Goal: Task Accomplishment & Management: Manage account settings

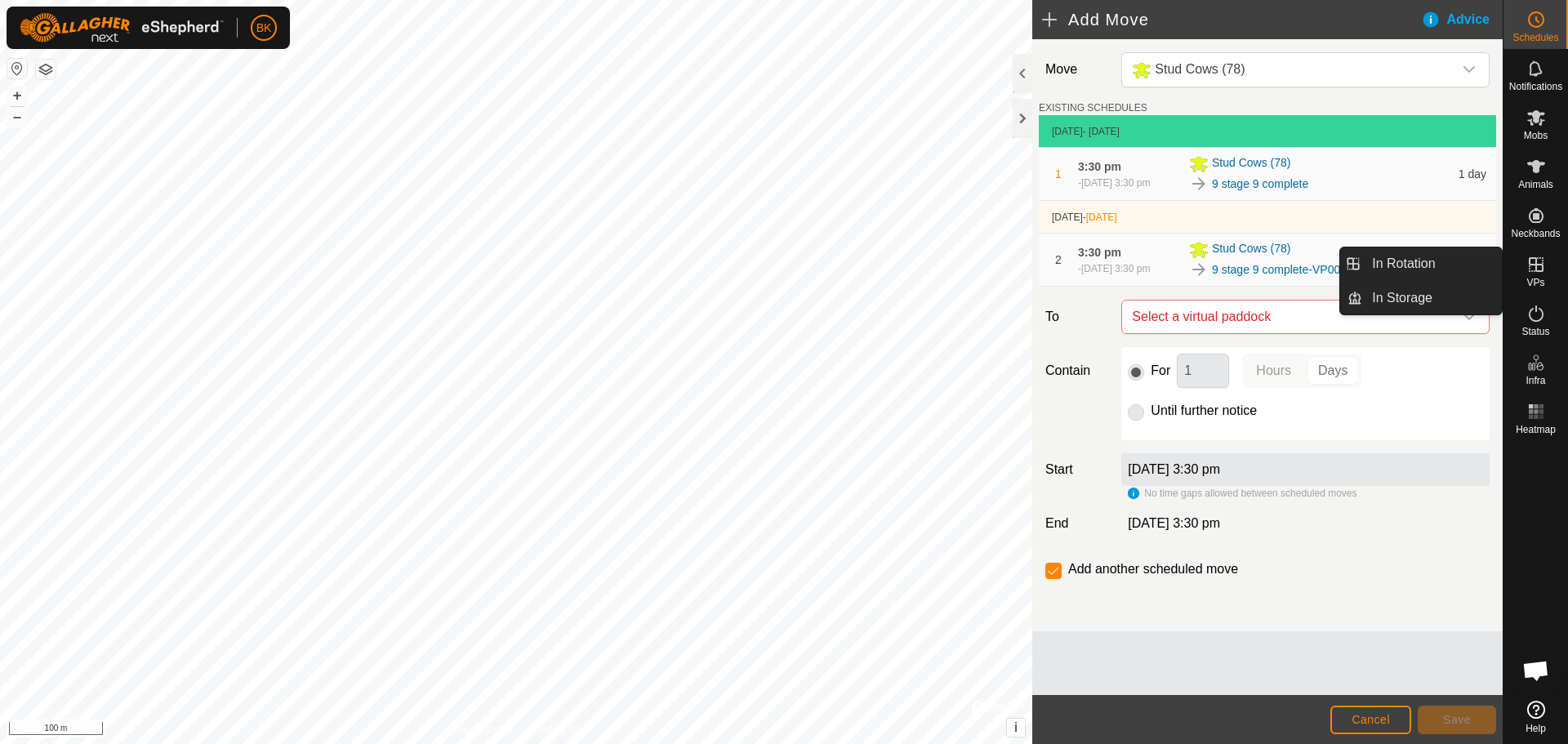
click at [1527, 268] on icon at bounding box center [1535, 264] width 19 height 19
click at [1448, 258] on link "In Rotation" at bounding box center [1432, 263] width 140 height 33
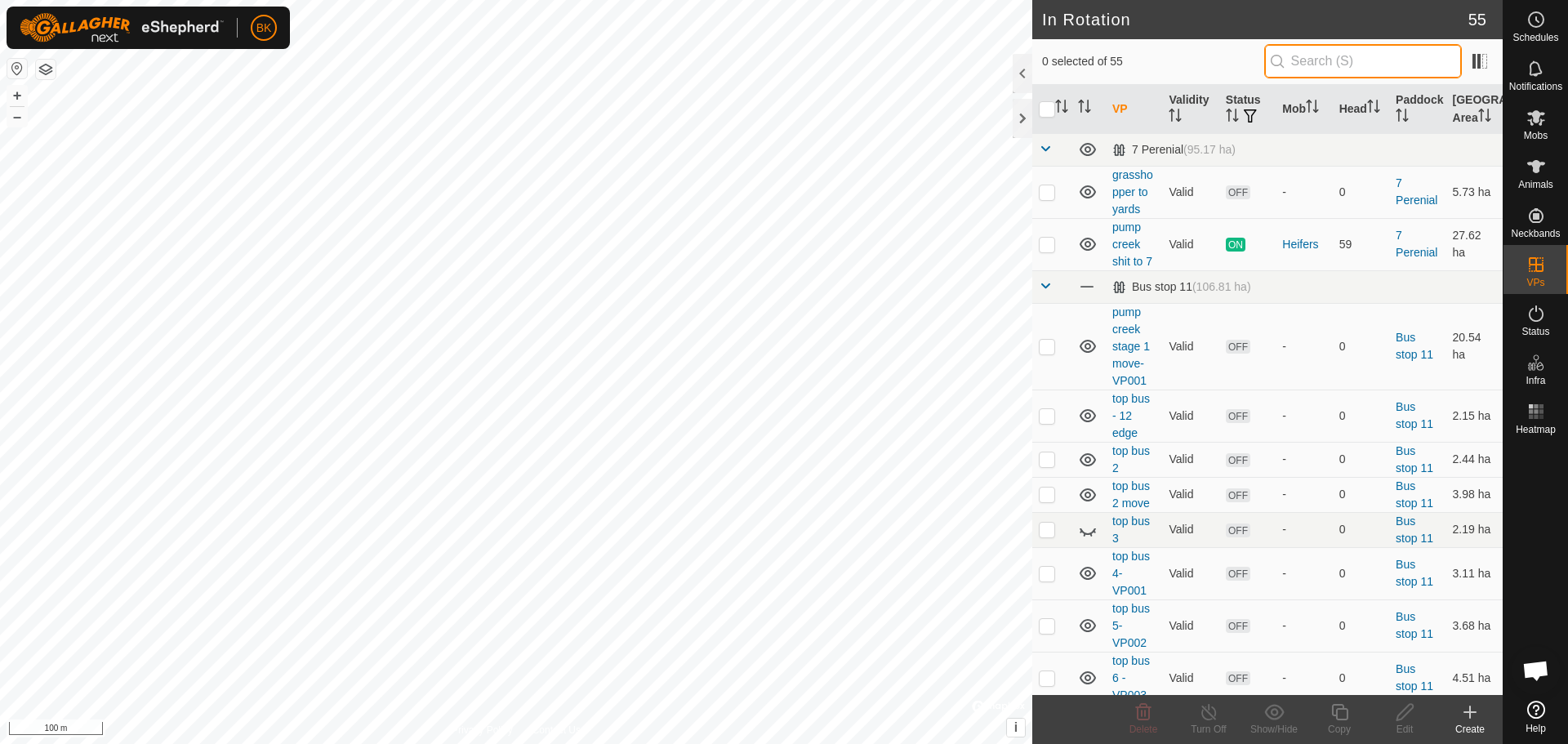
click at [1381, 64] on input "text" at bounding box center [1362, 61] width 197 height 34
click at [1523, 18] on es-schedule-vp-svg-icon at bounding box center [1535, 19] width 29 height 26
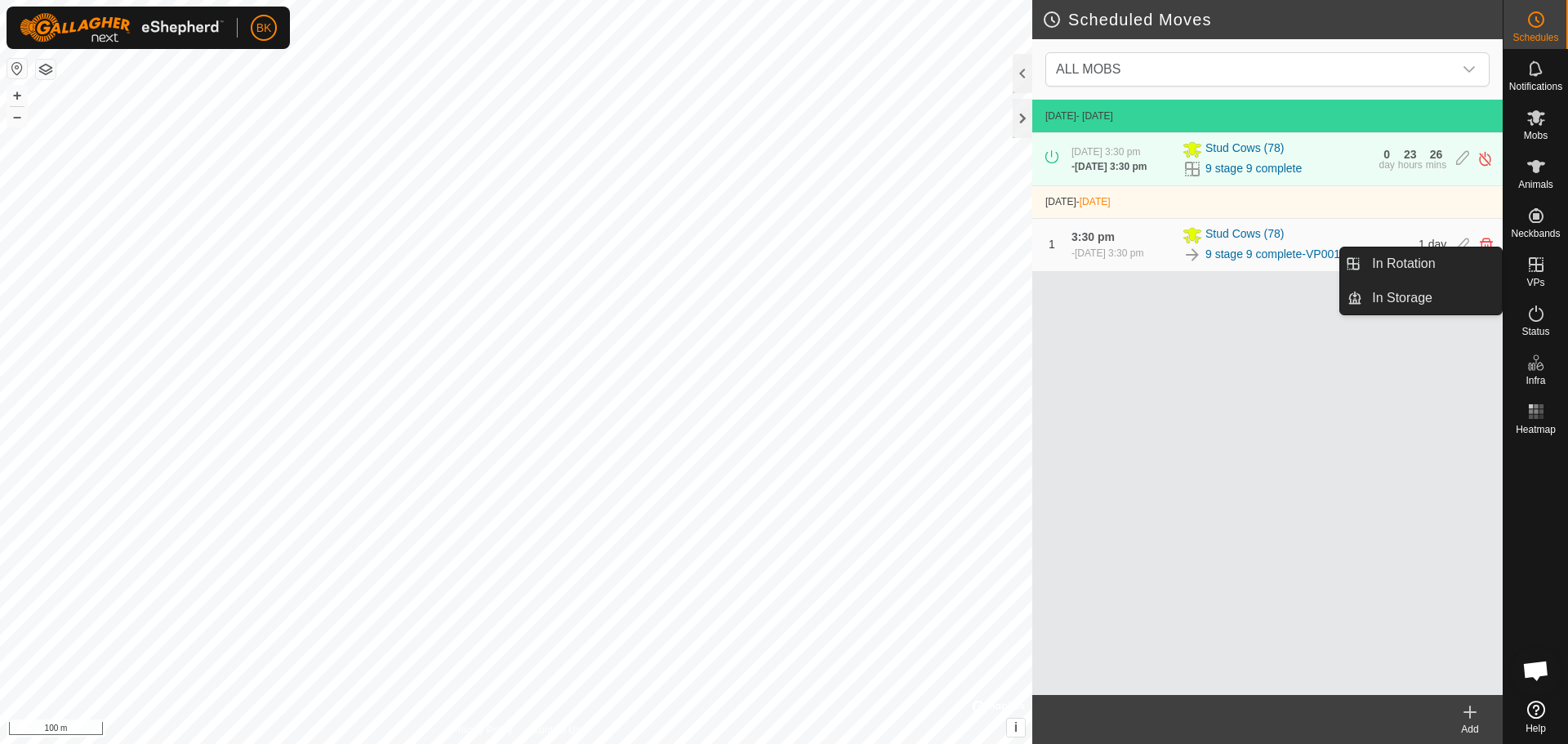
click at [1534, 263] on icon at bounding box center [1535, 264] width 19 height 19
click at [1478, 267] on link "In Rotation" at bounding box center [1432, 263] width 140 height 33
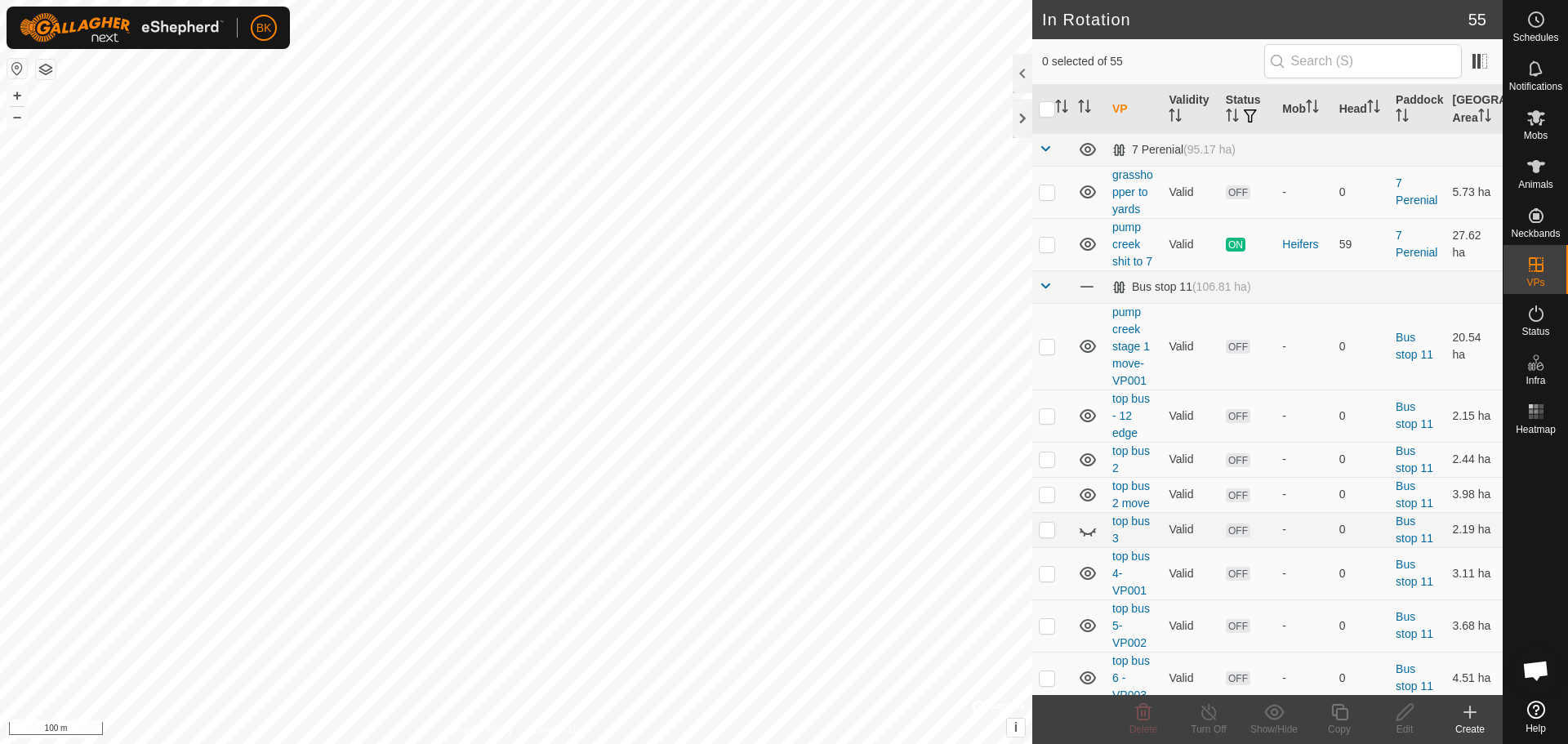
drag, startPoint x: 1341, startPoint y: 35, endPoint x: 1352, endPoint y: 43, distance: 13.6
click at [1341, 34] on header "In Rotation 55" at bounding box center [1267, 19] width 471 height 39
click at [1360, 55] on input "text" at bounding box center [1362, 61] width 197 height 34
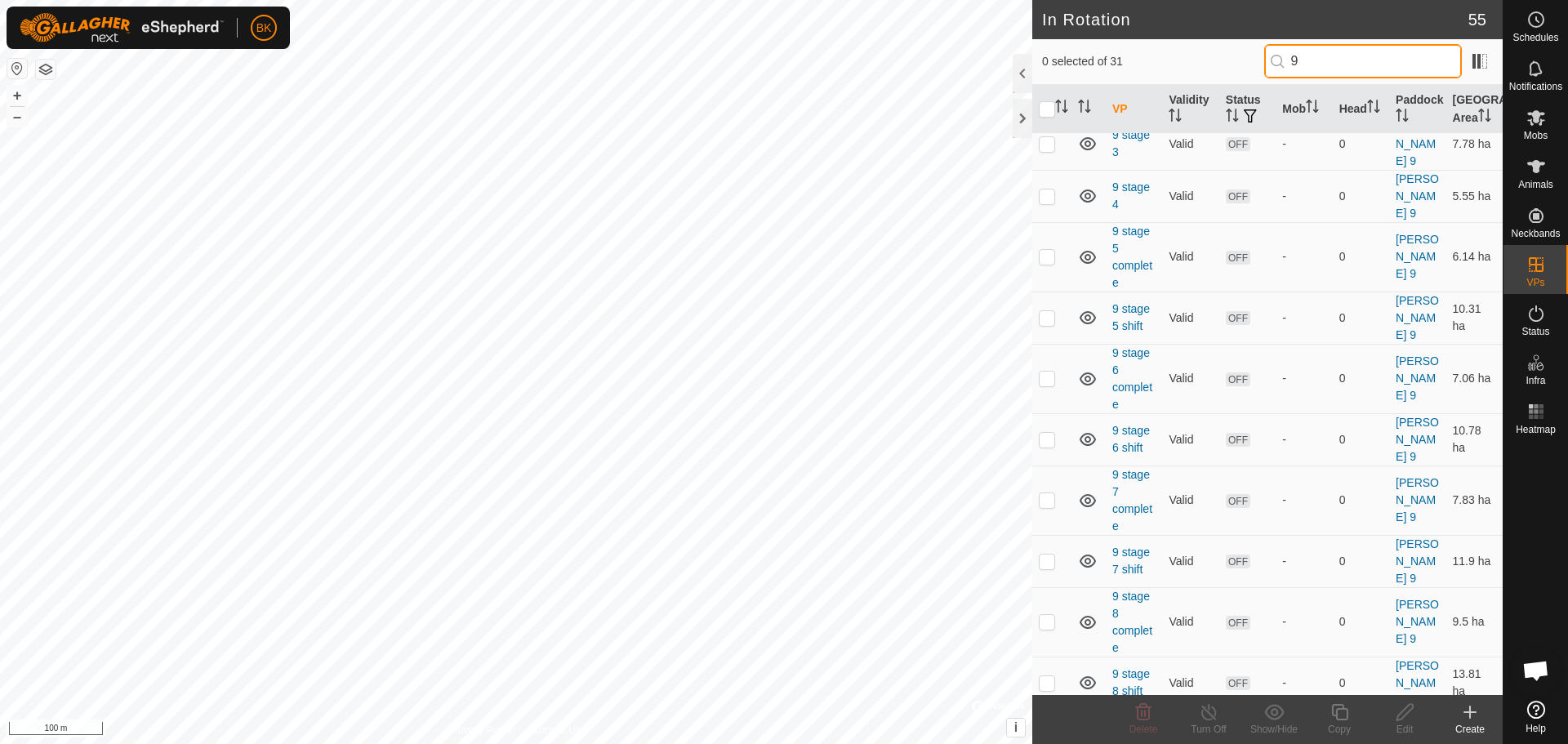
scroll to position [1254, 0]
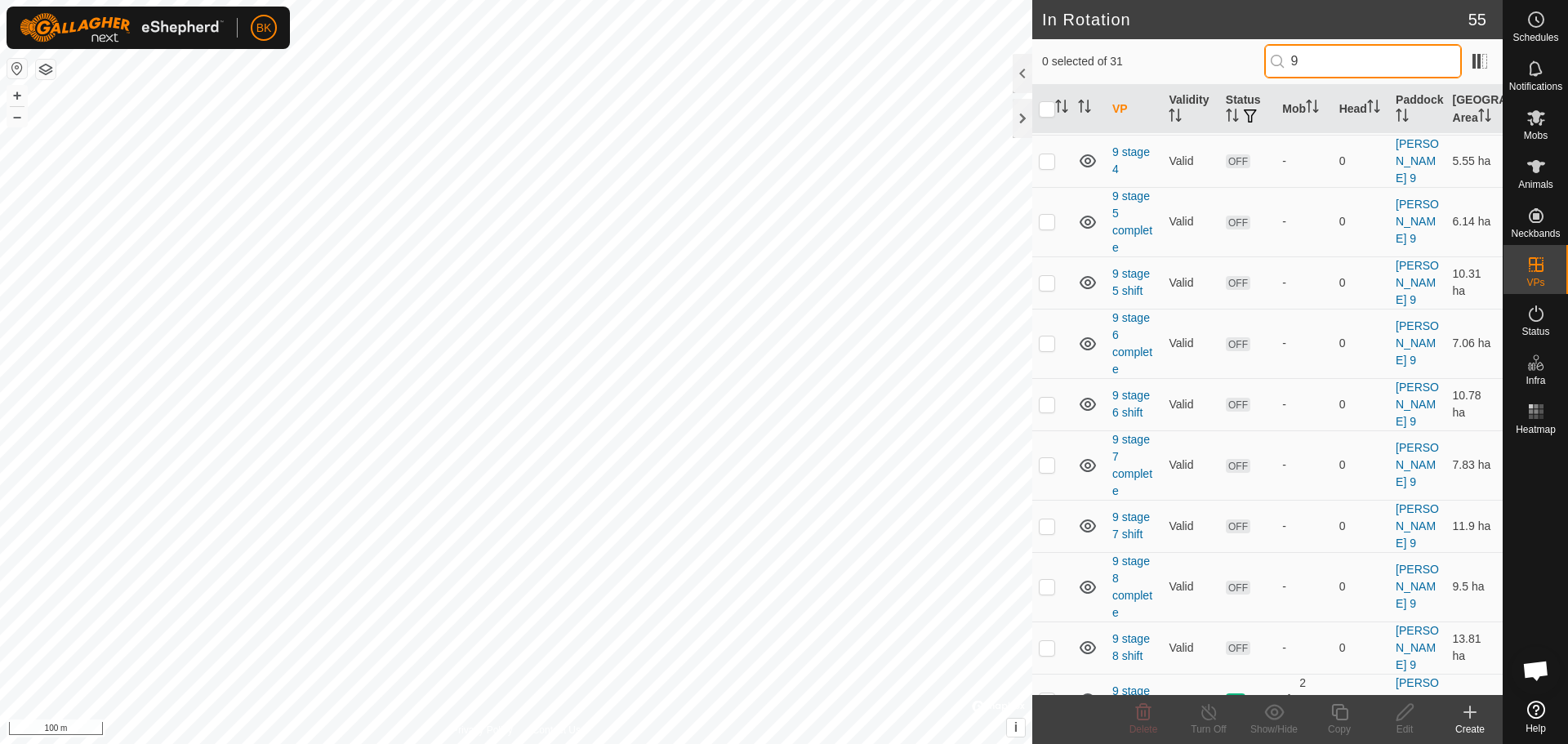
type input "9"
checkbox input "true"
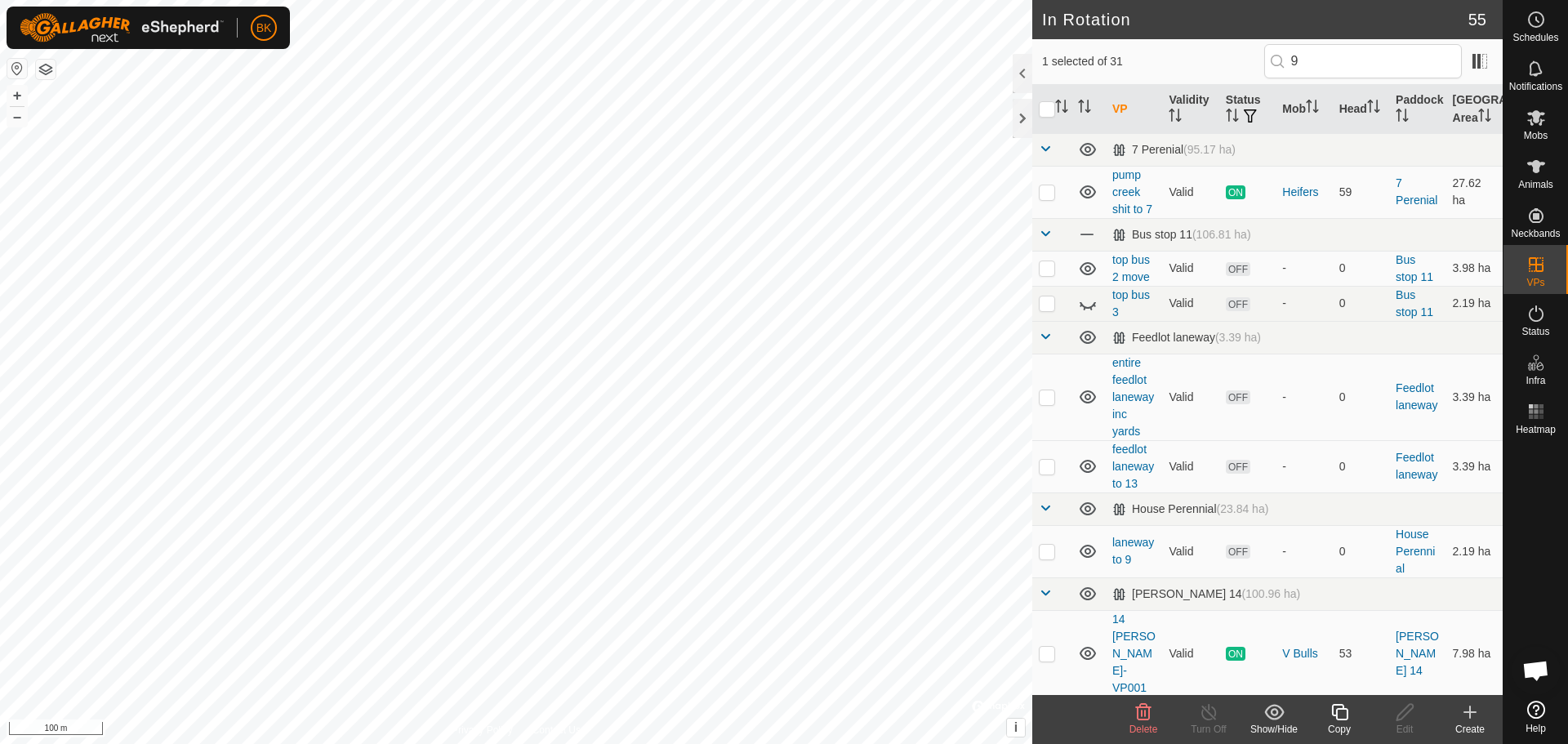
click at [1333, 713] on icon at bounding box center [1340, 711] width 20 height 19
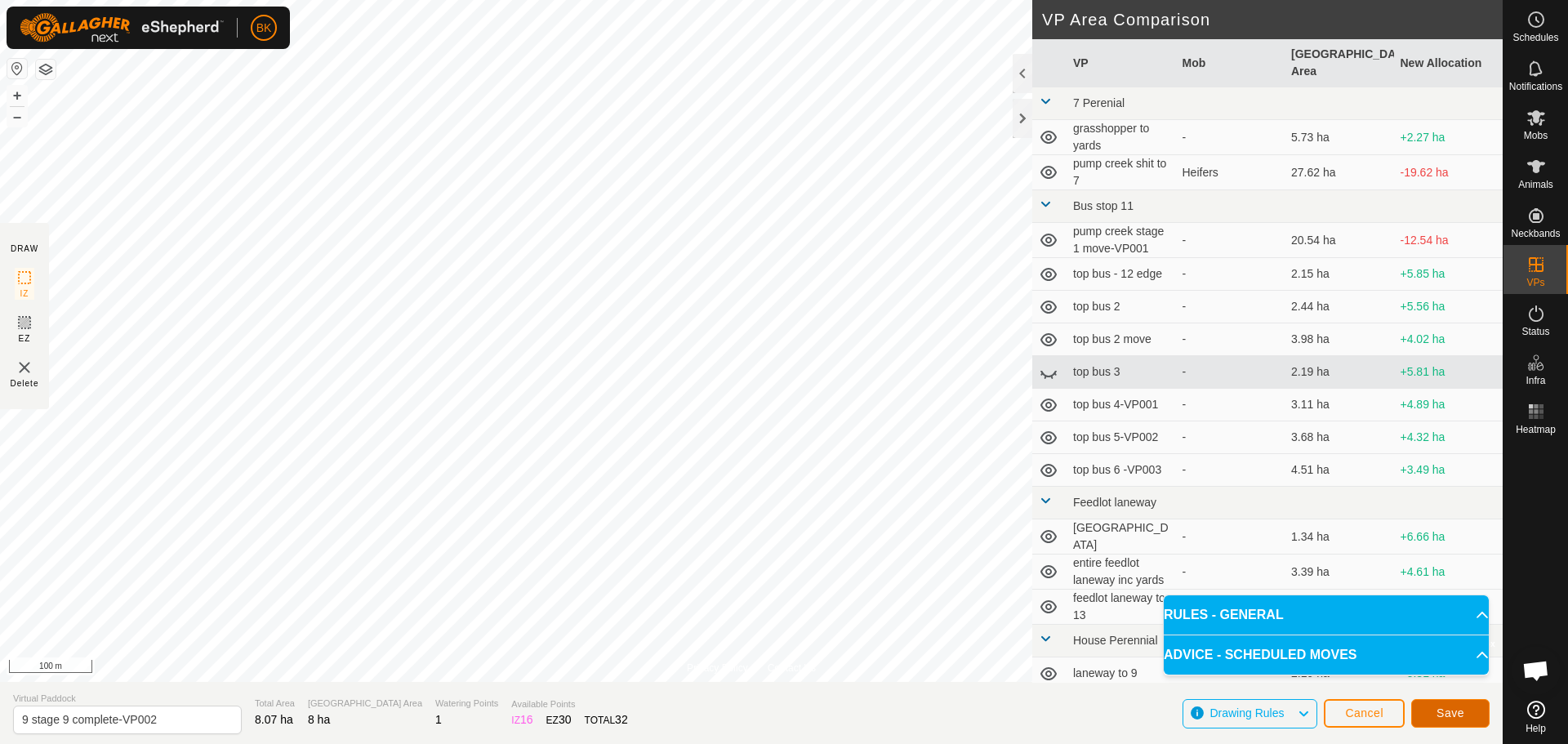
click at [1443, 704] on button "Save" at bounding box center [1450, 713] width 79 height 28
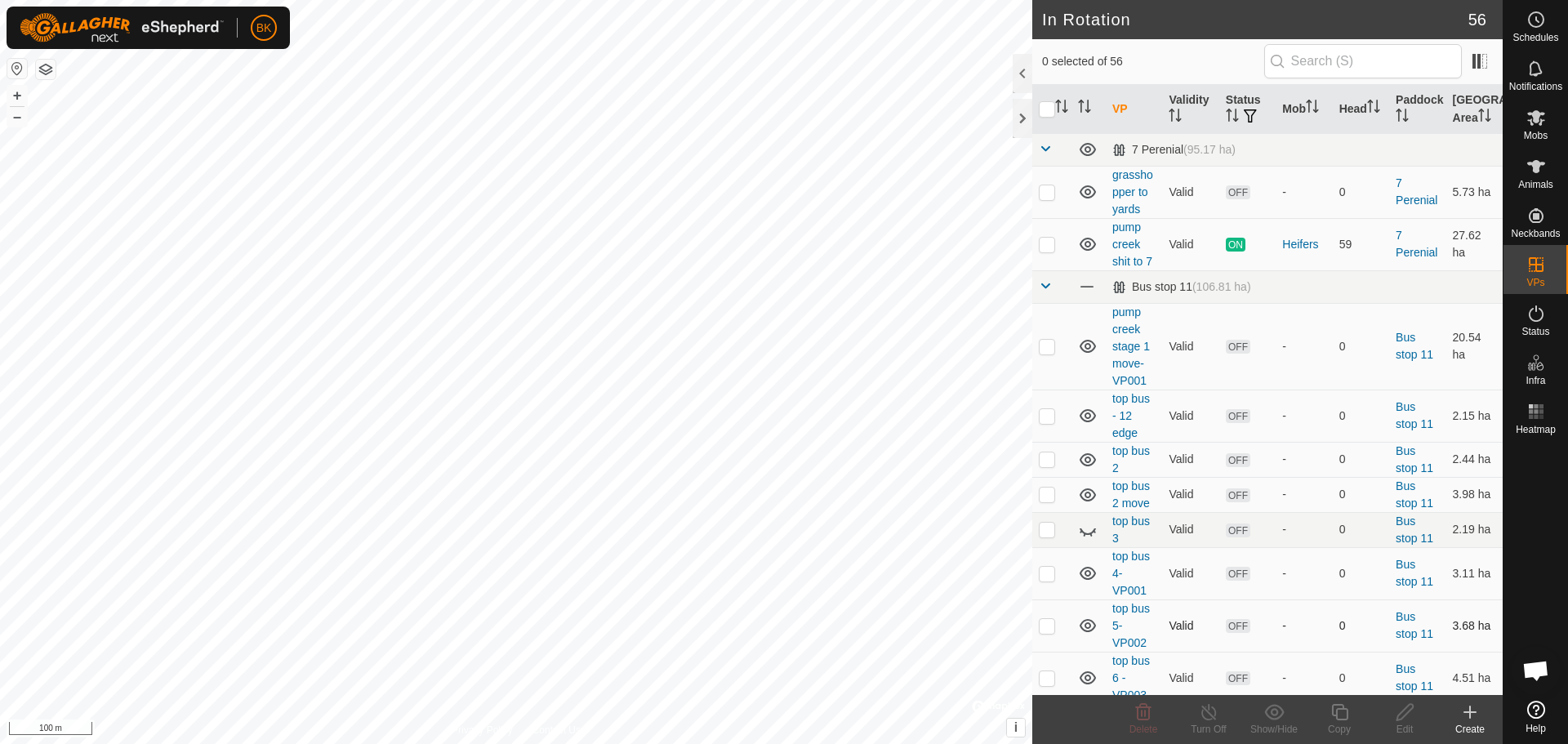
click at [1051, 625] on p-checkbox at bounding box center [1047, 626] width 17 height 13
checkbox input "true"
click at [1346, 715] on icon at bounding box center [1340, 711] width 20 height 19
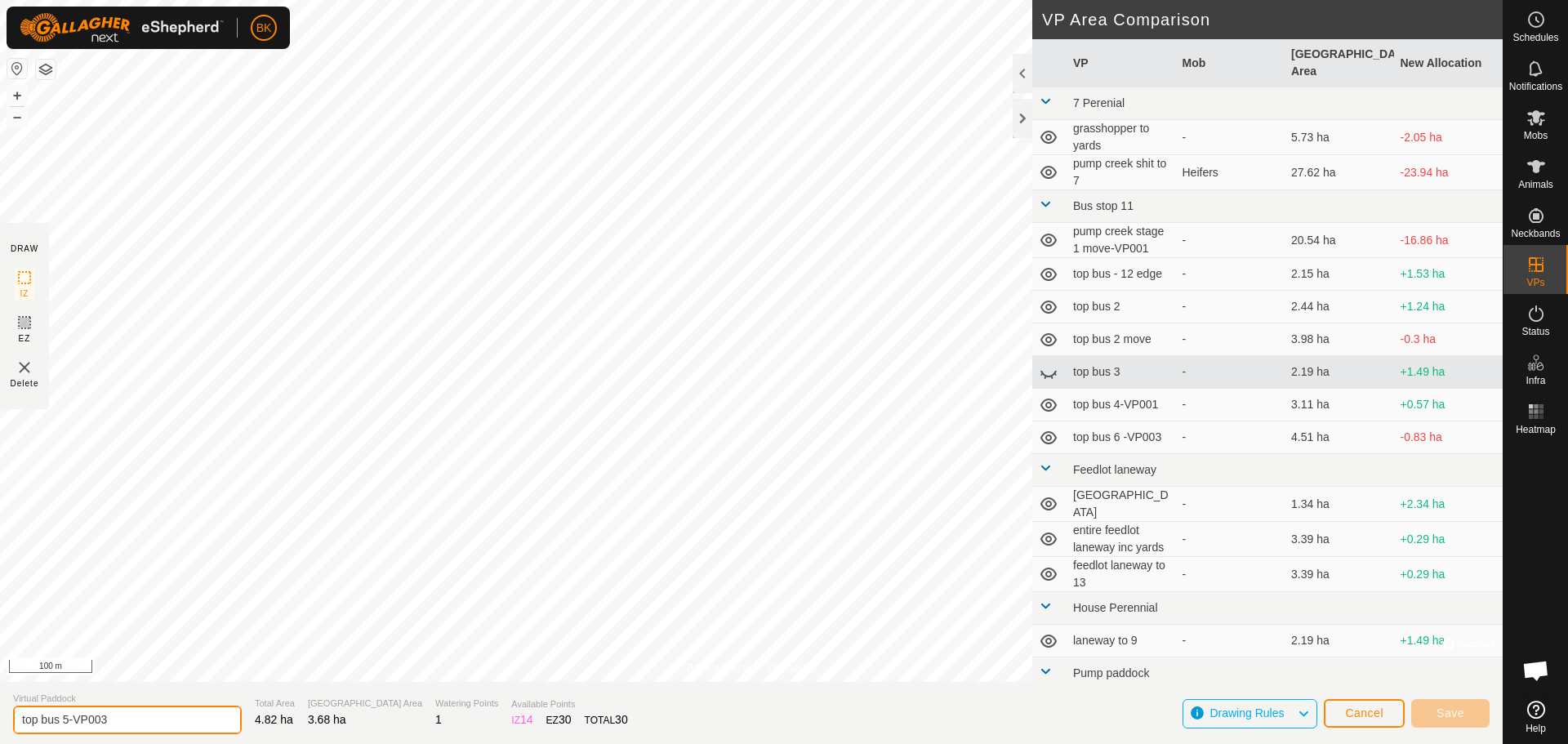
click at [141, 720] on input "top bus 5-VP003" at bounding box center [128, 720] width 229 height 28
click at [143, 723] on input "top bus 5-VP003" at bounding box center [128, 720] width 229 height 28
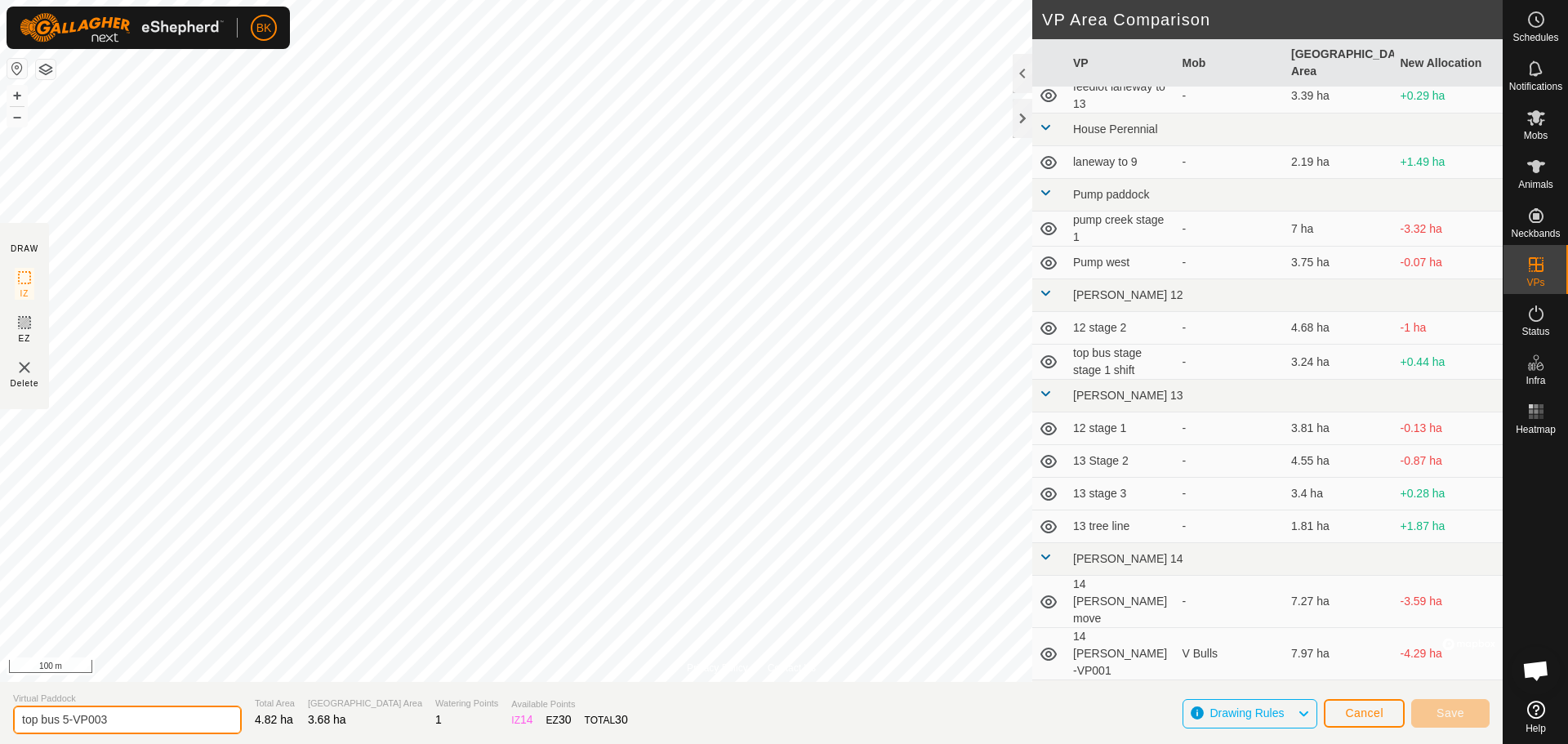
scroll to position [490, 0]
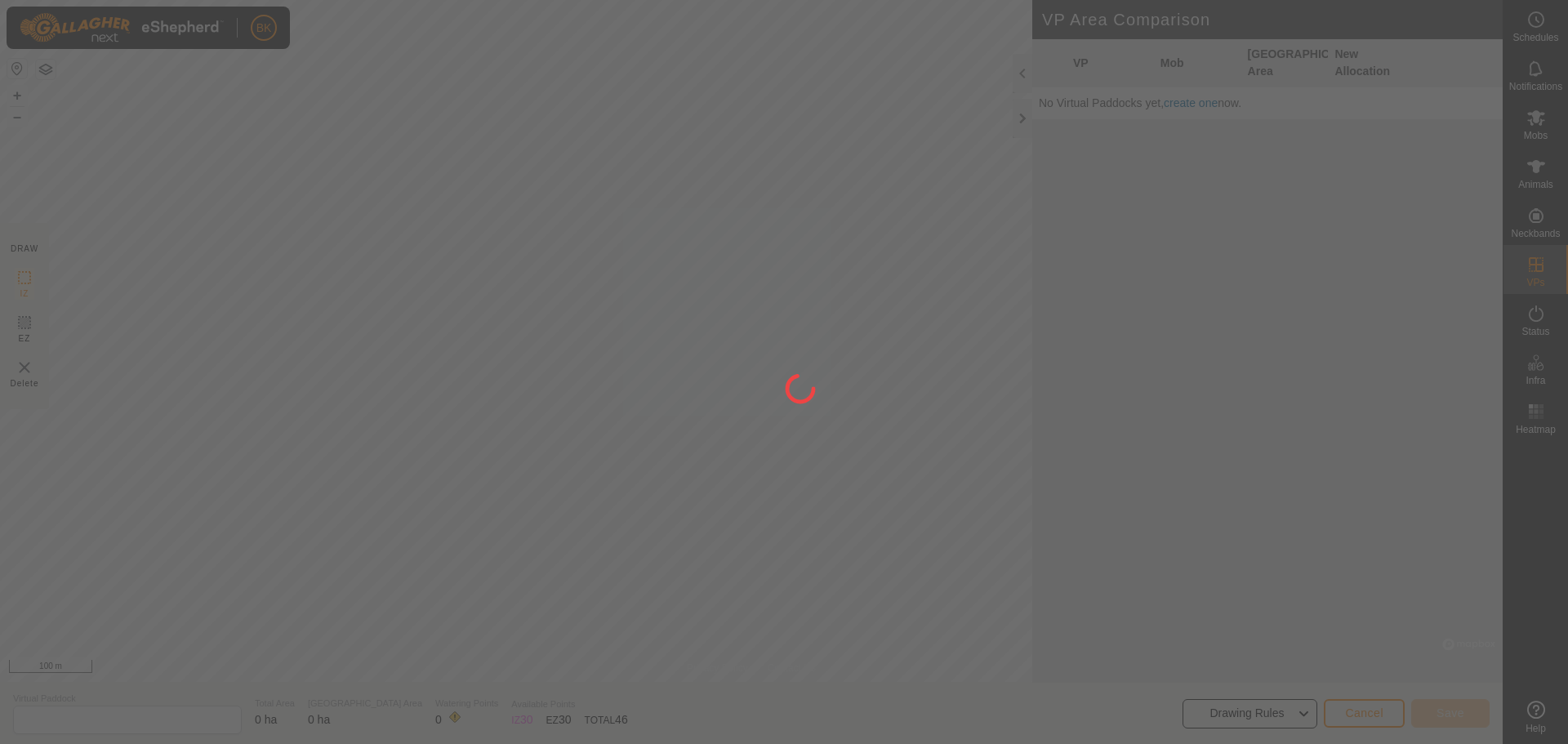
type input "top bus 5-VP003"
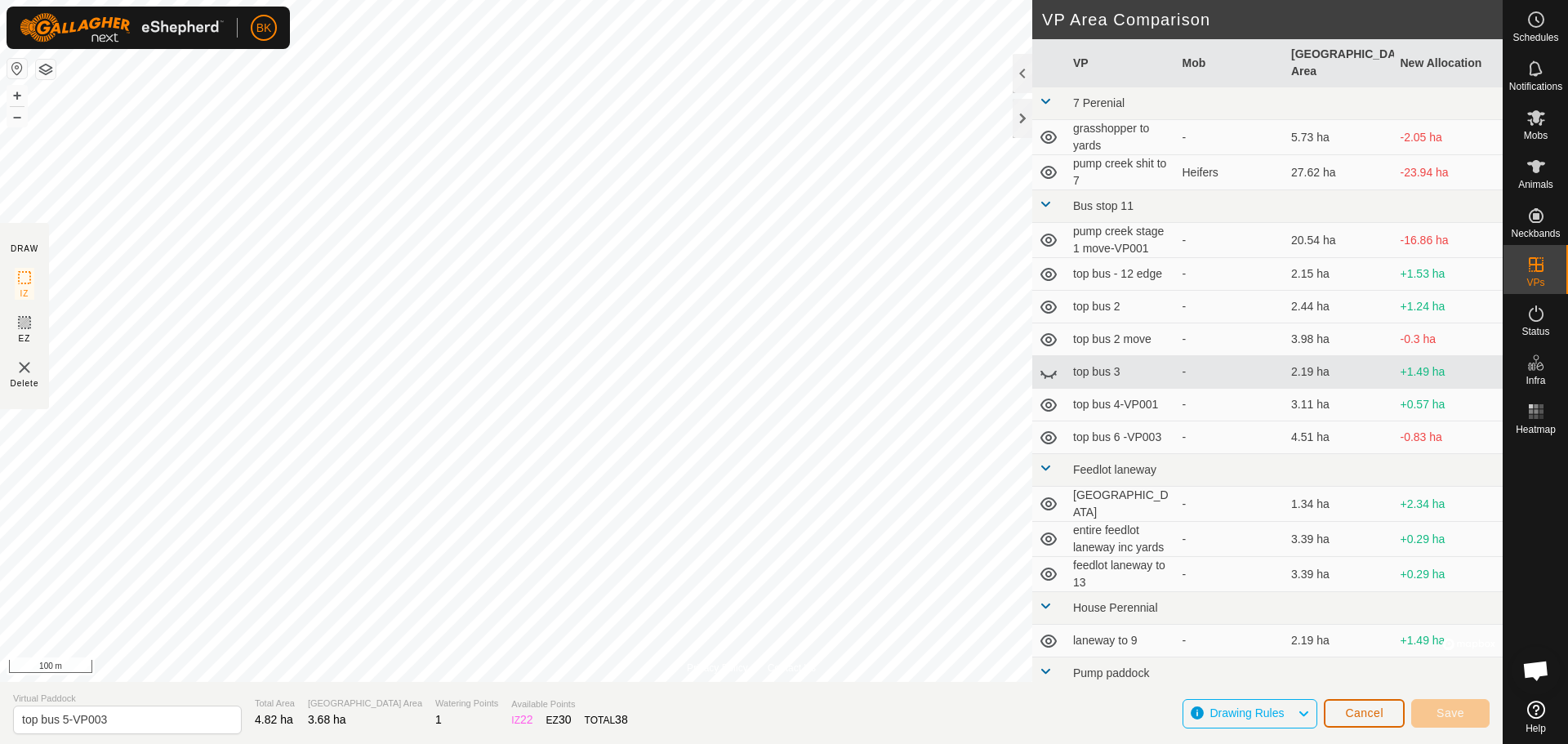
click at [1378, 717] on span "Cancel" at bounding box center [1364, 713] width 38 height 13
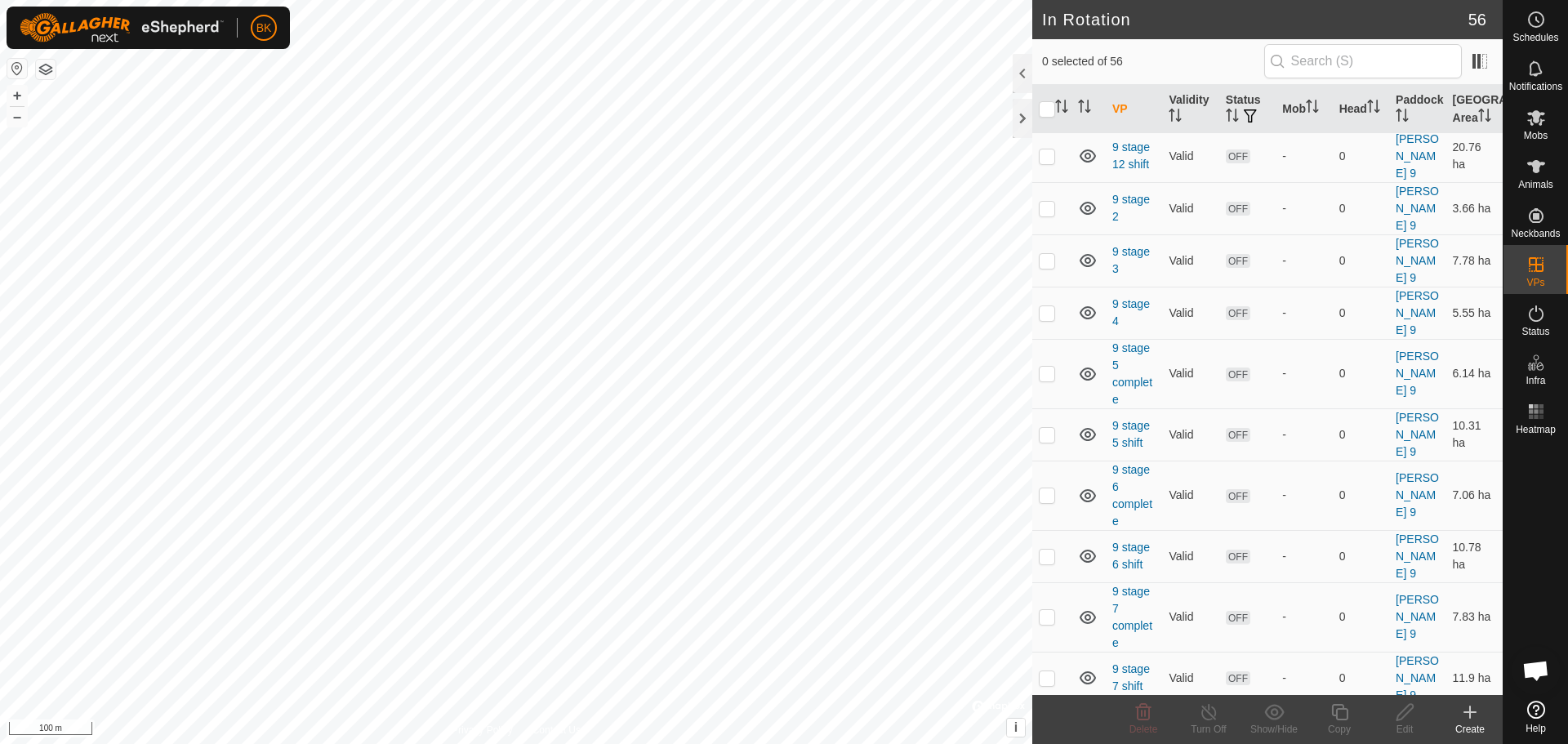
scroll to position [2777, 0]
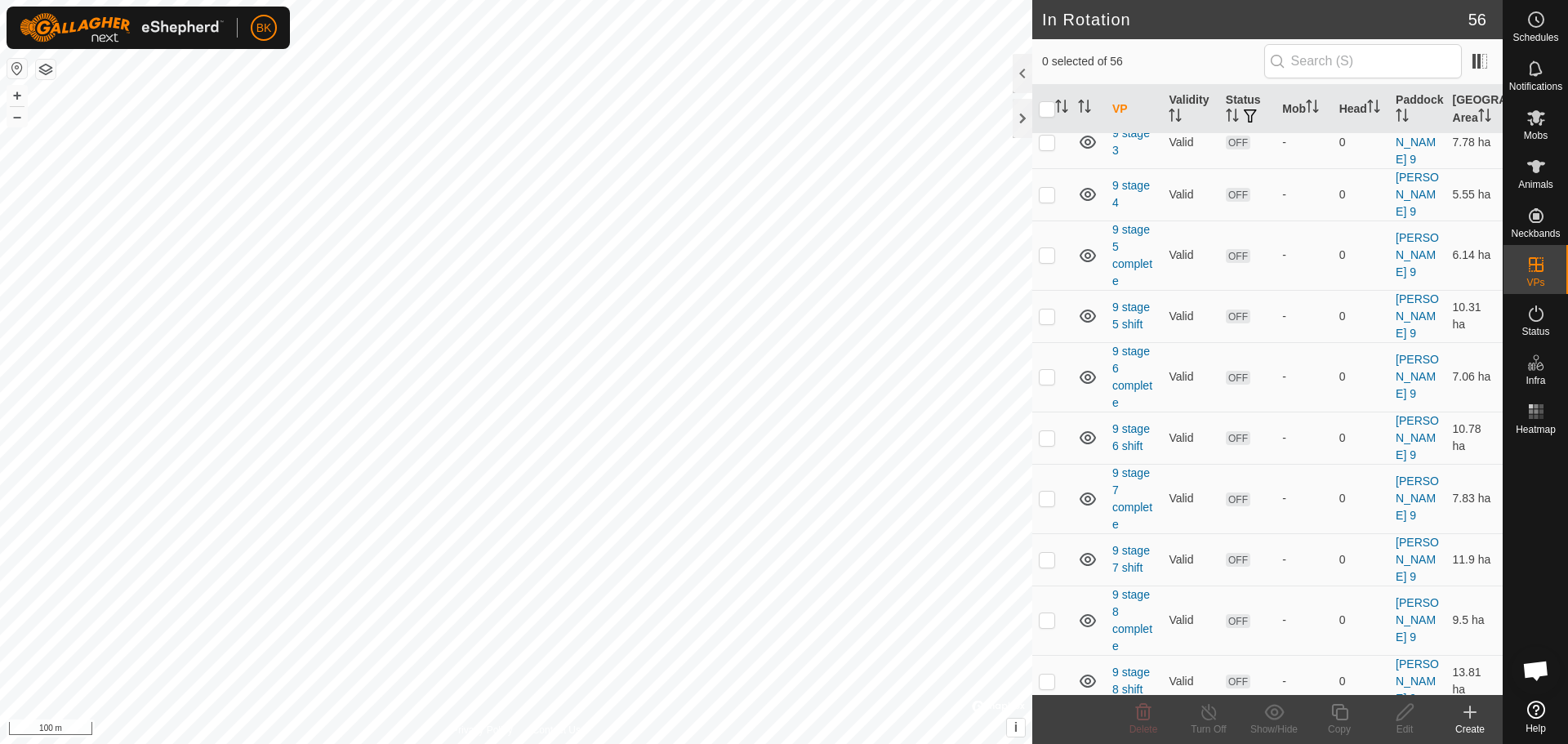
click at [1147, 719] on icon at bounding box center [1143, 712] width 16 height 17
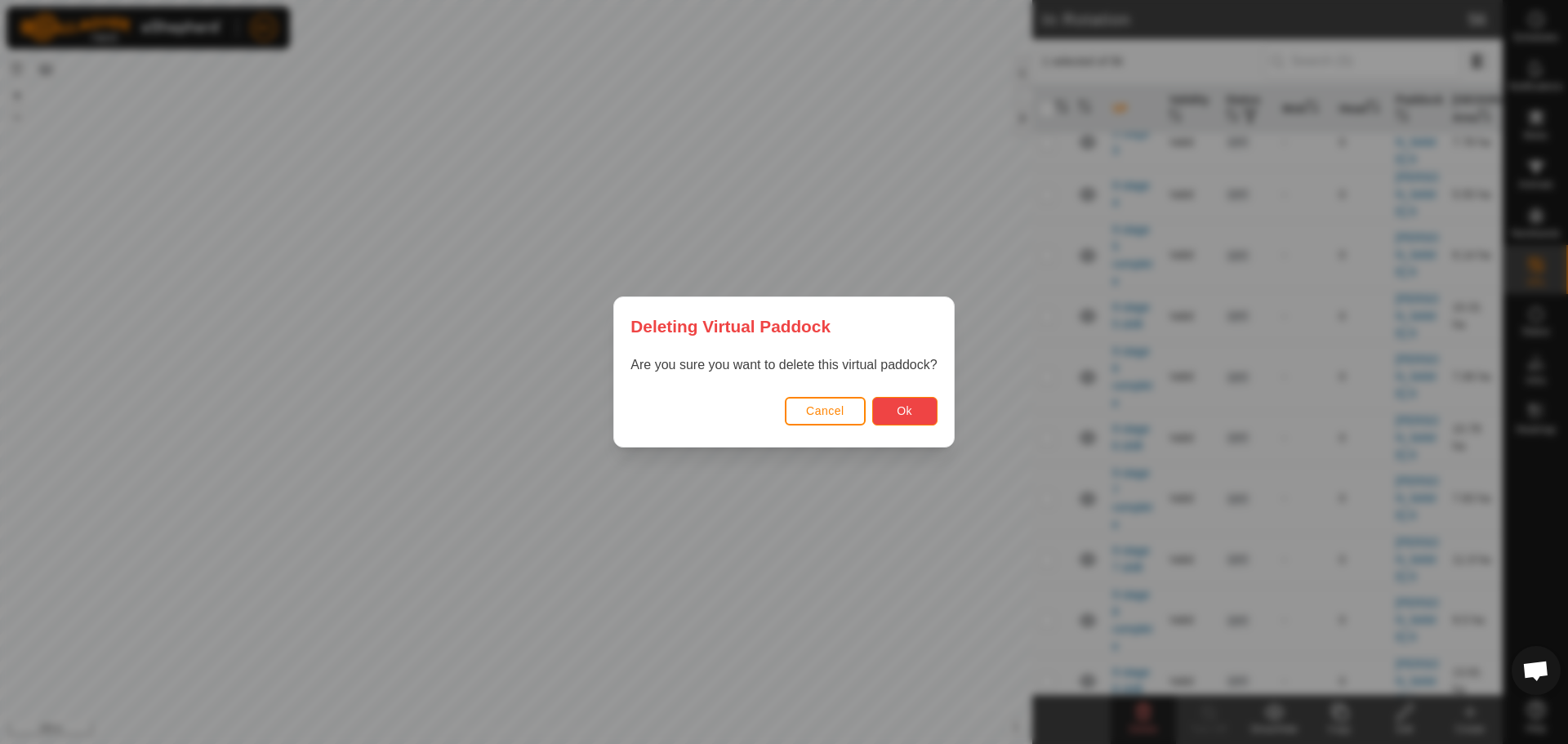
click at [919, 411] on button "Ok" at bounding box center [904, 411] width 65 height 28
checkbox input "false"
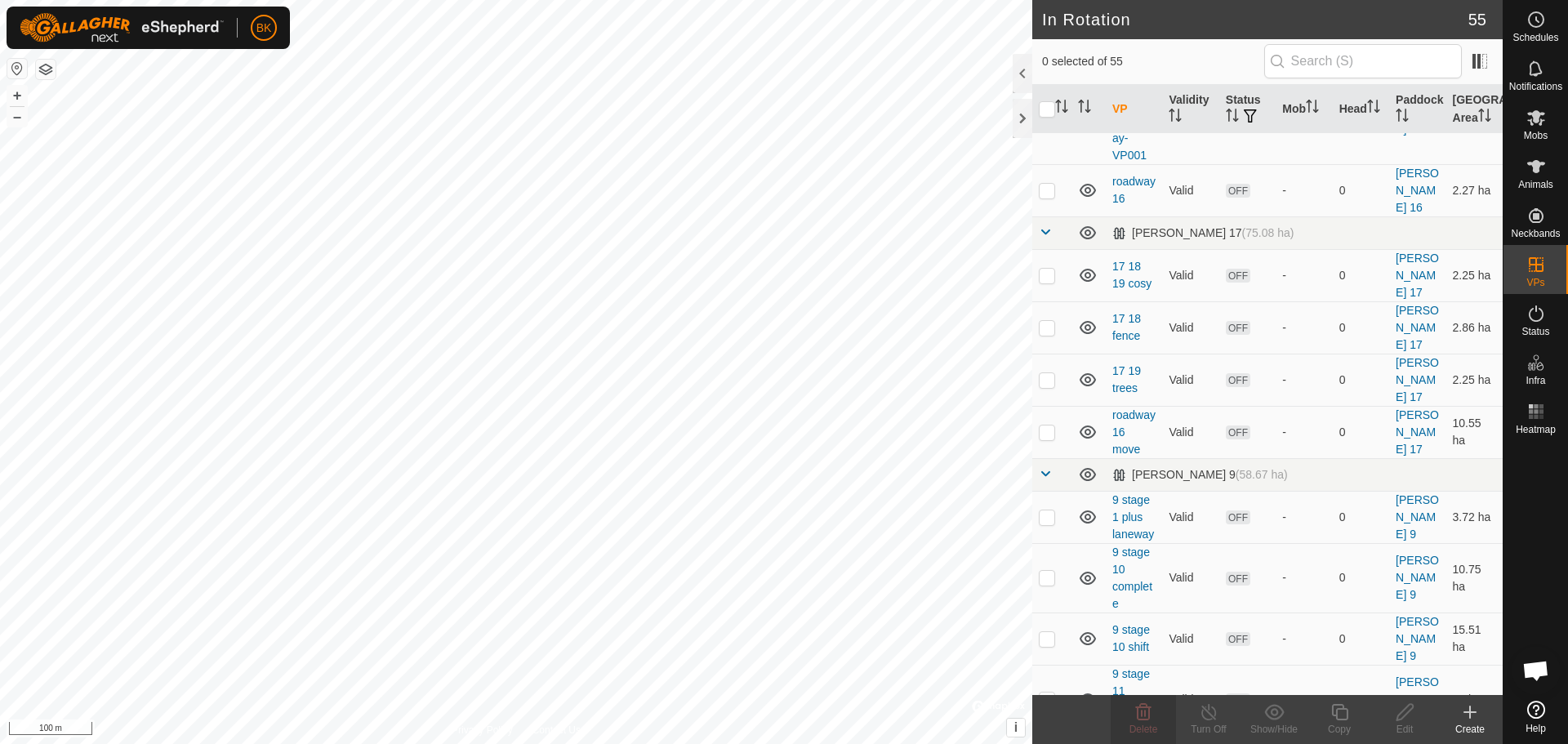
scroll to position [1878, 0]
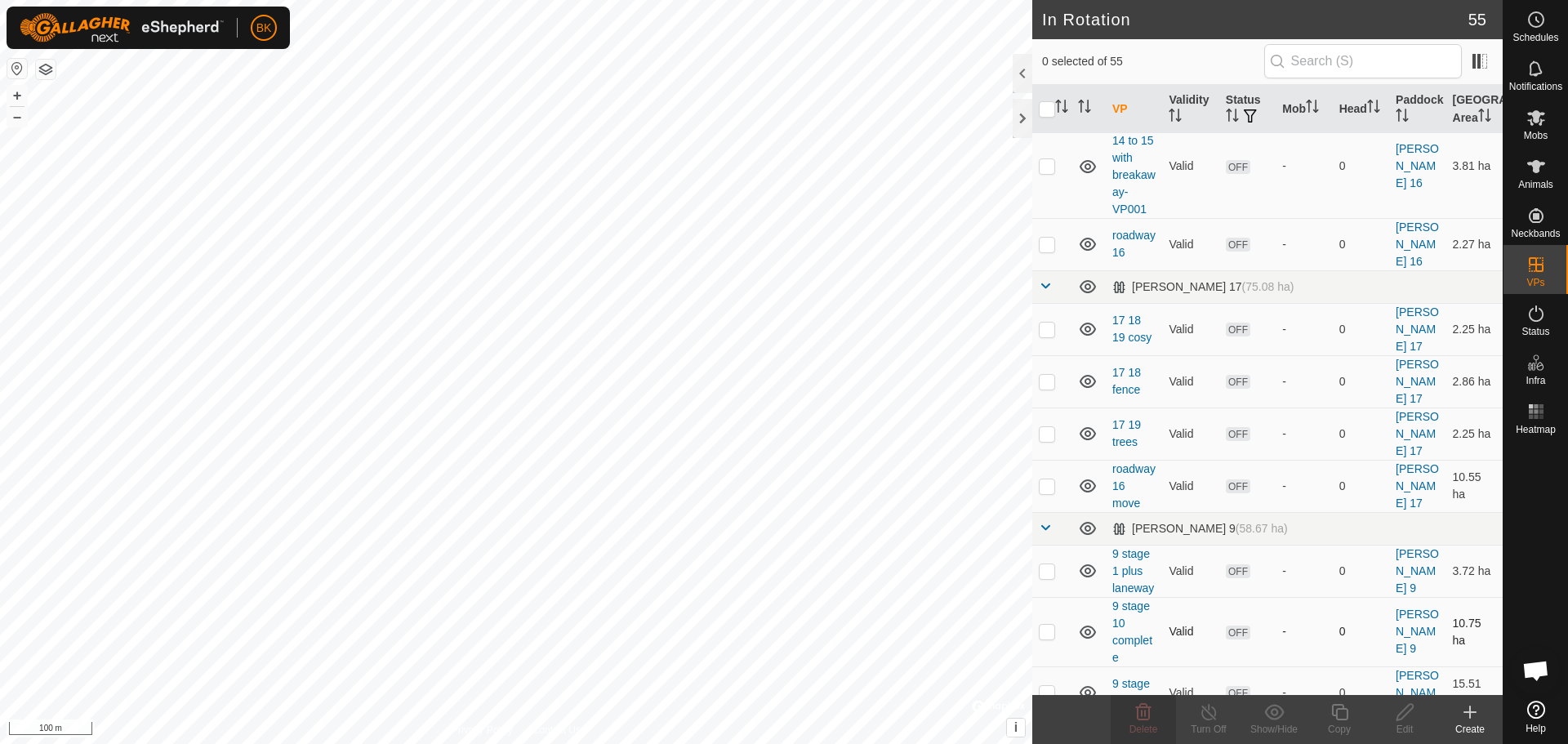
click at [1042, 624] on p-checkbox at bounding box center [1047, 631] width 17 height 13
click at [1145, 722] on div "Delete" at bounding box center [1143, 730] width 65 height 15
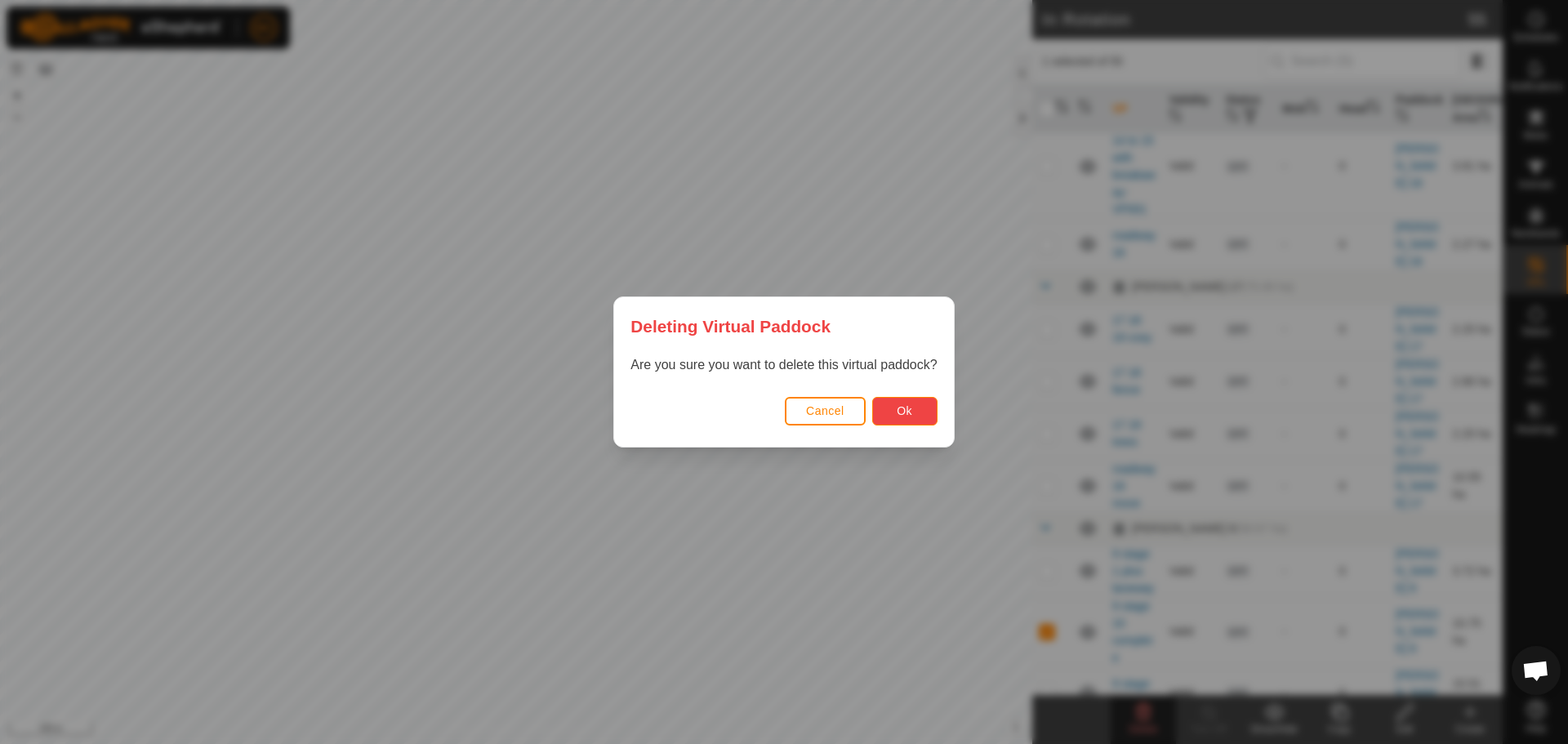
click at [918, 410] on button "Ok" at bounding box center [904, 411] width 65 height 28
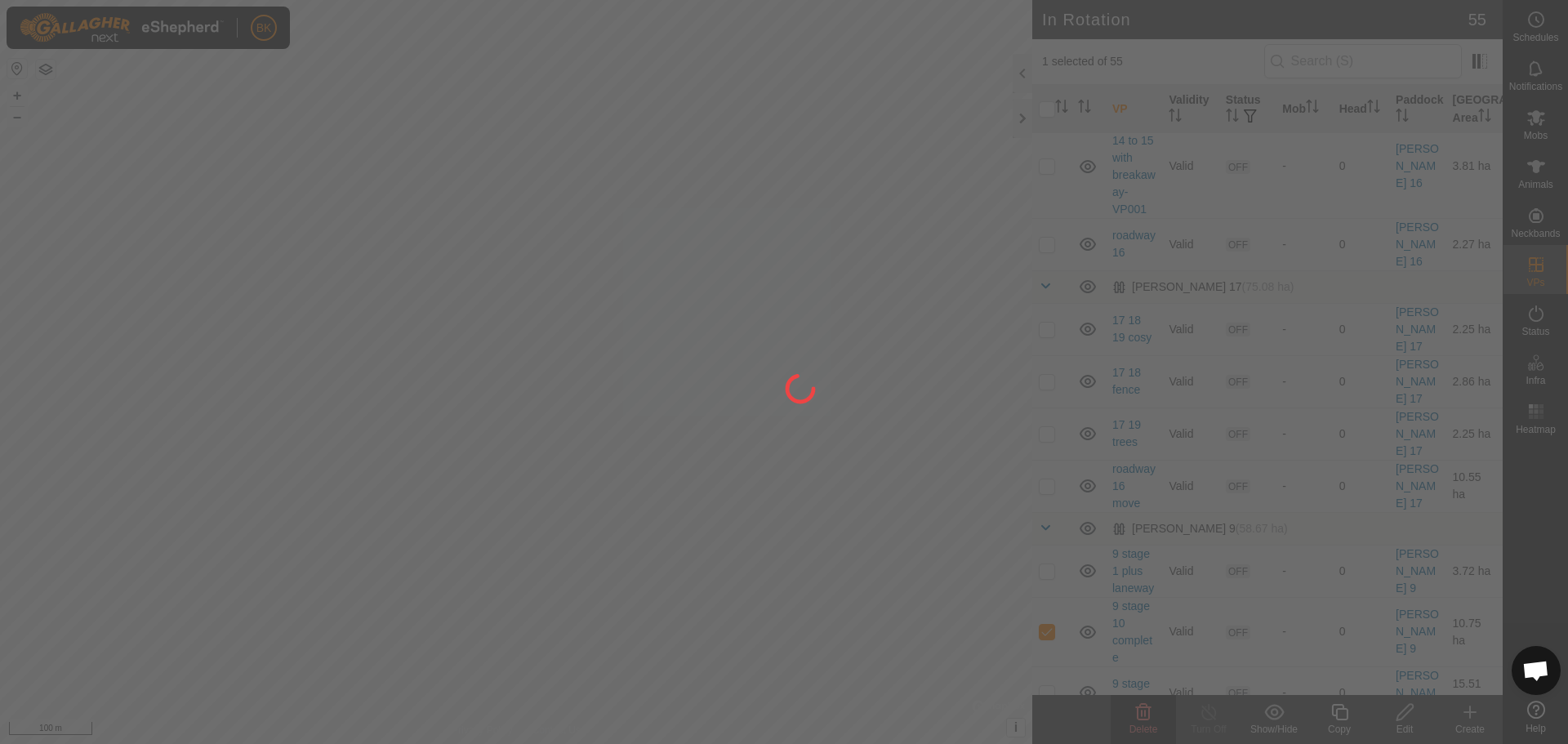
checkbox input "false"
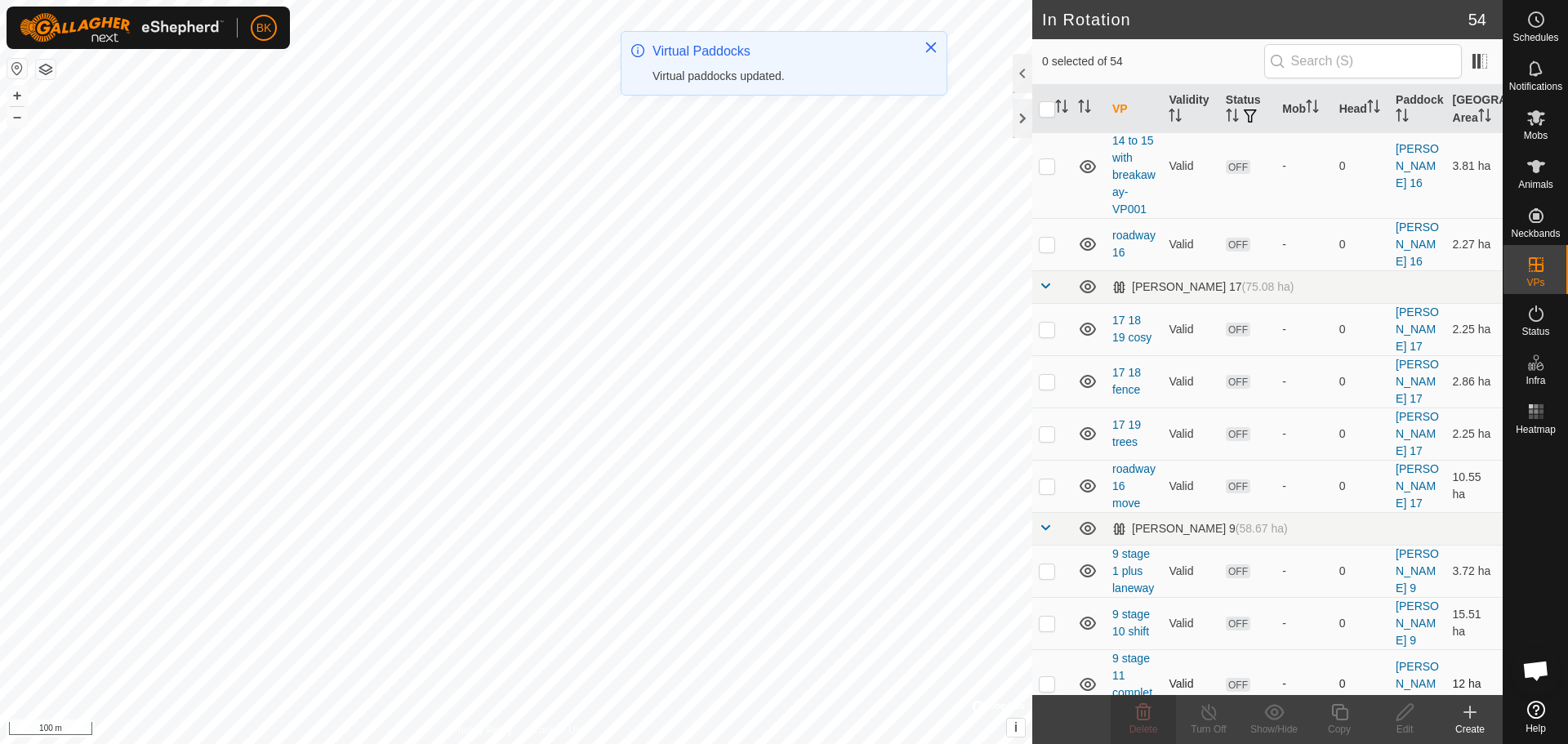
click at [1038, 650] on td at bounding box center [1051, 684] width 39 height 69
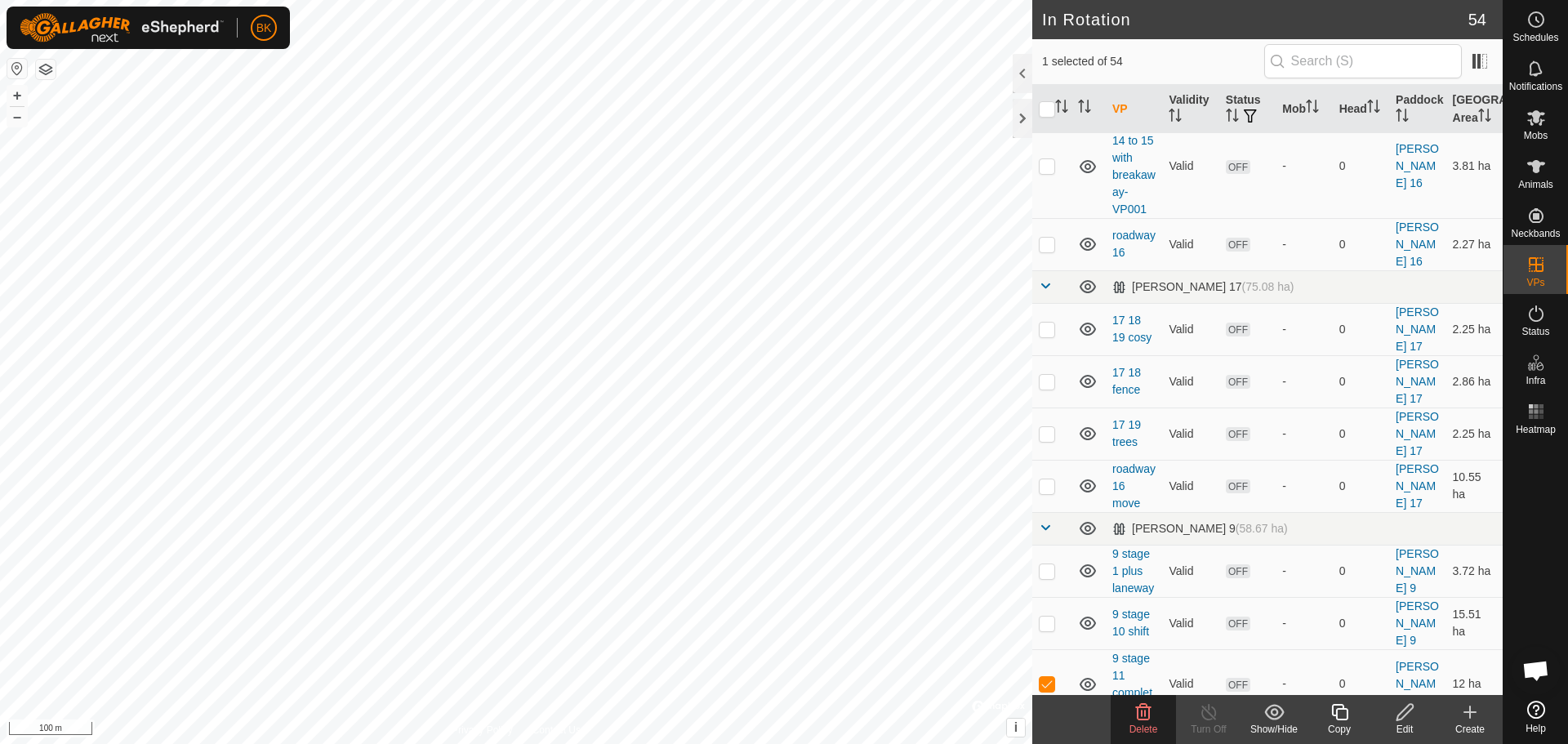
click at [1134, 716] on delete-svg-icon at bounding box center [1143, 711] width 65 height 19
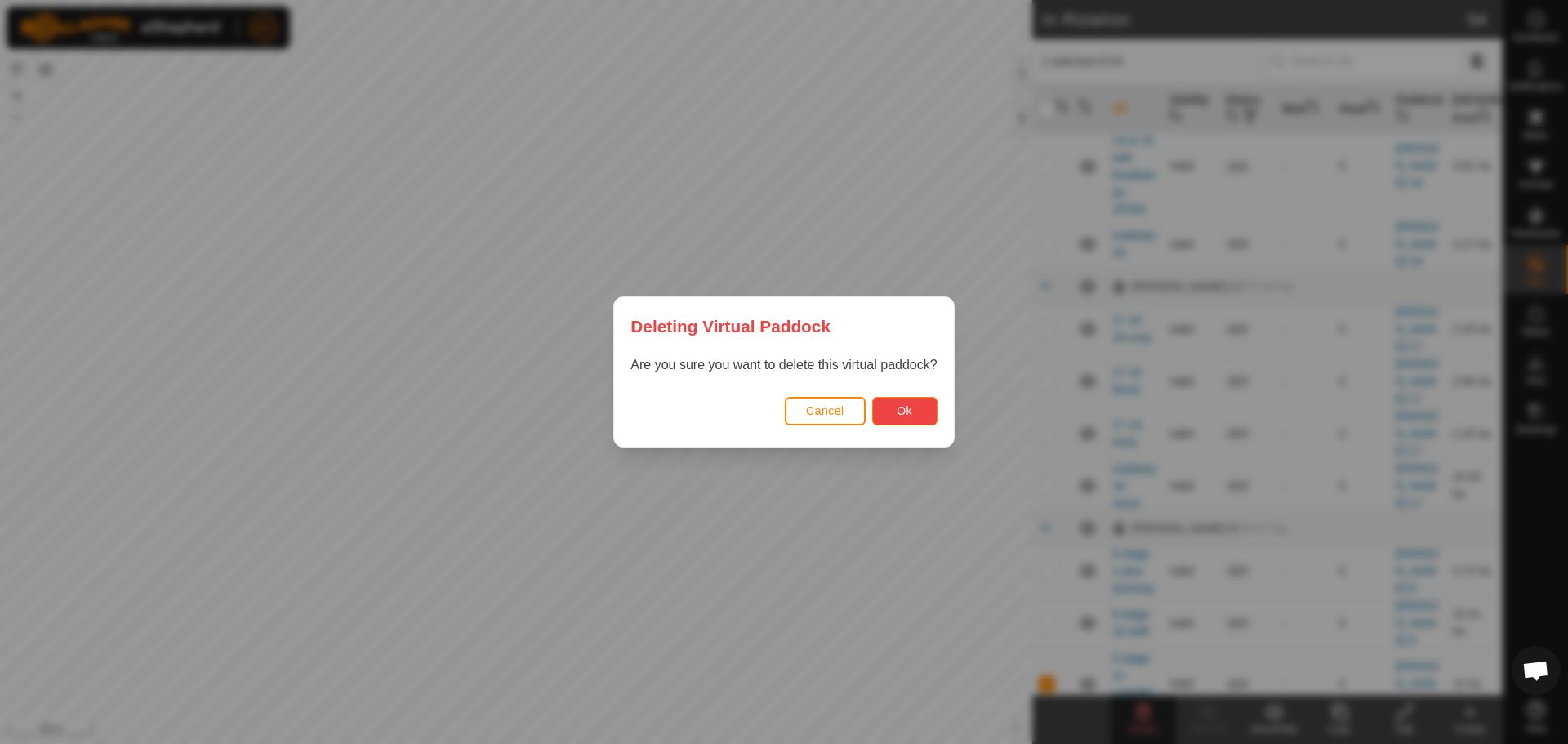
click at [918, 410] on button "Ok" at bounding box center [904, 411] width 65 height 28
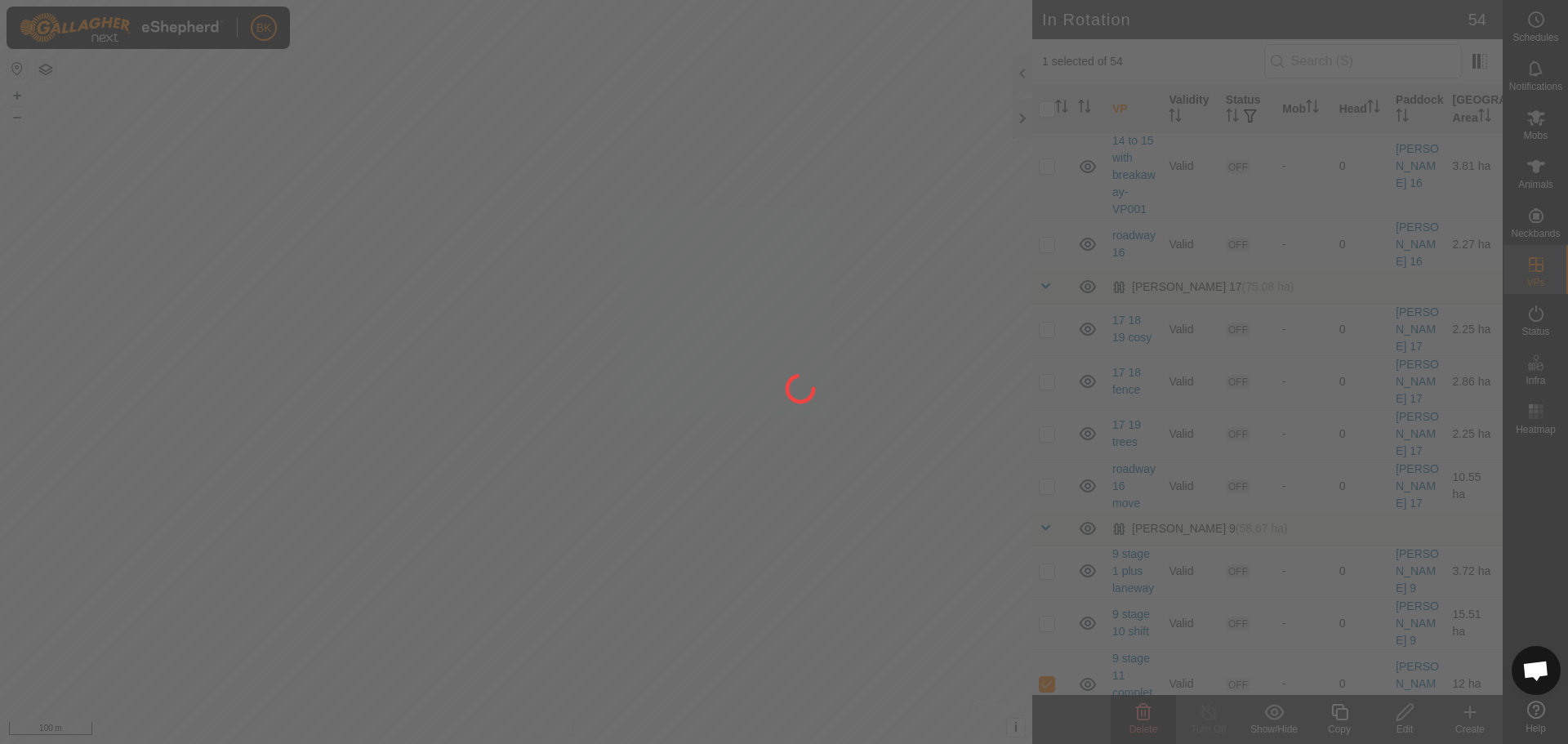
checkbox input "false"
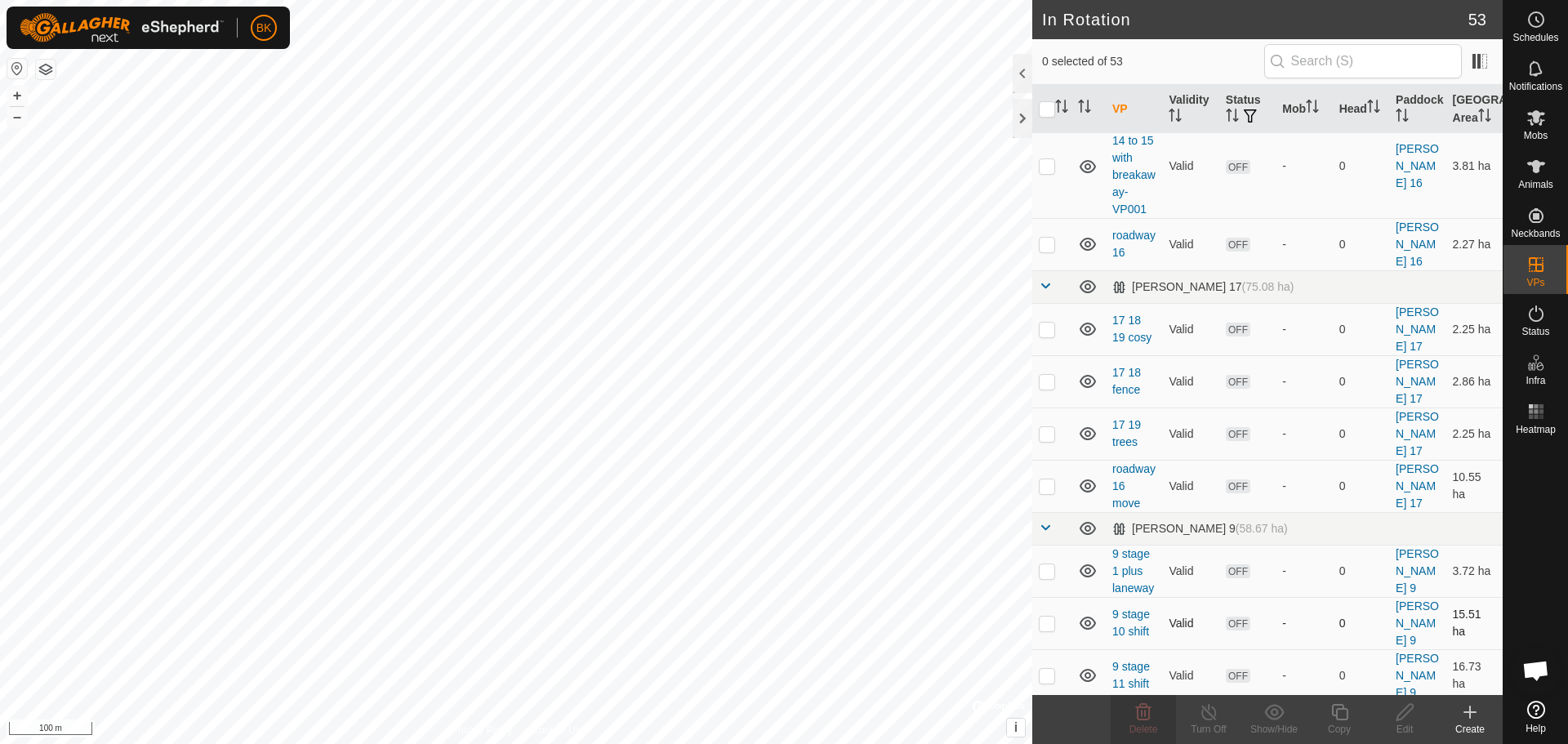
click at [1051, 617] on p-checkbox at bounding box center [1047, 624] width 17 height 13
checkbox input "true"
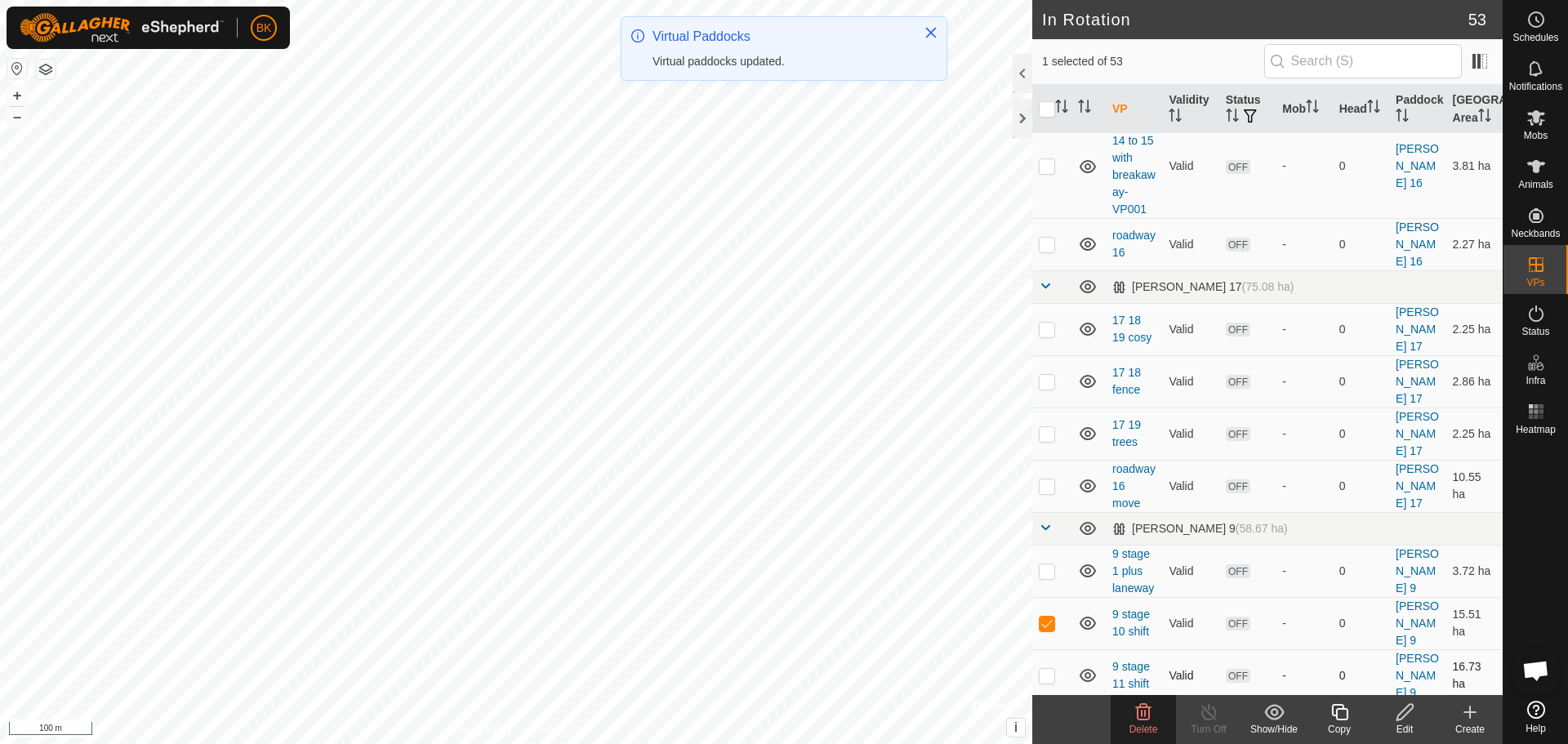
click at [1048, 669] on p-checkbox at bounding box center [1047, 675] width 17 height 13
checkbox input "true"
click at [1044, 729] on p-checkbox at bounding box center [1047, 736] width 17 height 13
checkbox input "true"
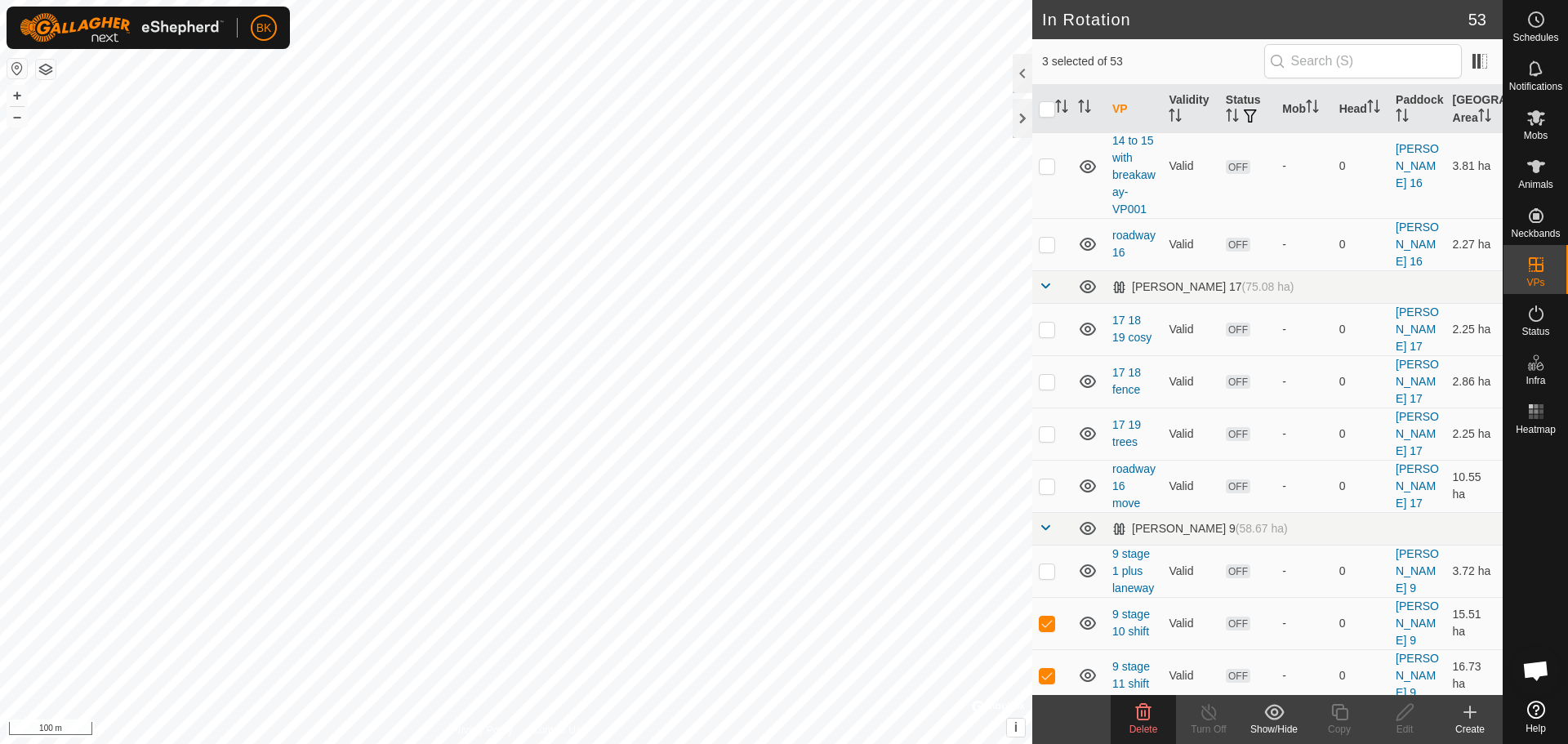
click at [1148, 721] on icon at bounding box center [1143, 712] width 16 height 17
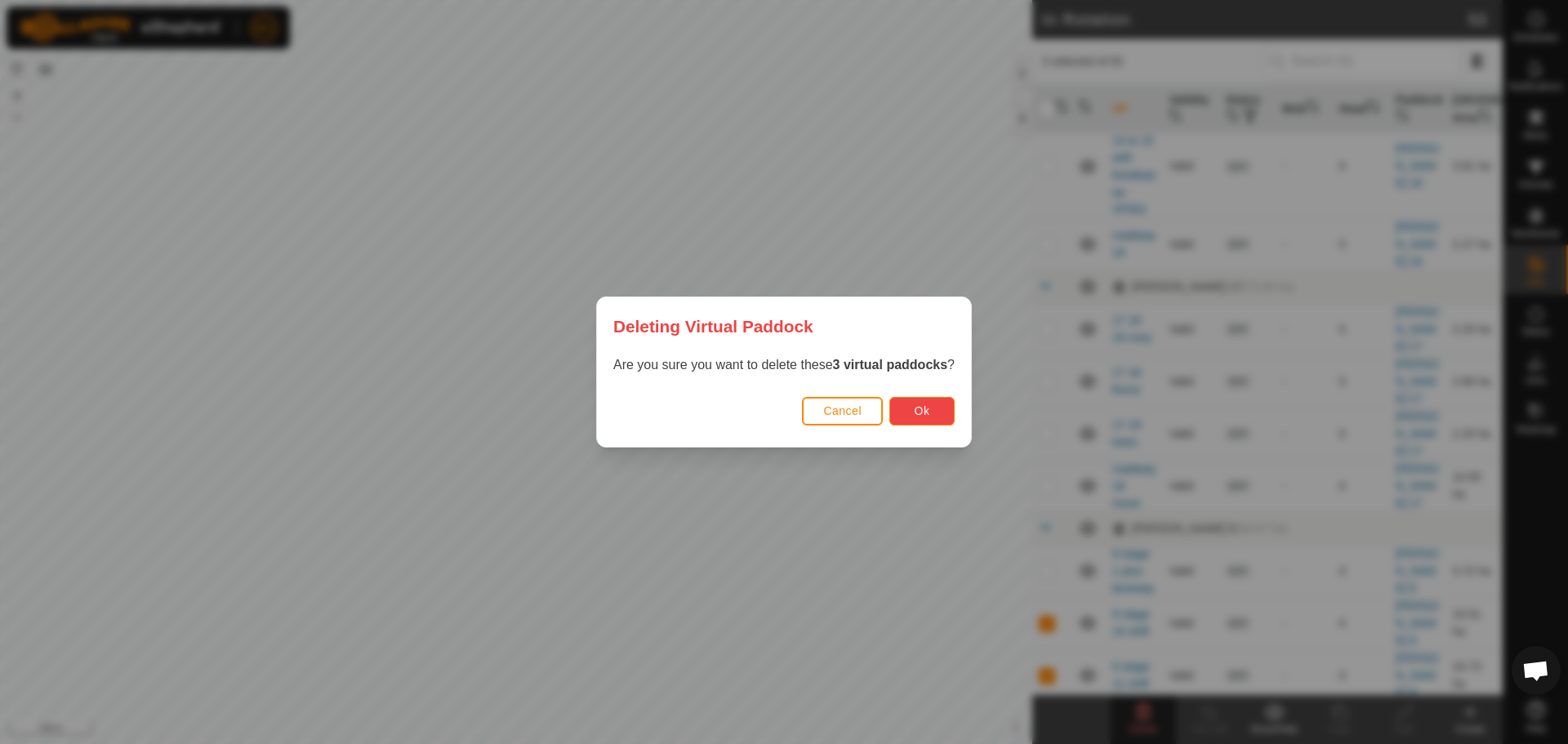
click at [914, 410] on button "Ok" at bounding box center [922, 411] width 65 height 28
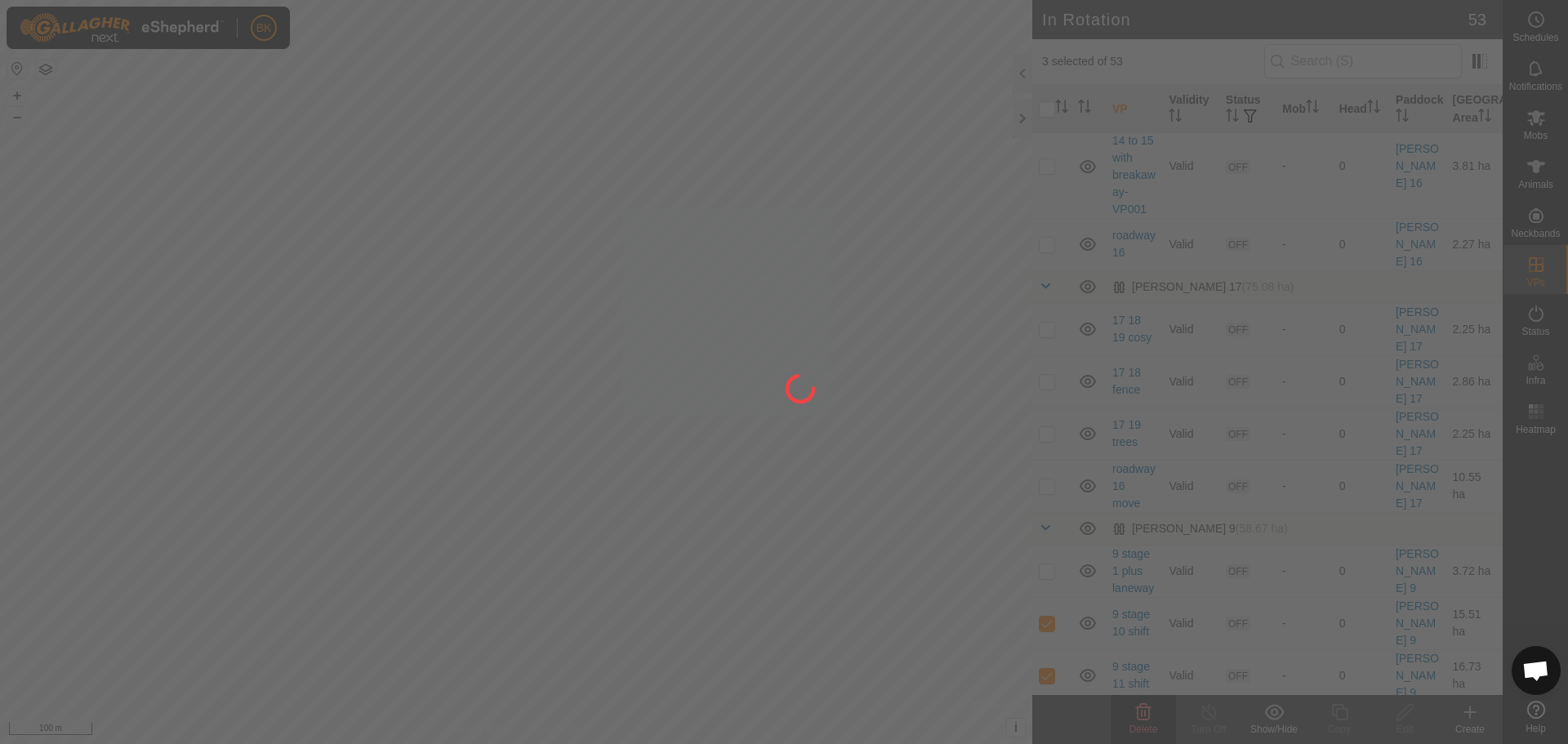
checkbox input "false"
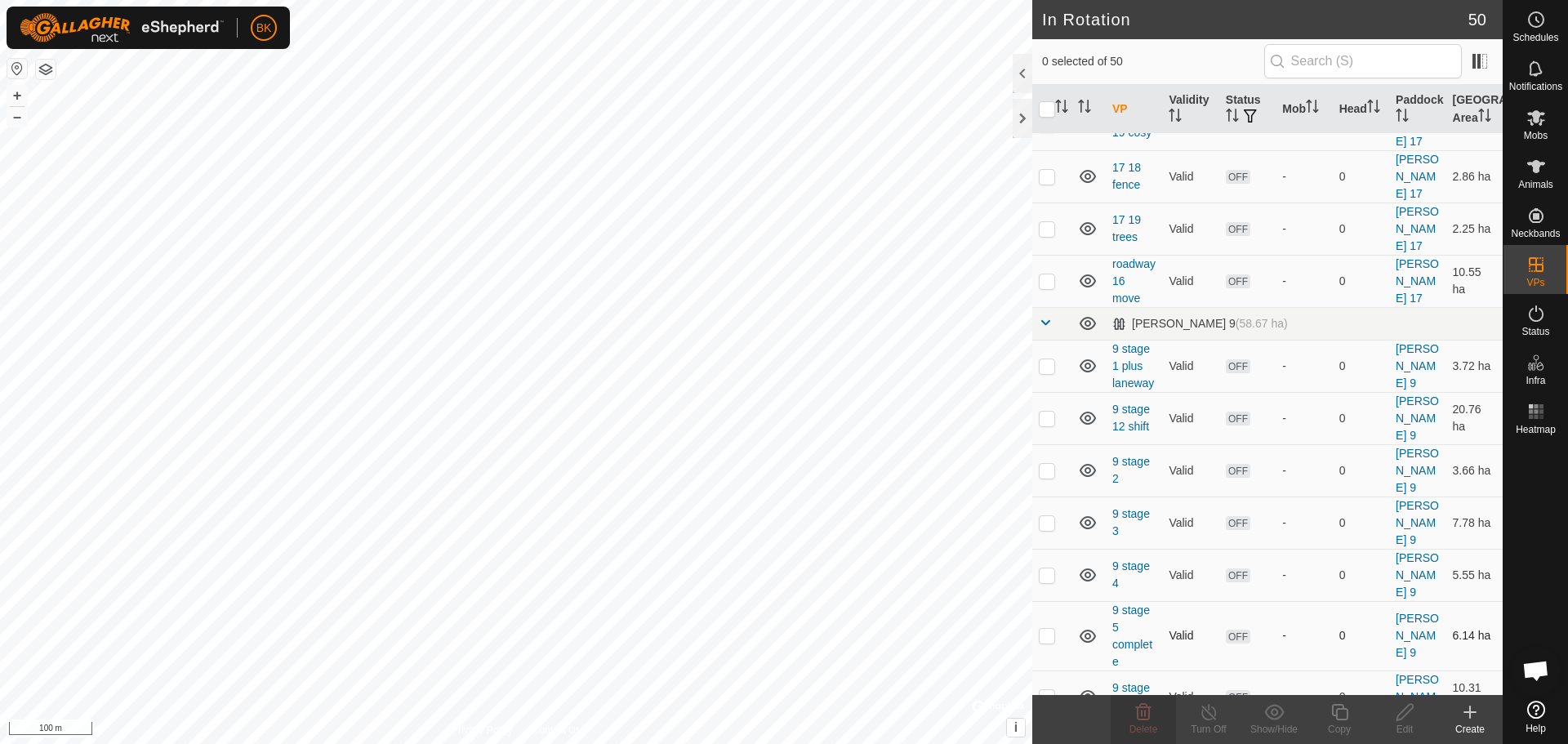
scroll to position [2055, 0]
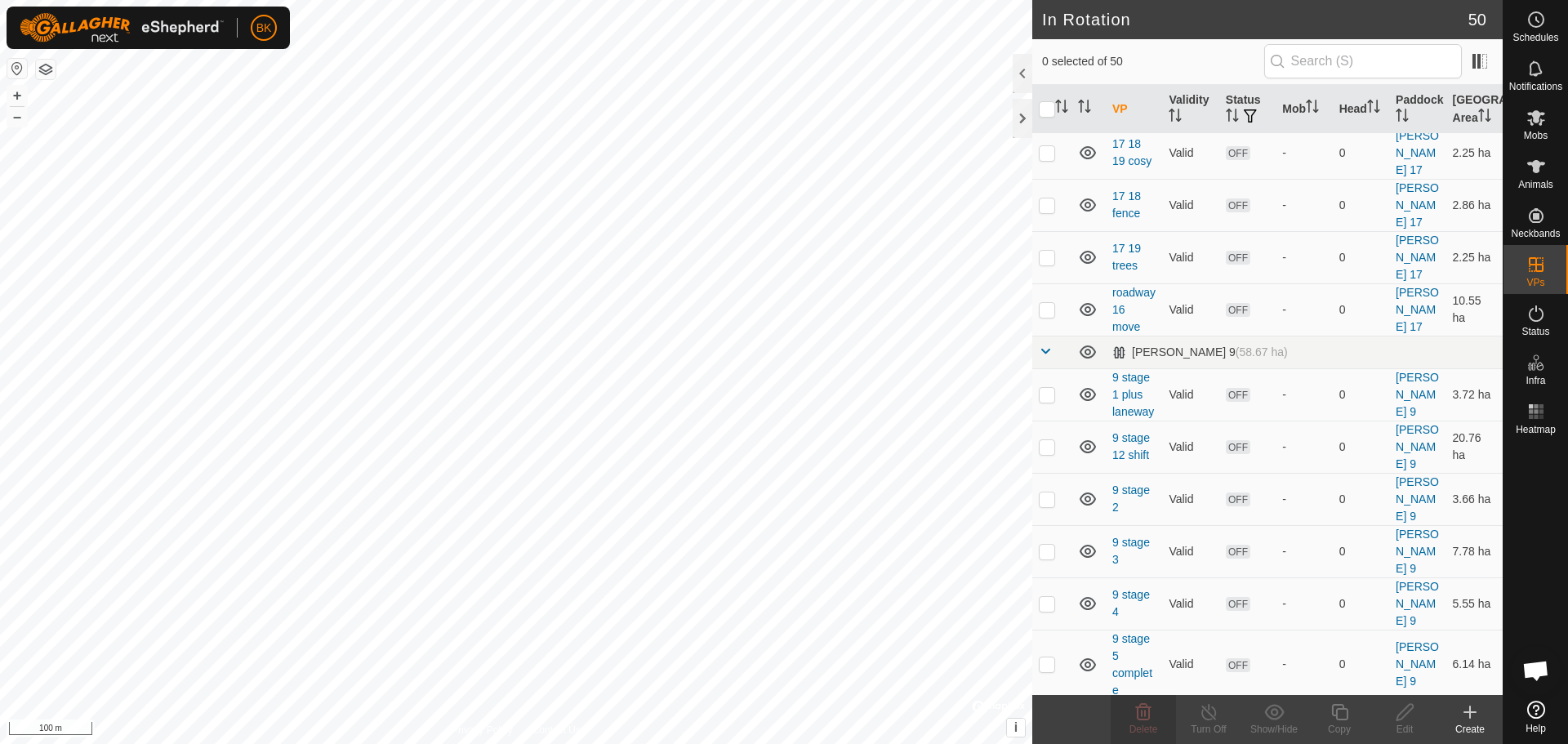
checkbox input "true"
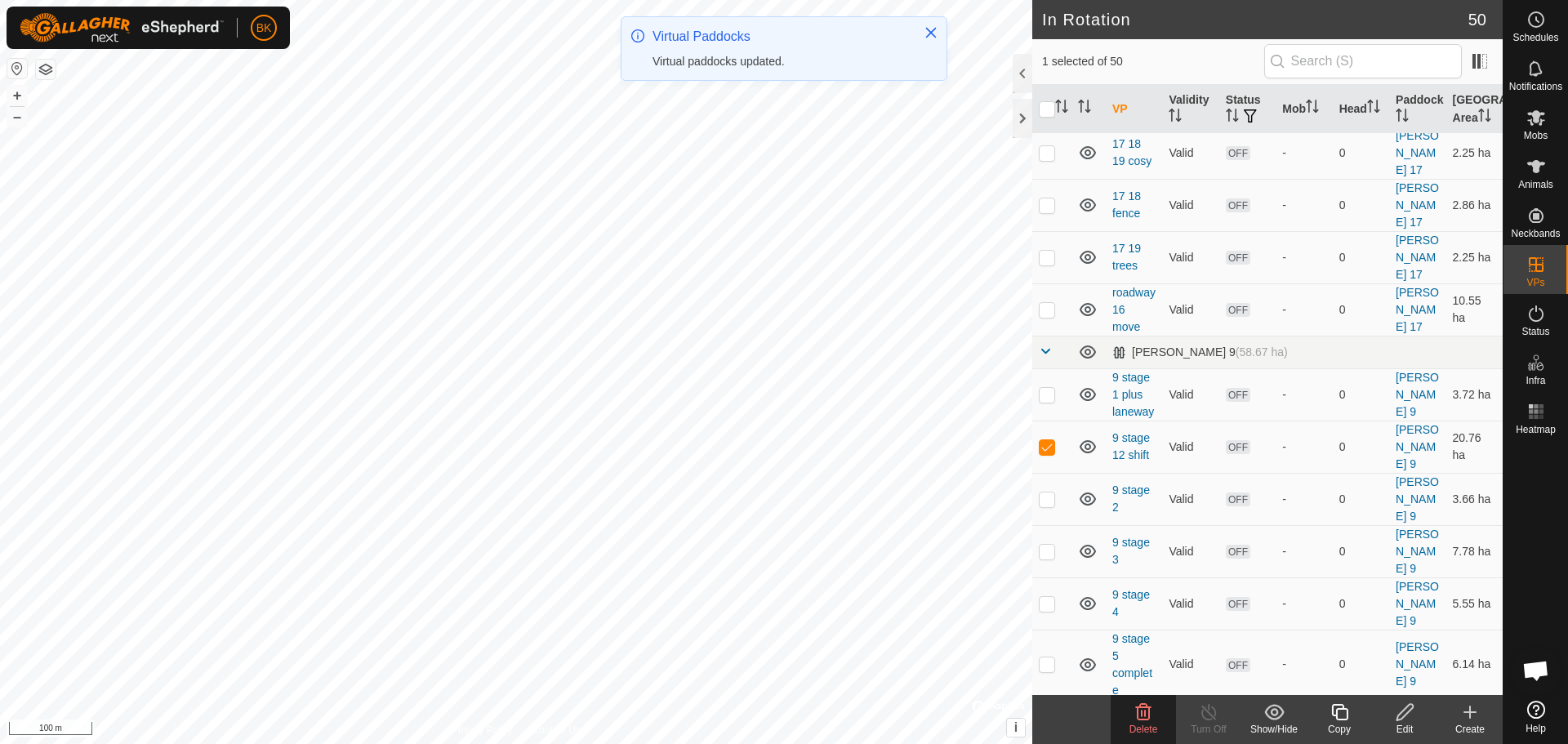
click at [1141, 716] on icon at bounding box center [1143, 712] width 16 height 17
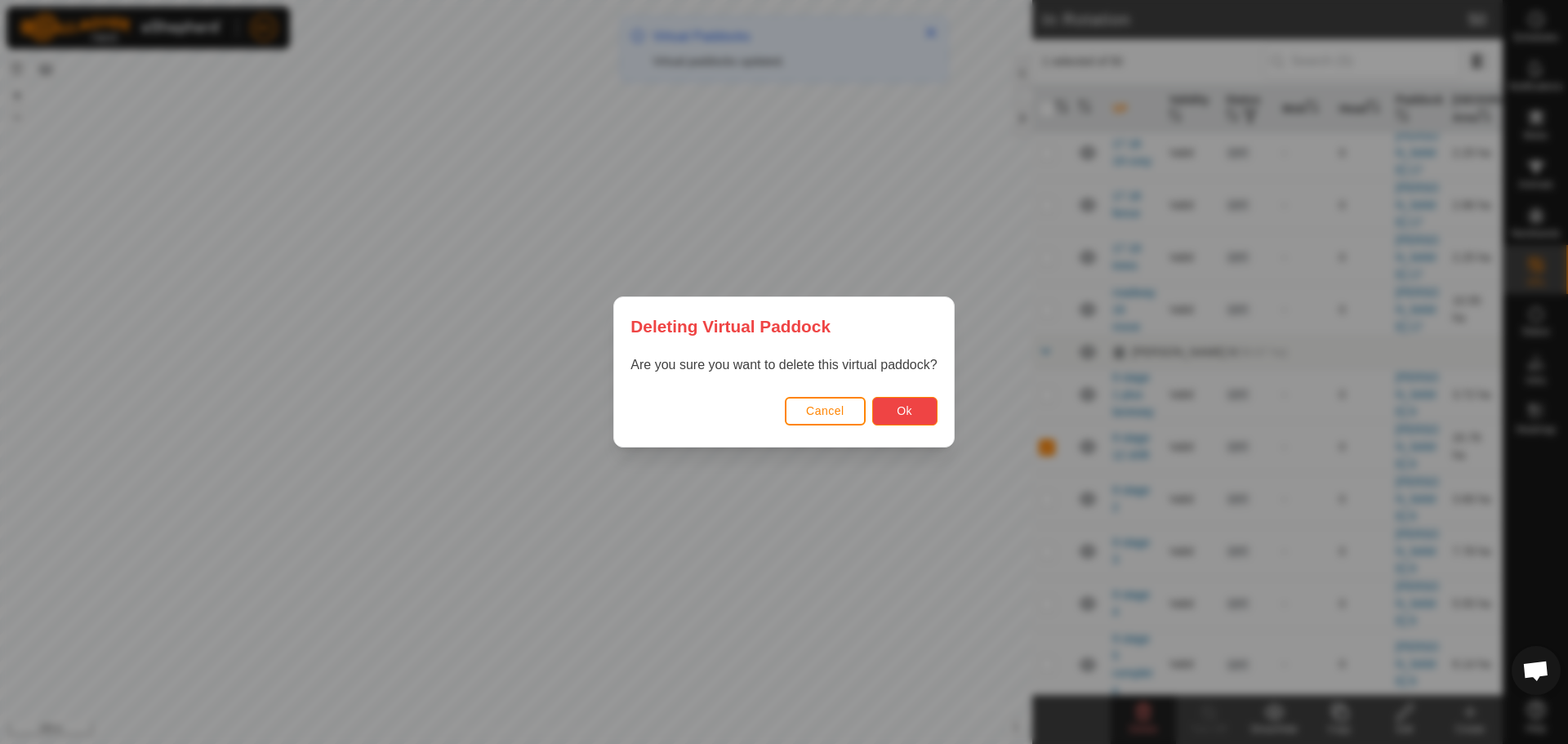
click at [919, 402] on button "Ok" at bounding box center [904, 411] width 65 height 28
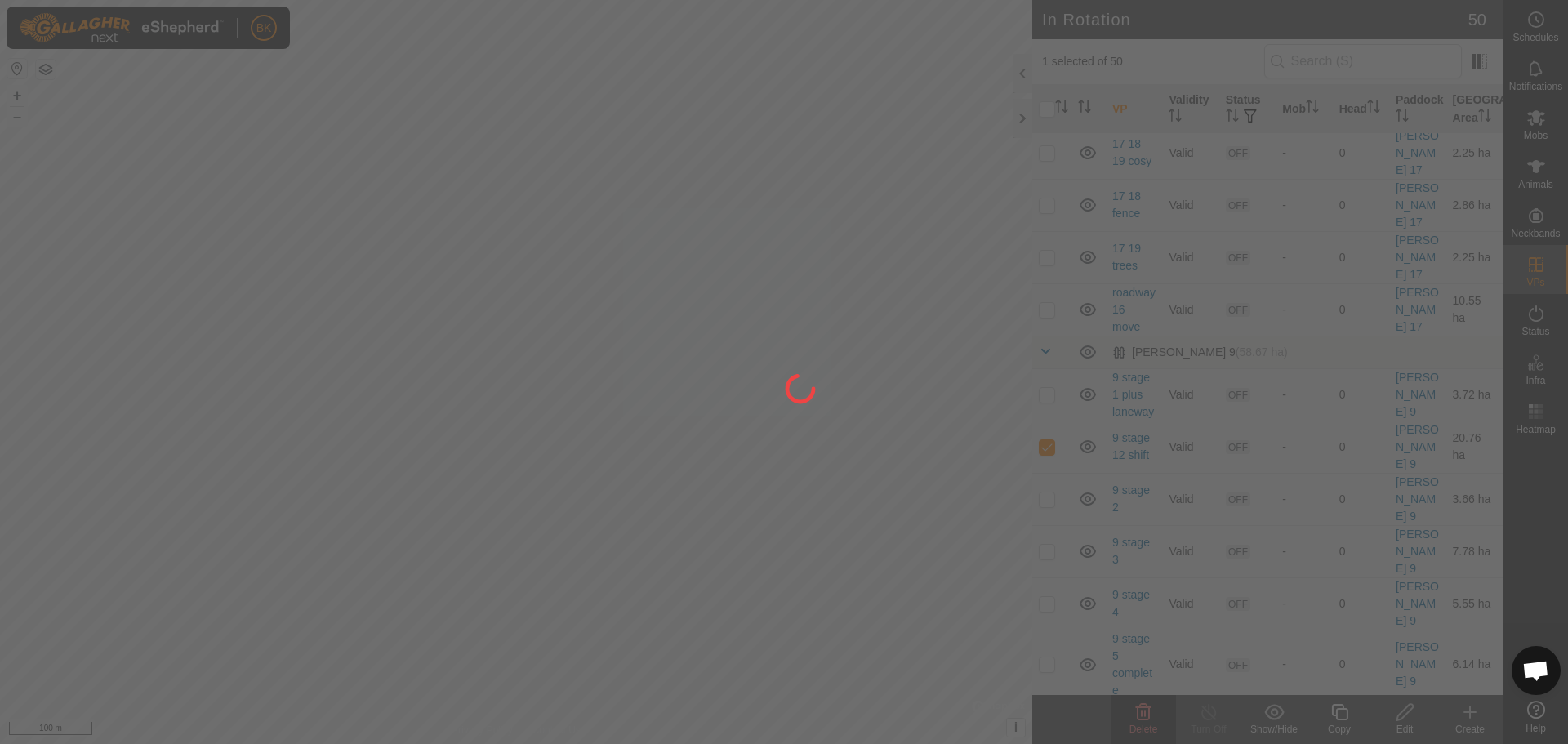
checkbox input "false"
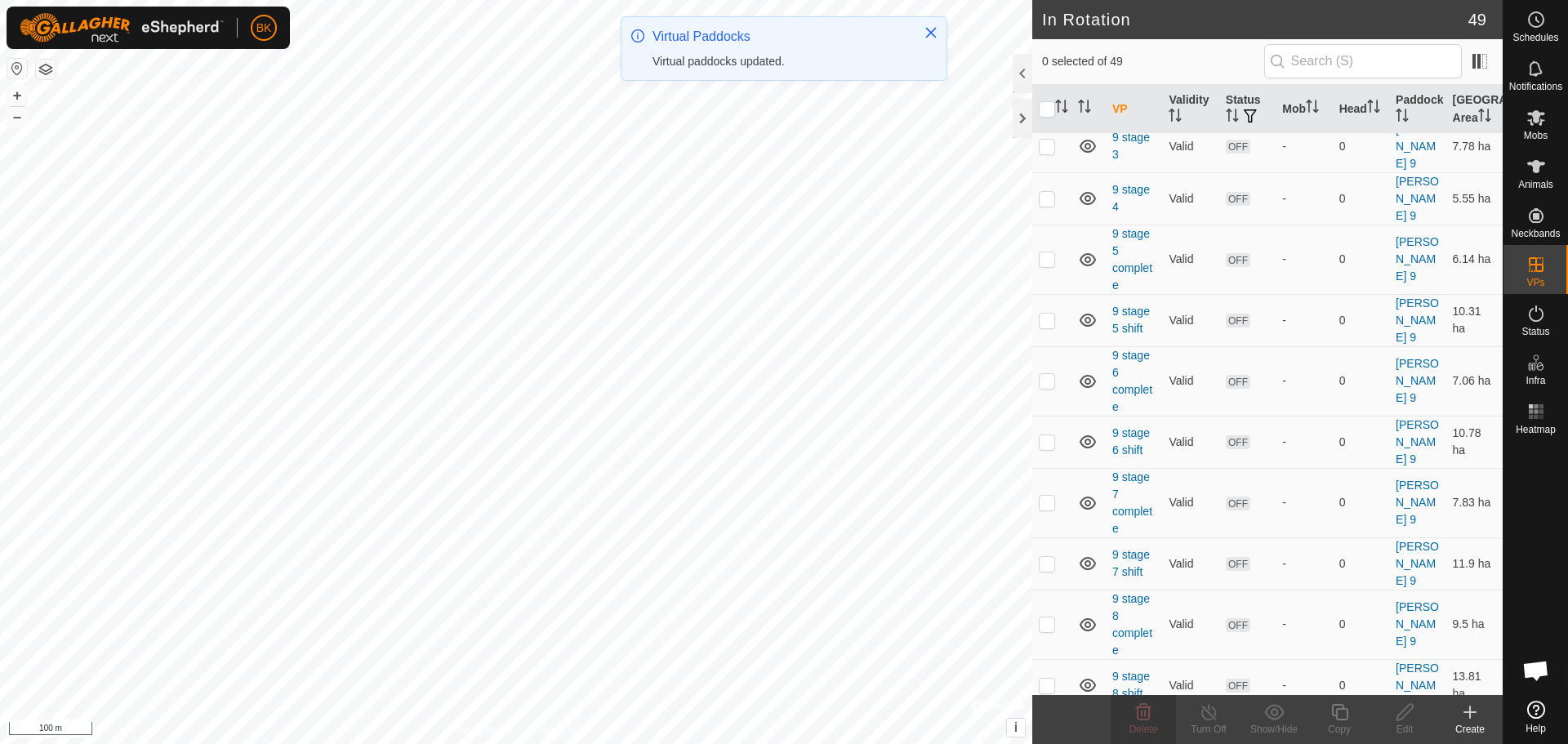
scroll to position [2428, 0]
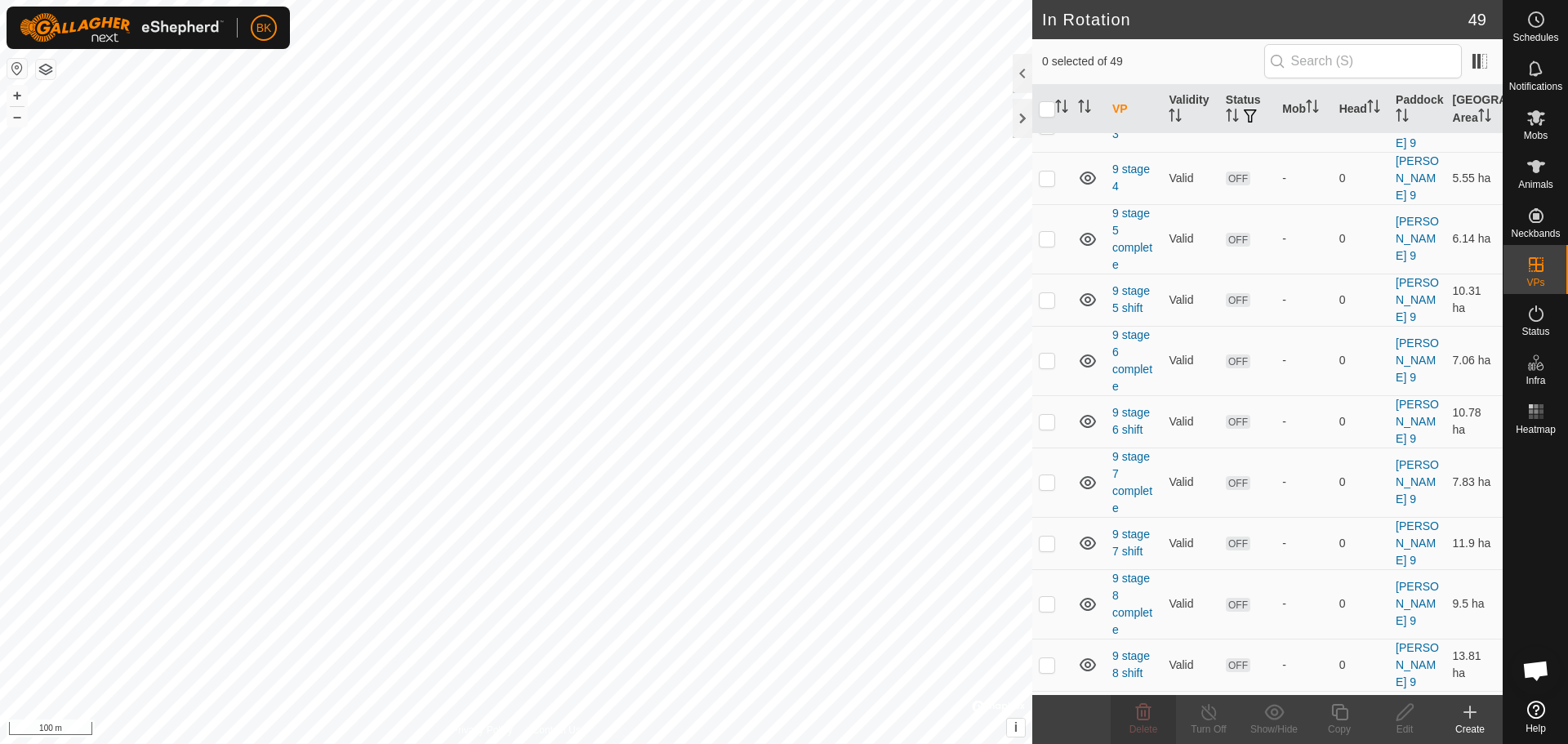
checkbox input "true"
click at [1342, 716] on icon at bounding box center [1340, 711] width 20 height 19
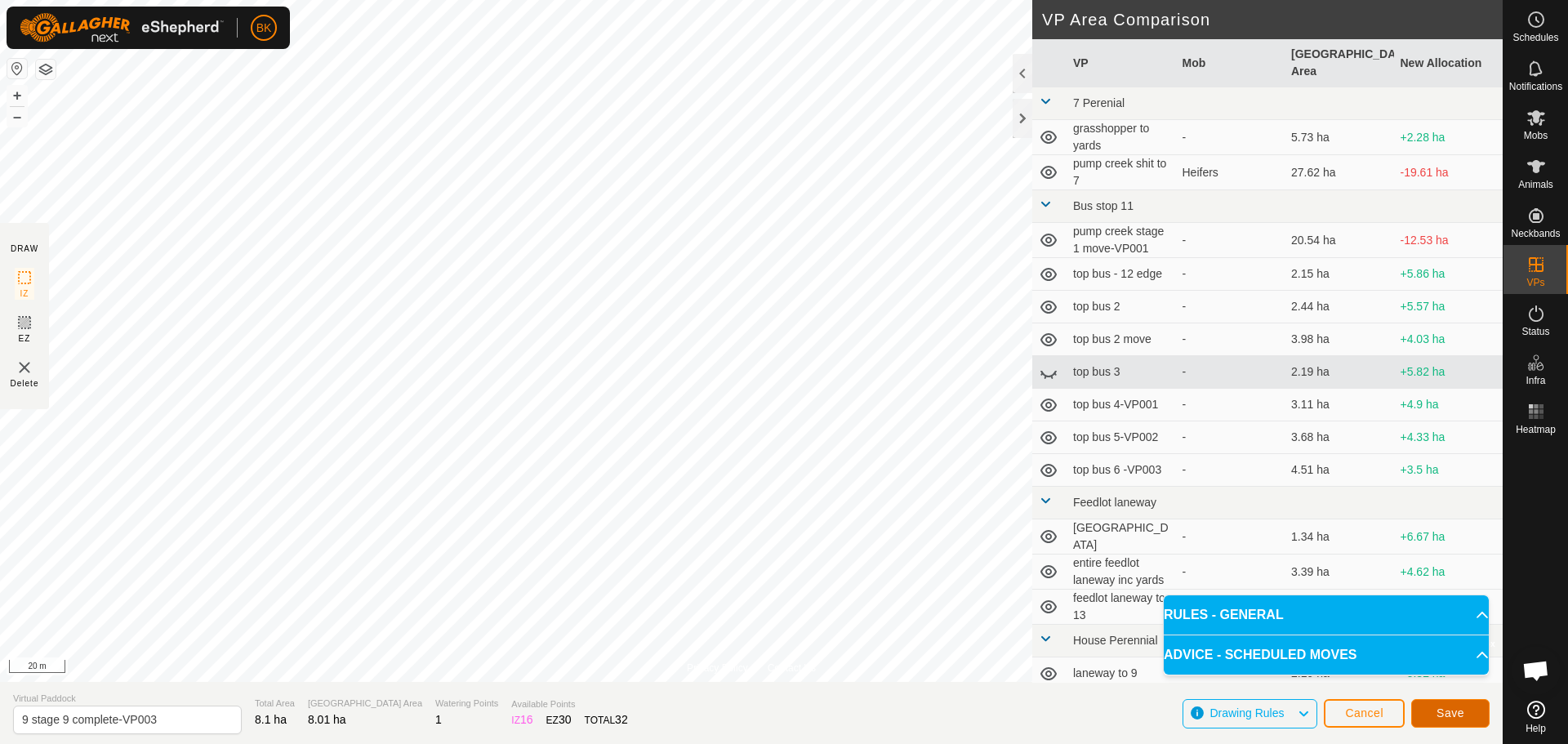
click at [1430, 713] on button "Save" at bounding box center [1450, 713] width 79 height 28
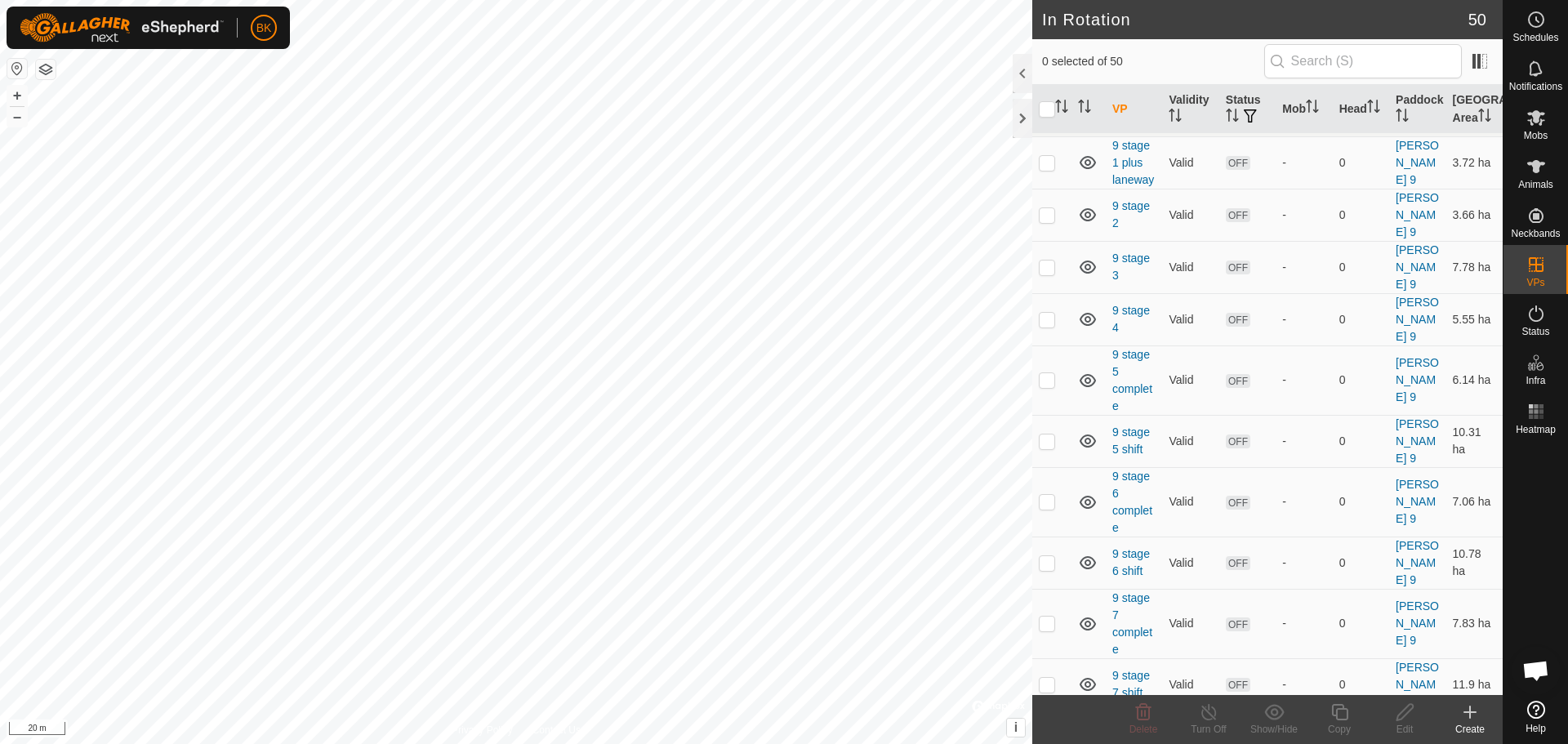
scroll to position [2515, 0]
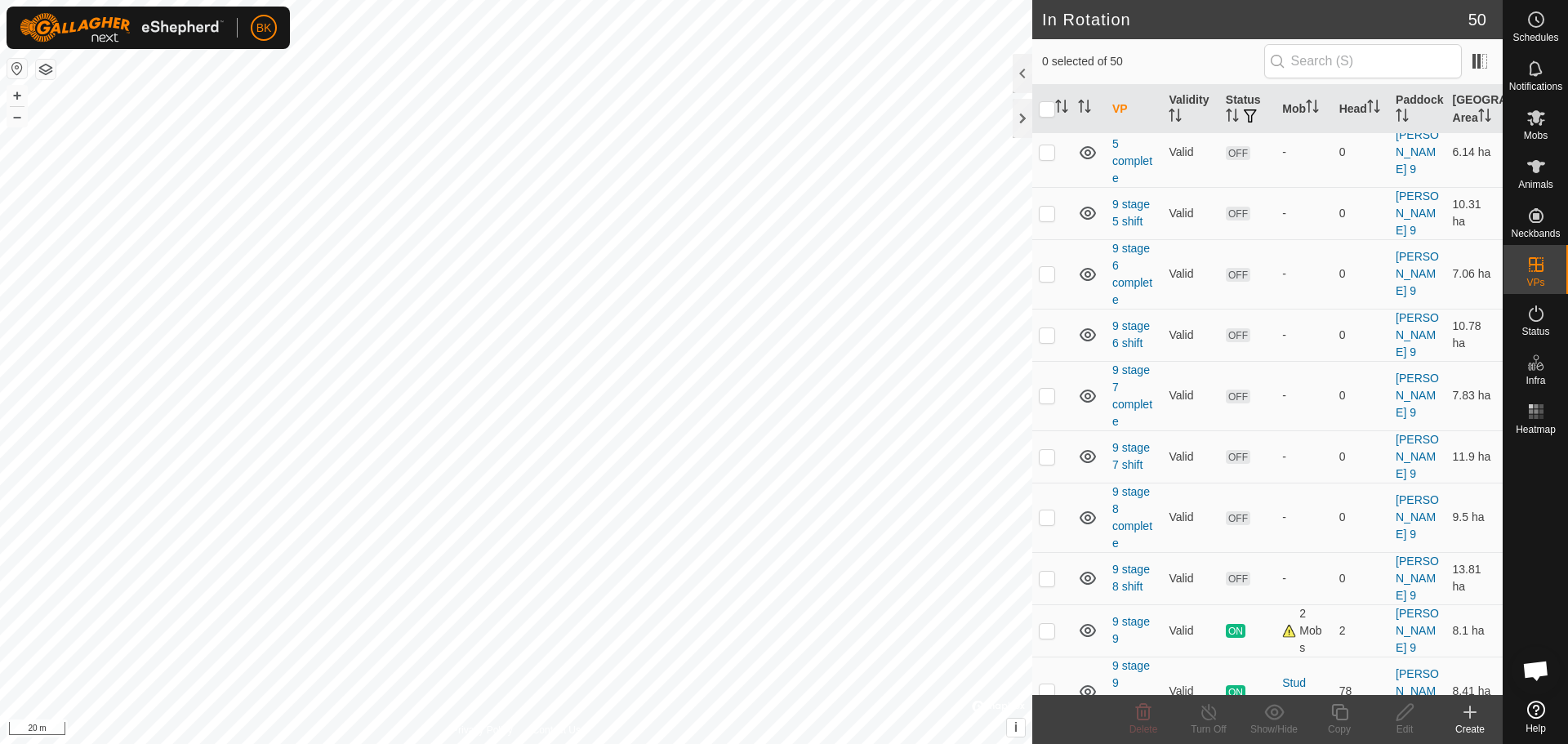
checkbox input "true"
click at [1334, 715] on icon at bounding box center [1340, 712] width 17 height 17
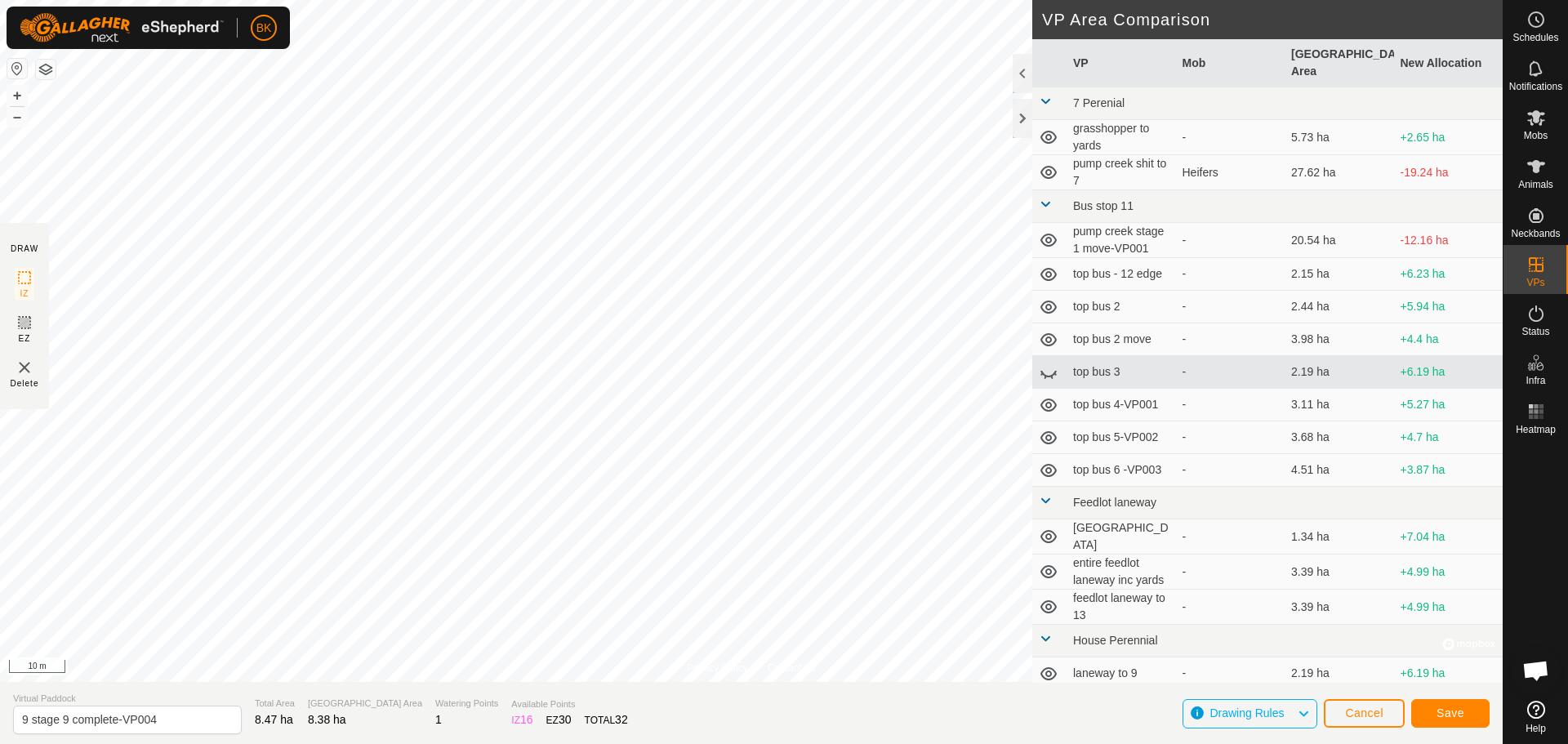
click at [0, 130] on html "BK Schedules Notifications Mobs Animals Neckbands VPs Status Infra Heatmap Help…" at bounding box center [784, 372] width 1568 height 744
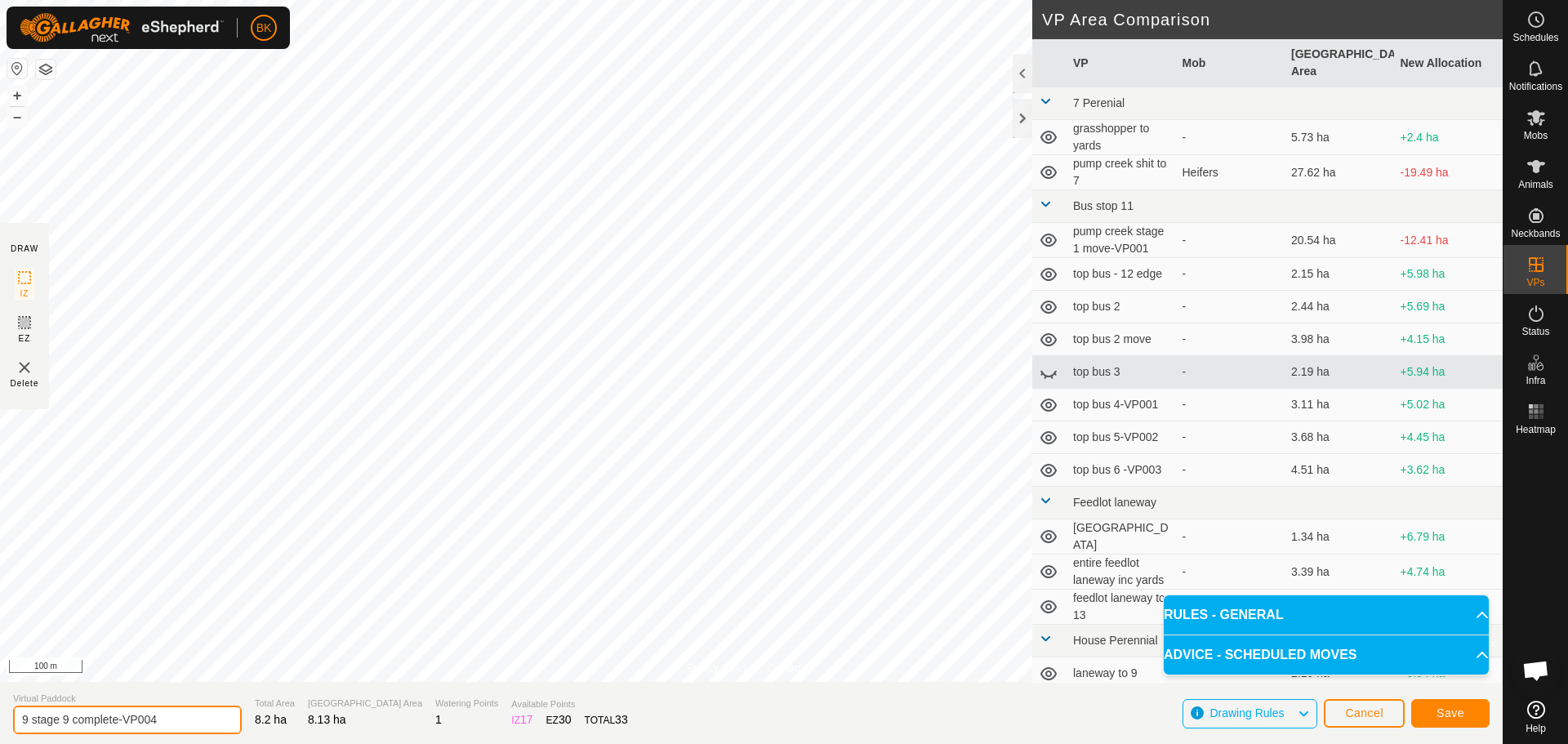
click at [123, 722] on input "9 stage 9 complete-VP004" at bounding box center [128, 720] width 229 height 28
type input "9 stage 9 VP004"
click at [1477, 710] on button "Save" at bounding box center [1450, 713] width 79 height 28
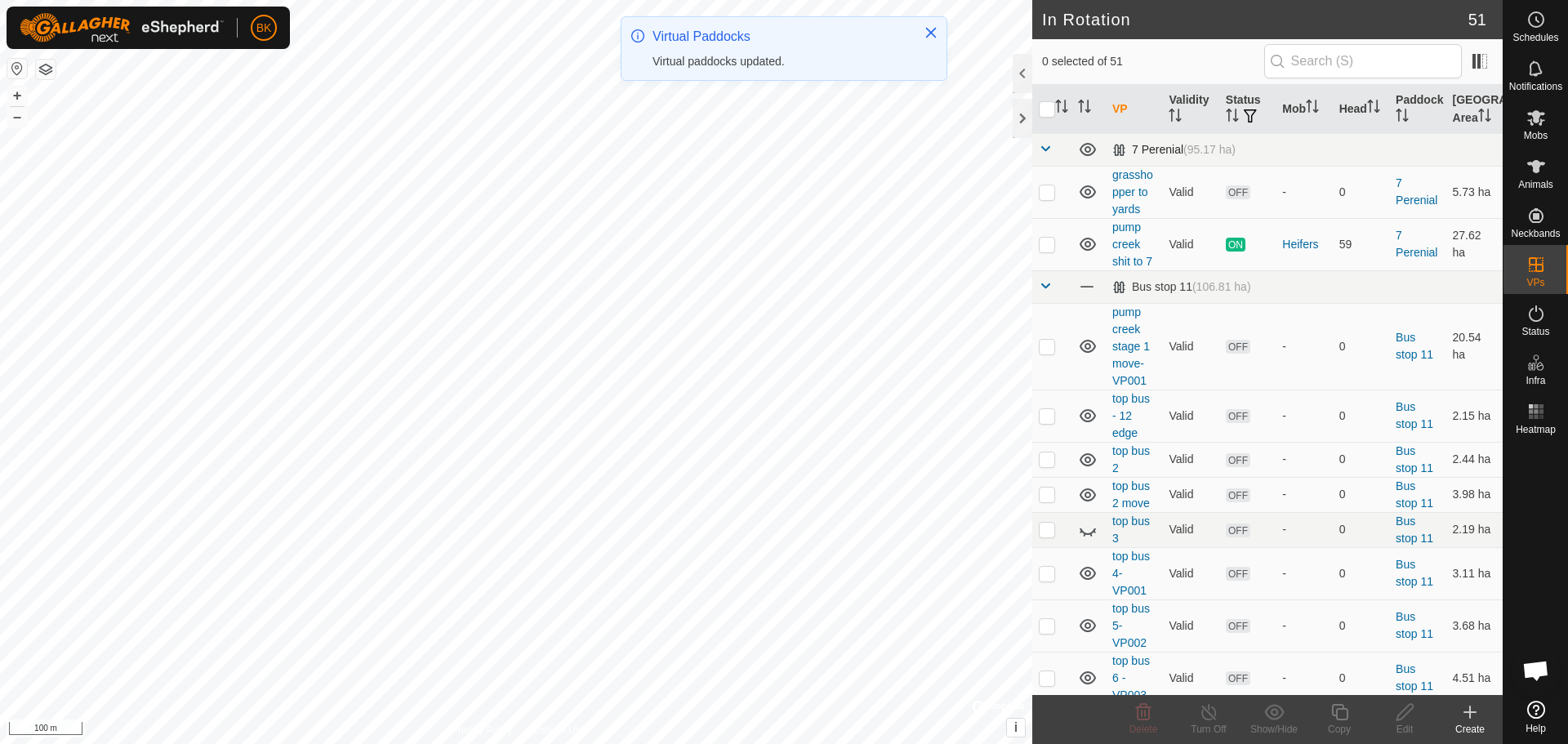
click at [1048, 143] on span at bounding box center [1046, 149] width 13 height 13
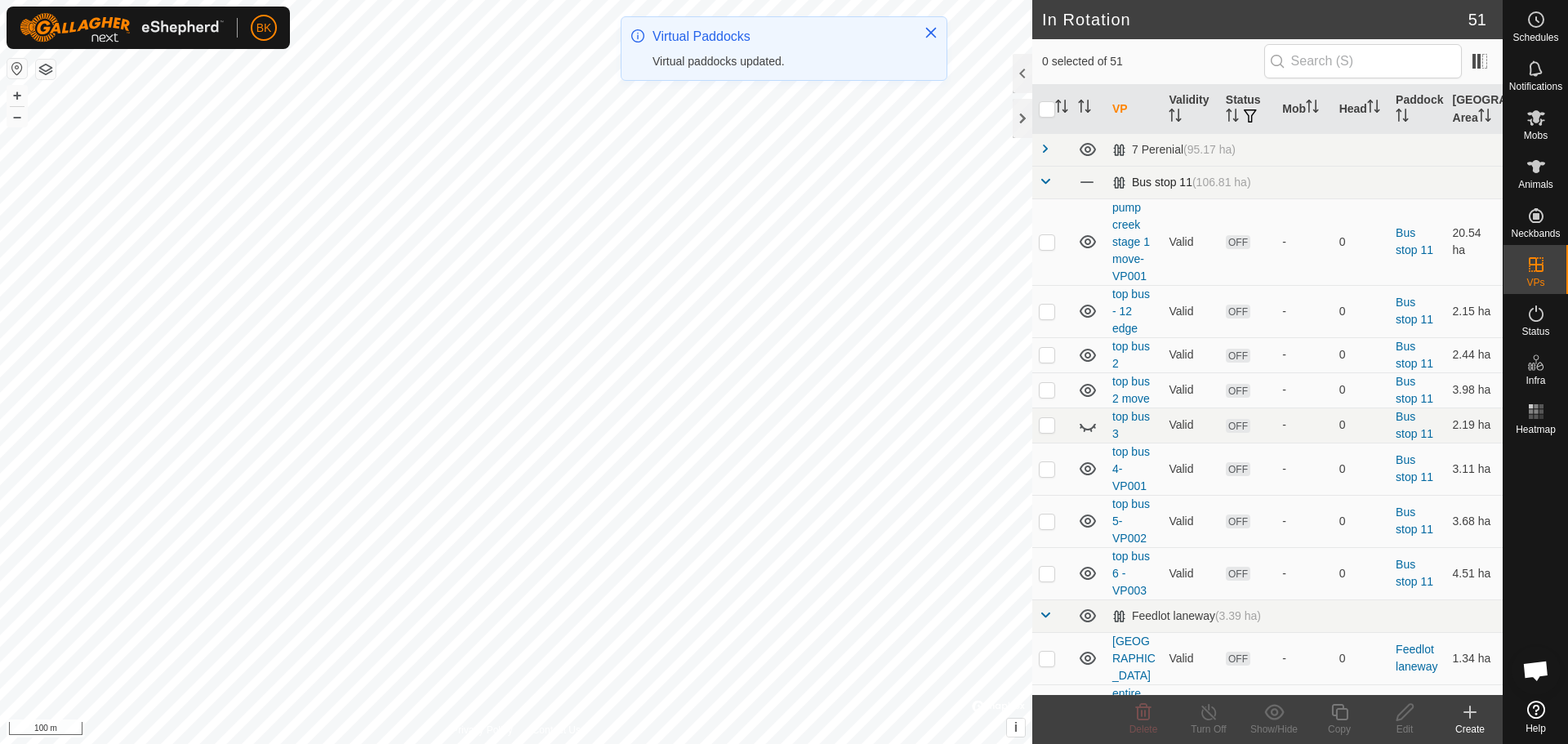
click at [1046, 180] on span at bounding box center [1046, 181] width 13 height 13
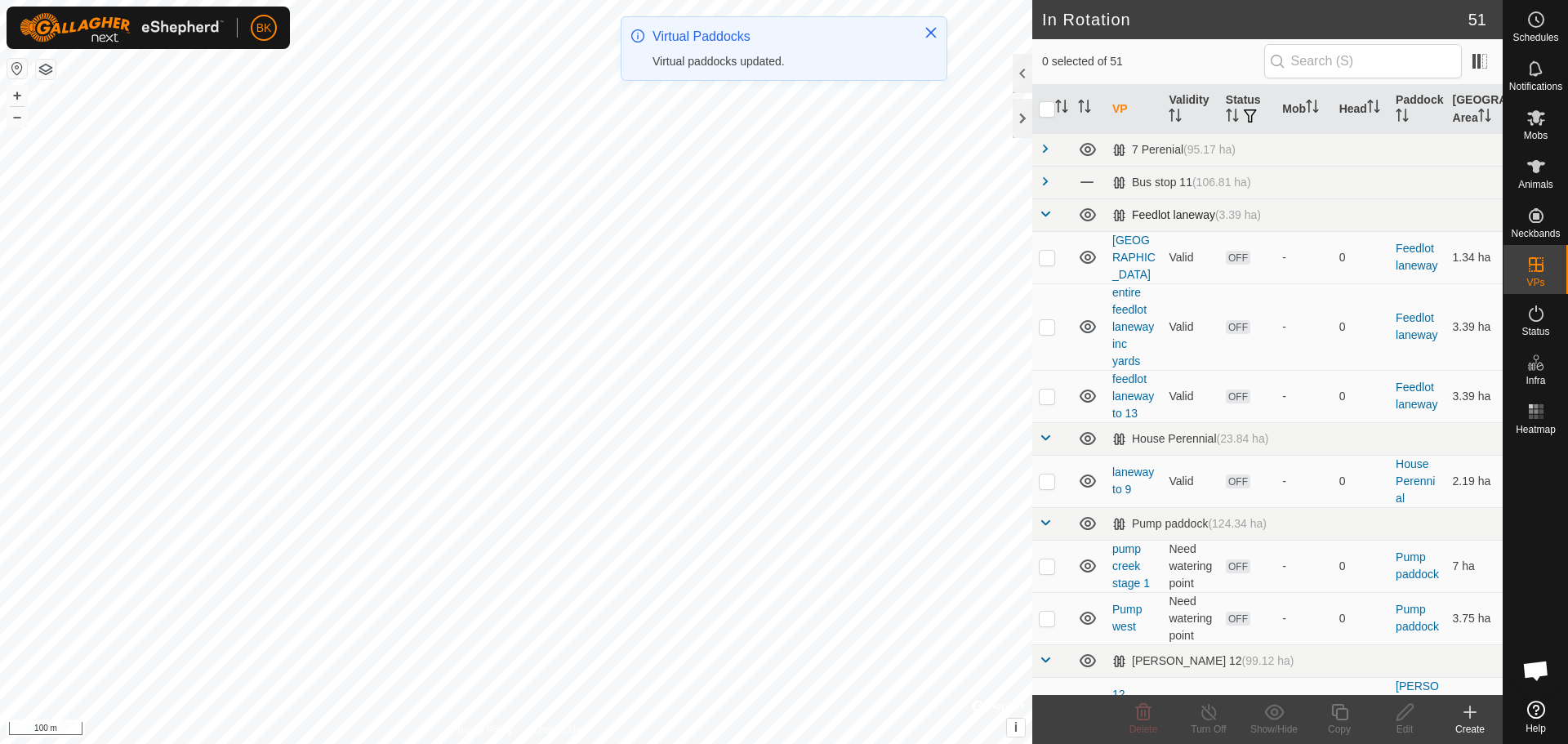
click at [1050, 218] on span at bounding box center [1046, 214] width 13 height 13
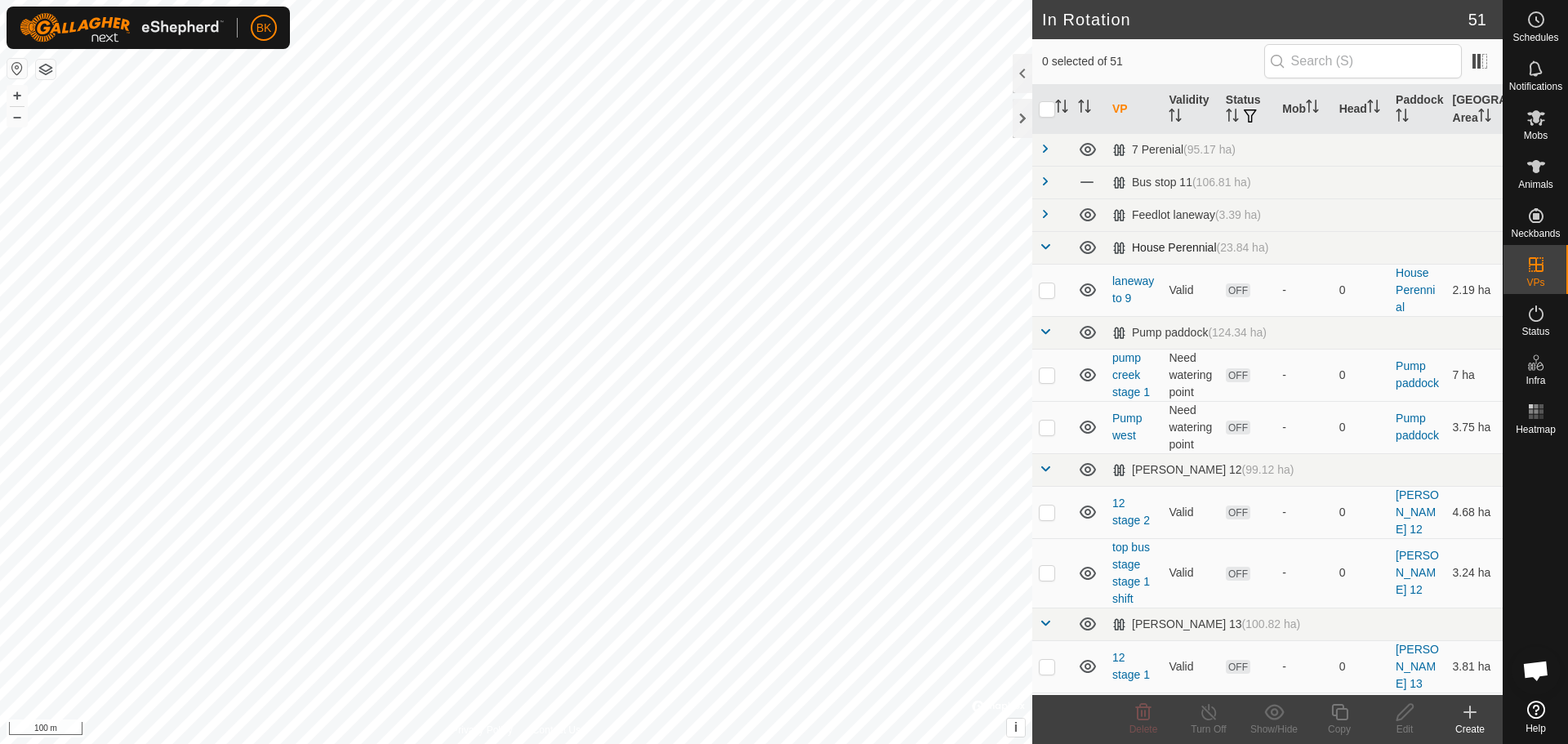
click at [1042, 242] on span at bounding box center [1046, 247] width 13 height 13
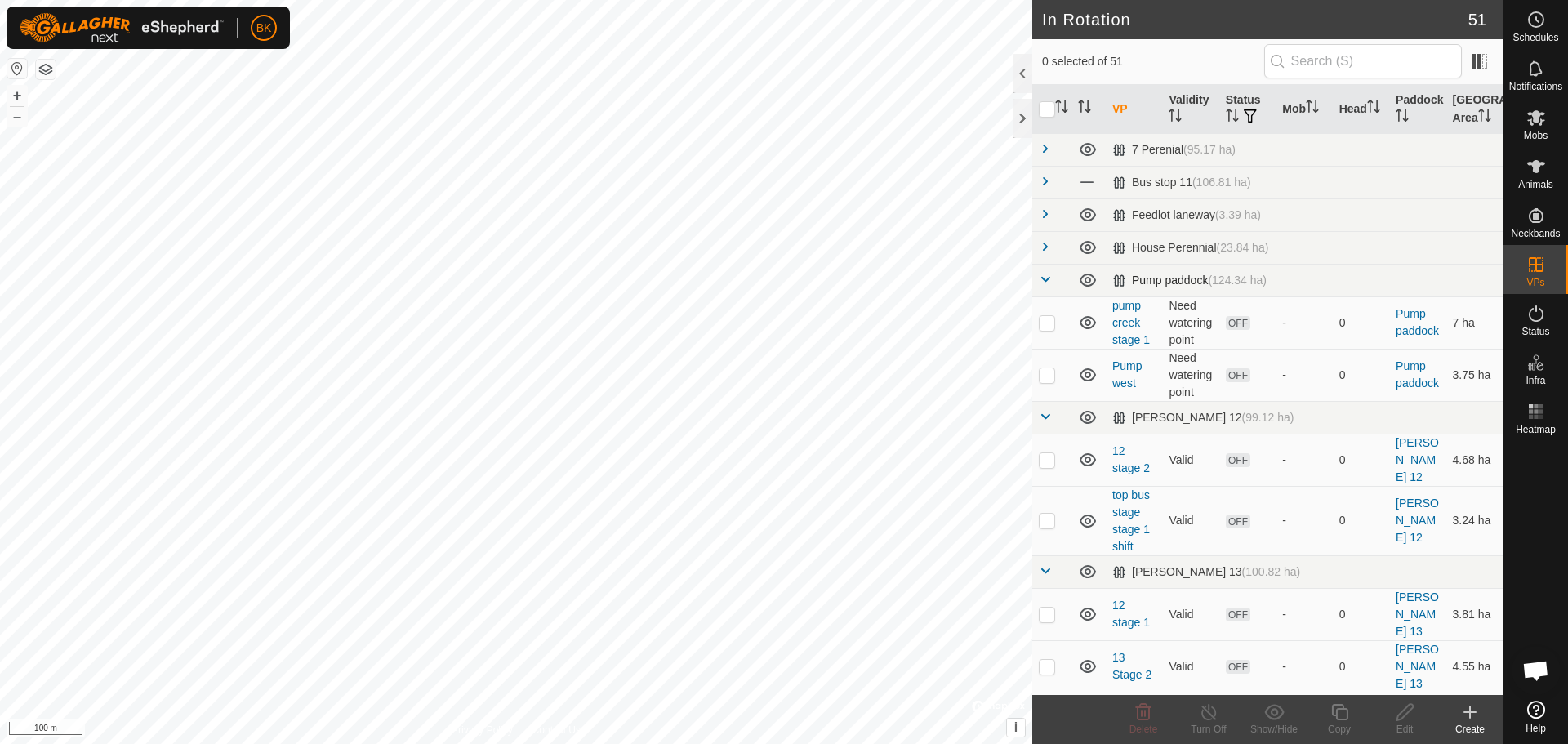
click at [1046, 280] on span at bounding box center [1046, 279] width 13 height 13
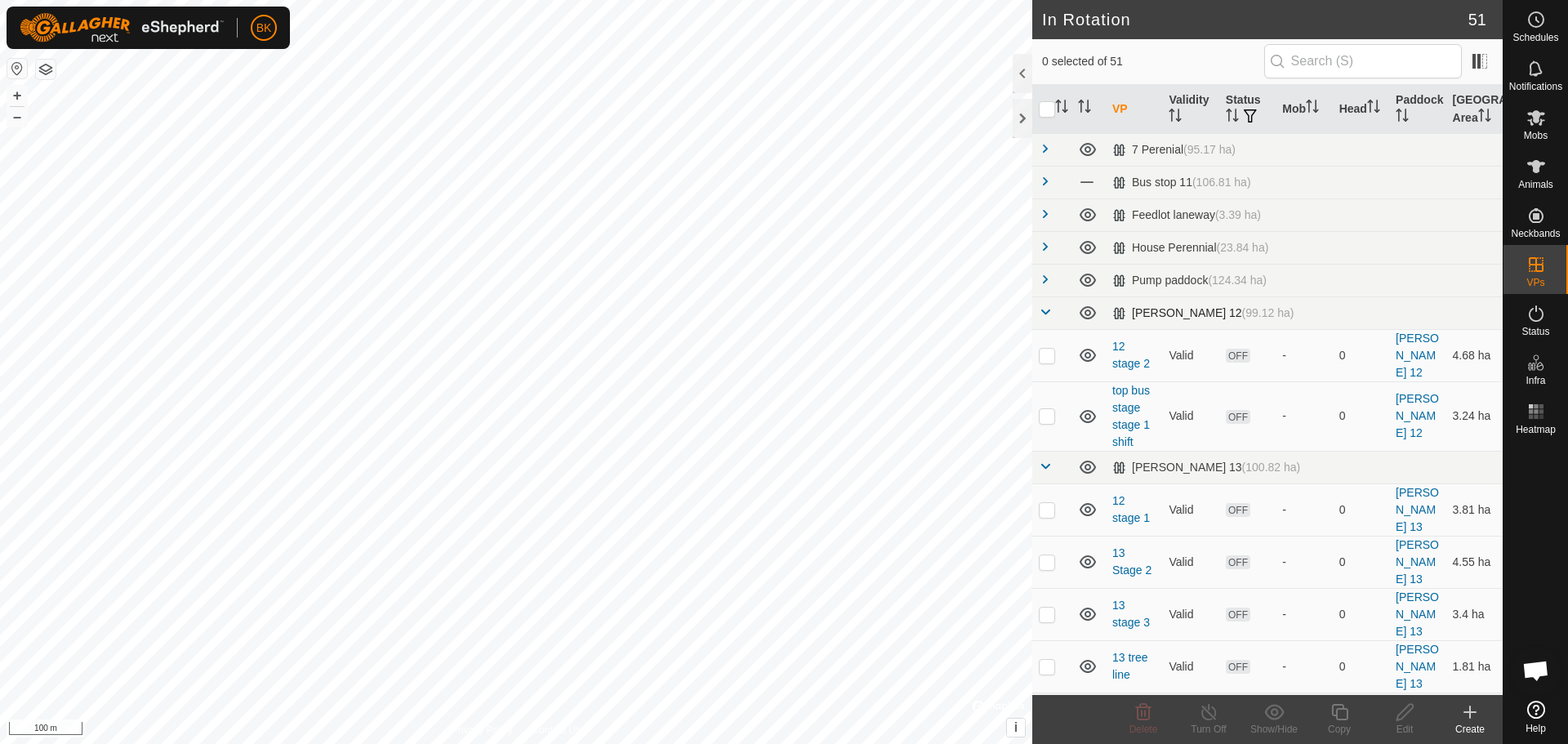
click at [1047, 310] on span at bounding box center [1046, 312] width 13 height 13
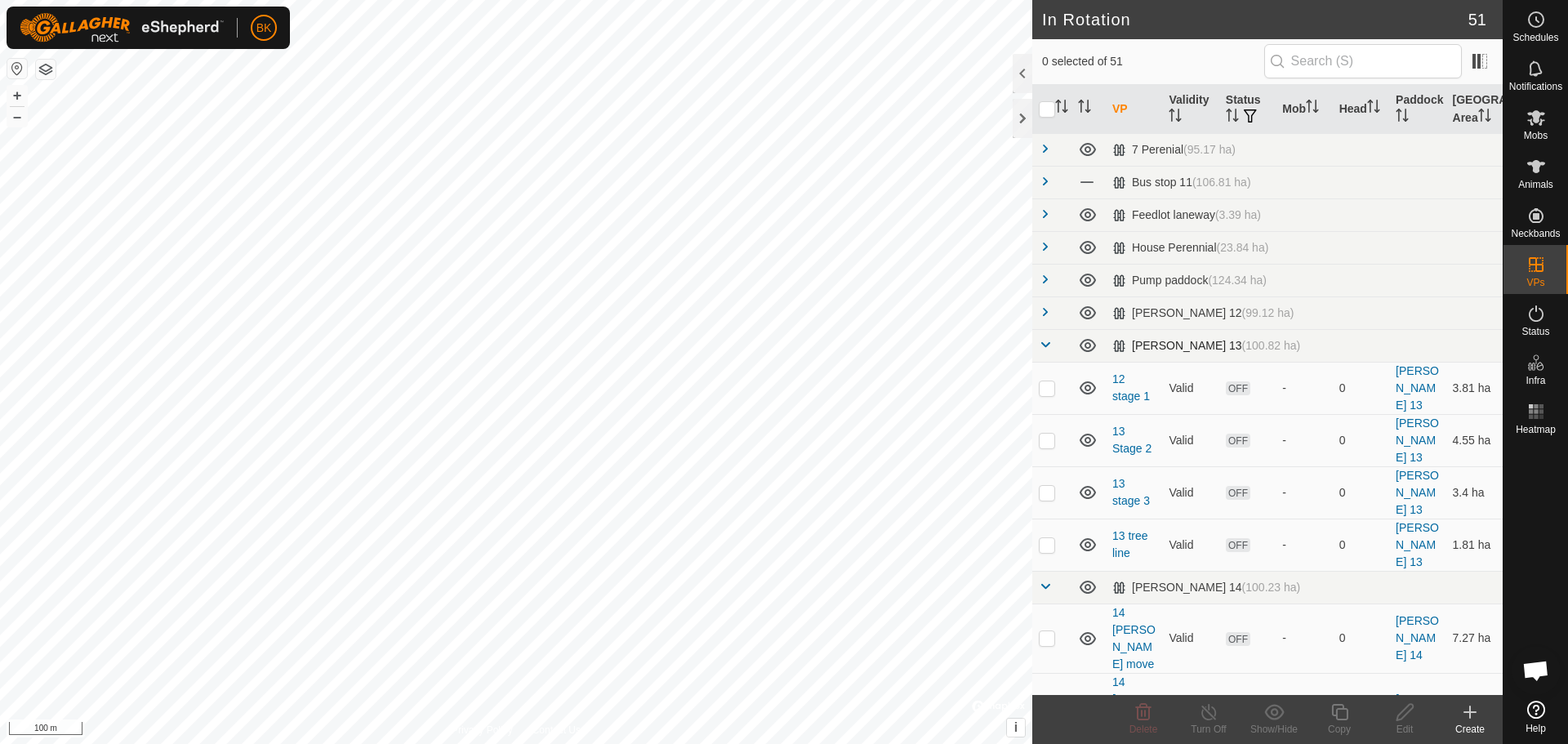
click at [1049, 338] on td at bounding box center [1051, 345] width 39 height 33
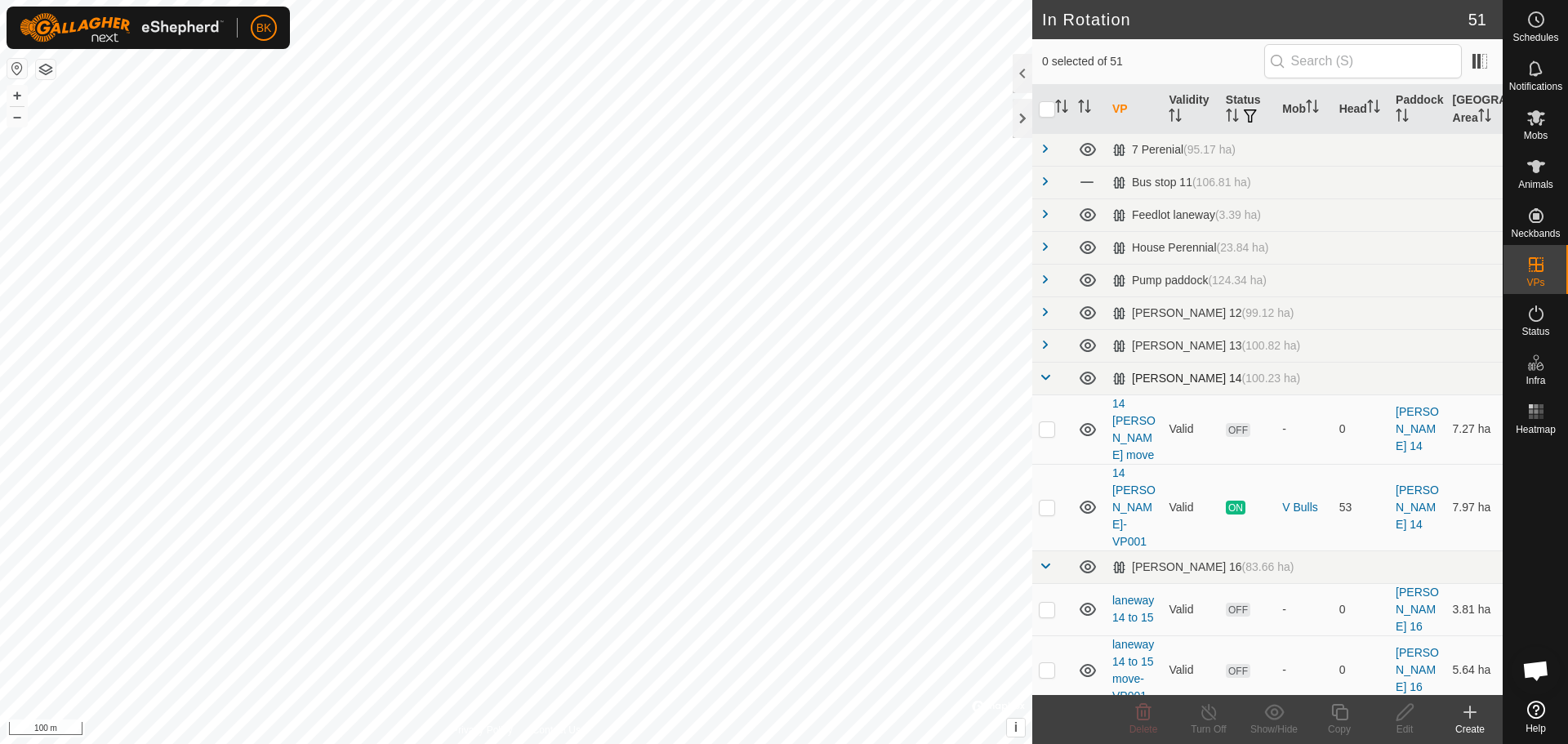
click at [1047, 375] on span at bounding box center [1046, 378] width 13 height 13
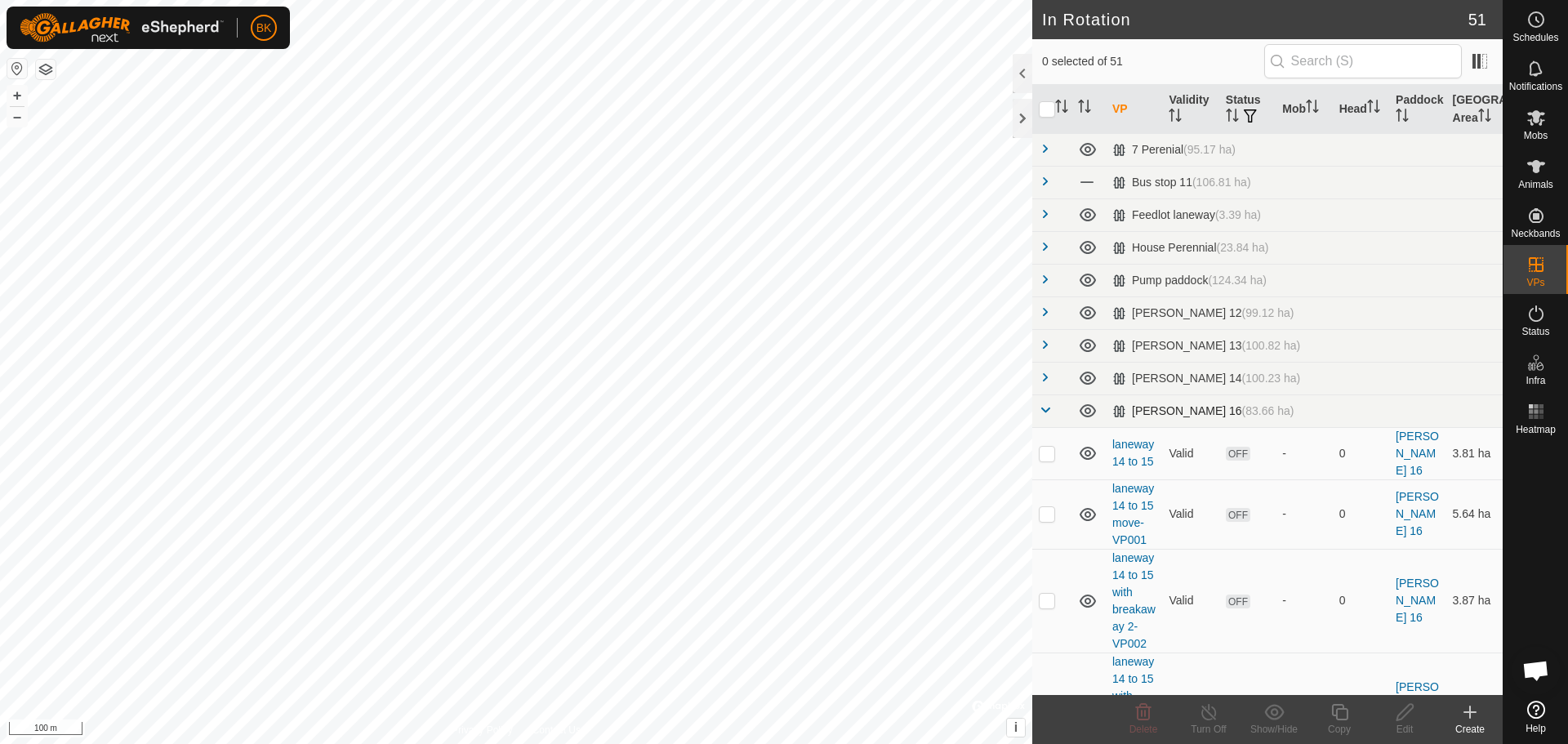
click at [1047, 406] on span at bounding box center [1046, 410] width 13 height 13
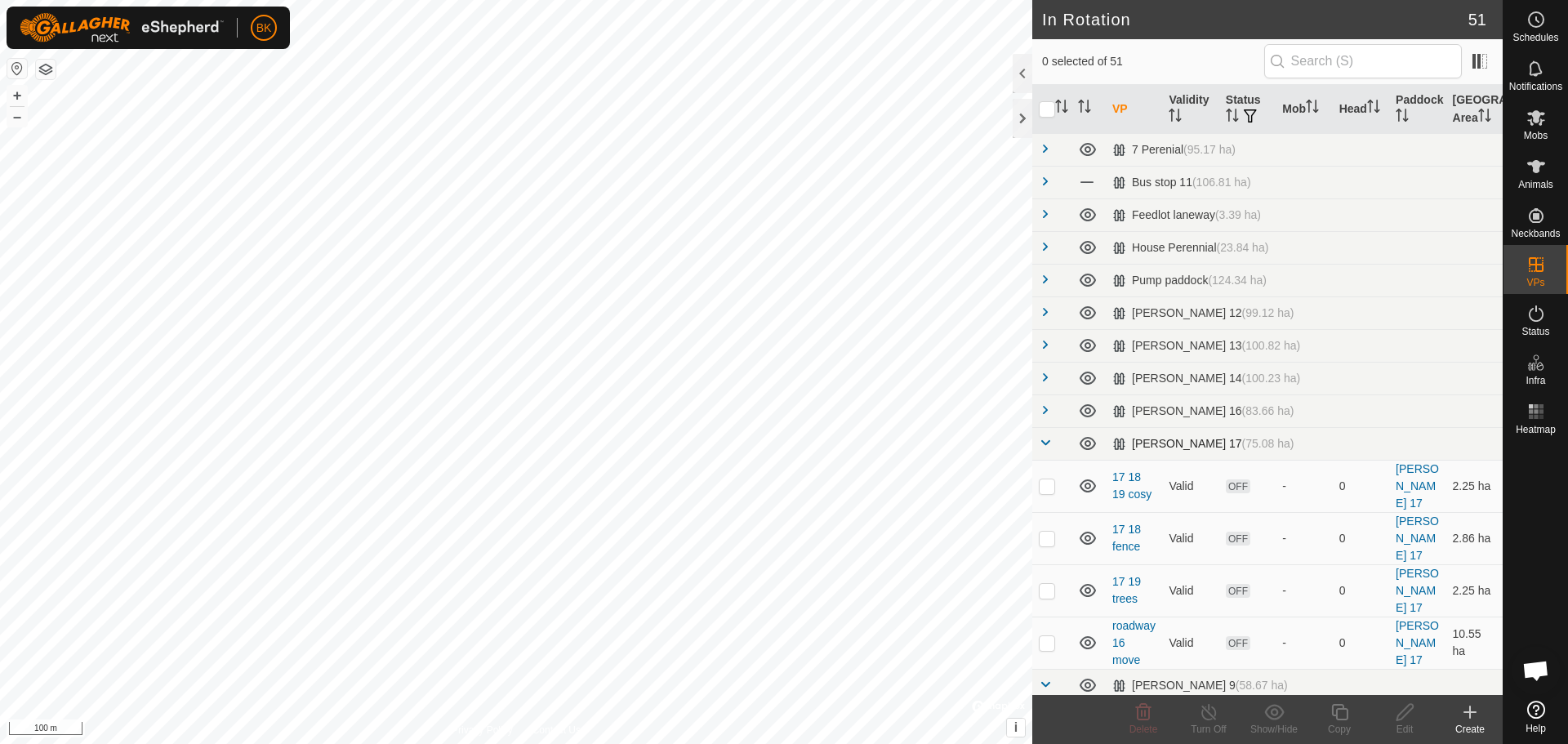
click at [1047, 441] on span at bounding box center [1046, 443] width 13 height 13
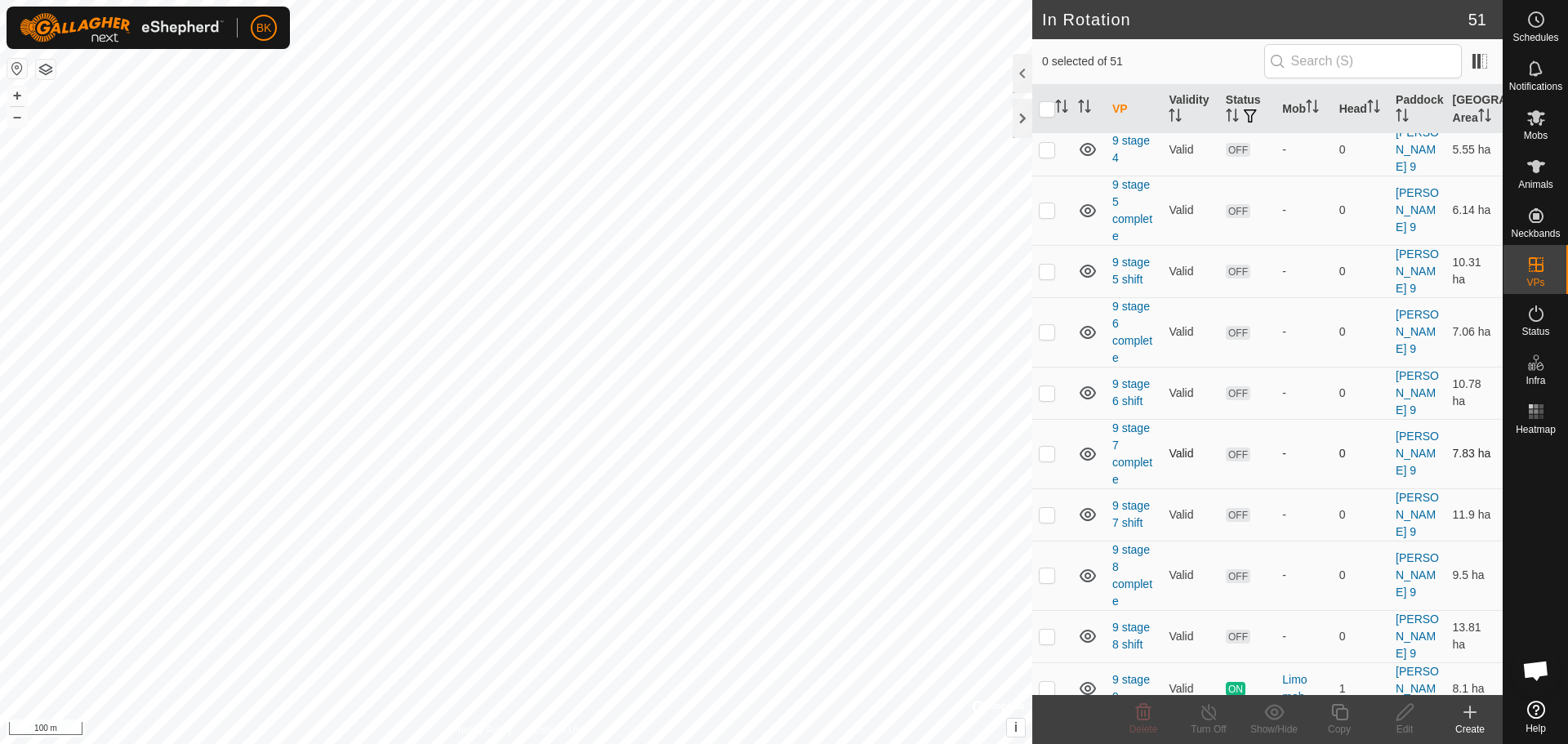
scroll to position [808, 0]
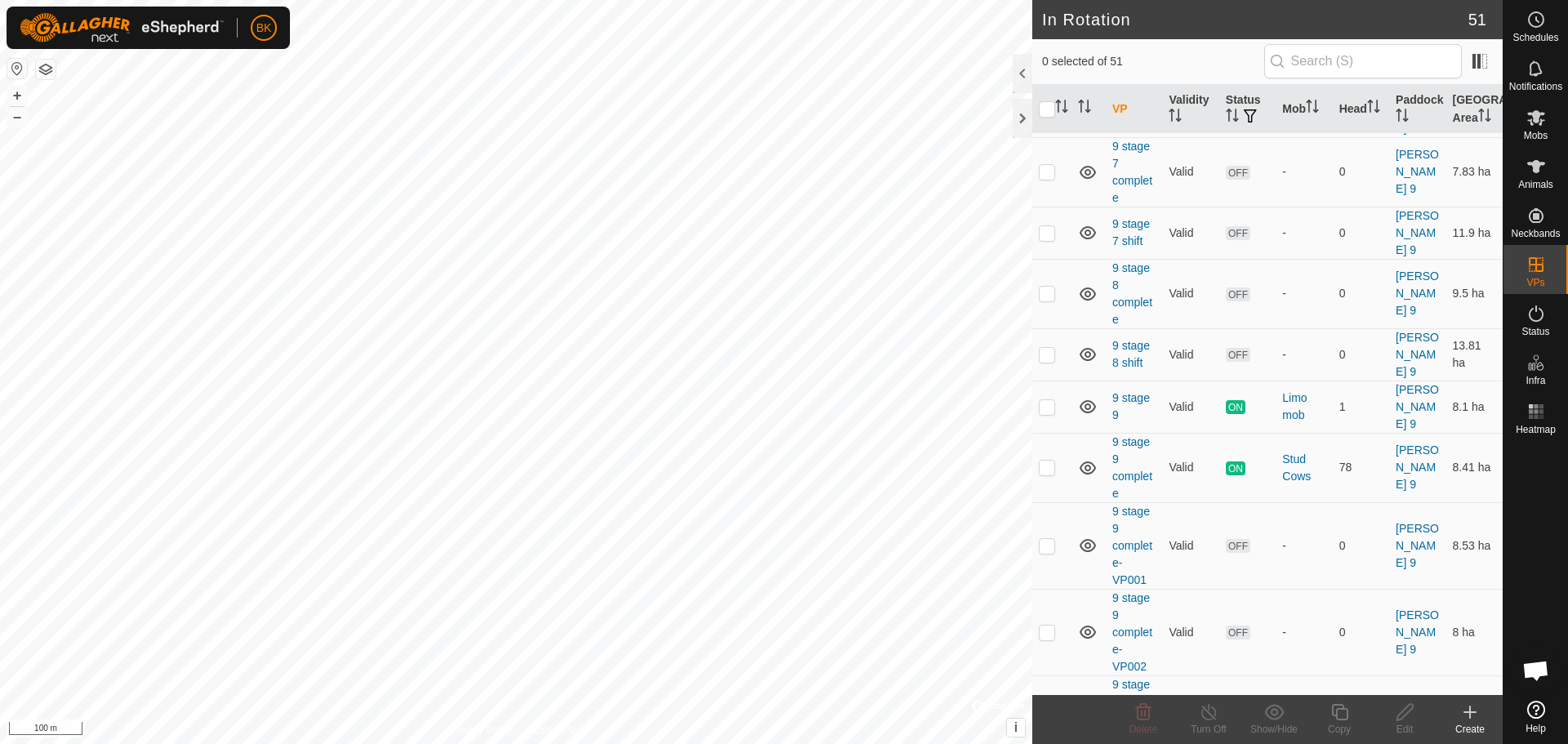
checkbox input "true"
click at [1341, 711] on icon at bounding box center [1340, 711] width 20 height 19
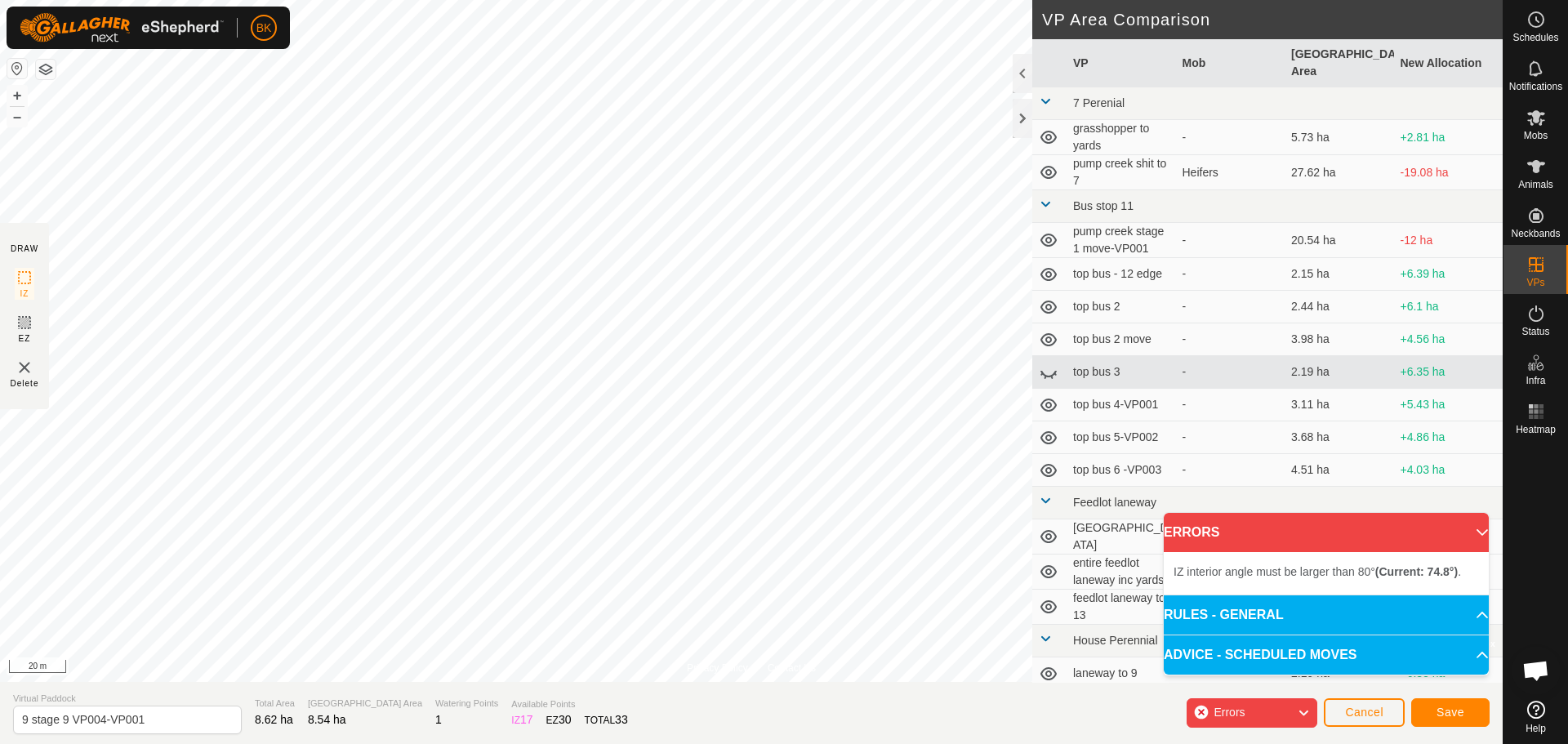
click at [0, 336] on html "BK Schedules Notifications Mobs Animals Neckbands VPs Status Infra Heatmap Help…" at bounding box center [784, 372] width 1568 height 744
click at [16, 227] on div "Privacy Policy Contact Us Status: OFF Type: Inclusion Zone + – ⇧ i © Mapbox , ©…" at bounding box center [751, 372] width 1503 height 744
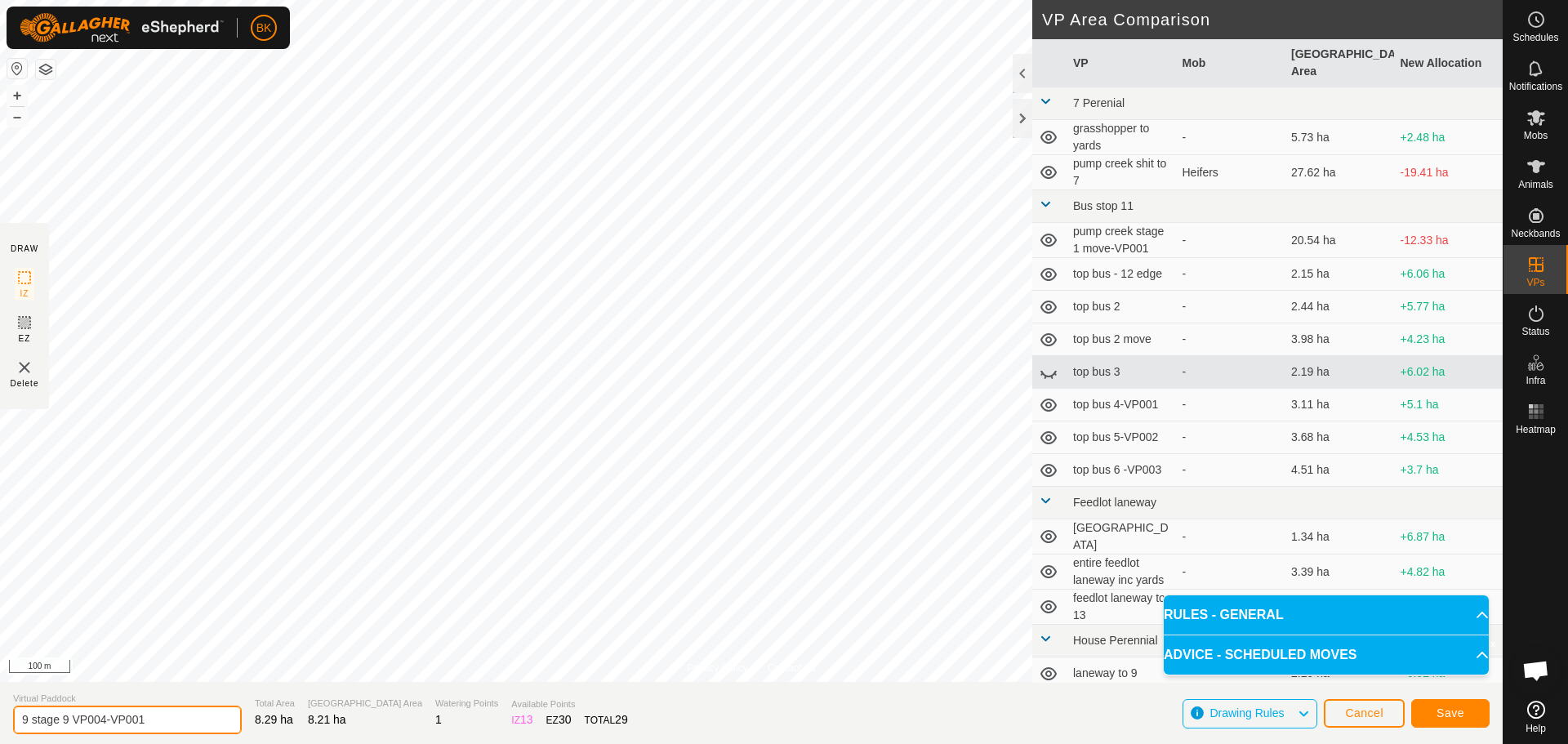
click at [109, 720] on input "9 stage 9 VP004-VP001" at bounding box center [128, 720] width 229 height 28
click at [129, 716] on input "9 stage 9VP001" at bounding box center [128, 720] width 229 height 28
click at [75, 717] on input "9 stage 9VP001" at bounding box center [128, 720] width 229 height 28
click at [112, 719] on input "9 stage 9 VP001" at bounding box center [128, 720] width 229 height 28
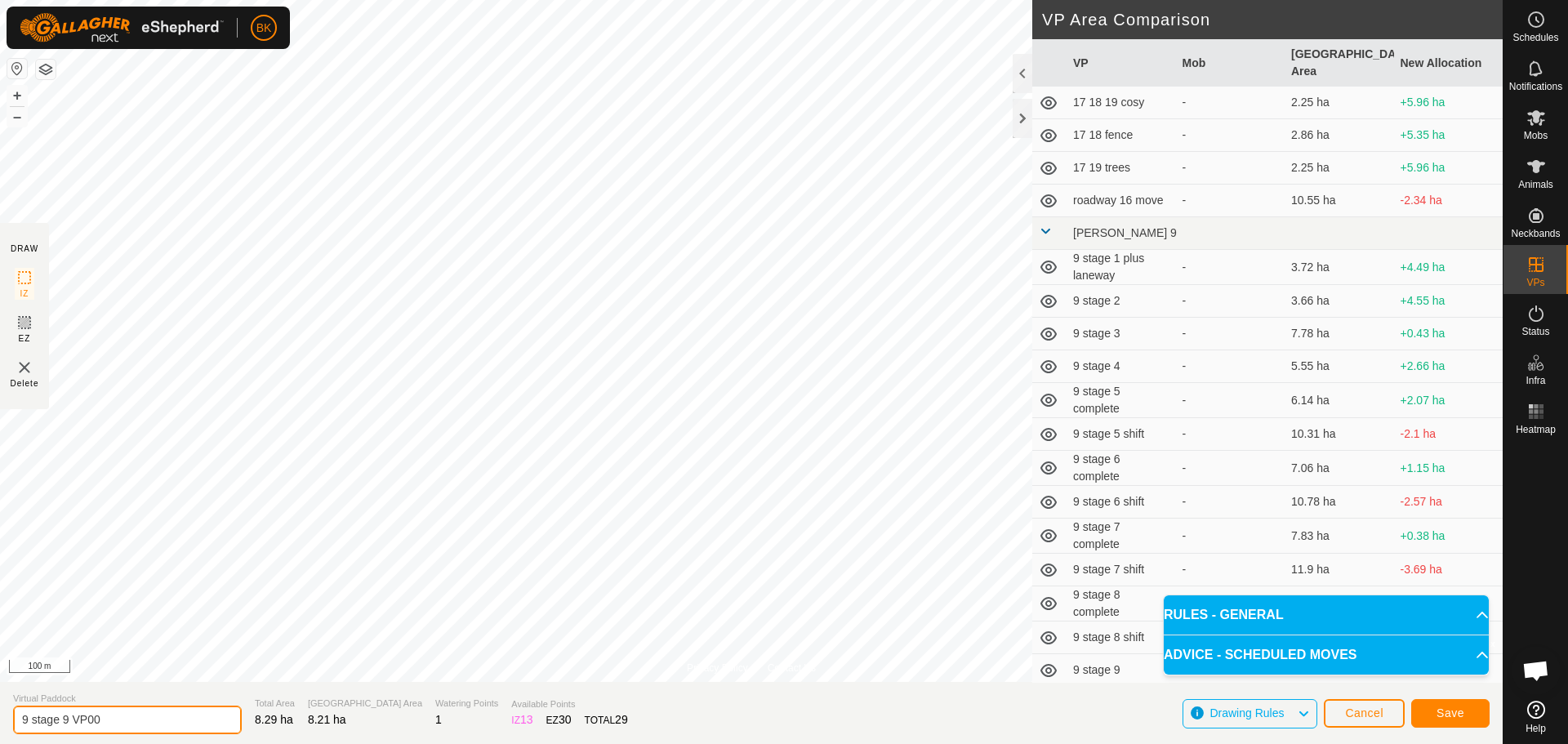
scroll to position [1464, 0]
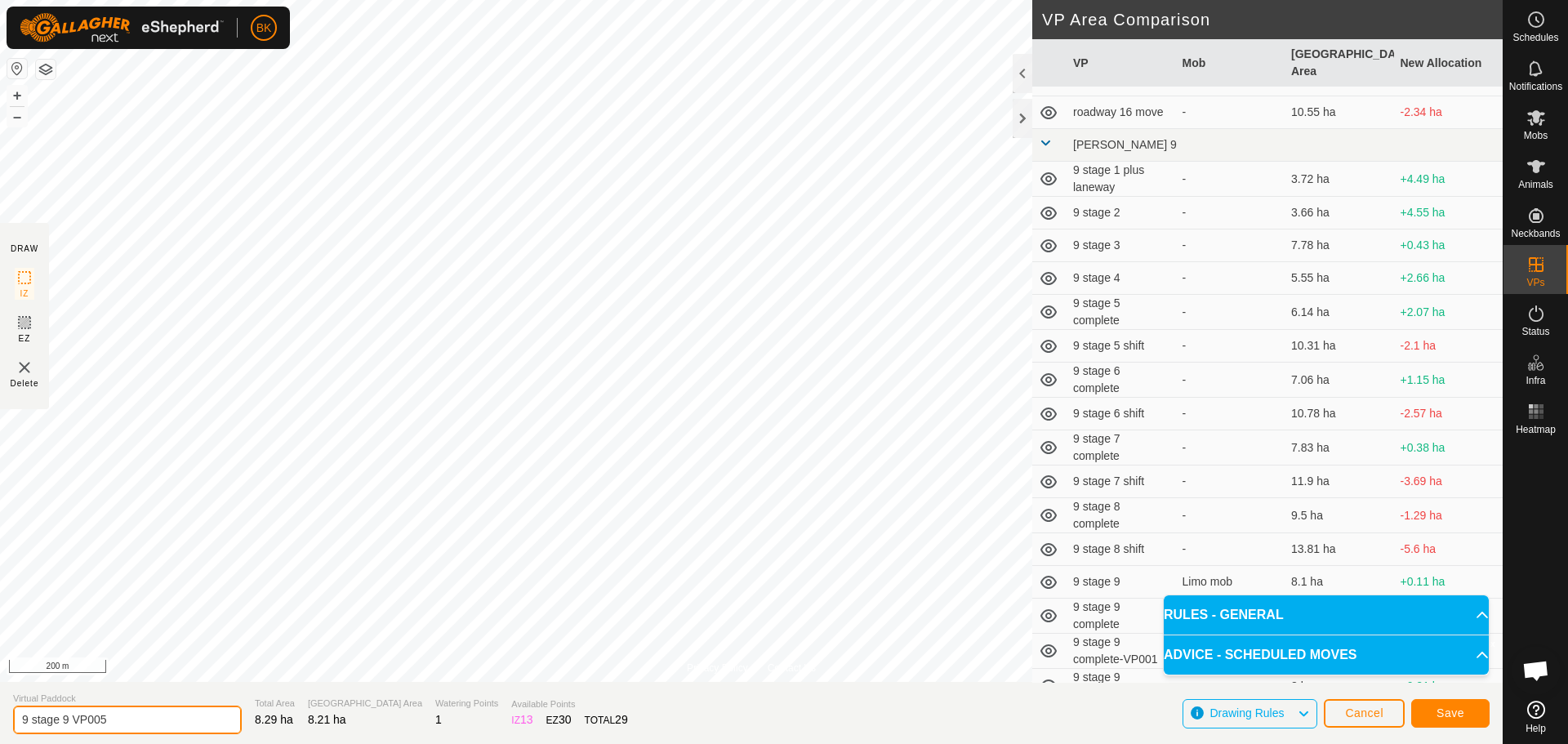
type input "9 stage 9 VP005"
click at [1465, 721] on button "Save" at bounding box center [1450, 713] width 79 height 28
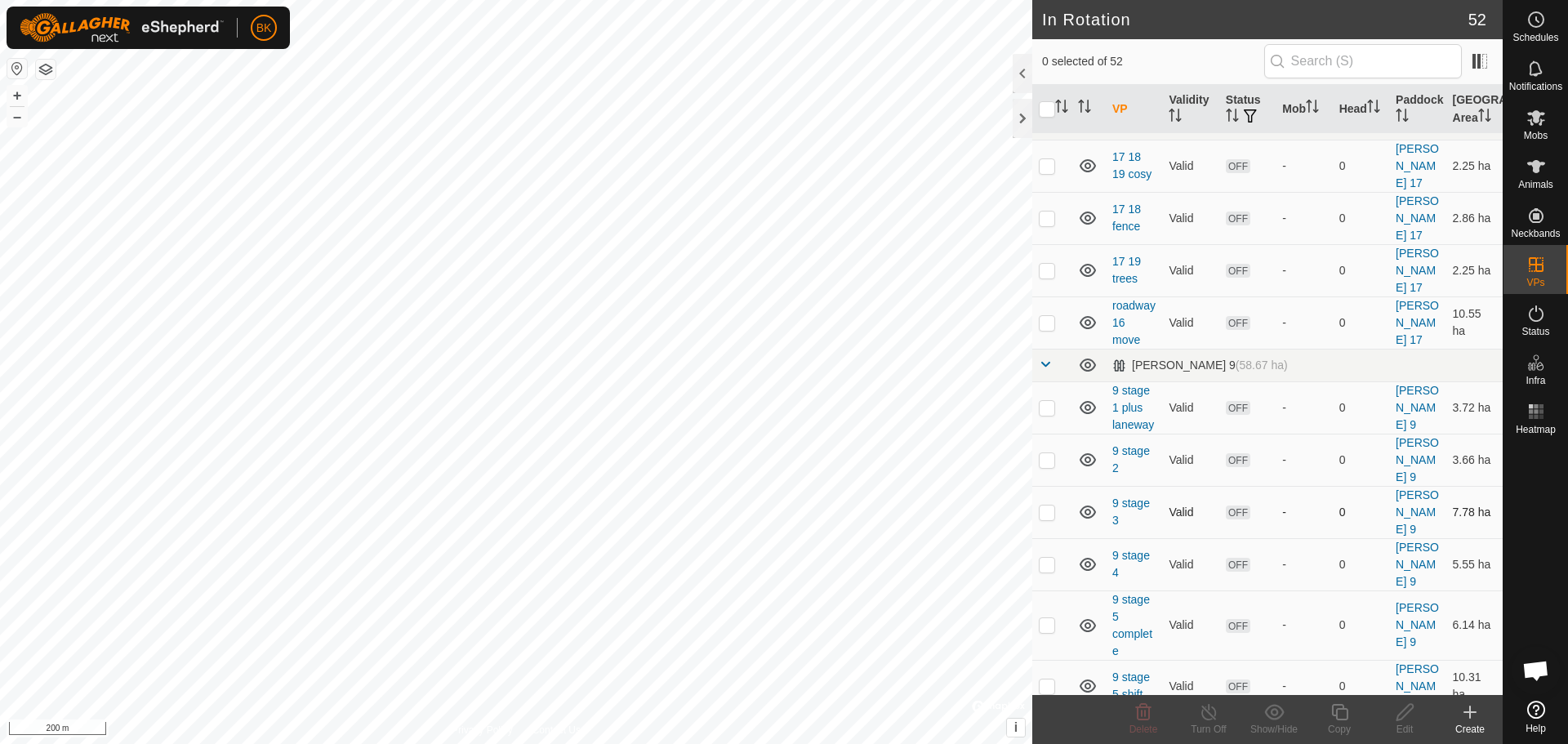
scroll to position [2602, 0]
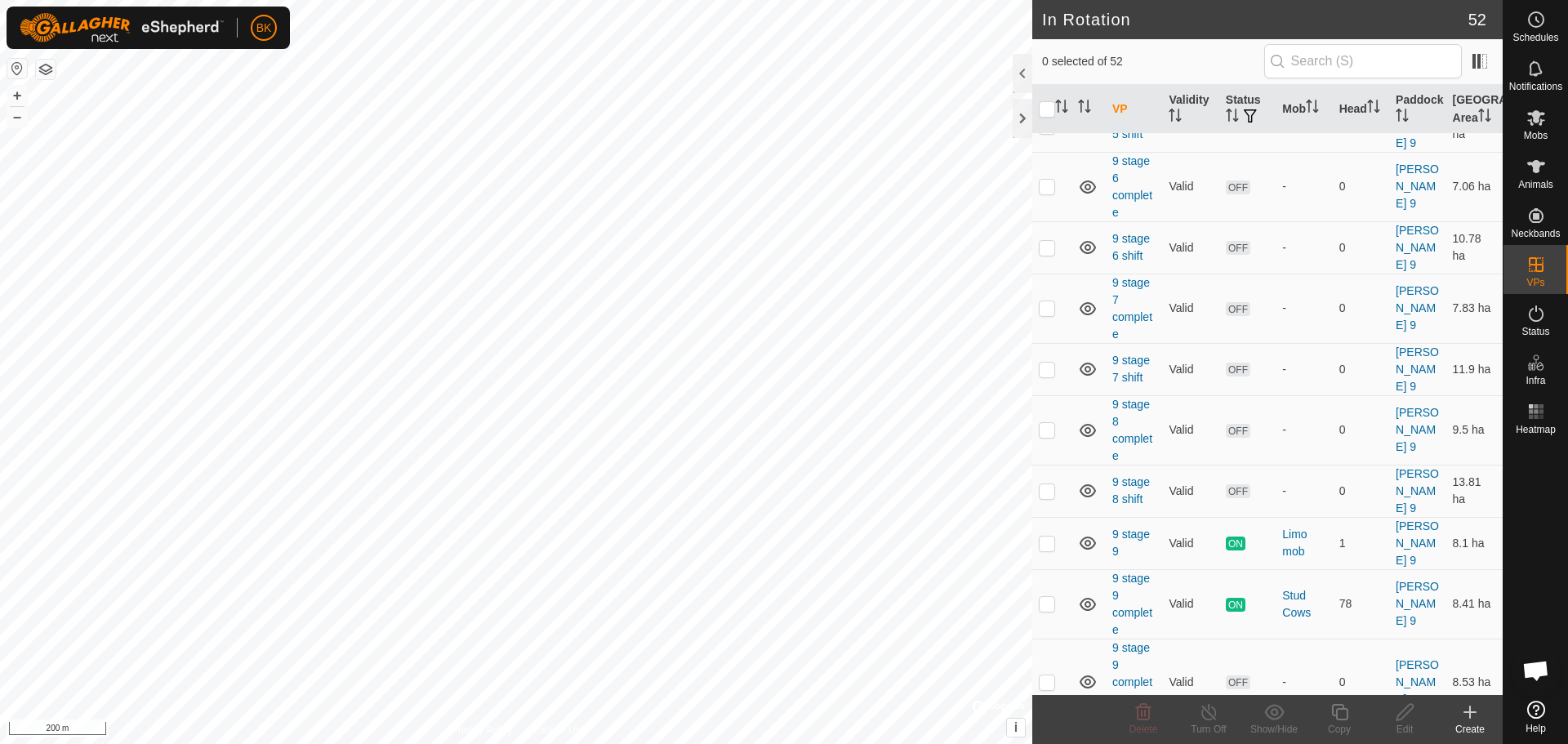
checkbox input "true"
click at [1333, 720] on icon at bounding box center [1340, 711] width 20 height 19
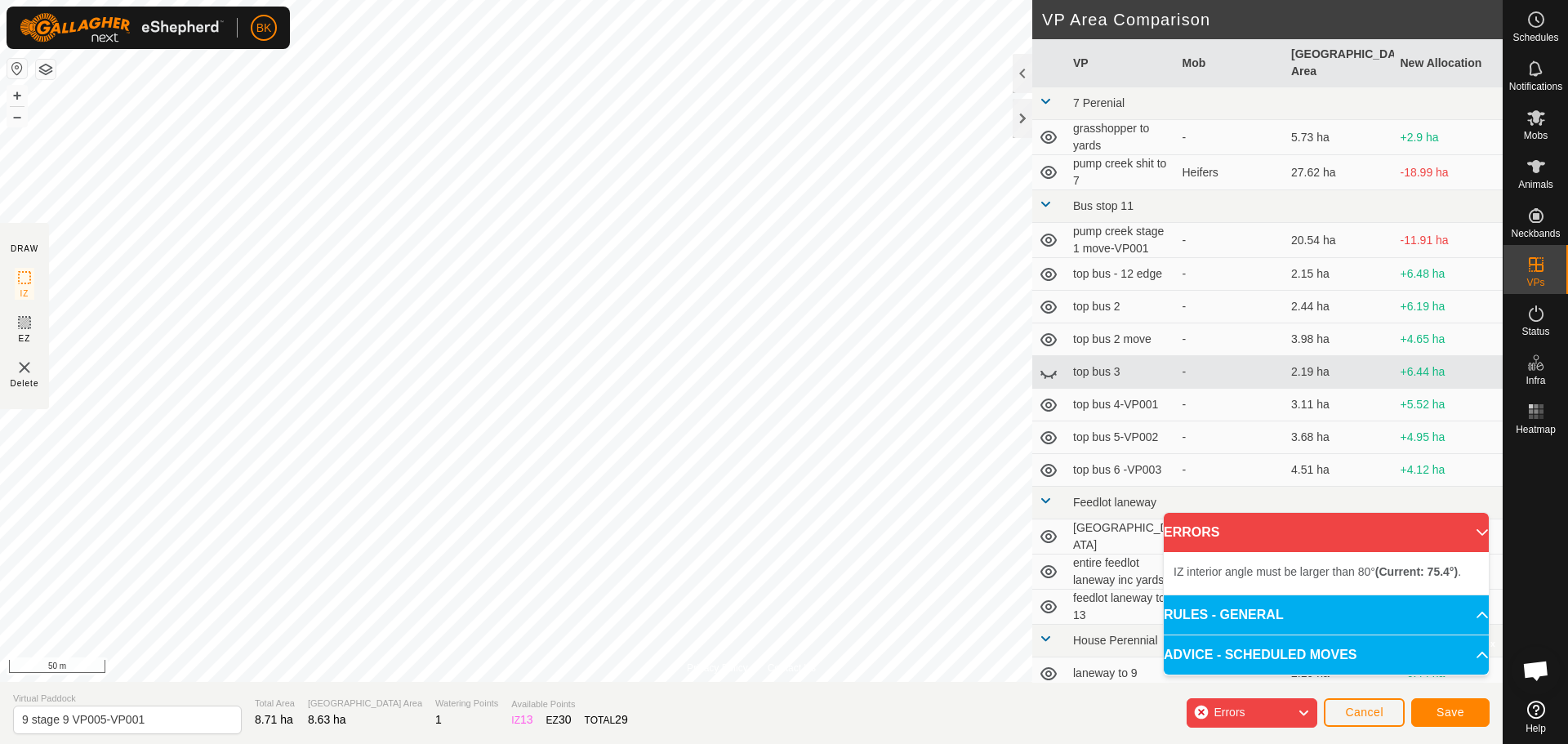
click at [1033, 540] on div "Privacy Policy Contact Us Status: OFF Type: Inclusion Zone + – ⇧ i © Mapbox , ©…" at bounding box center [751, 372] width 1503 height 744
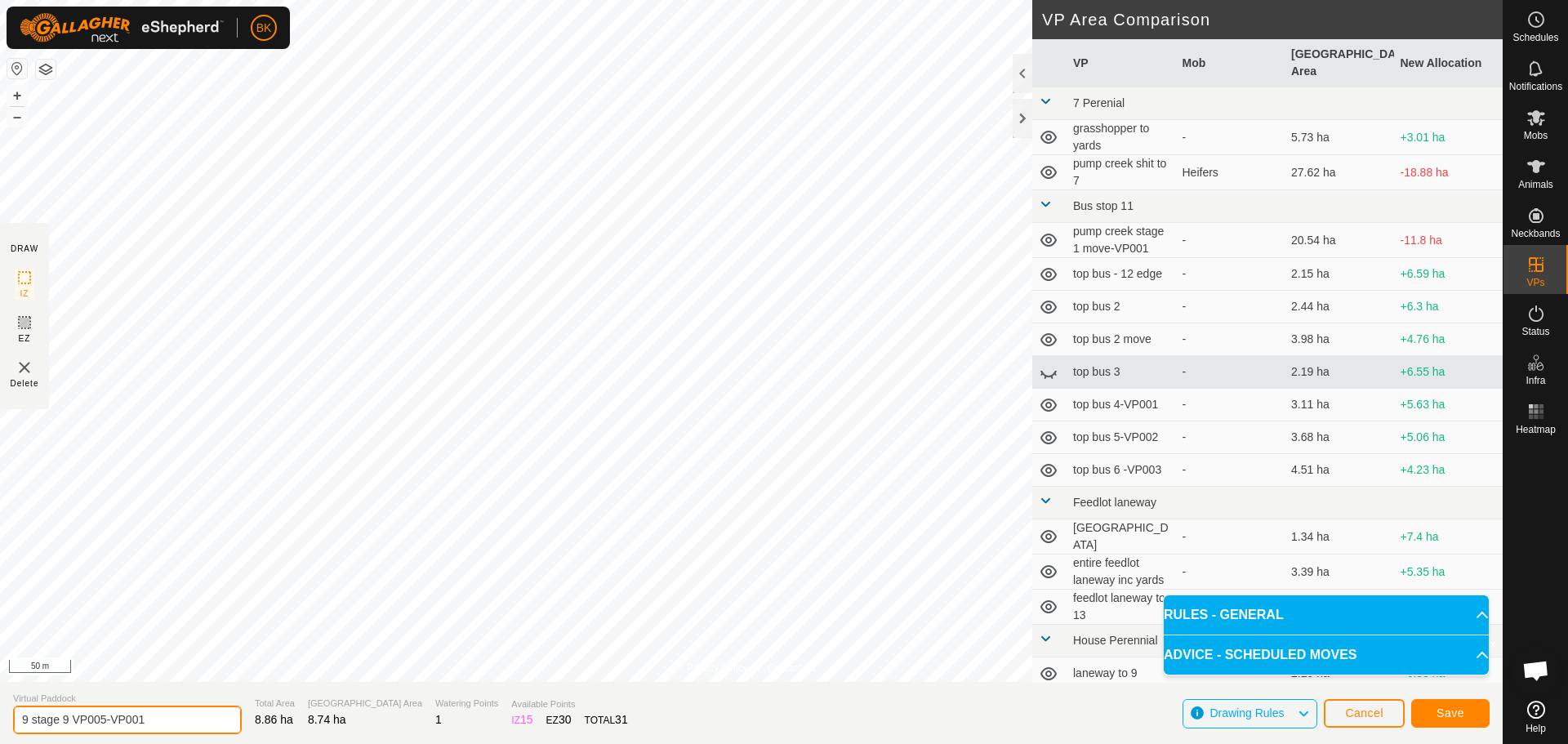
click at [104, 719] on input "9 stage 9 VP005-VP001" at bounding box center [128, 720] width 229 height 28
click at [191, 714] on input "9 stage 9 VP006-VP001" at bounding box center [128, 720] width 229 height 28
type input "9 stage 9 VP006"
click at [1446, 709] on span "Save" at bounding box center [1450, 713] width 28 height 13
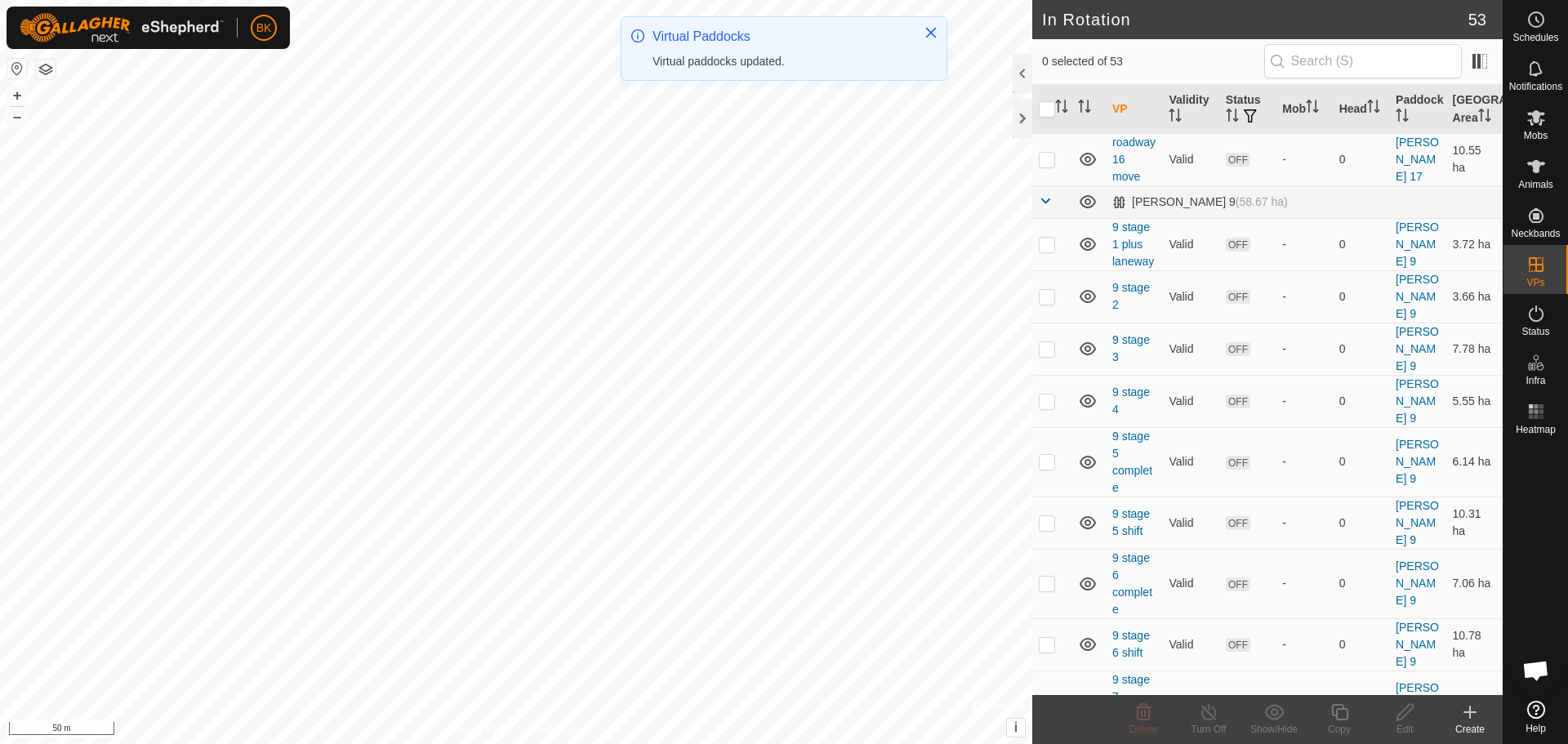
scroll to position [2654, 0]
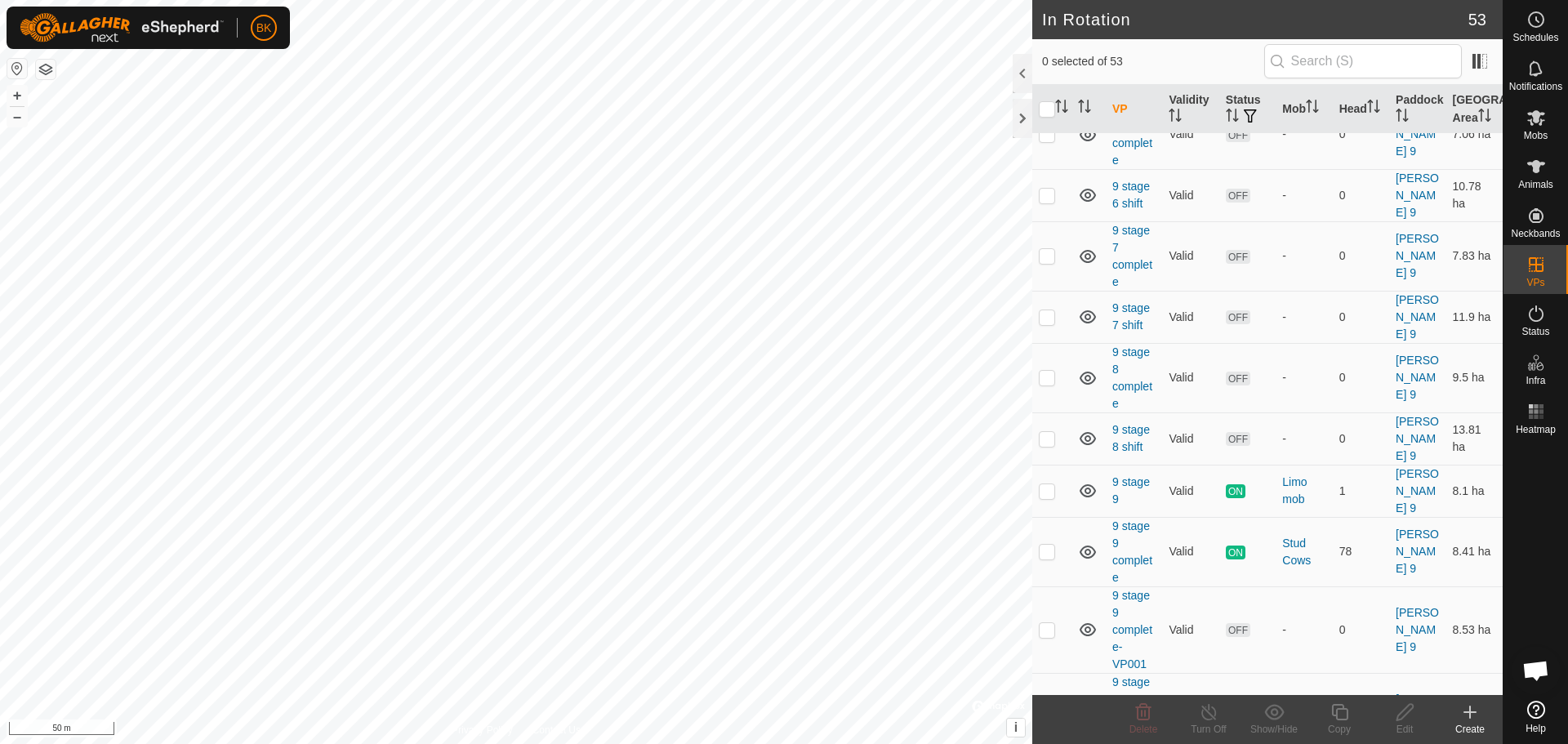
checkbox input "true"
click at [1340, 712] on icon at bounding box center [1340, 711] width 20 height 19
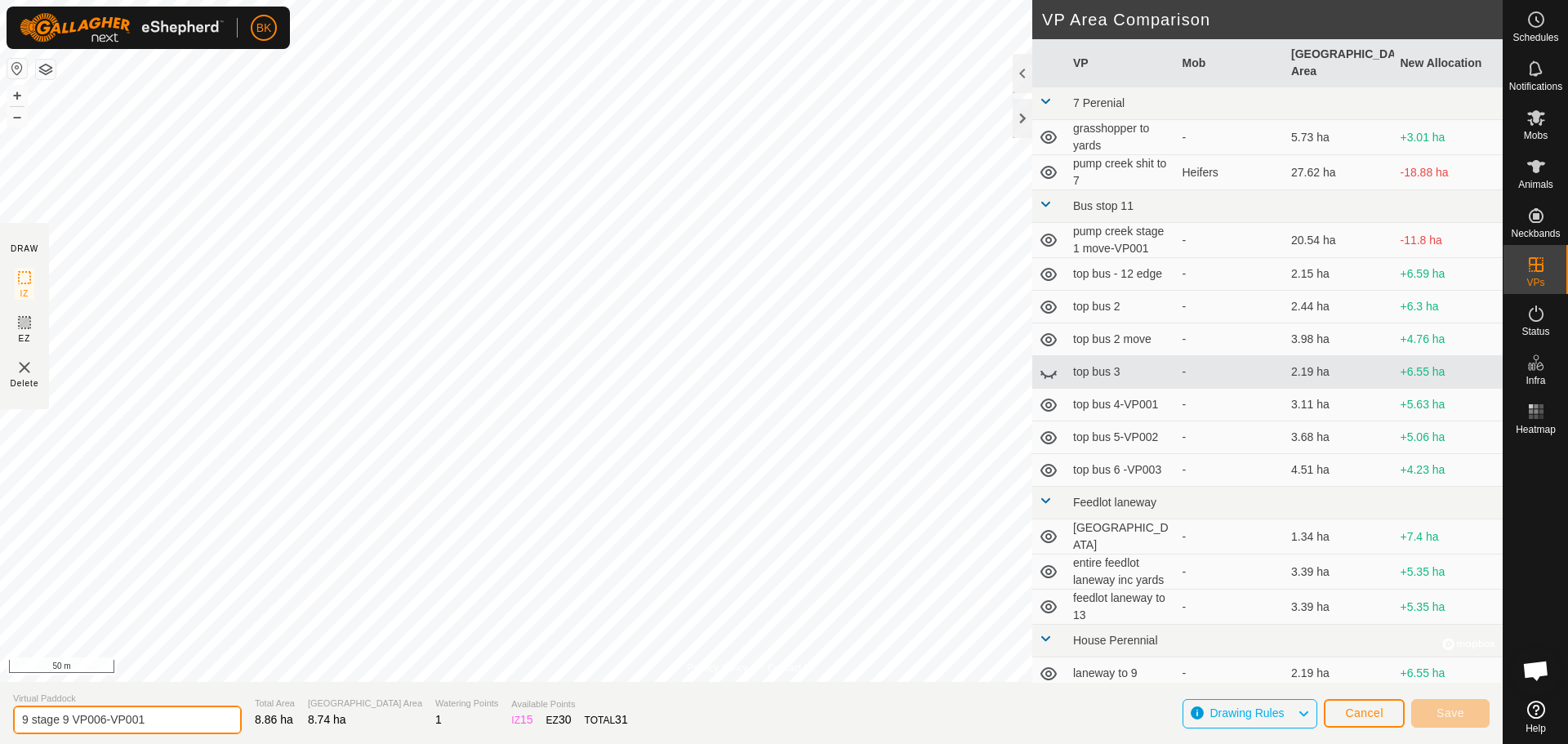
click at [185, 714] on input "9 stage 9 VP006-VP001" at bounding box center [128, 720] width 229 height 28
type input "9 stage 9 VP007"
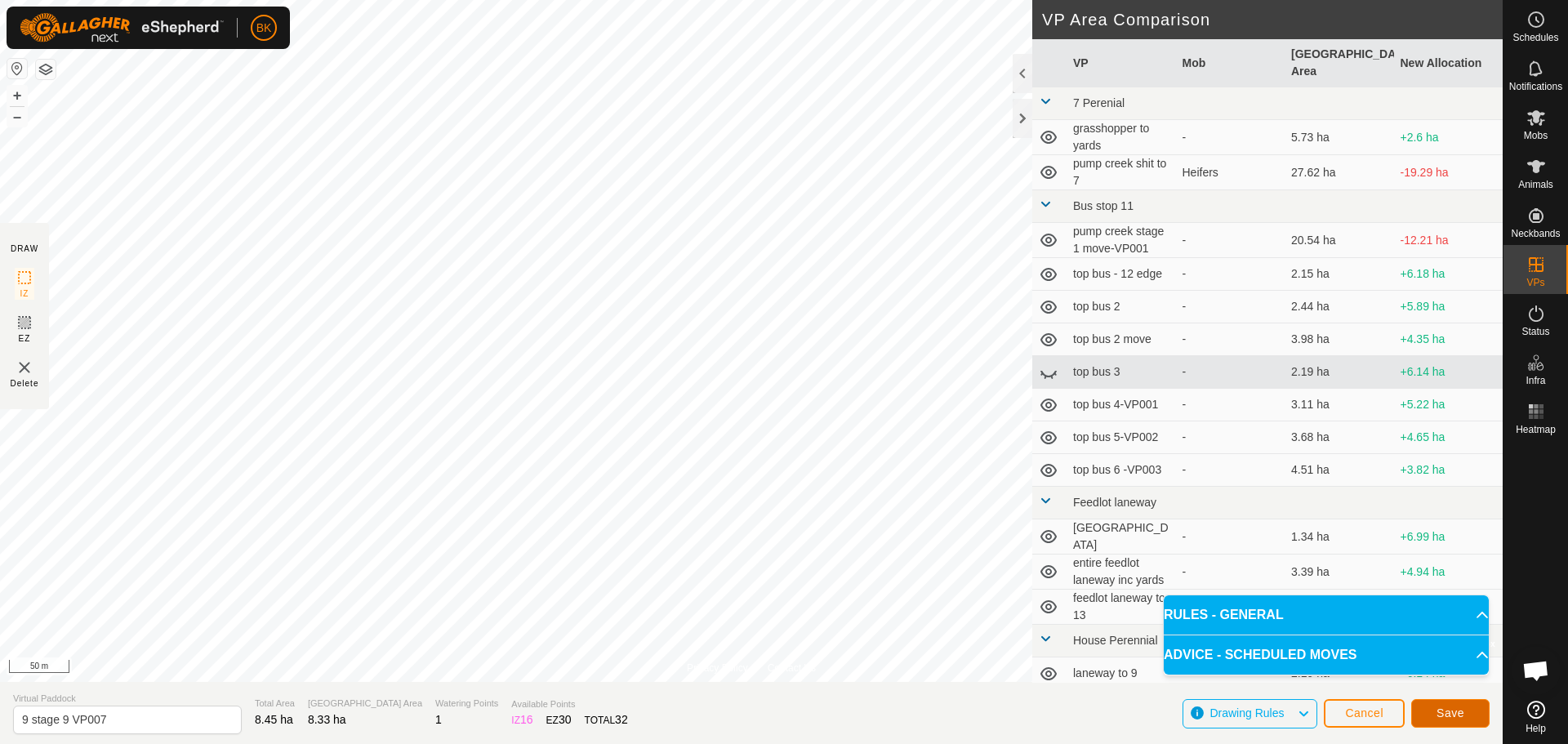
click at [1472, 716] on button "Save" at bounding box center [1450, 713] width 79 height 28
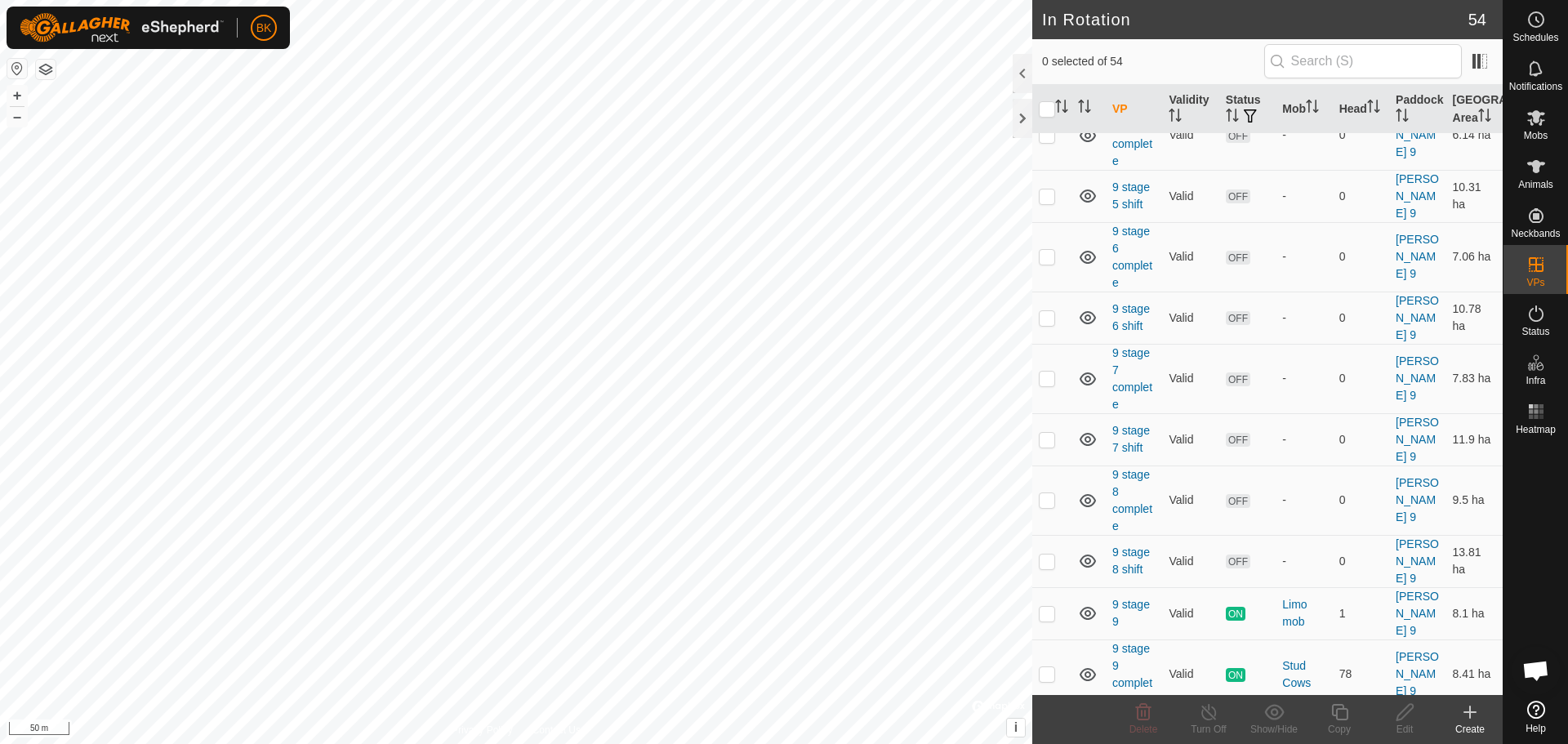
scroll to position [2707, 0]
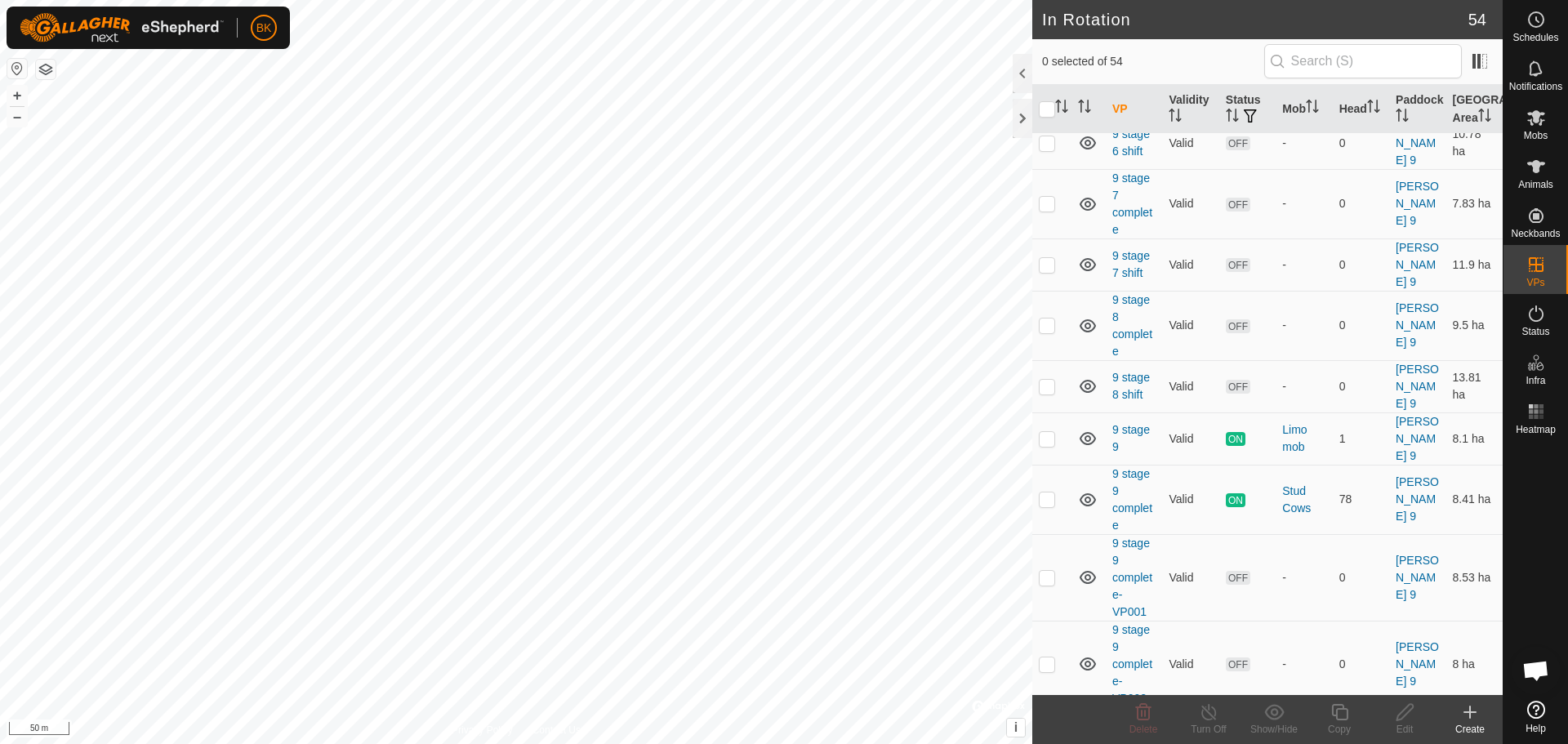
checkbox input "true"
click at [1334, 712] on icon at bounding box center [1340, 711] width 20 height 19
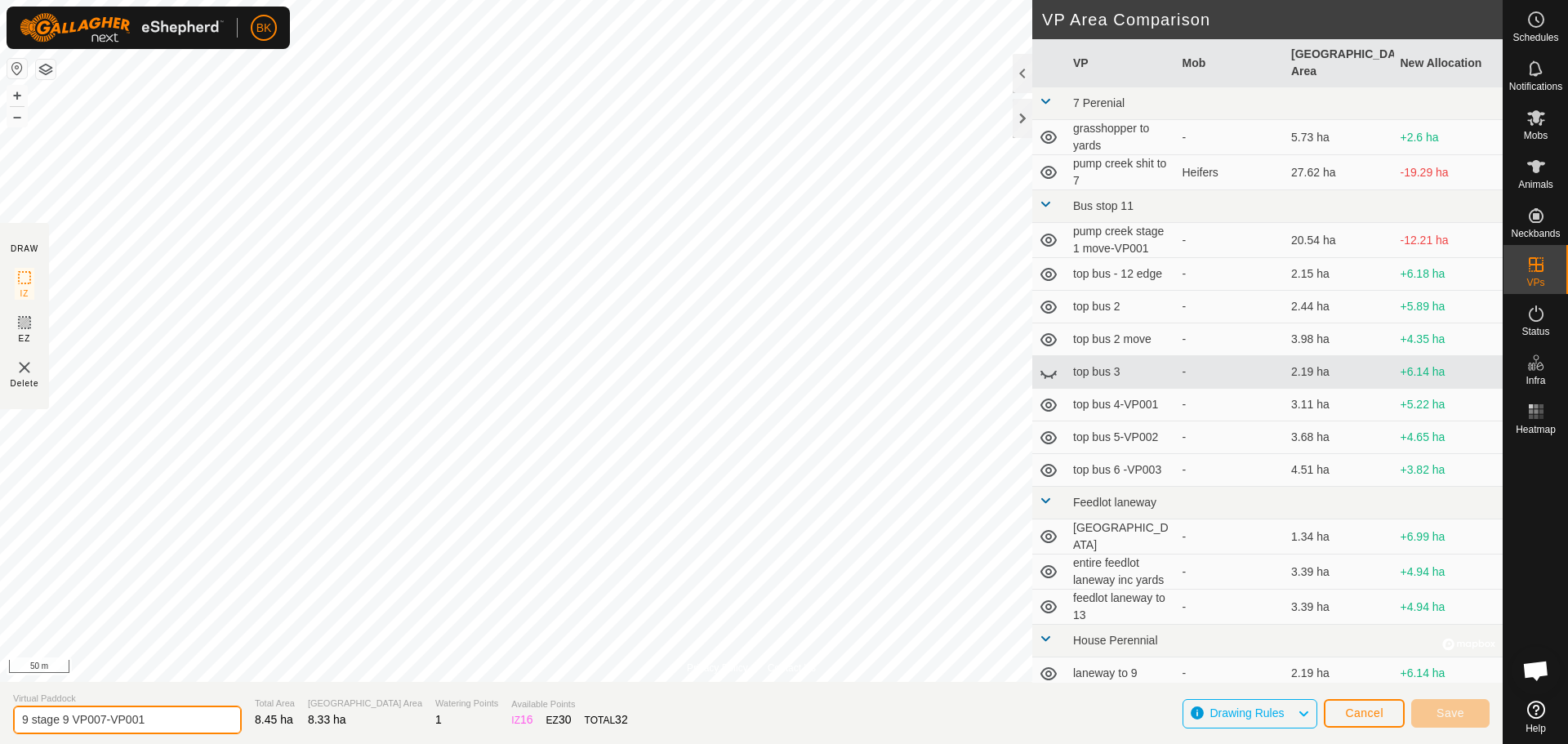
click at [153, 723] on input "9 stage 9 VP007-VP001" at bounding box center [128, 720] width 229 height 28
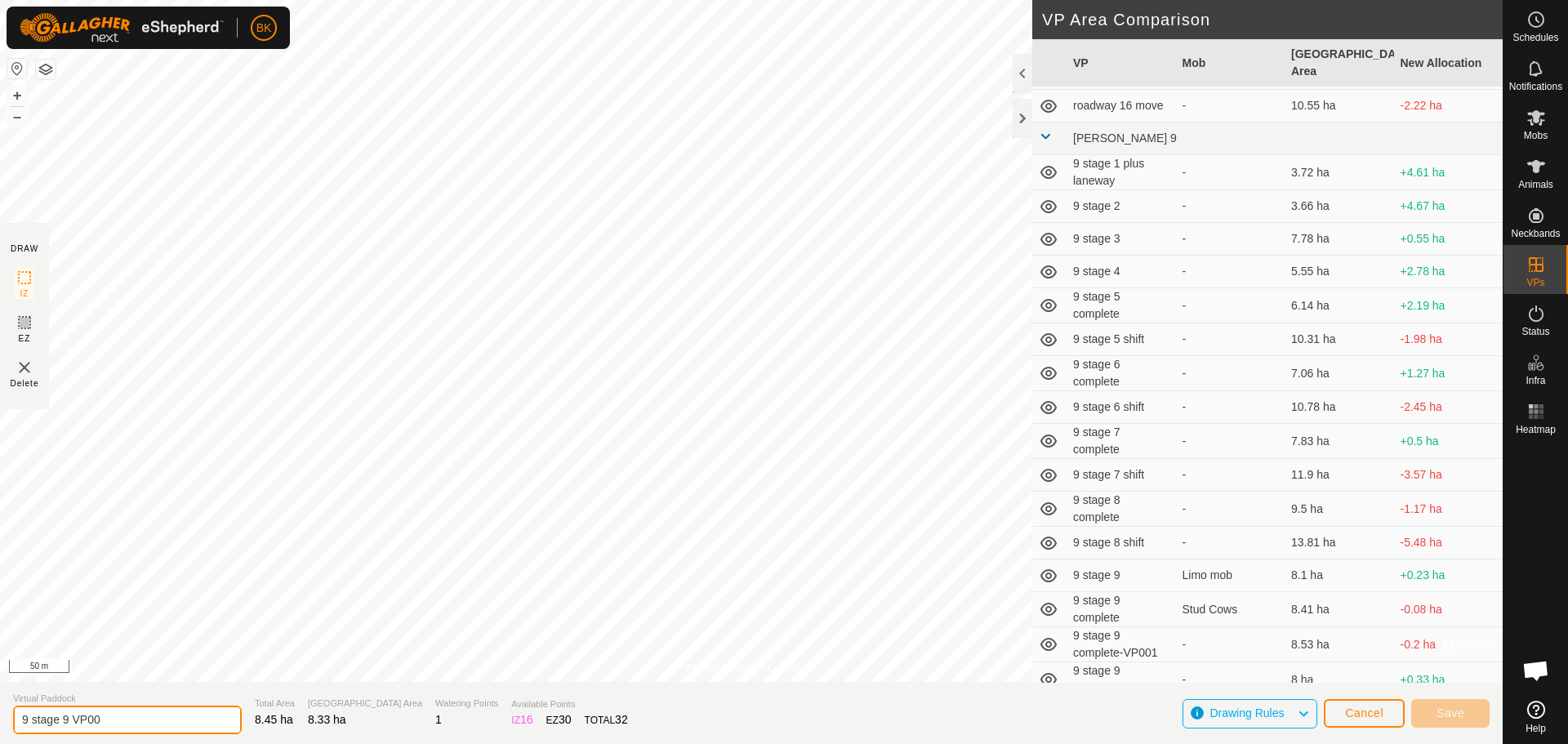
scroll to position [1562, 0]
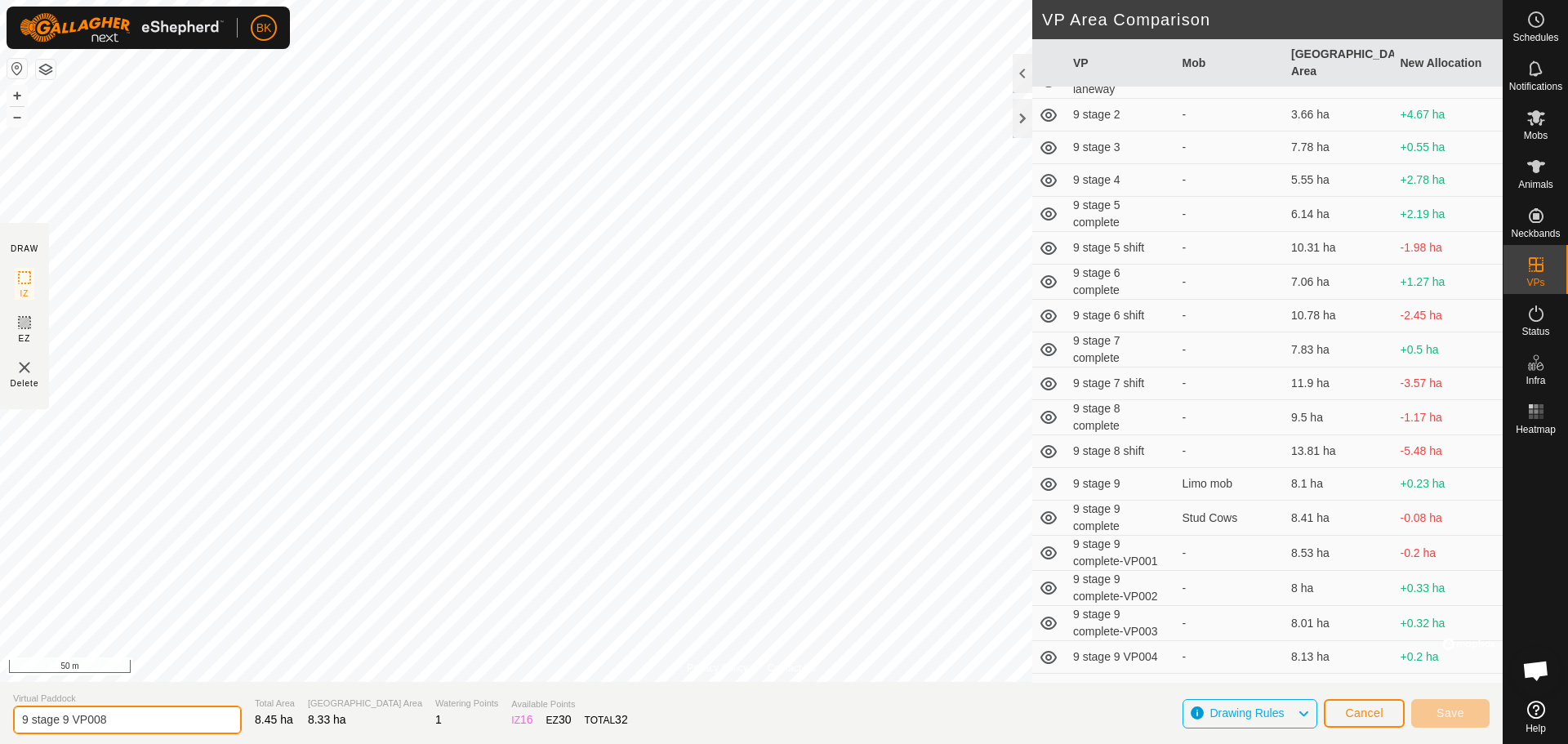
type input "9 stage 9 VP008"
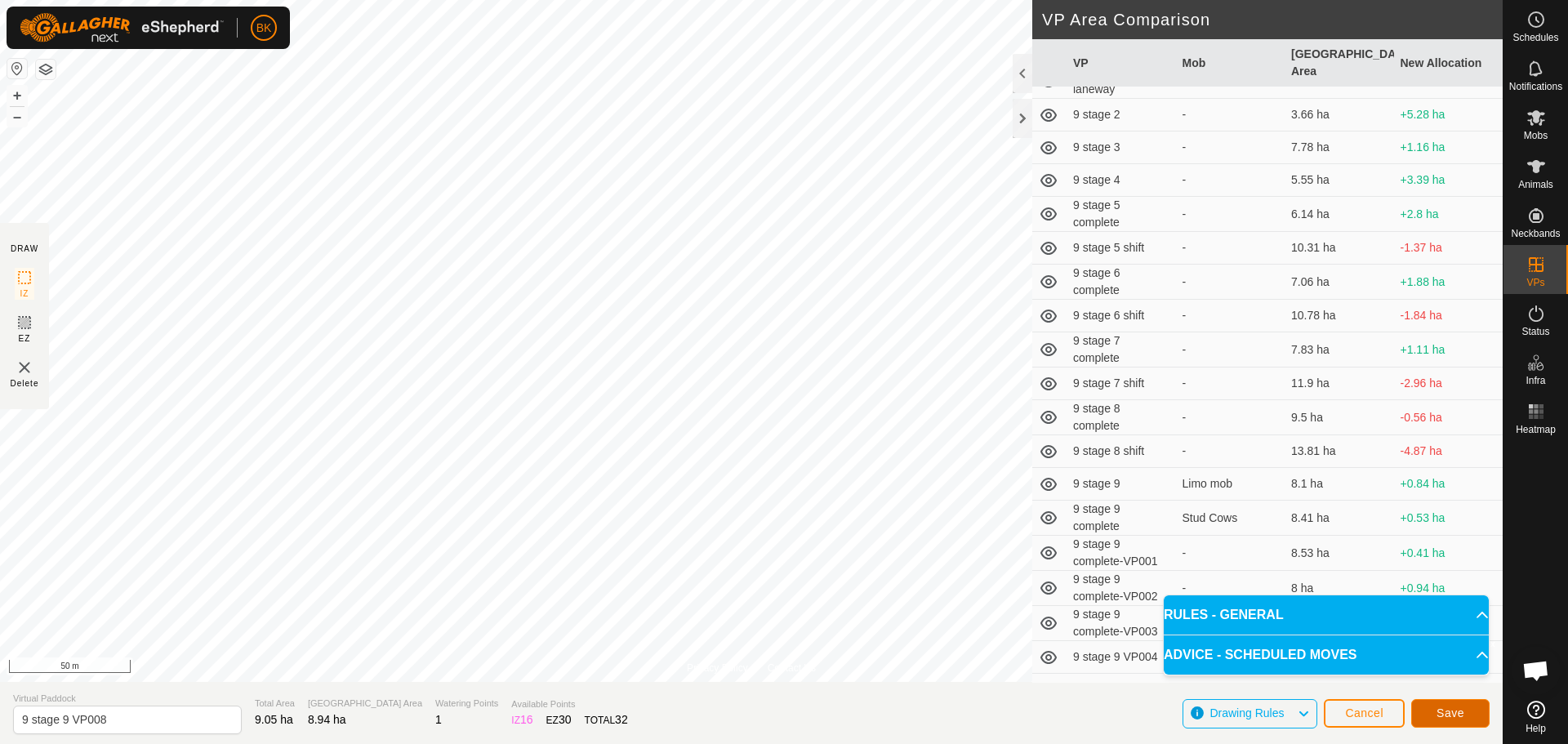
click at [1474, 711] on button "Save" at bounding box center [1450, 713] width 79 height 28
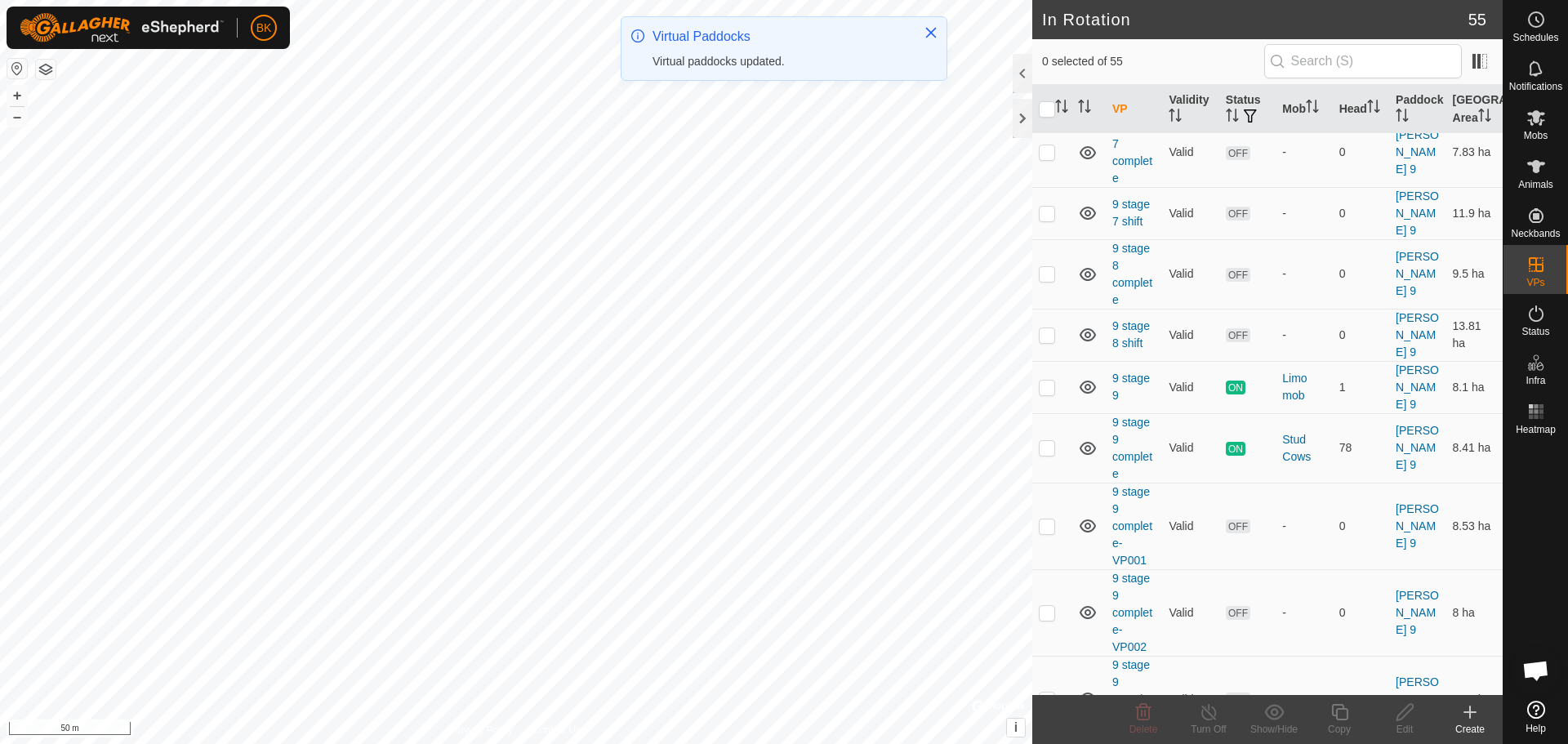
scroll to position [2759, 0]
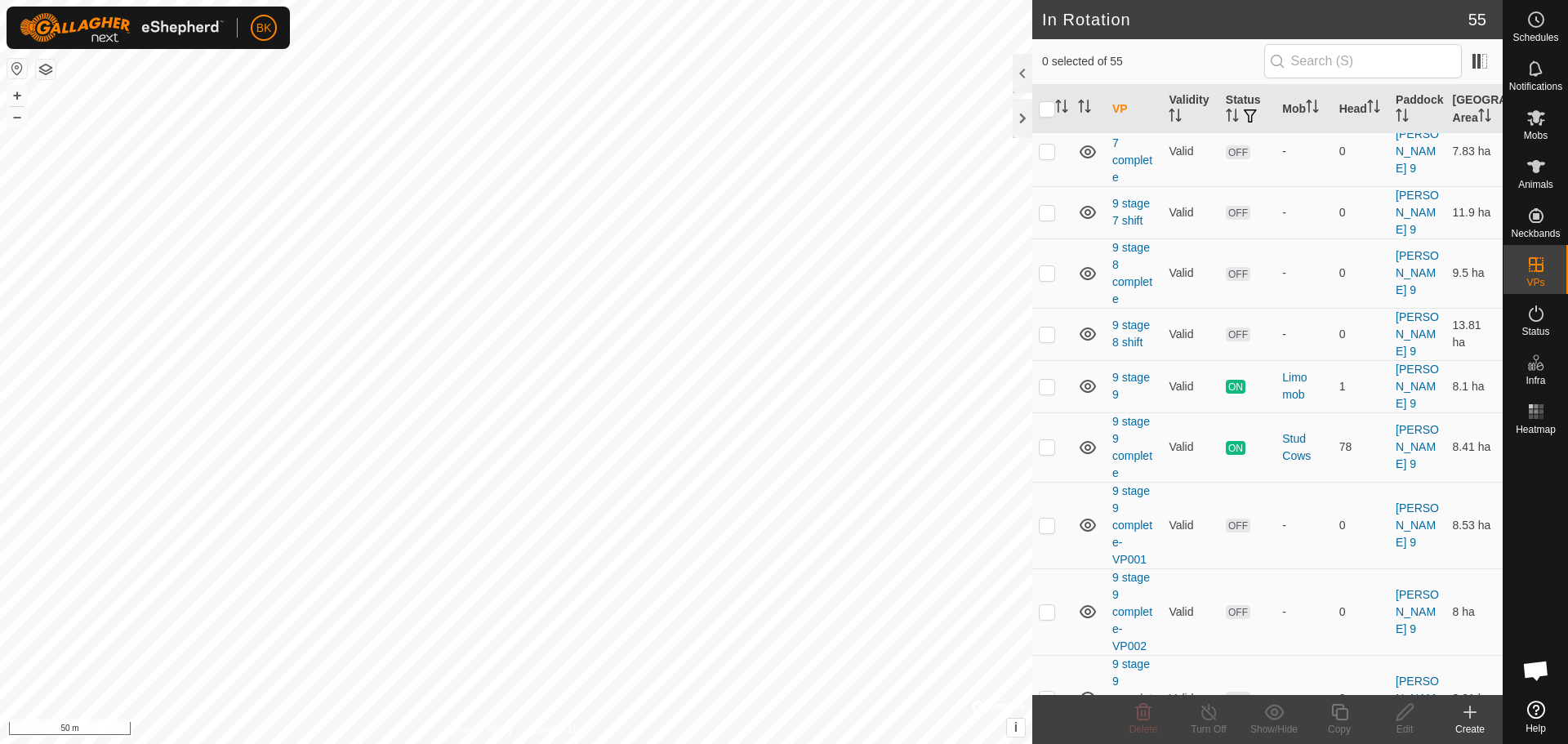
checkbox input "true"
click at [1341, 716] on icon at bounding box center [1340, 711] width 20 height 19
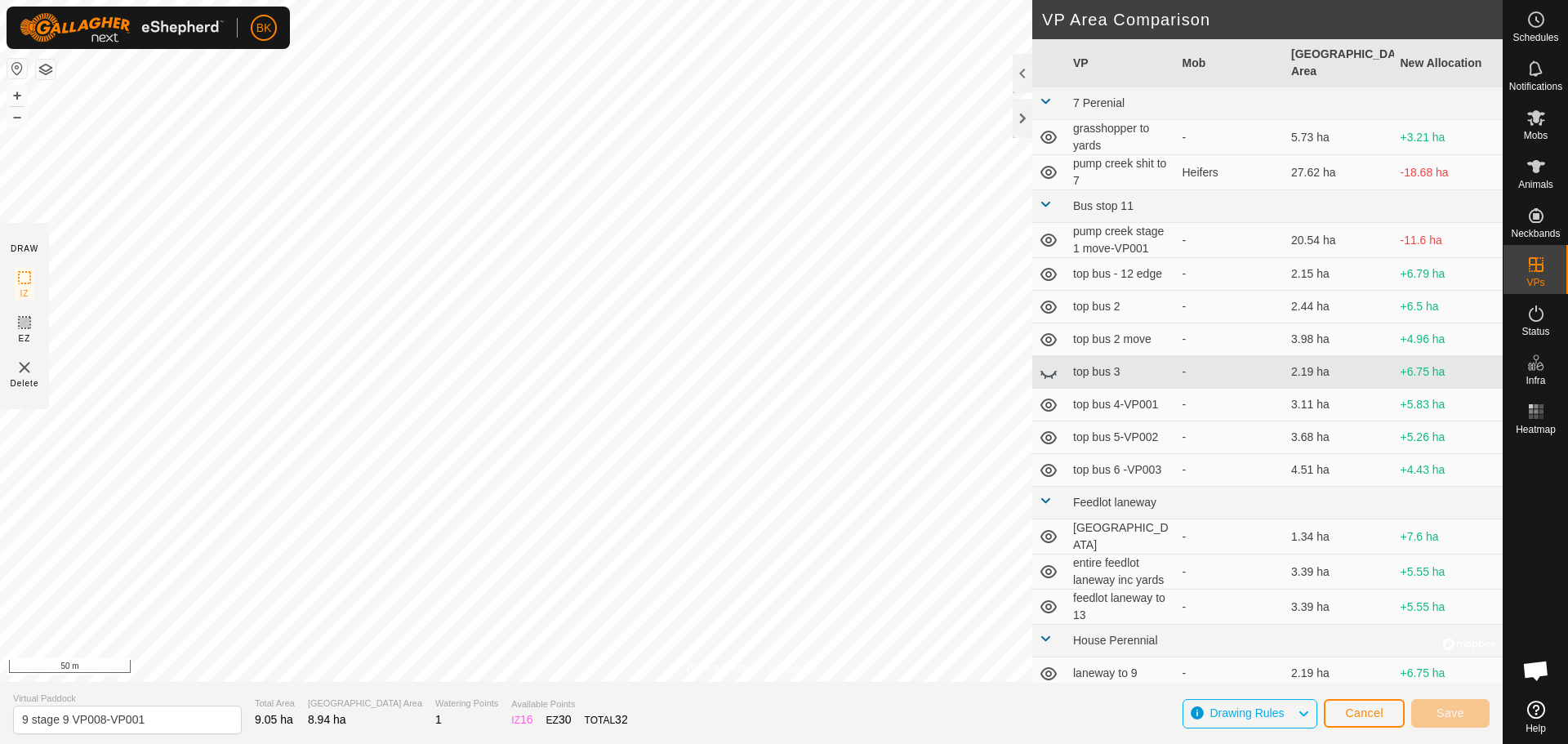
click at [179, 734] on section "Virtual Paddock 9 stage 9 VP008-VP001 Total Area 9.05 ha Grazing Area 8.94 ha W…" at bounding box center [751, 713] width 1503 height 62
click at [168, 722] on input "9 stage 9 VP008-VP001" at bounding box center [128, 720] width 229 height 28
type input "9 stage 9 VP009"
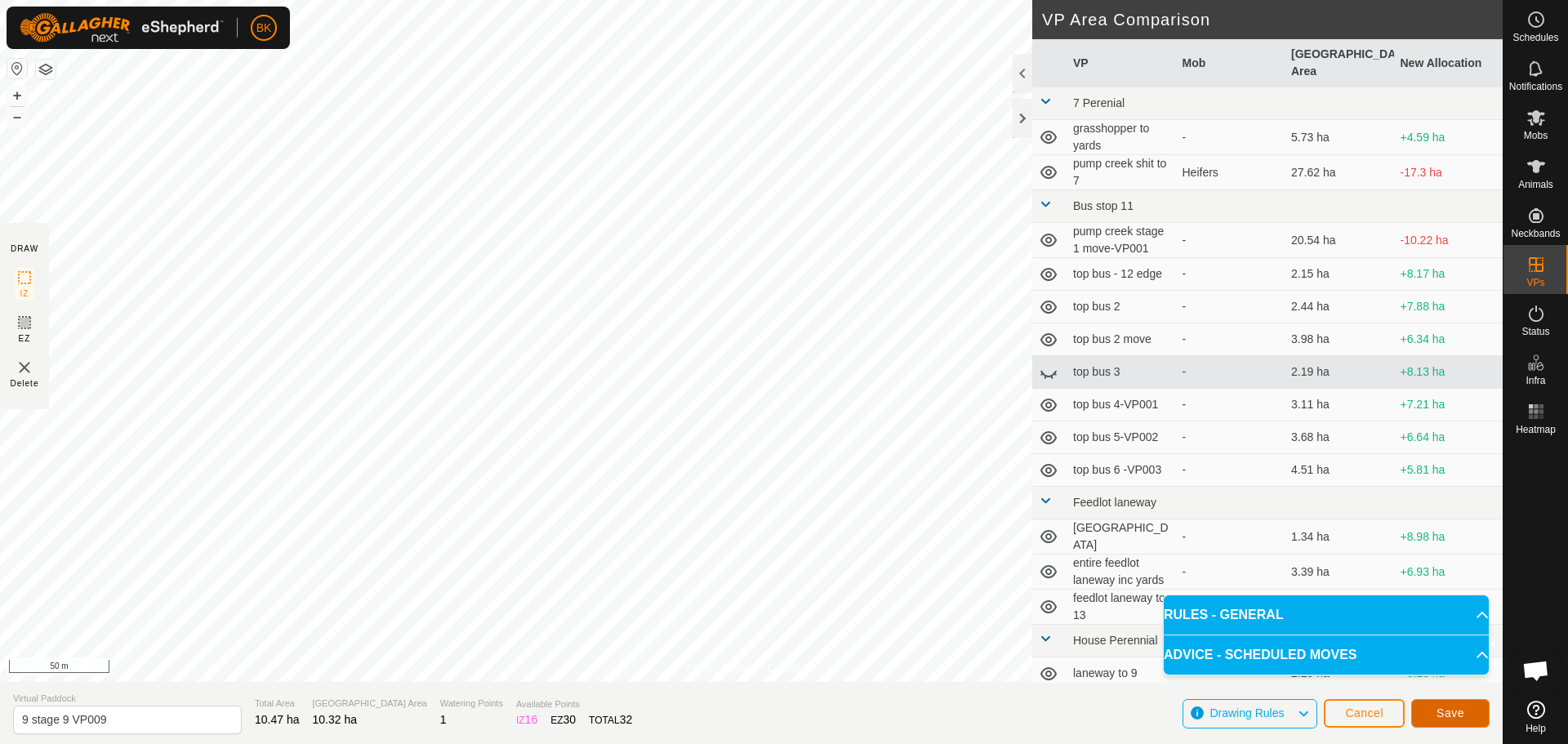
click at [1457, 707] on span "Save" at bounding box center [1450, 713] width 28 height 13
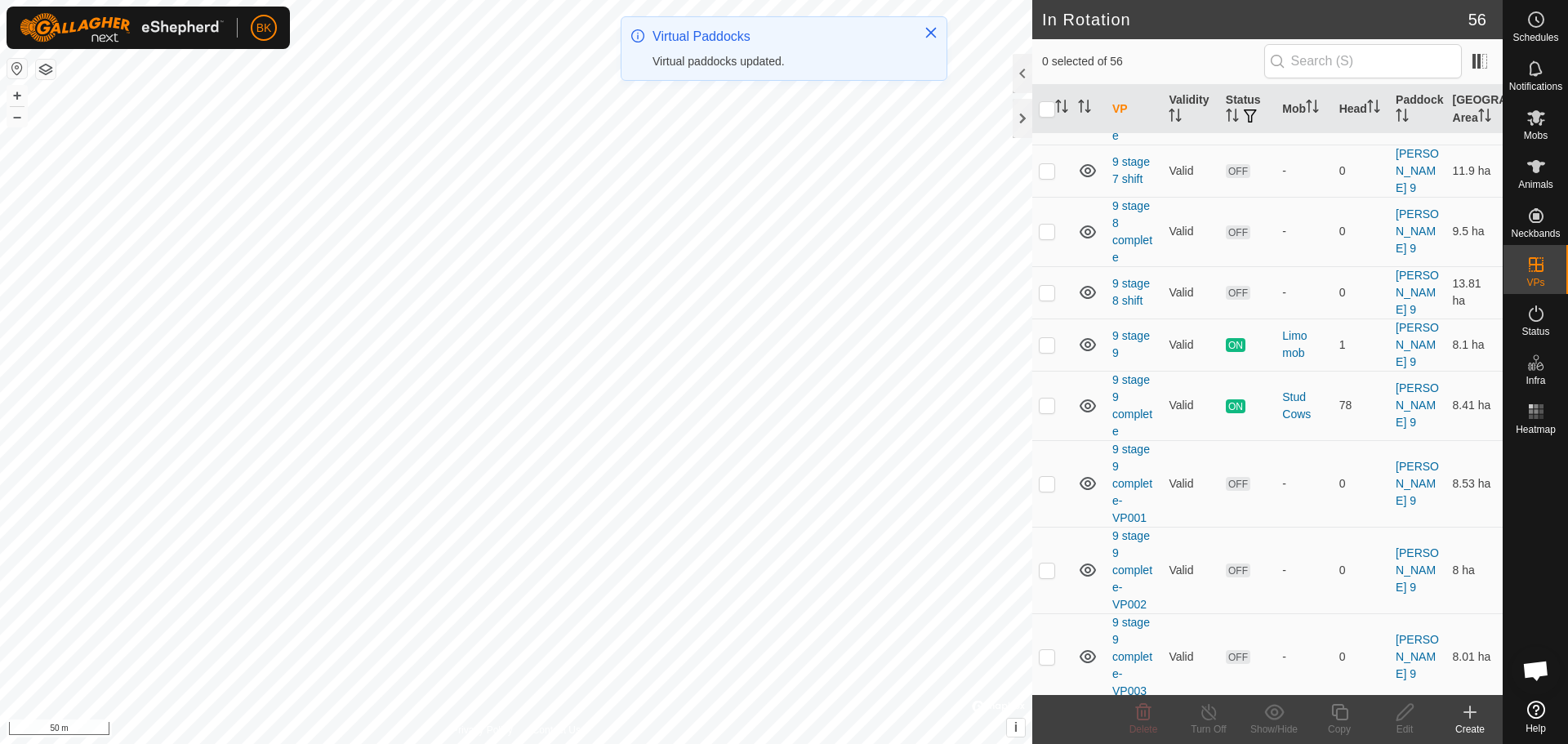
scroll to position [2811, 0]
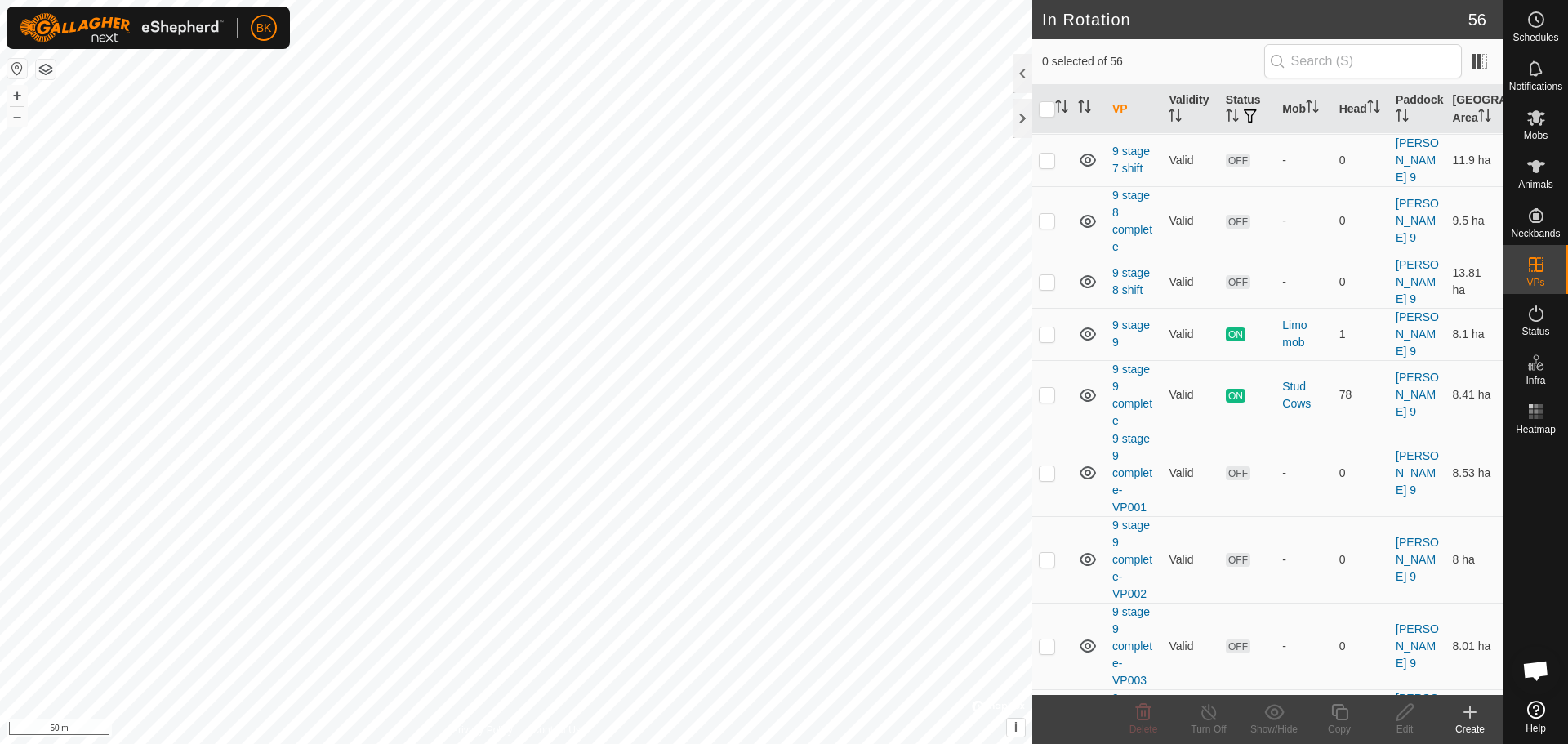
checkbox input "true"
click at [1340, 709] on icon at bounding box center [1340, 712] width 17 height 17
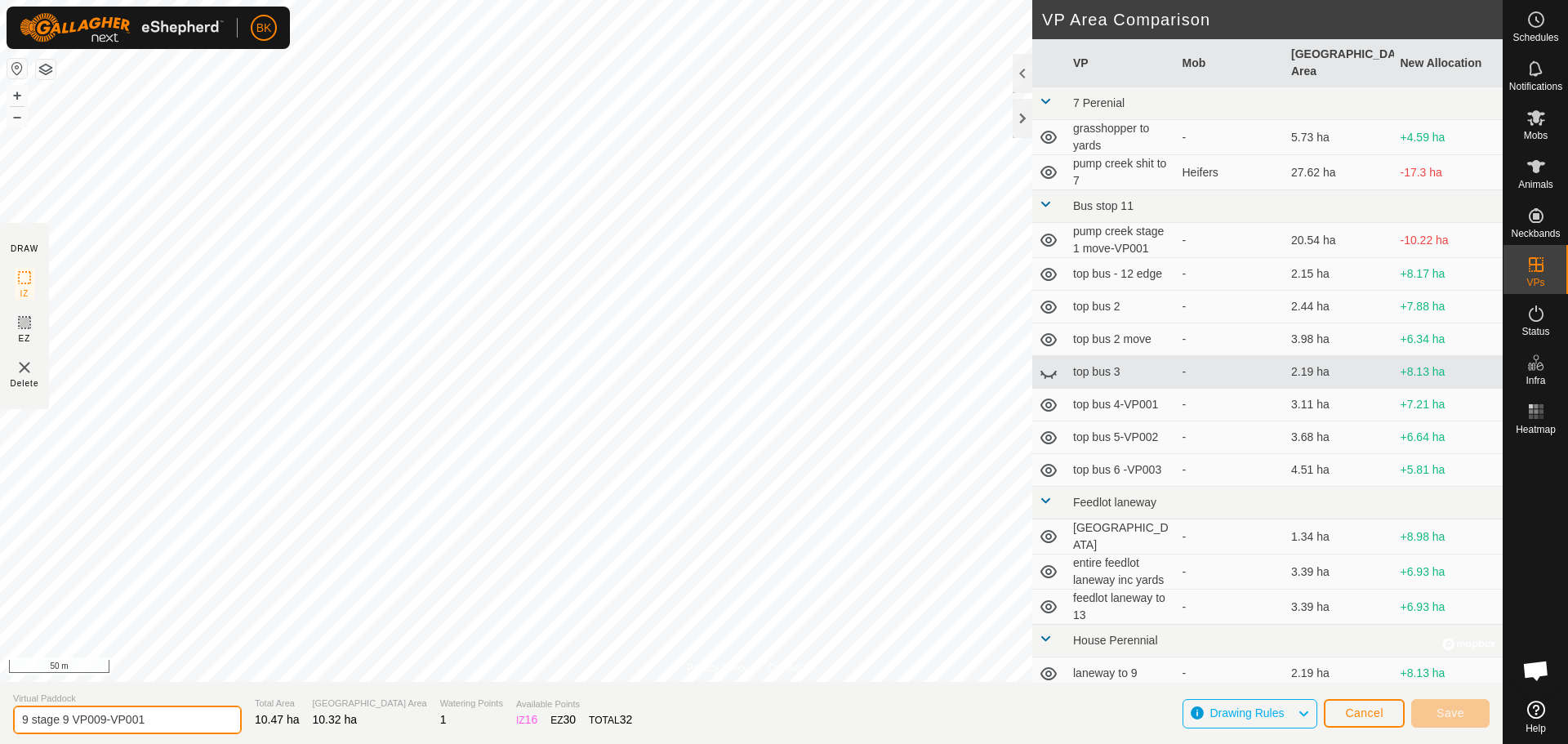
drag, startPoint x: 148, startPoint y: 720, endPoint x: 64, endPoint y: 721, distance: 84.0
click at [64, 721] on input "9 stage 9 VP009-VP001" at bounding box center [128, 720] width 229 height 28
type input "9 stage 10"
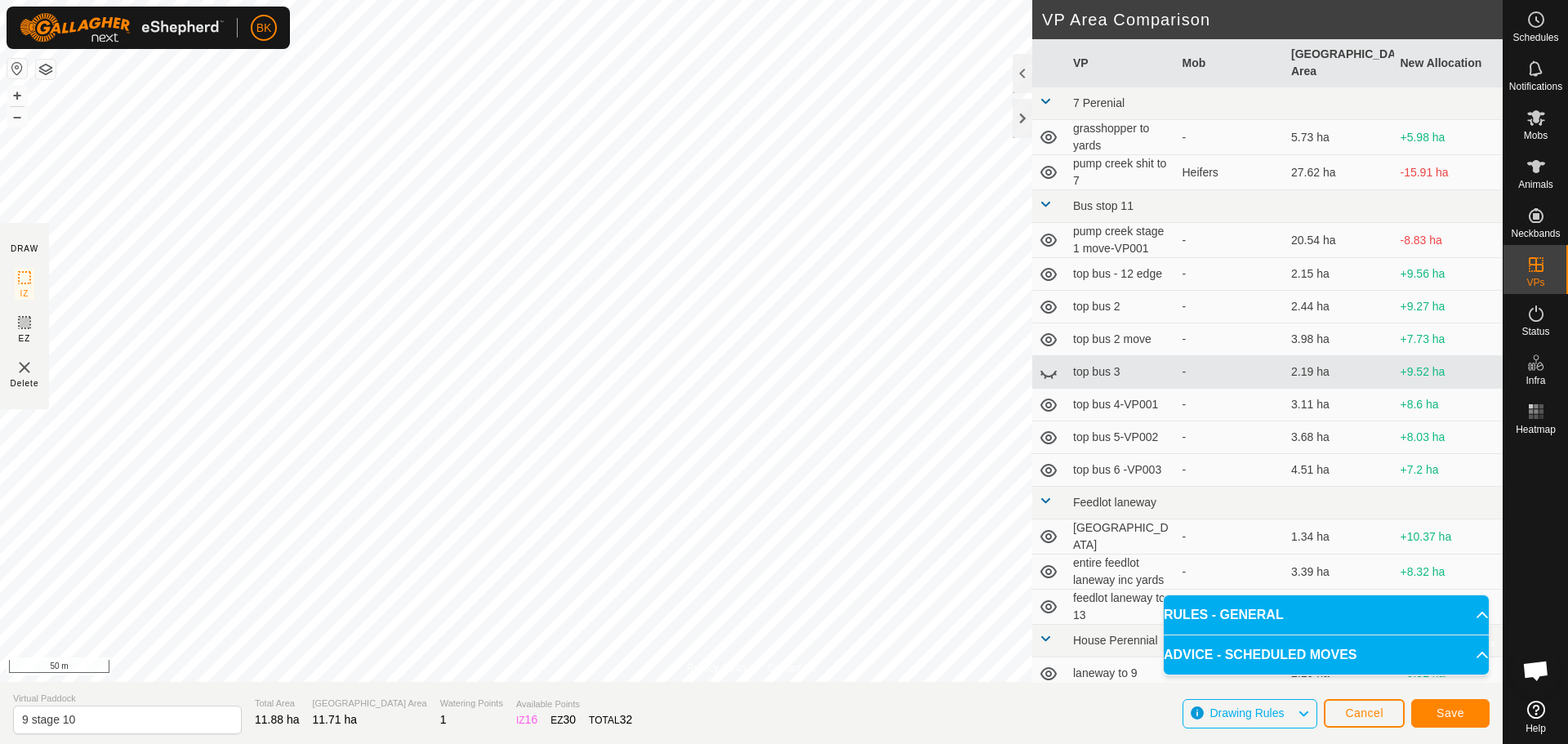
click at [1176, 517] on div "Privacy Policy Contact Us Status: OFF Type: Inclusion Zone + – ⇧ i © Mapbox , ©…" at bounding box center [751, 372] width 1503 height 744
click at [1462, 712] on span "Save" at bounding box center [1450, 713] width 28 height 13
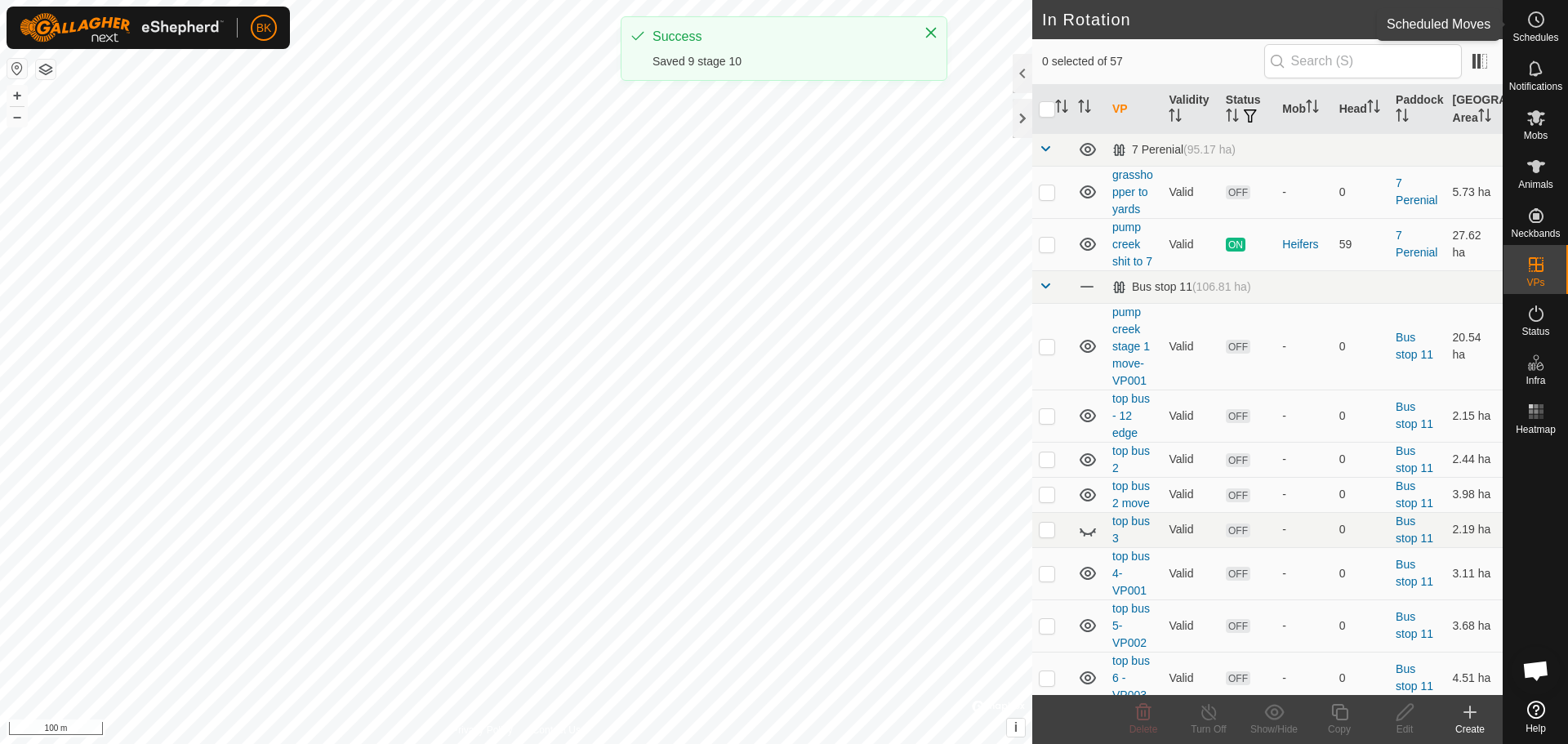
click at [1541, 28] on icon at bounding box center [1535, 19] width 19 height 19
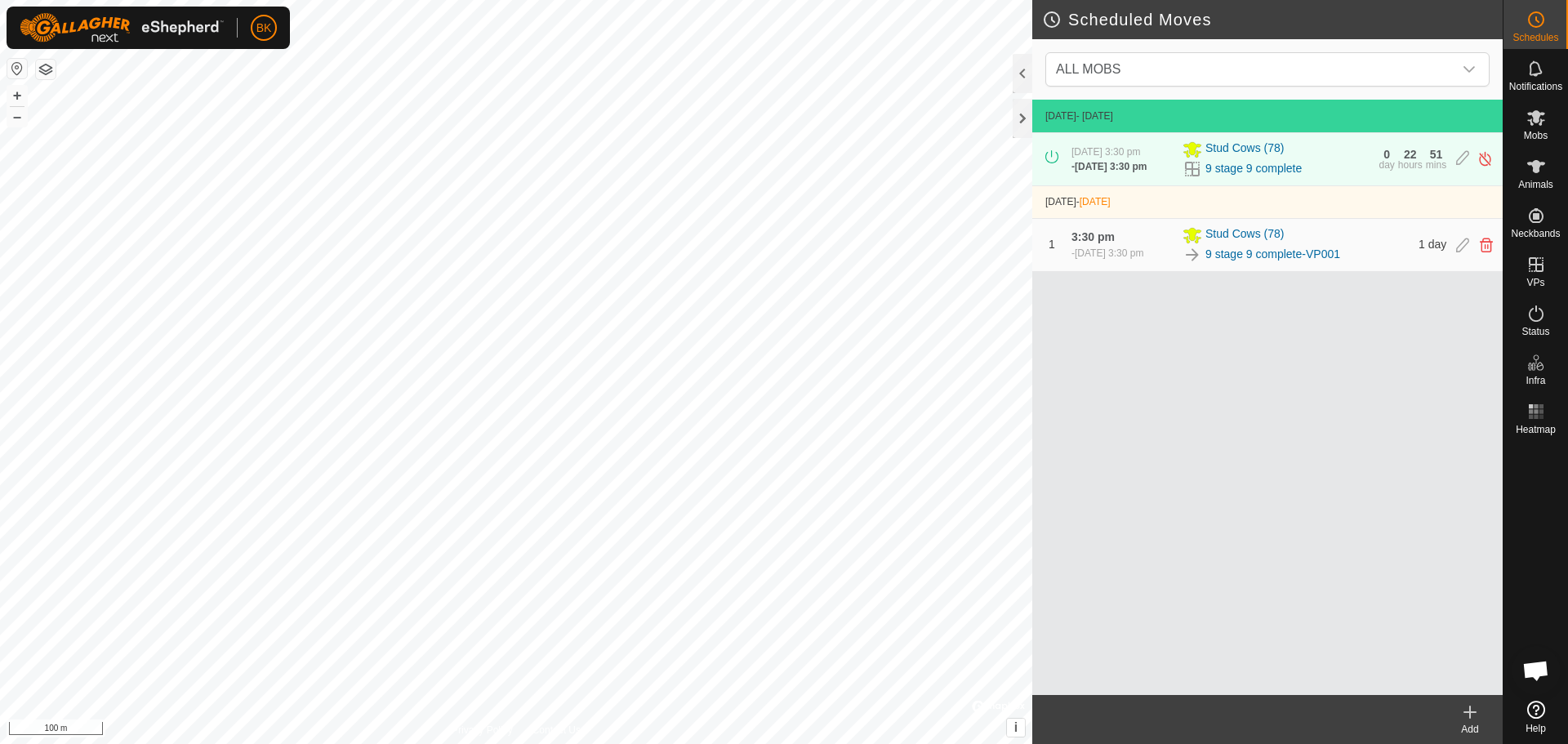
click at [1468, 709] on icon at bounding box center [1469, 711] width 19 height 19
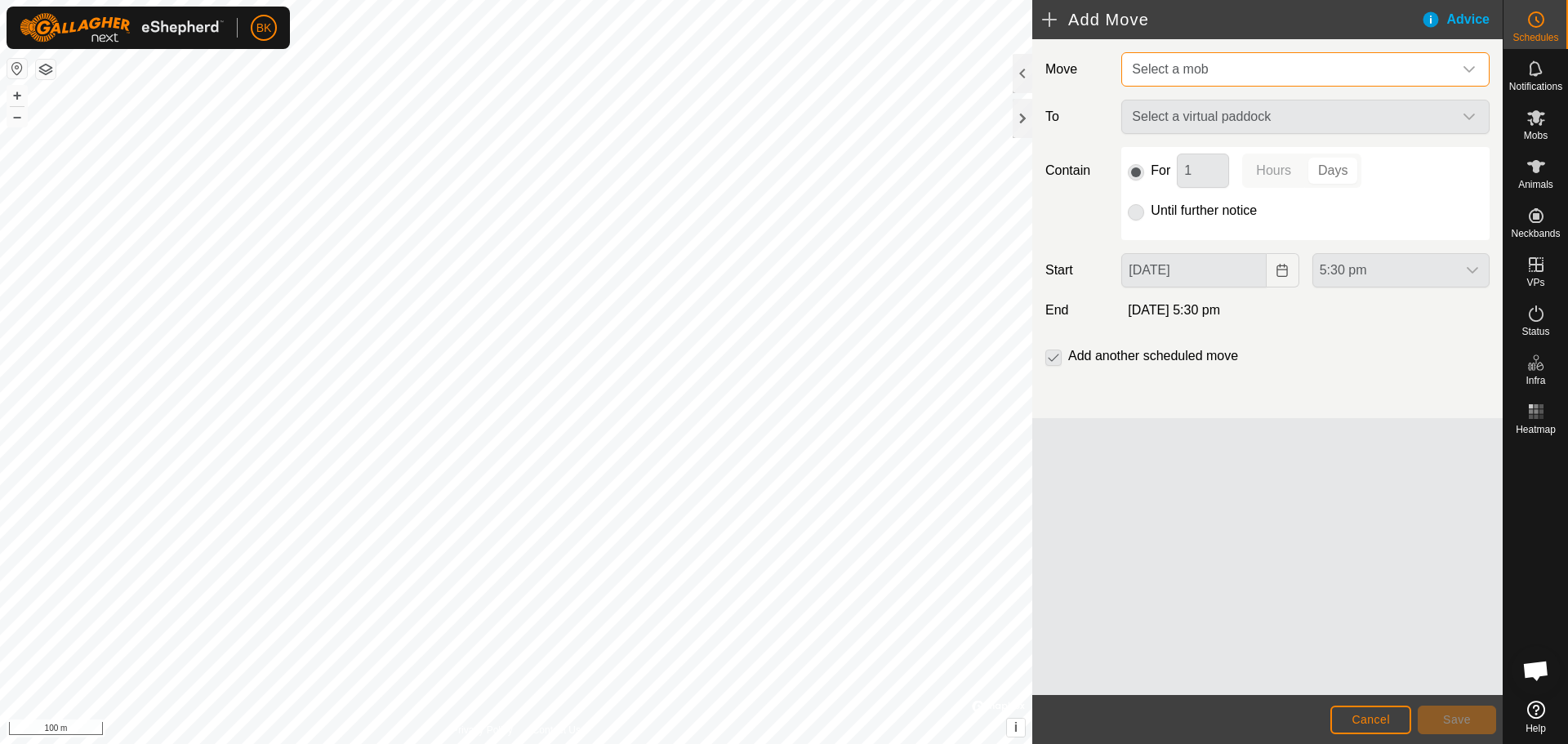
click at [1294, 82] on span "Select a mob" at bounding box center [1289, 69] width 328 height 33
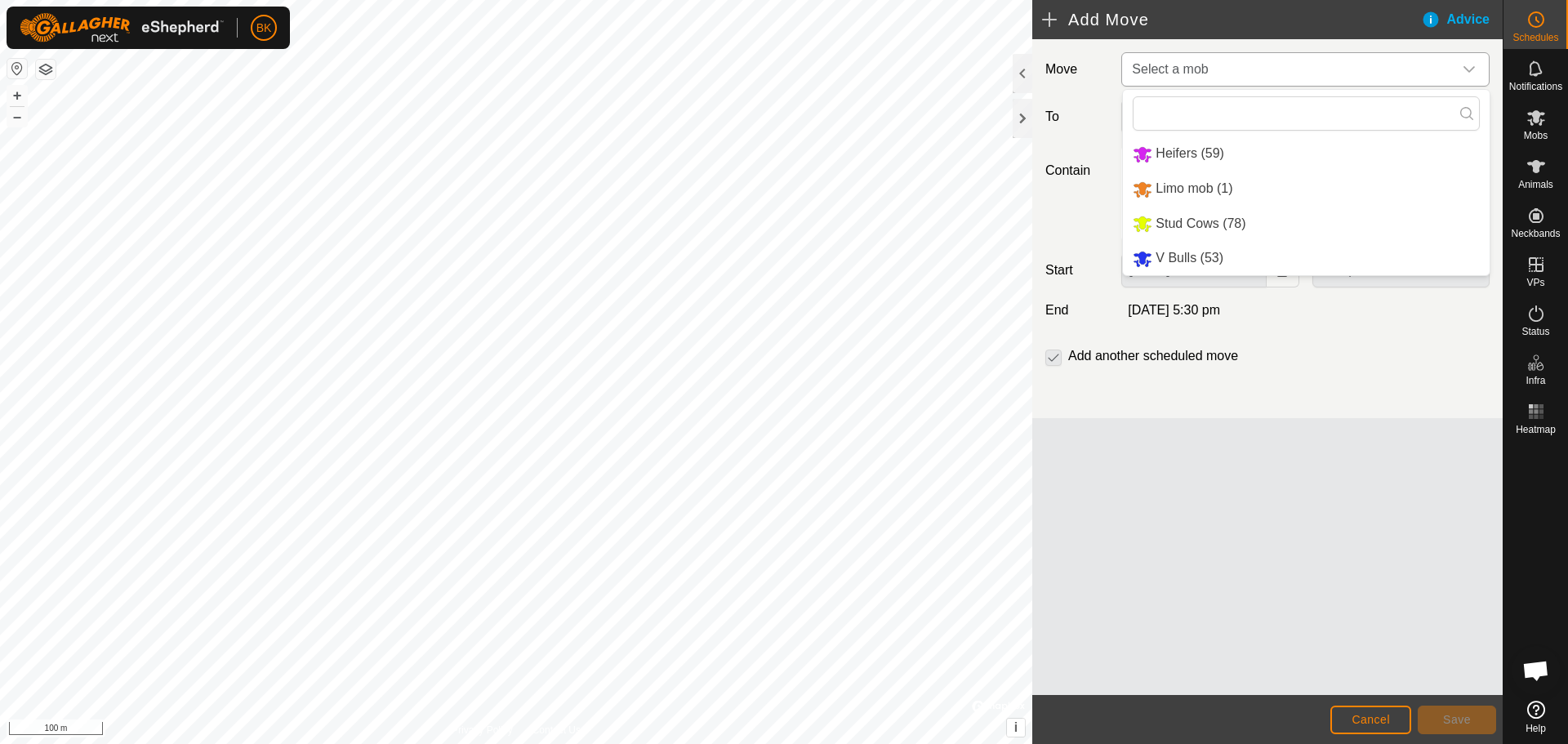
click at [1221, 229] on li "Stud Cows (78)" at bounding box center [1306, 224] width 367 height 33
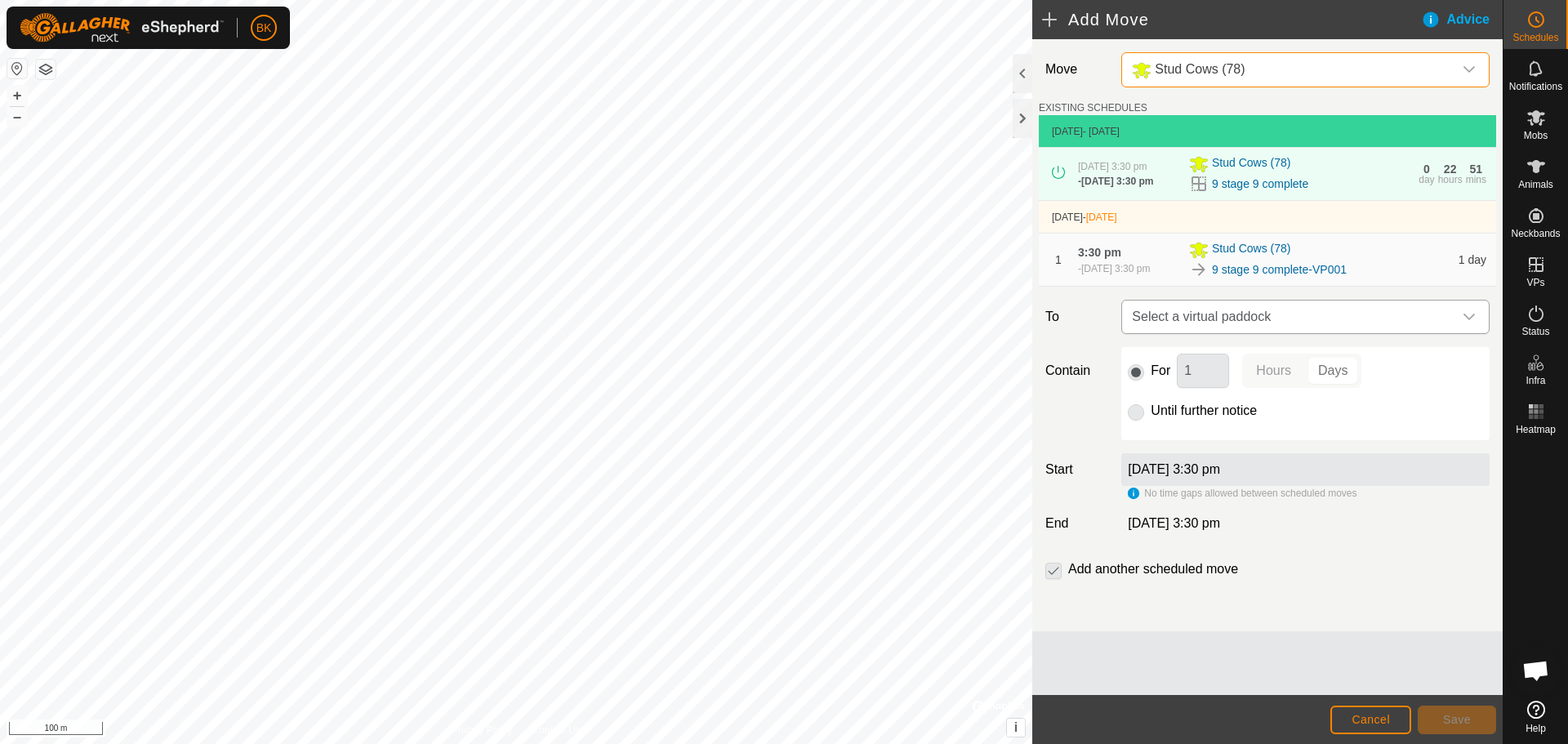
click at [1321, 327] on span "Select a virtual paddock" at bounding box center [1289, 317] width 328 height 33
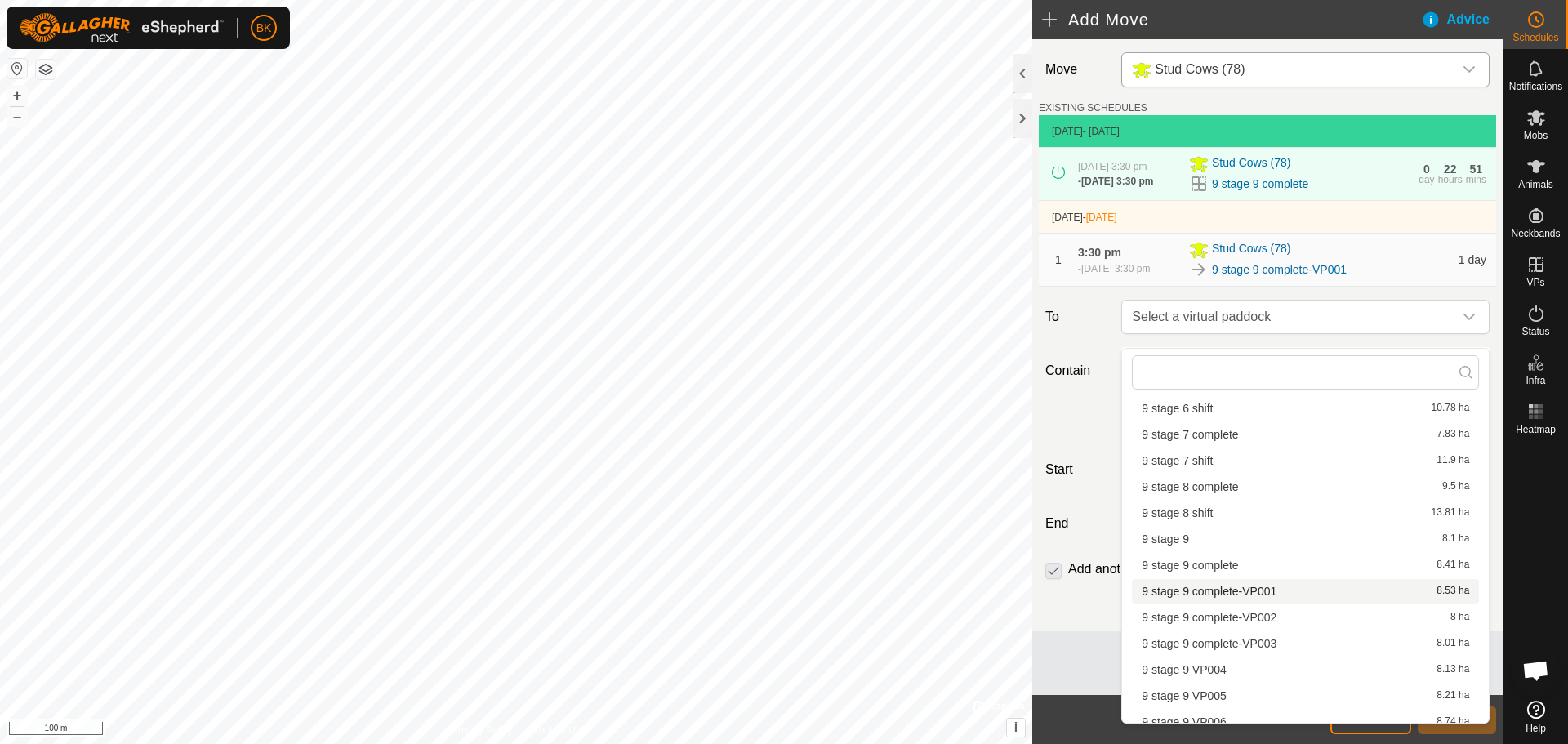
scroll to position [1575, 0]
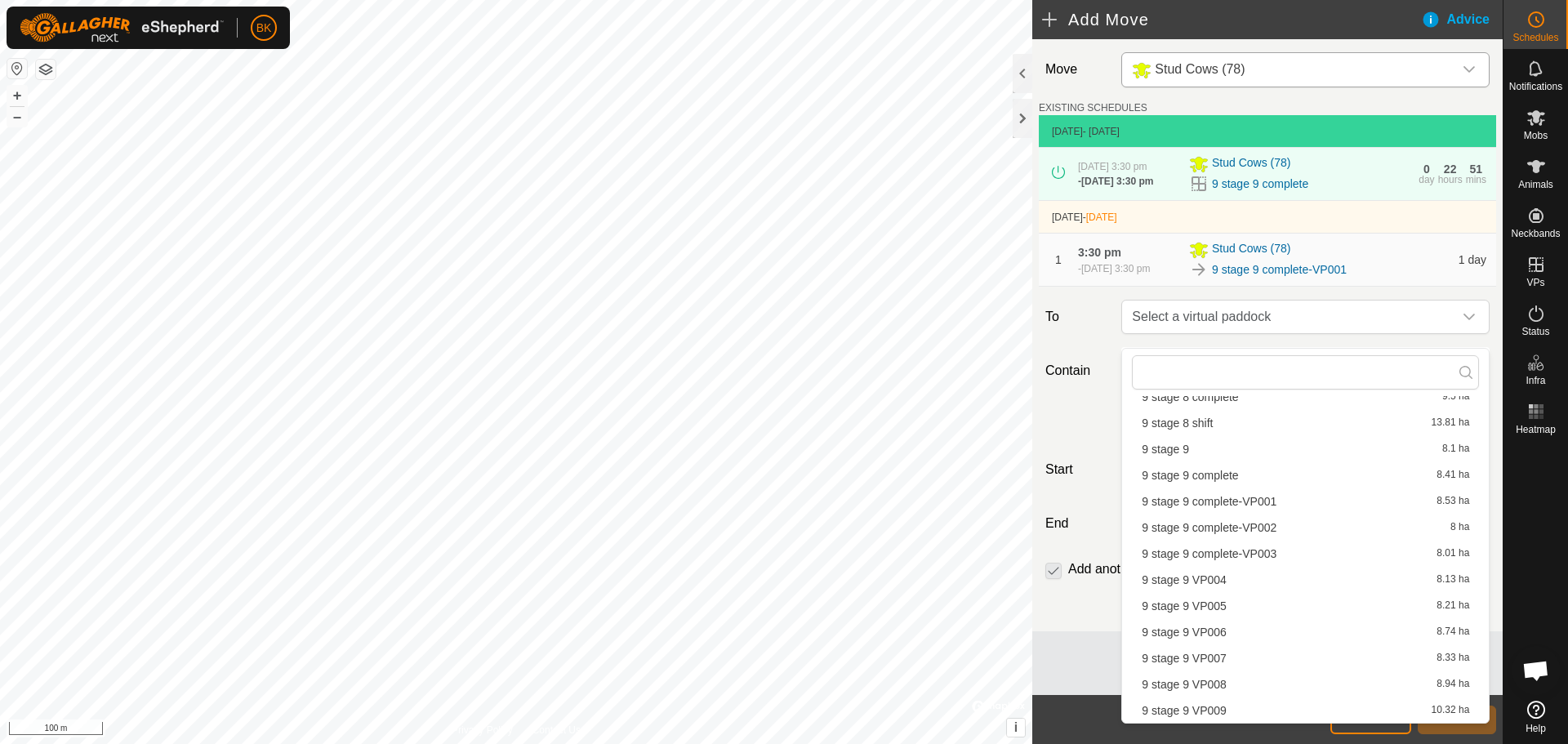
click at [1283, 534] on li "9 stage 9 complete-VP002 8 ha" at bounding box center [1305, 527] width 347 height 24
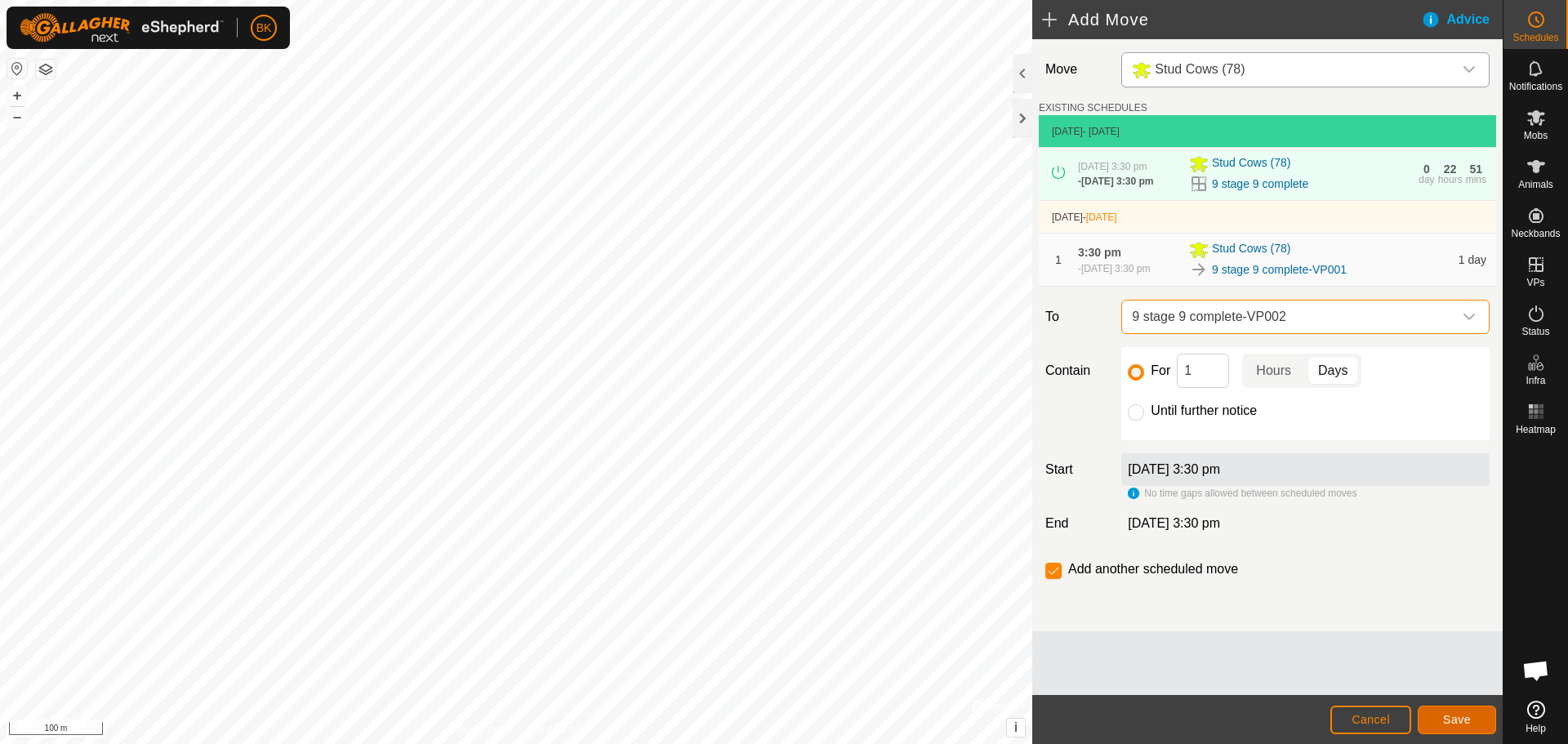
click at [1459, 716] on span "Save" at bounding box center [1456, 720] width 28 height 13
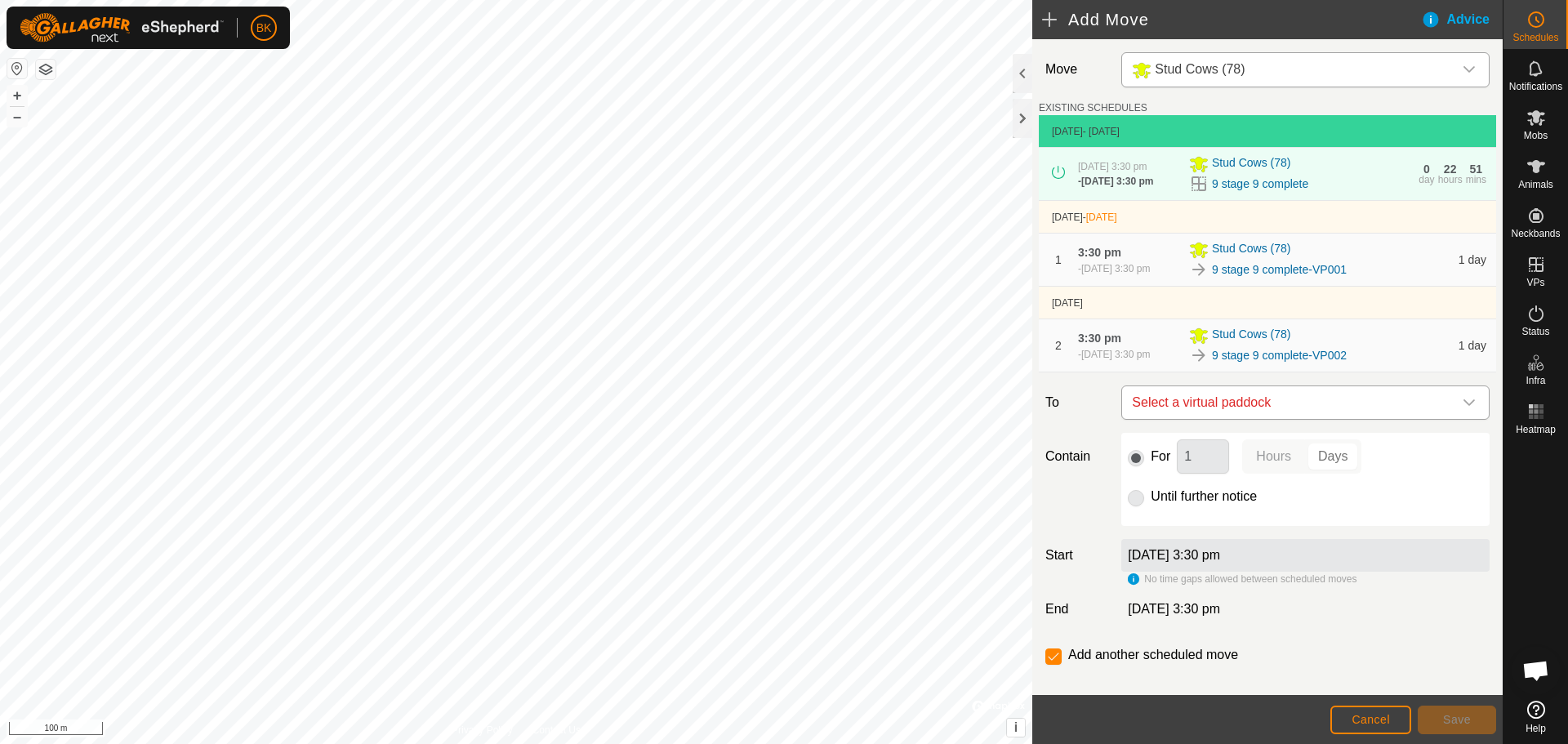
click at [1354, 415] on span "Select a virtual paddock" at bounding box center [1289, 402] width 328 height 33
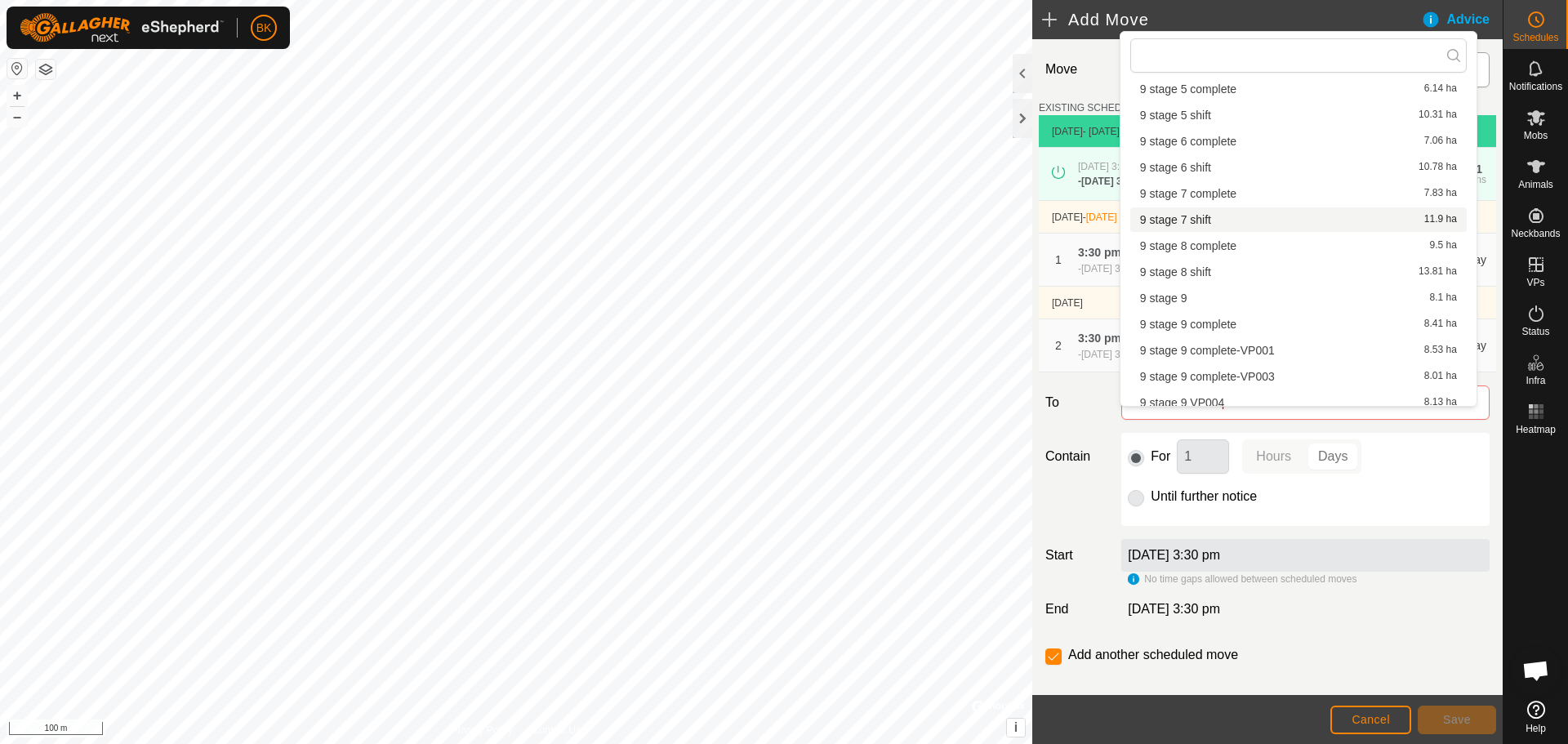
scroll to position [310, 0]
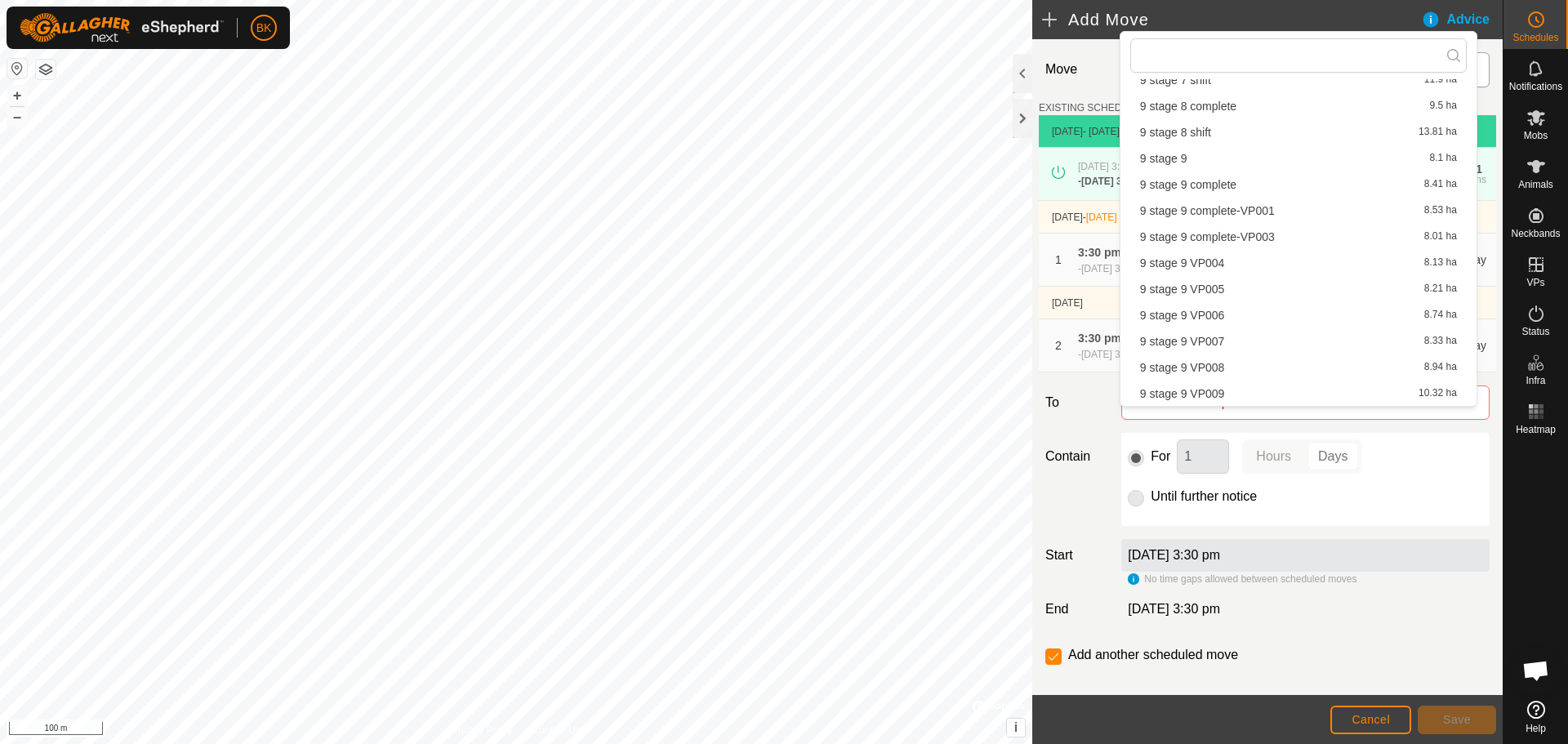
click at [1253, 237] on li "9 stage 9 complete-VP003 8.01 ha" at bounding box center [1298, 237] width 337 height 24
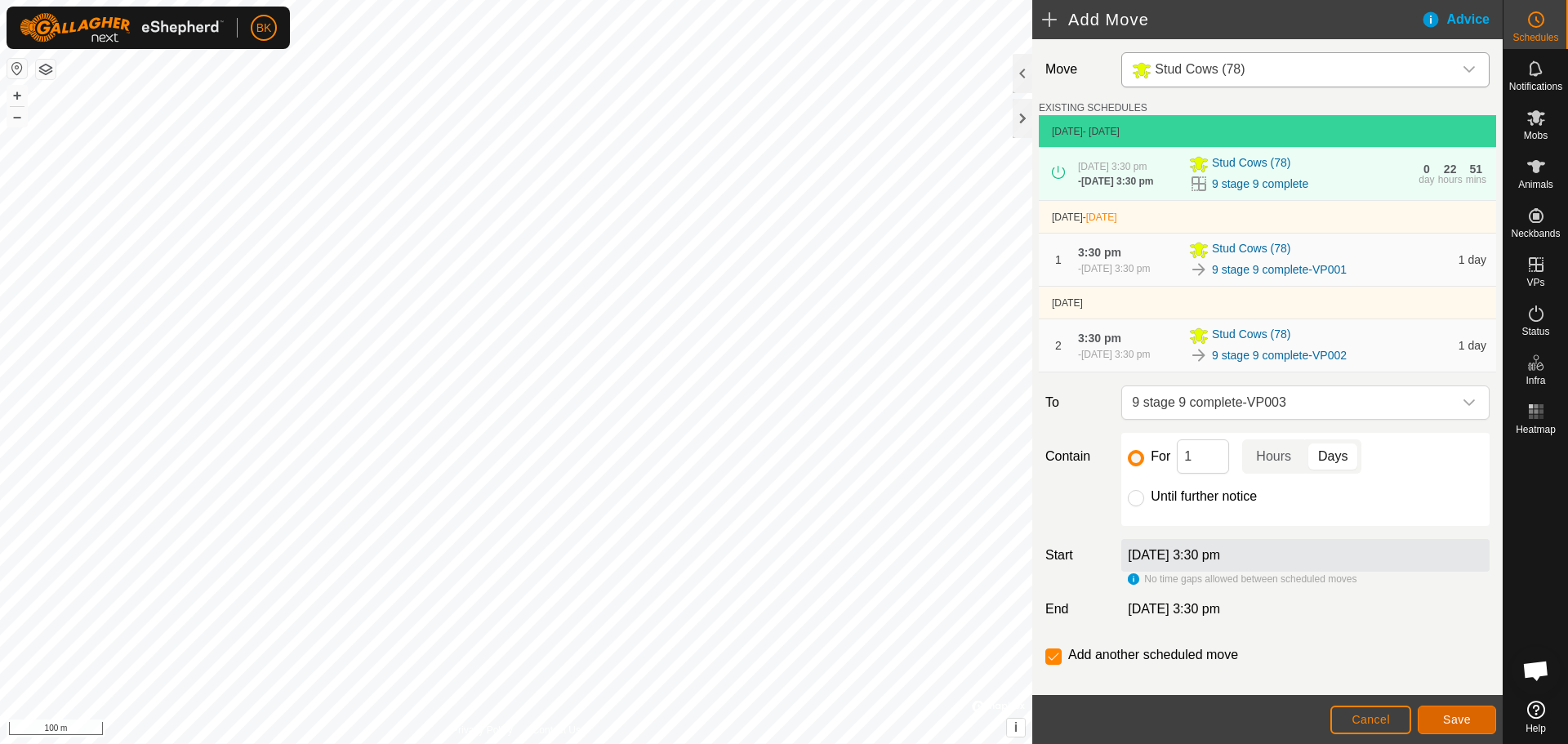
click at [1461, 716] on span "Save" at bounding box center [1456, 720] width 28 height 13
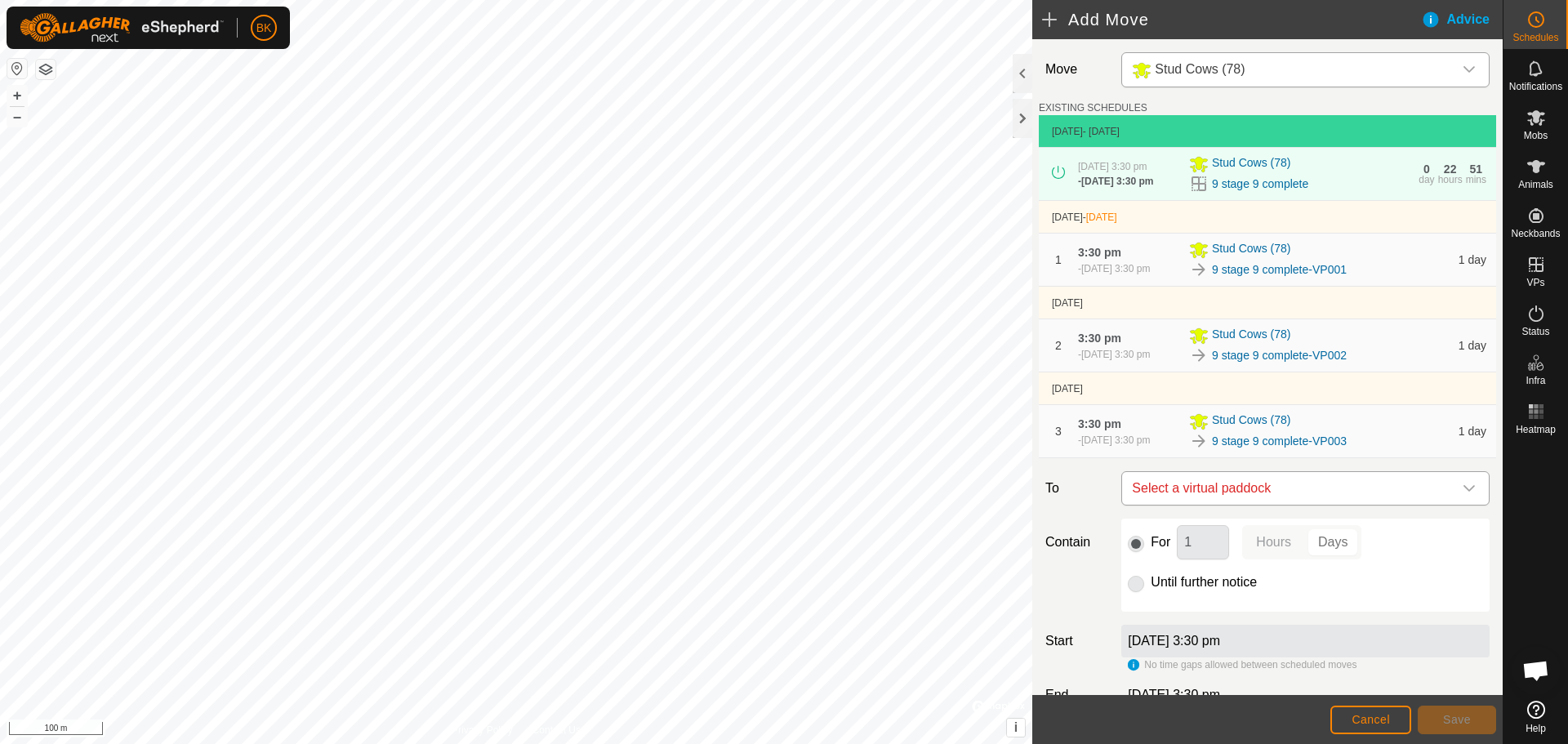
click at [1453, 505] on div "dropdown trigger" at bounding box center [1469, 488] width 33 height 33
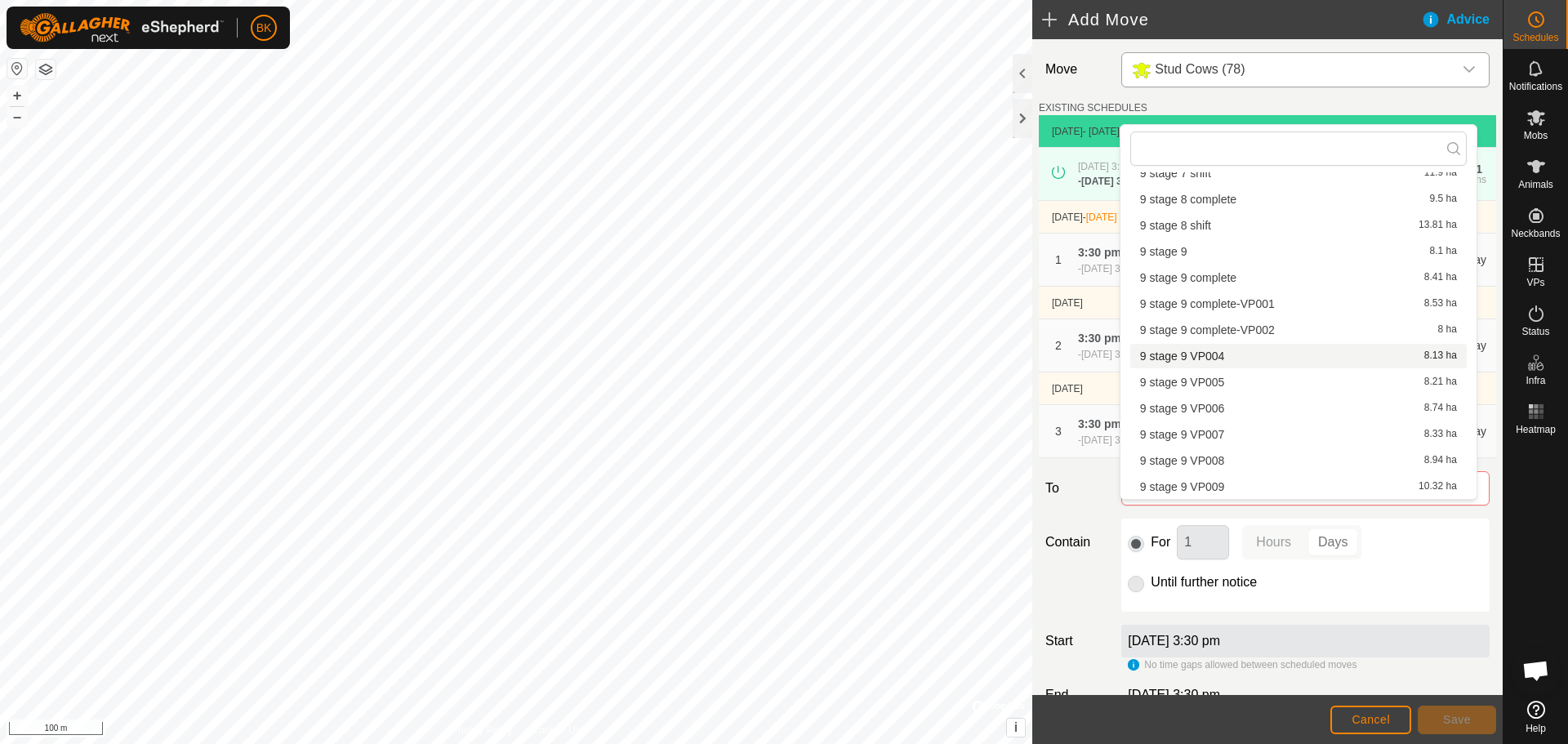
click at [1239, 359] on li "9 stage 9 VP004 8.13 ha" at bounding box center [1298, 355] width 337 height 24
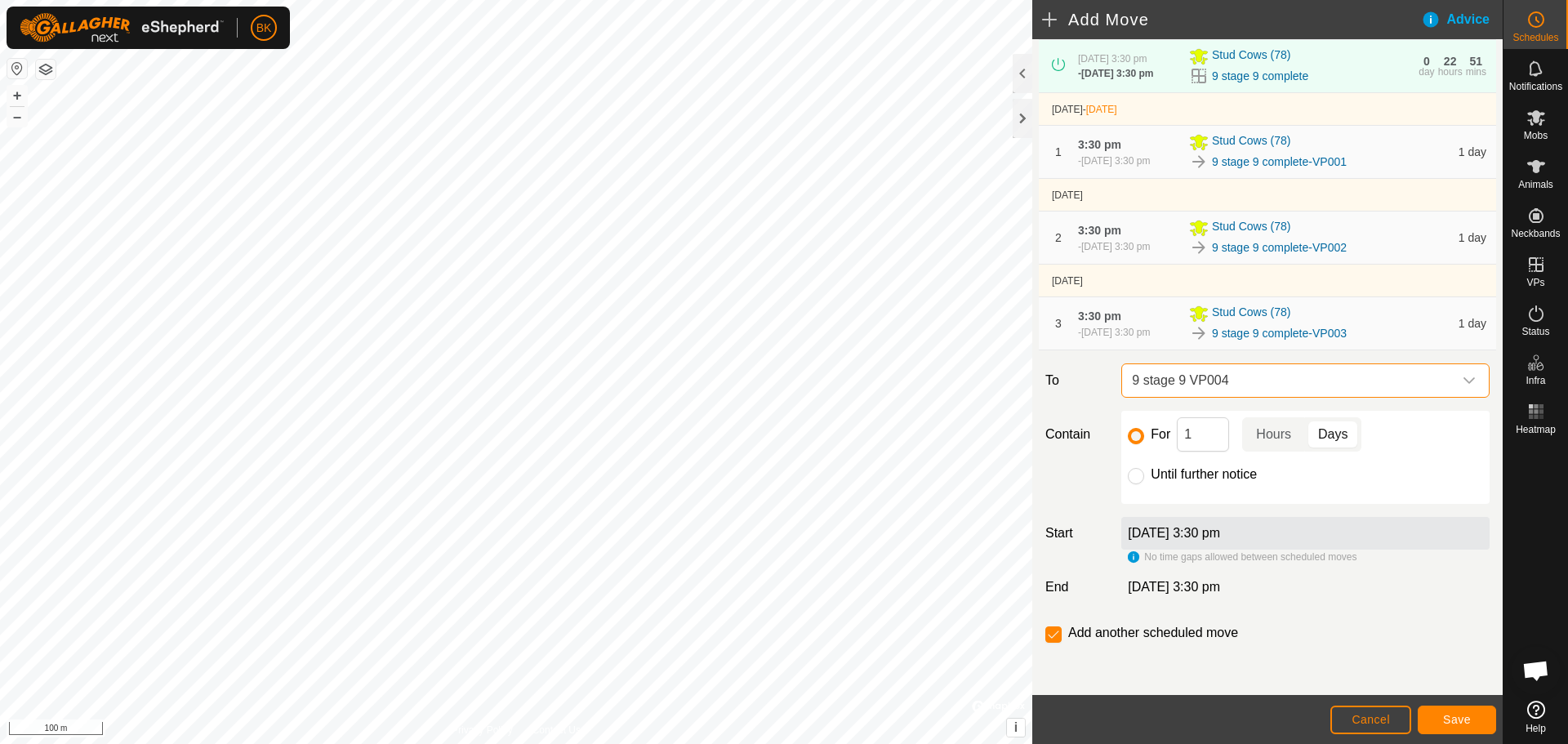
scroll to position [135, 0]
click at [1259, 529] on div "22 Sept 2025, 3:30 pm" at bounding box center [1305, 533] width 369 height 33
click at [1258, 430] on p-togglebutton "Hours" at bounding box center [1273, 434] width 63 height 34
click at [1252, 437] on p-togglebutton "Hours" at bounding box center [1273, 434] width 63 height 34
click at [1201, 436] on input "1" at bounding box center [1203, 434] width 53 height 34
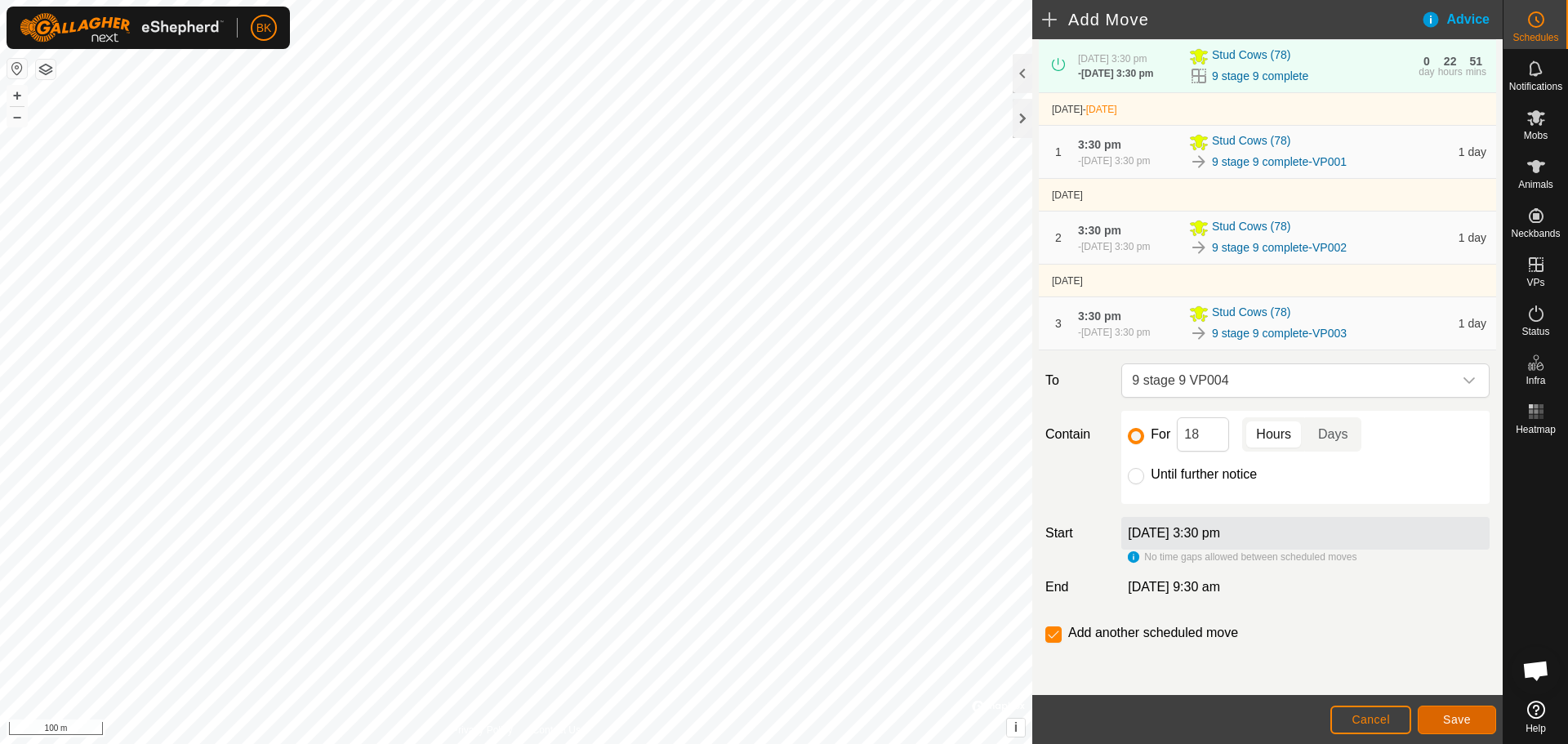
click at [1447, 718] on span "Save" at bounding box center [1456, 720] width 28 height 13
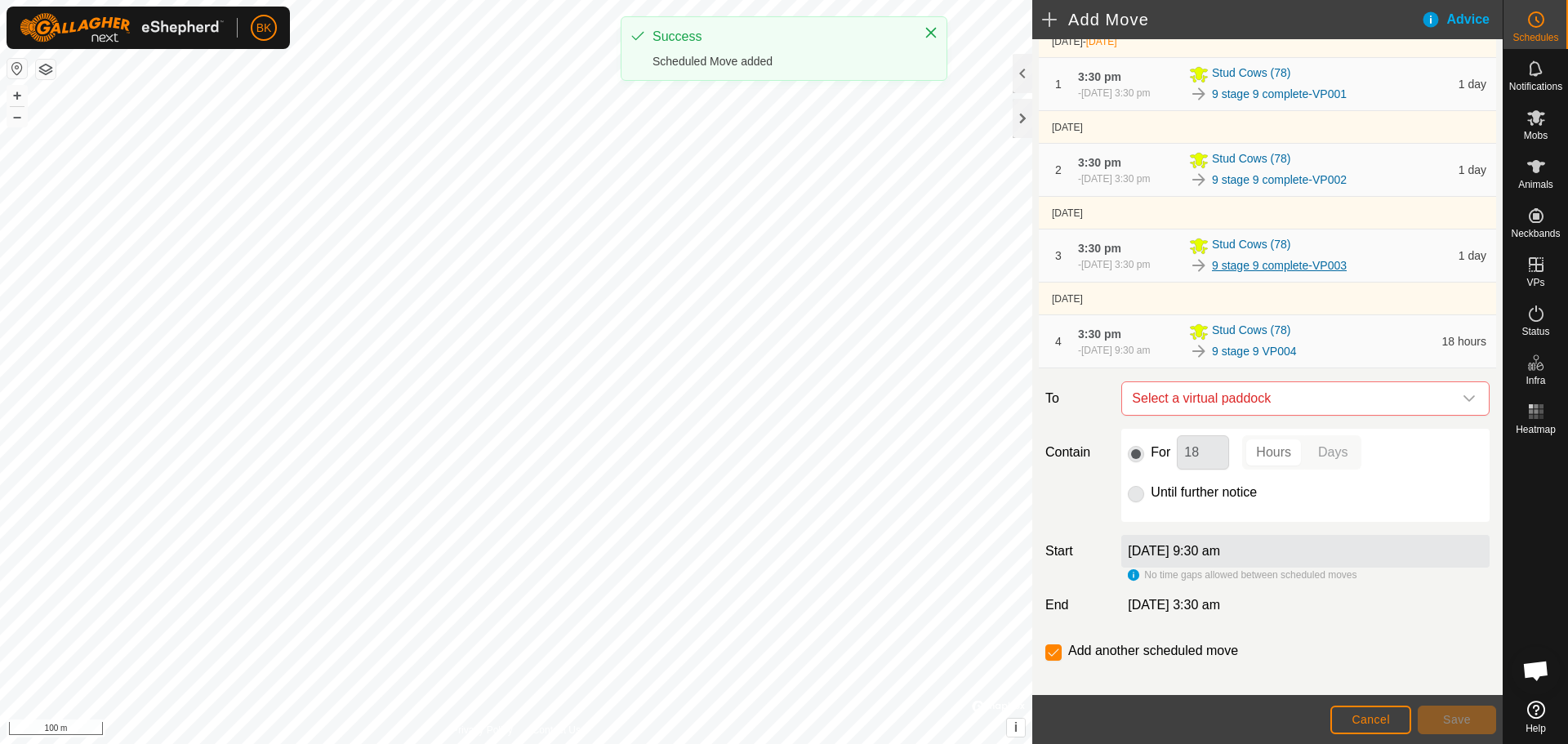
scroll to position [228, 0]
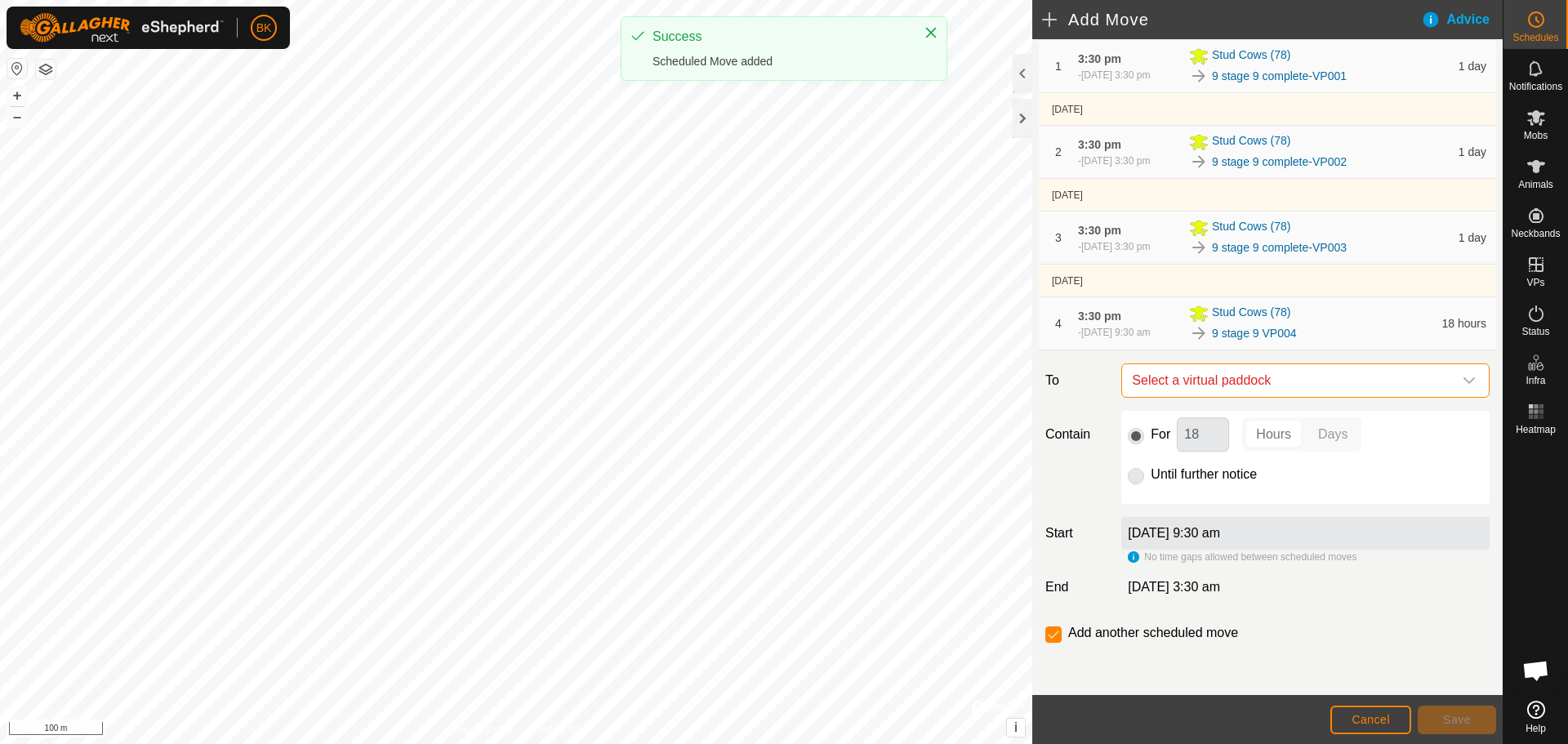
click at [1333, 385] on span "Select a virtual paddock" at bounding box center [1289, 380] width 328 height 33
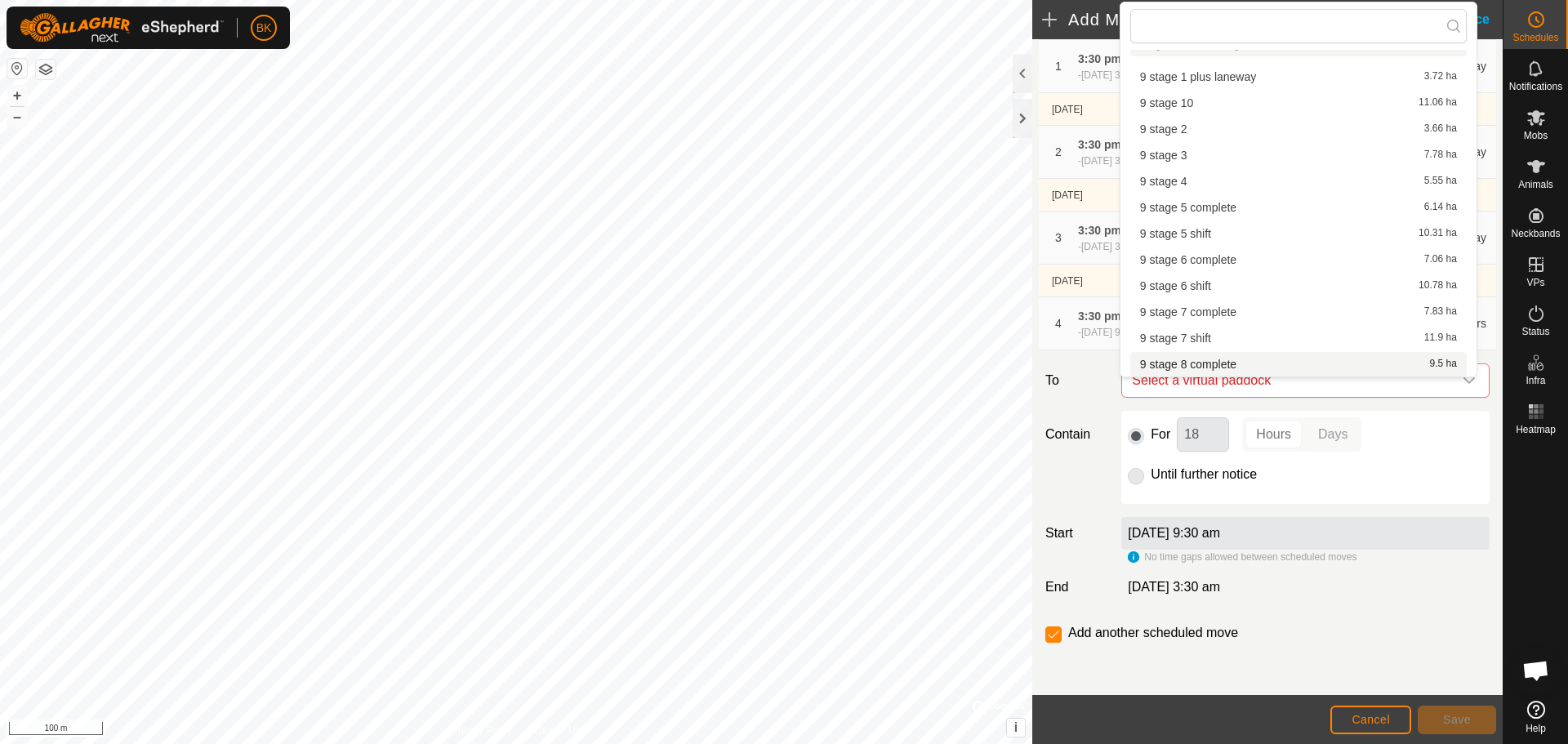
scroll to position [310, 0]
click at [1250, 259] on li "9 stage 9 VP005 8.21 ha" at bounding box center [1298, 259] width 337 height 24
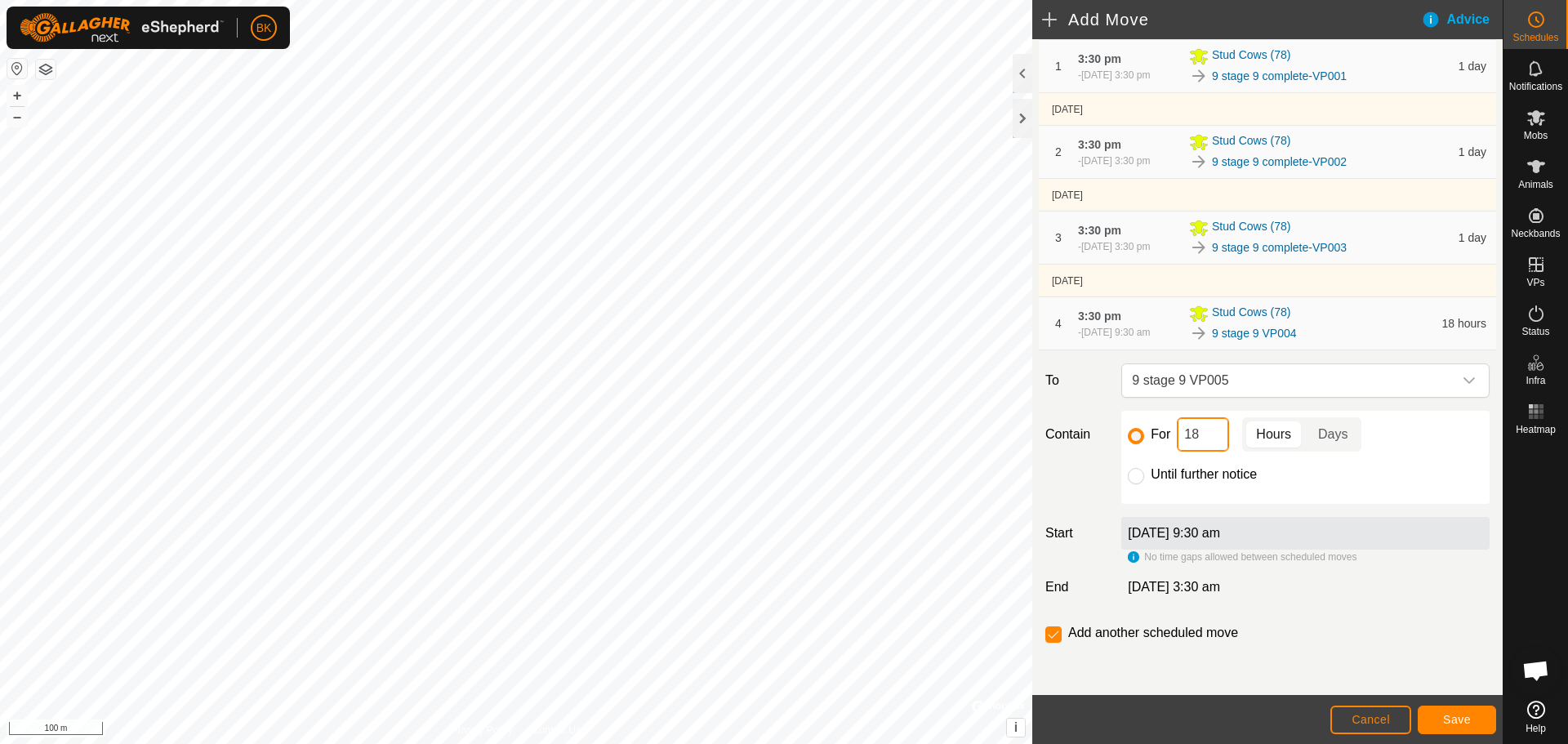
drag, startPoint x: 1198, startPoint y: 430, endPoint x: 1175, endPoint y: 436, distance: 23.8
click at [1177, 436] on input "18" at bounding box center [1203, 434] width 53 height 34
type input "1"
click at [1327, 428] on p-togglebutton "Days" at bounding box center [1332, 434] width 56 height 34
click at [1460, 723] on span "Save" at bounding box center [1456, 720] width 28 height 13
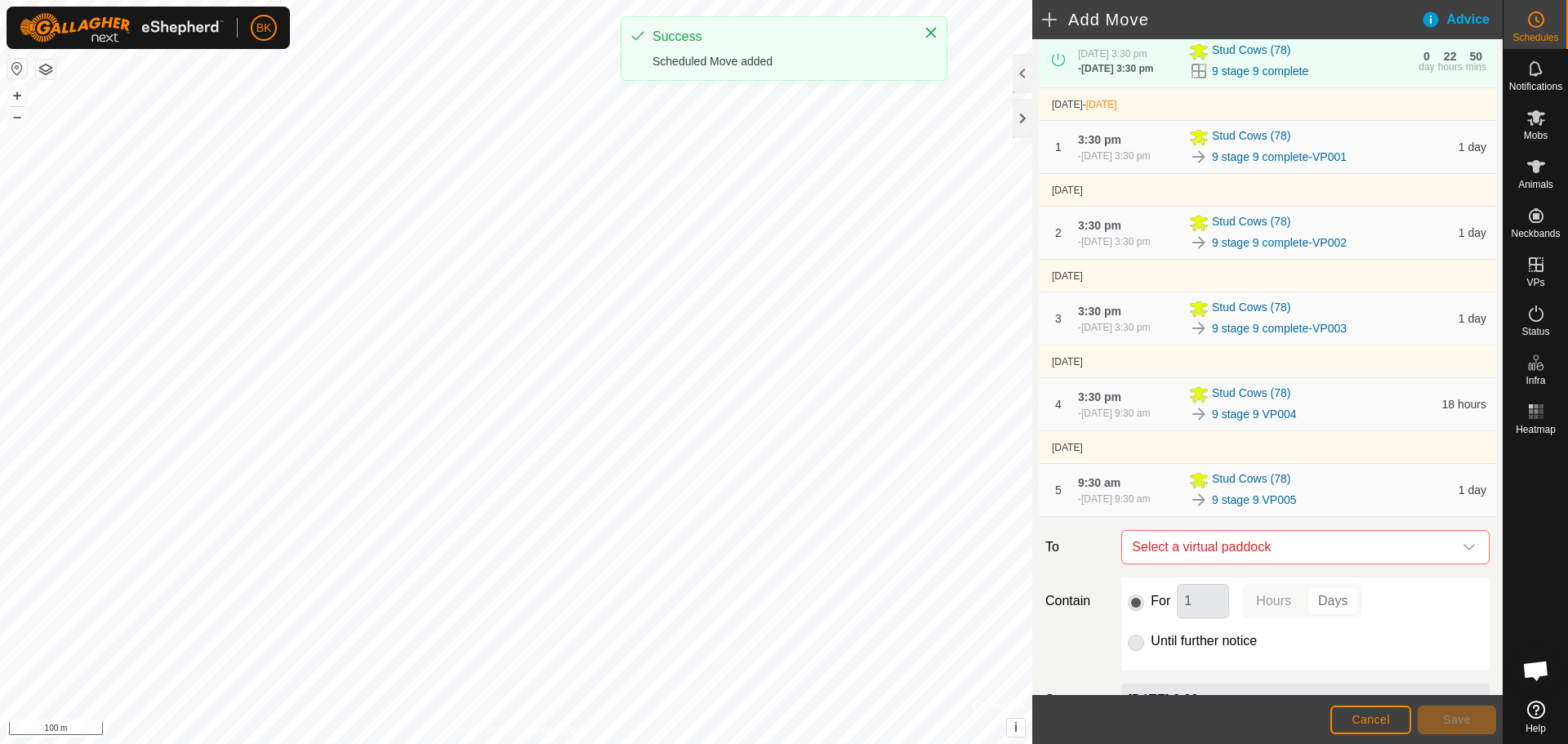
scroll to position [321, 0]
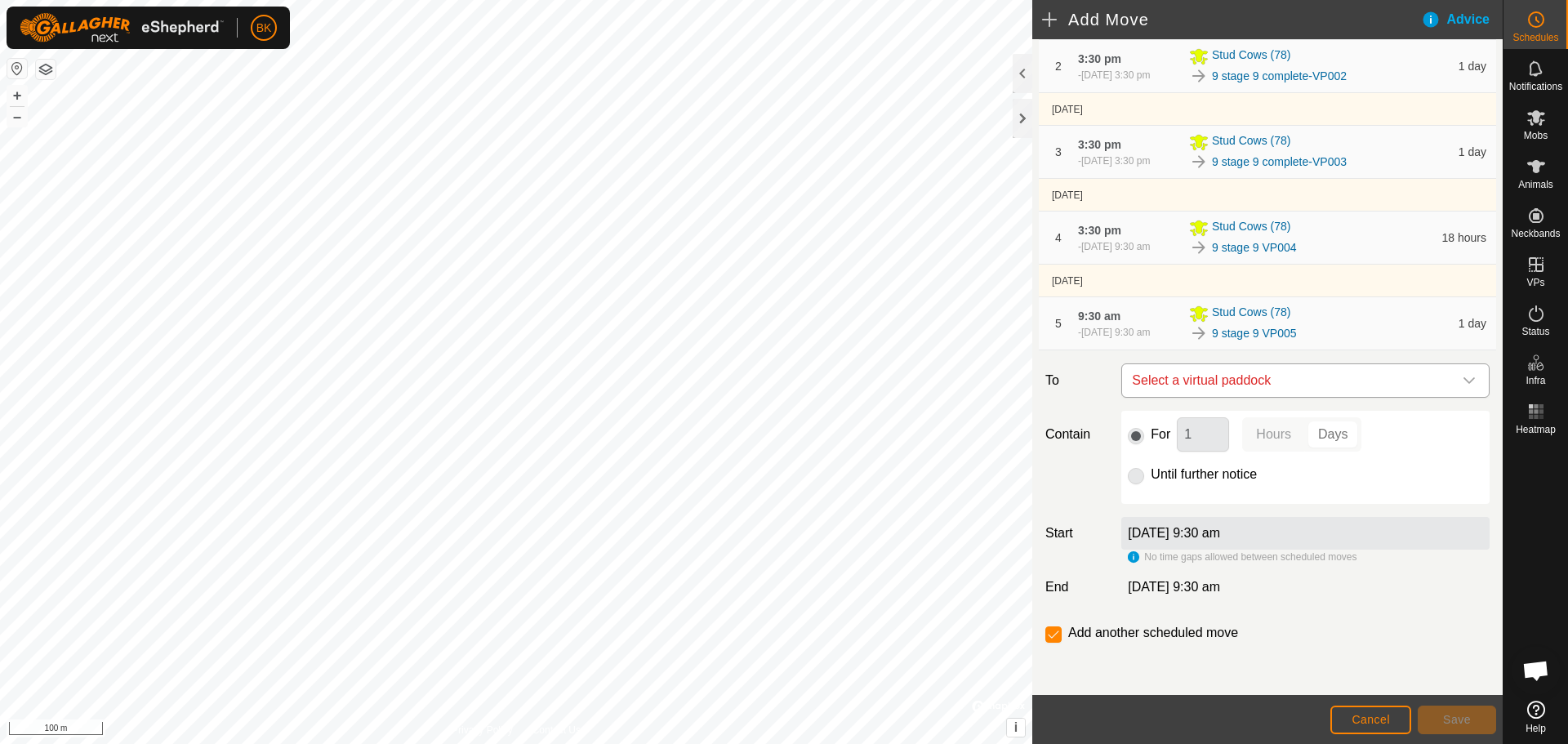
click at [1191, 379] on span "Select a virtual paddock" at bounding box center [1289, 380] width 328 height 33
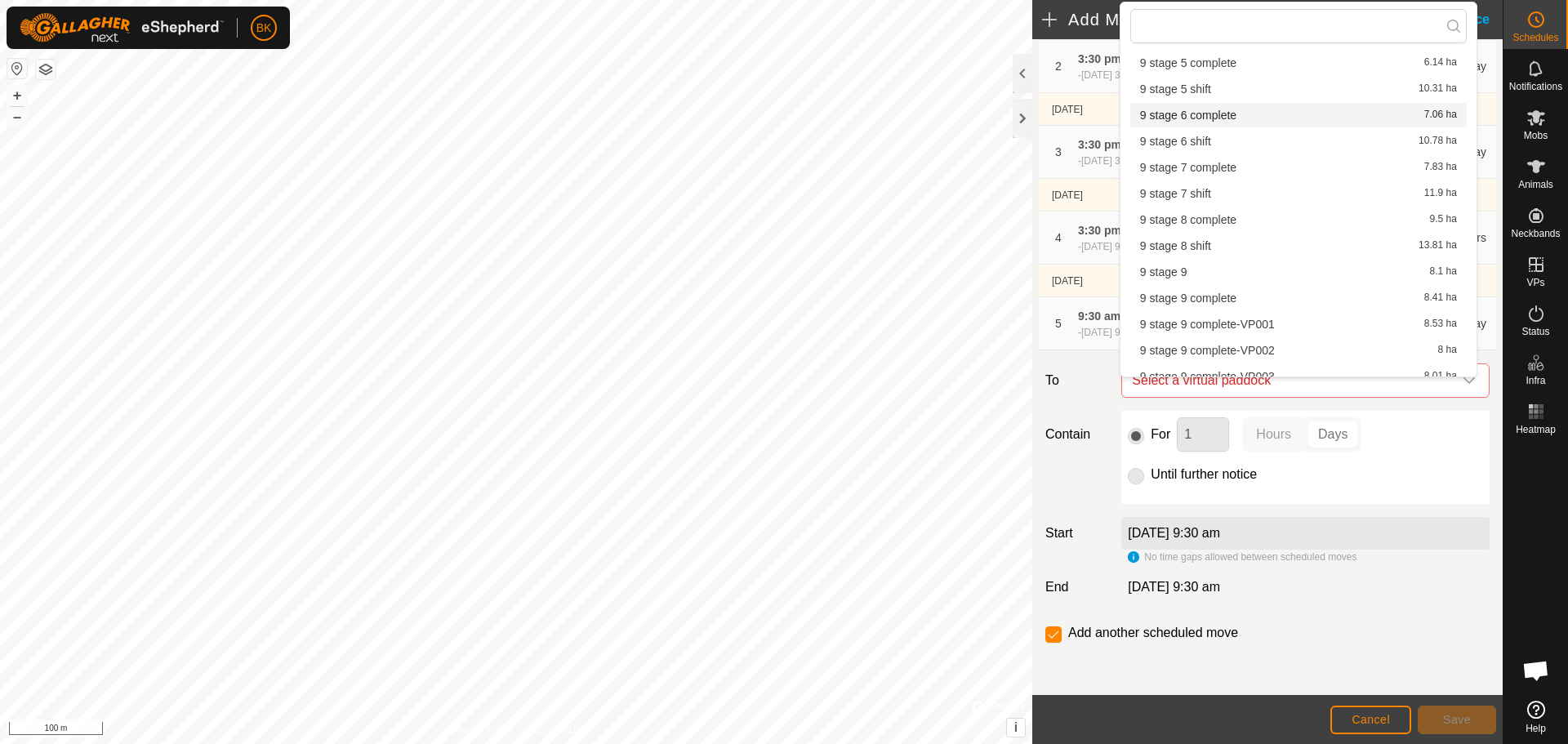
scroll to position [310, 0]
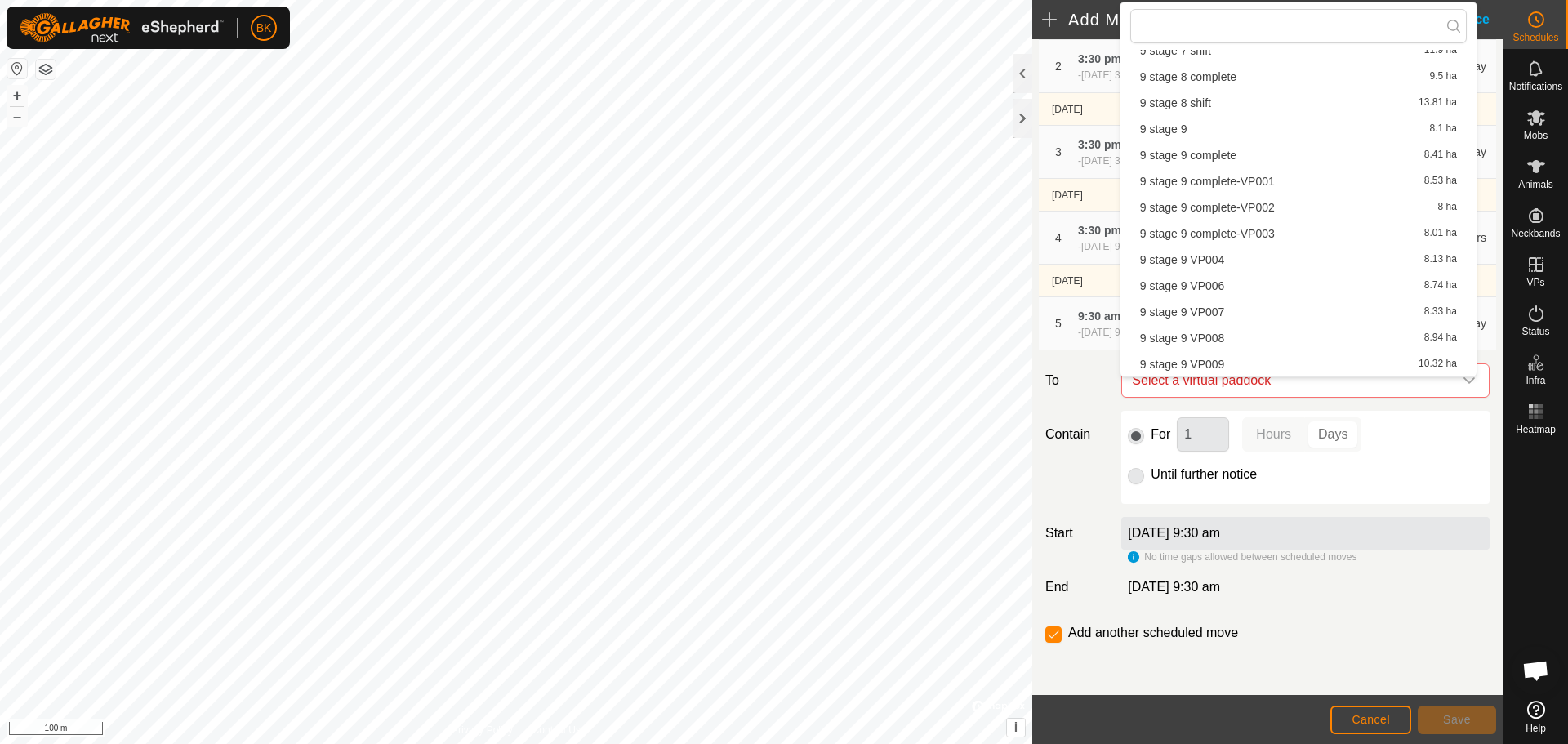
click at [1241, 280] on li "9 stage 9 VP006 8.74 ha" at bounding box center [1298, 285] width 337 height 24
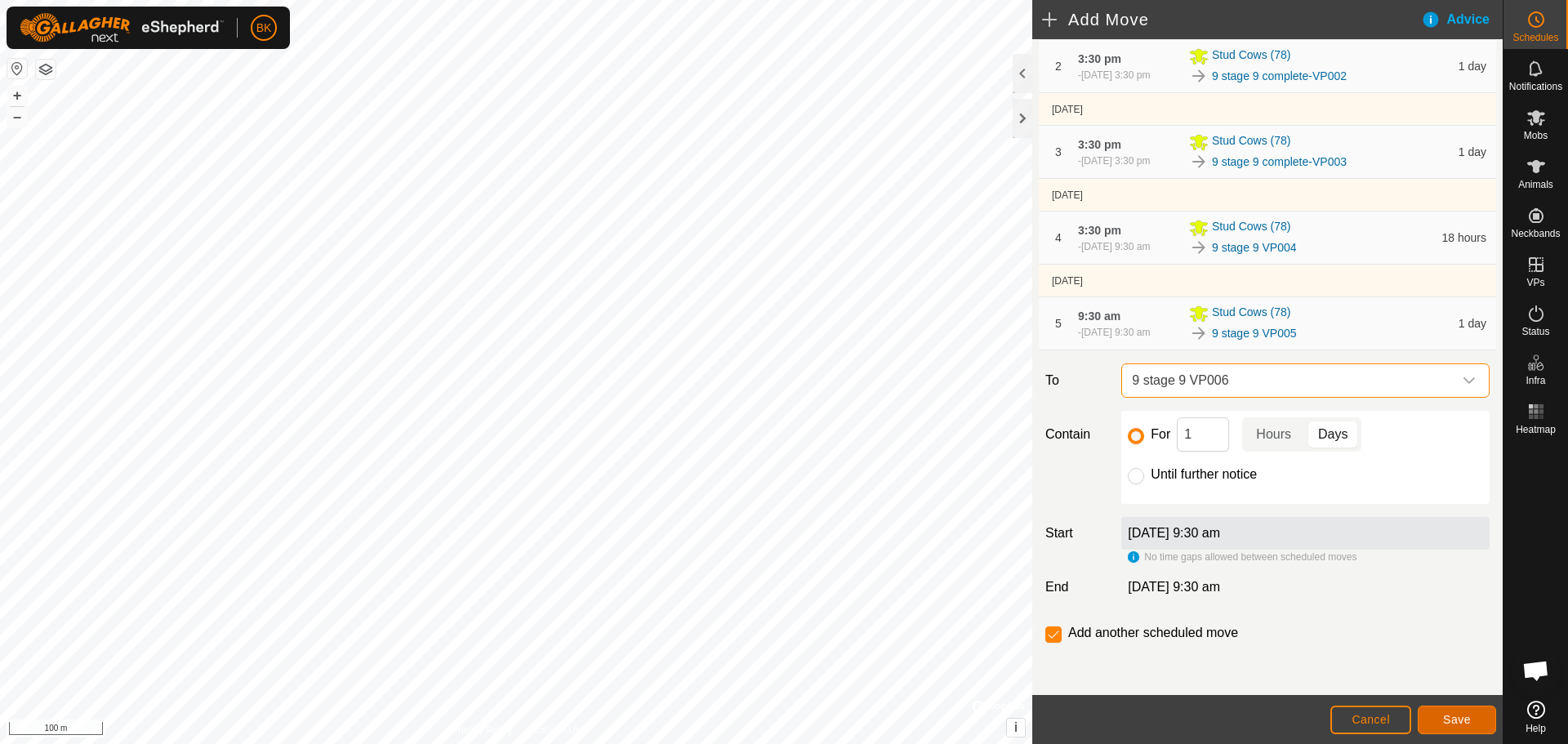
click at [1473, 721] on button "Save" at bounding box center [1457, 720] width 79 height 28
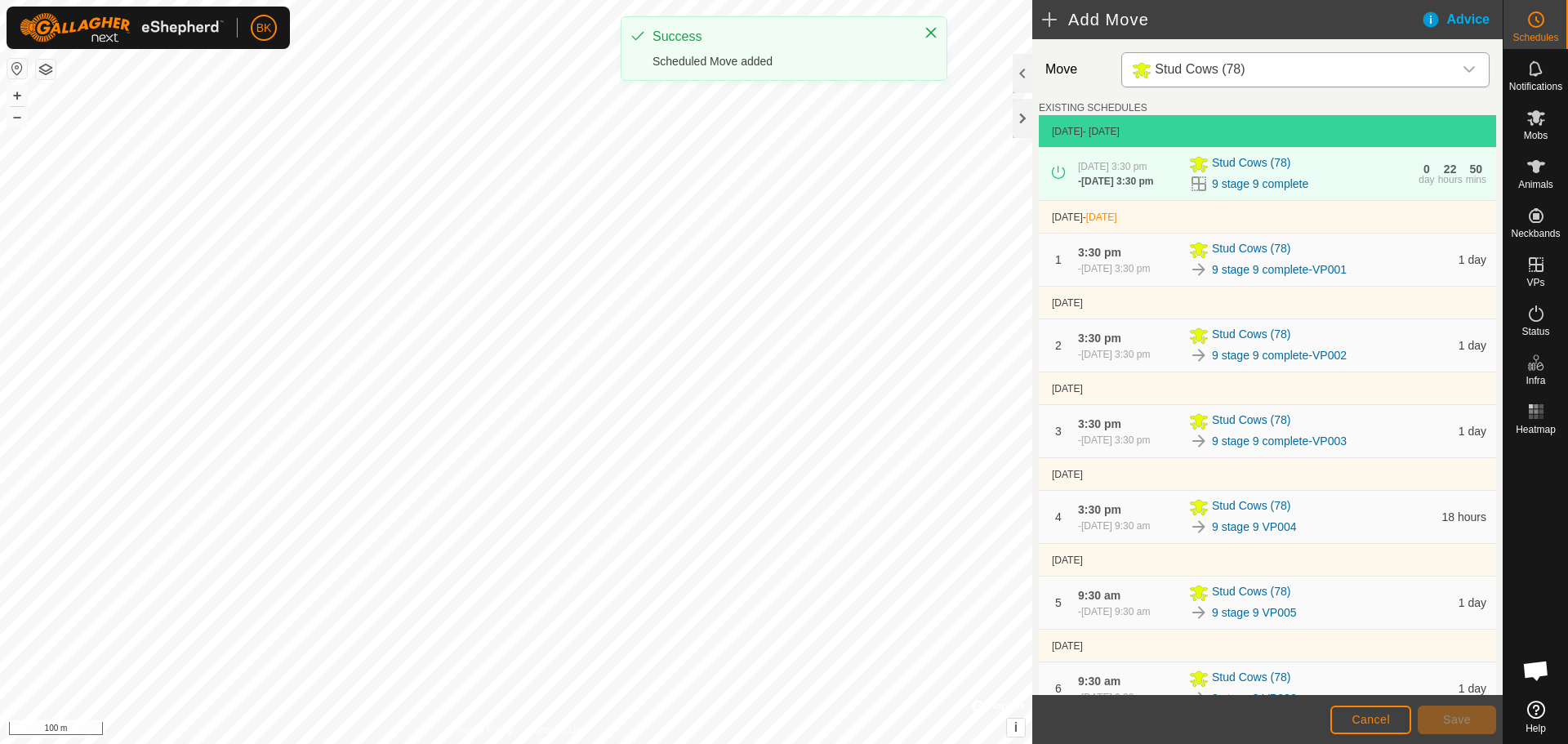
scroll to position [414, 0]
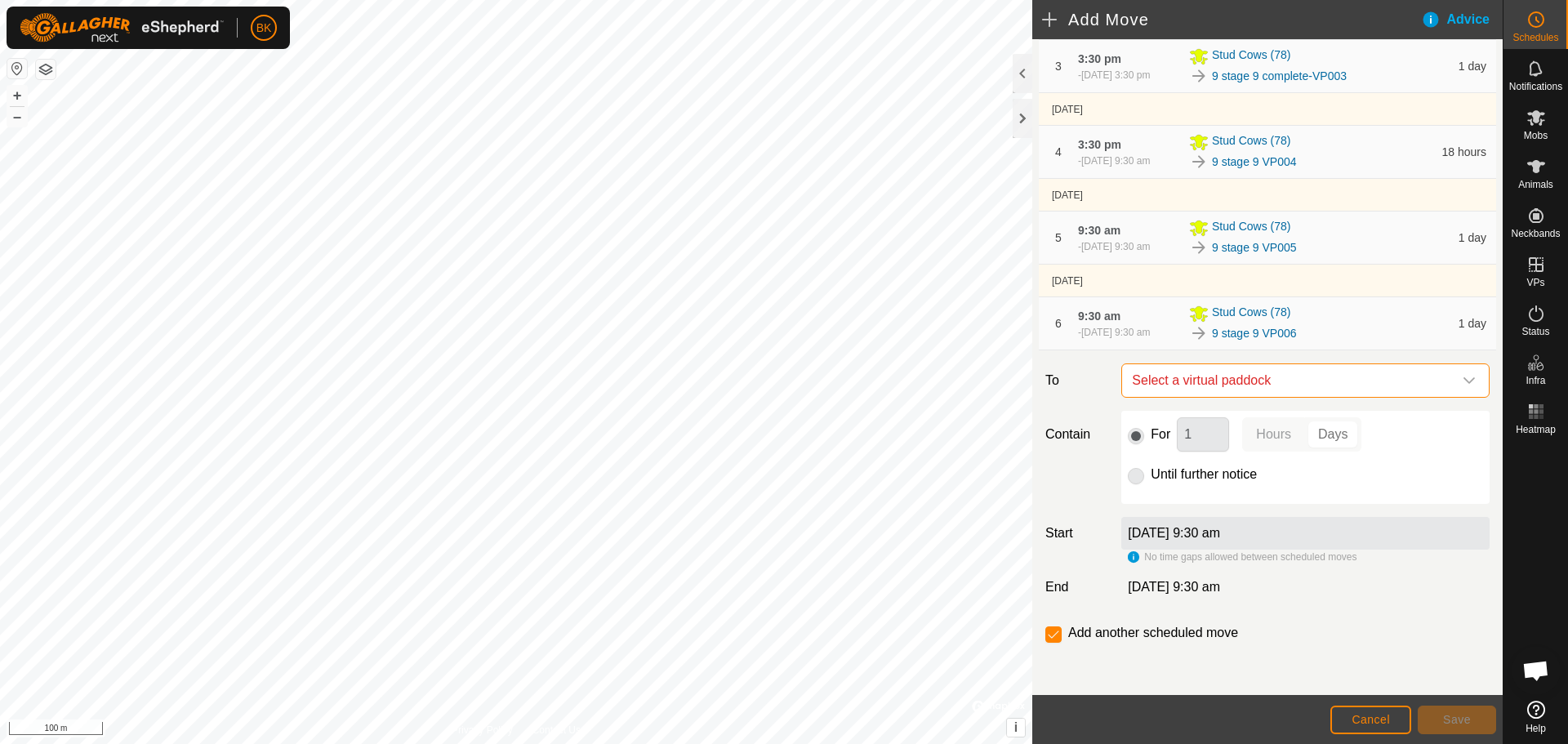
click at [1255, 386] on span "Select a virtual paddock" at bounding box center [1289, 380] width 328 height 33
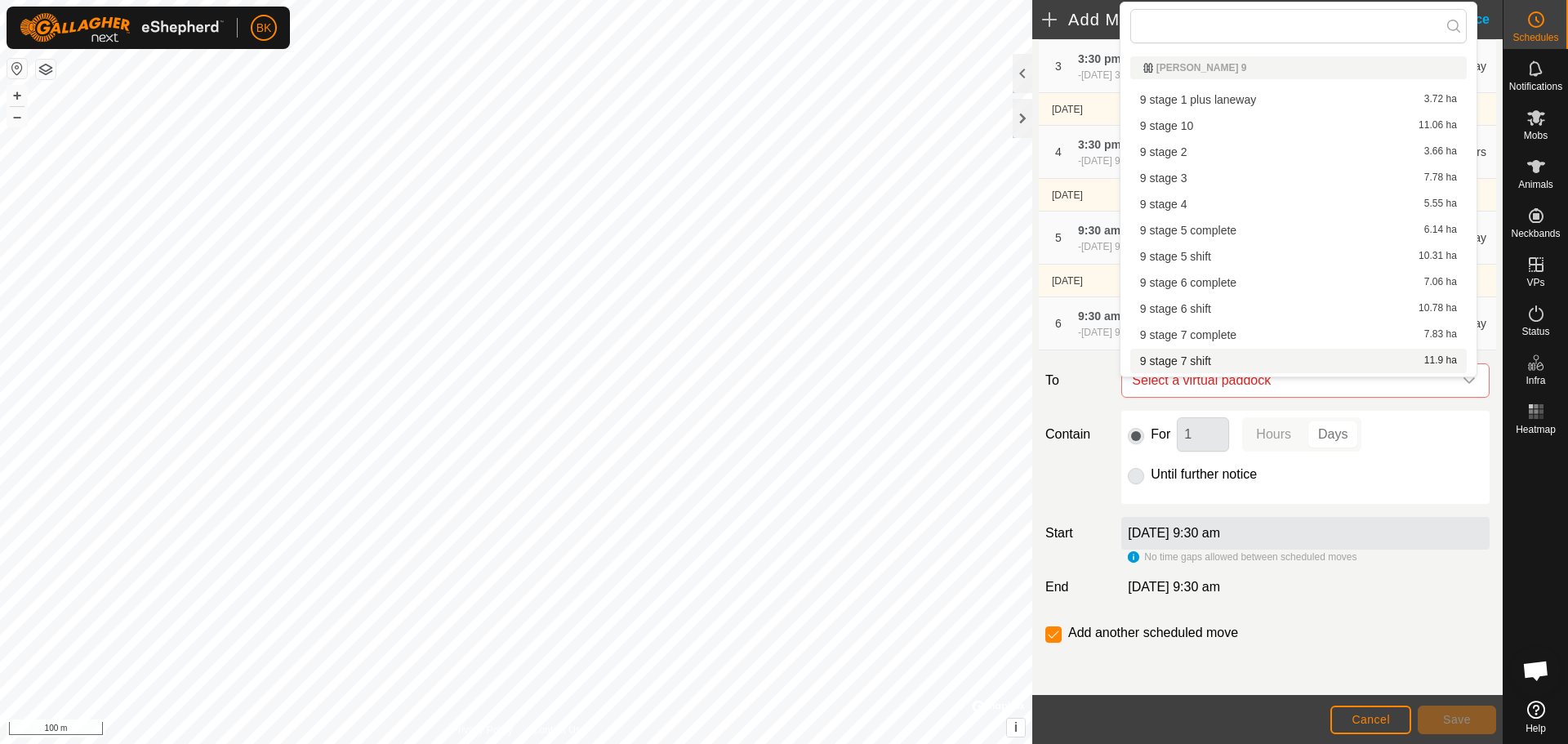
scroll to position [310, 0]
click at [1262, 315] on li "9 stage 9 VP007 8.33 ha" at bounding box center [1298, 312] width 337 height 24
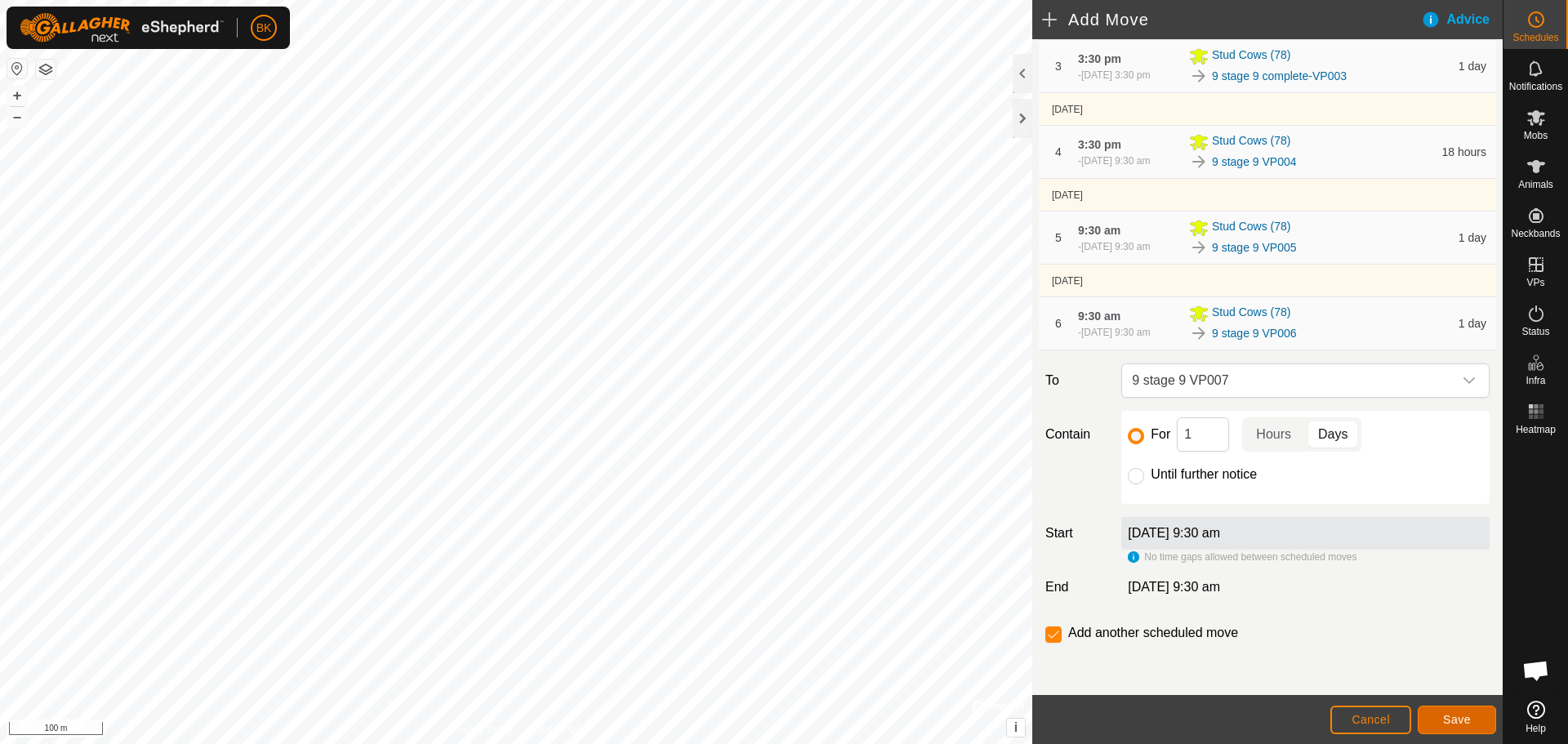
click at [1462, 714] on span "Save" at bounding box center [1456, 720] width 28 height 13
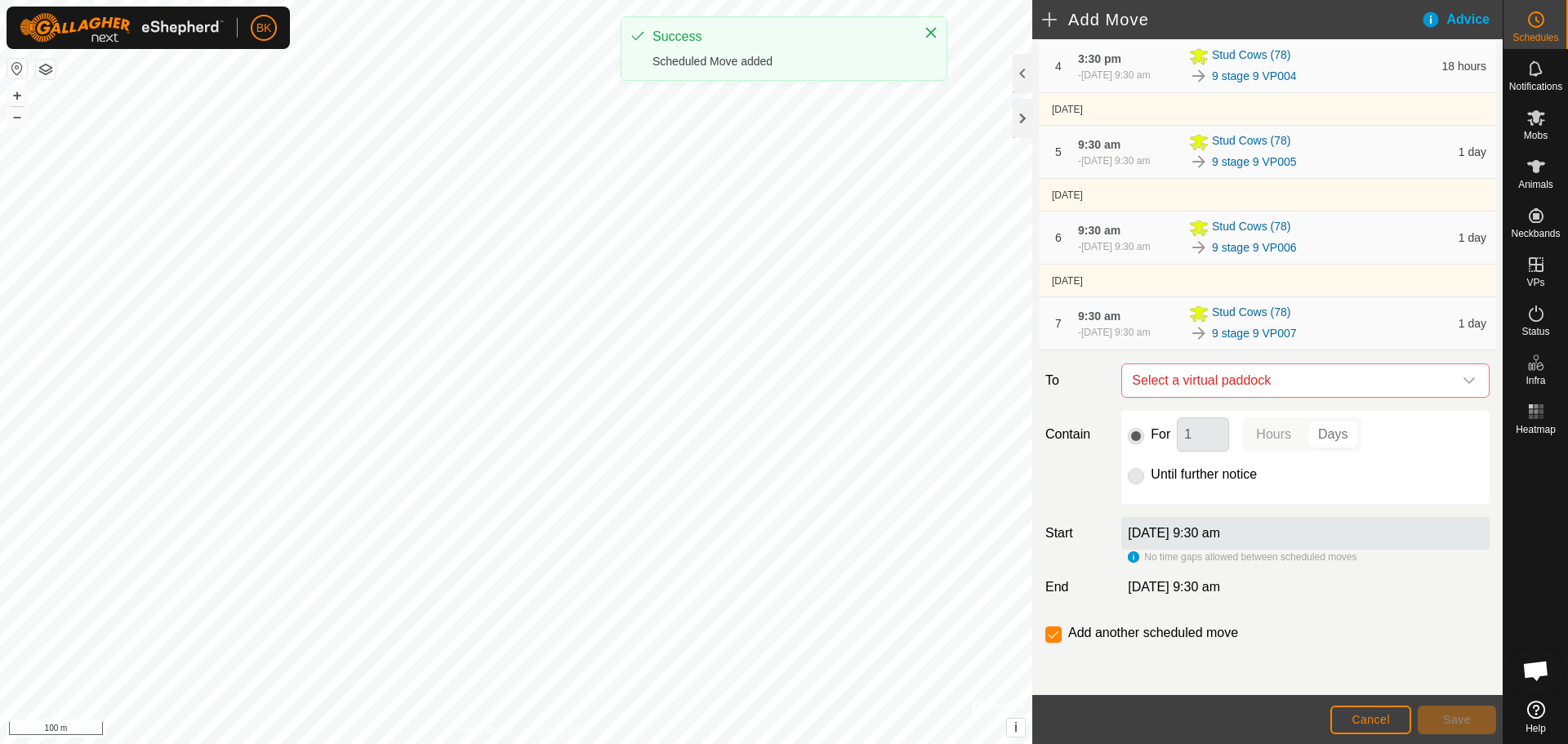
scroll to position [507, 0]
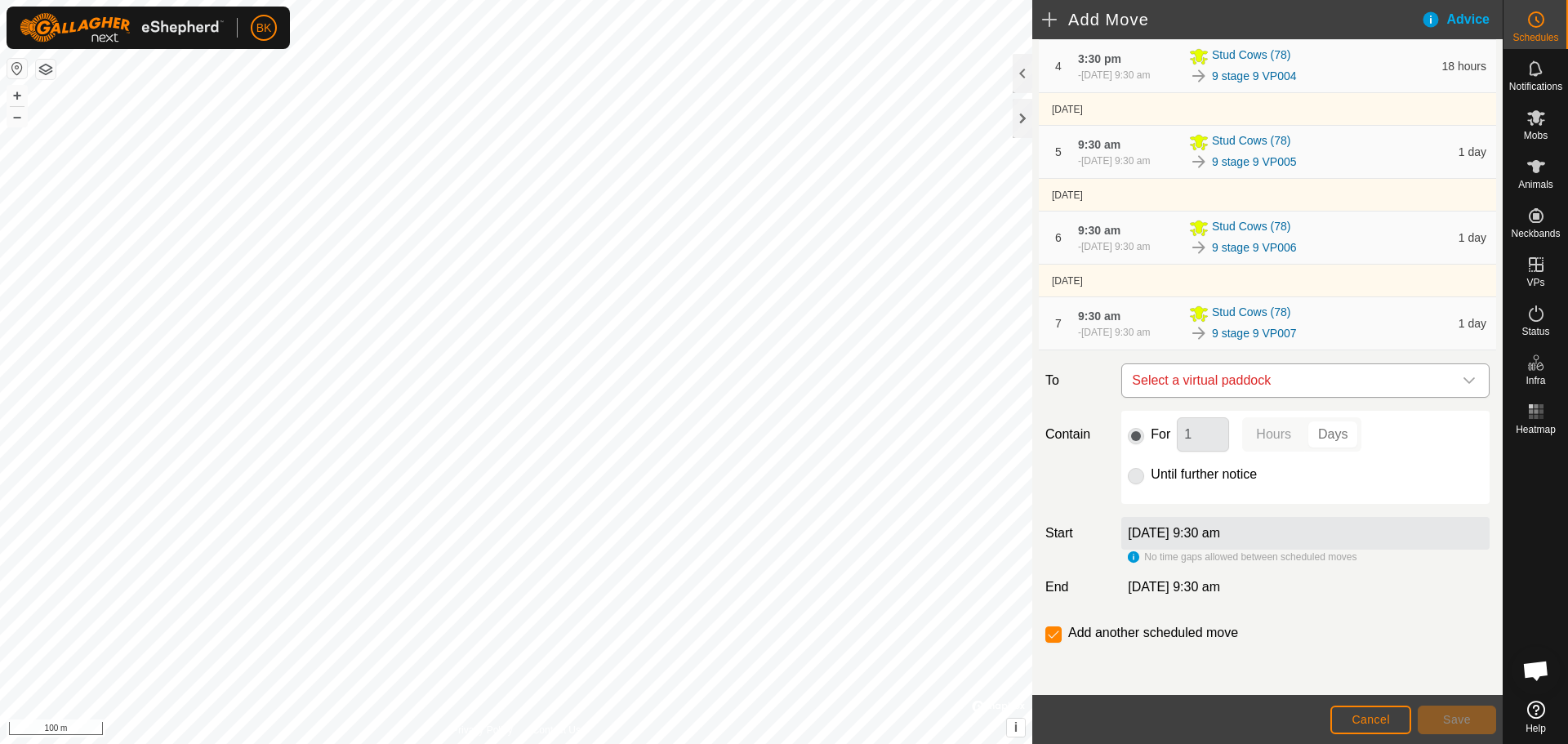
click at [1223, 385] on span "Select a virtual paddock" at bounding box center [1289, 380] width 328 height 33
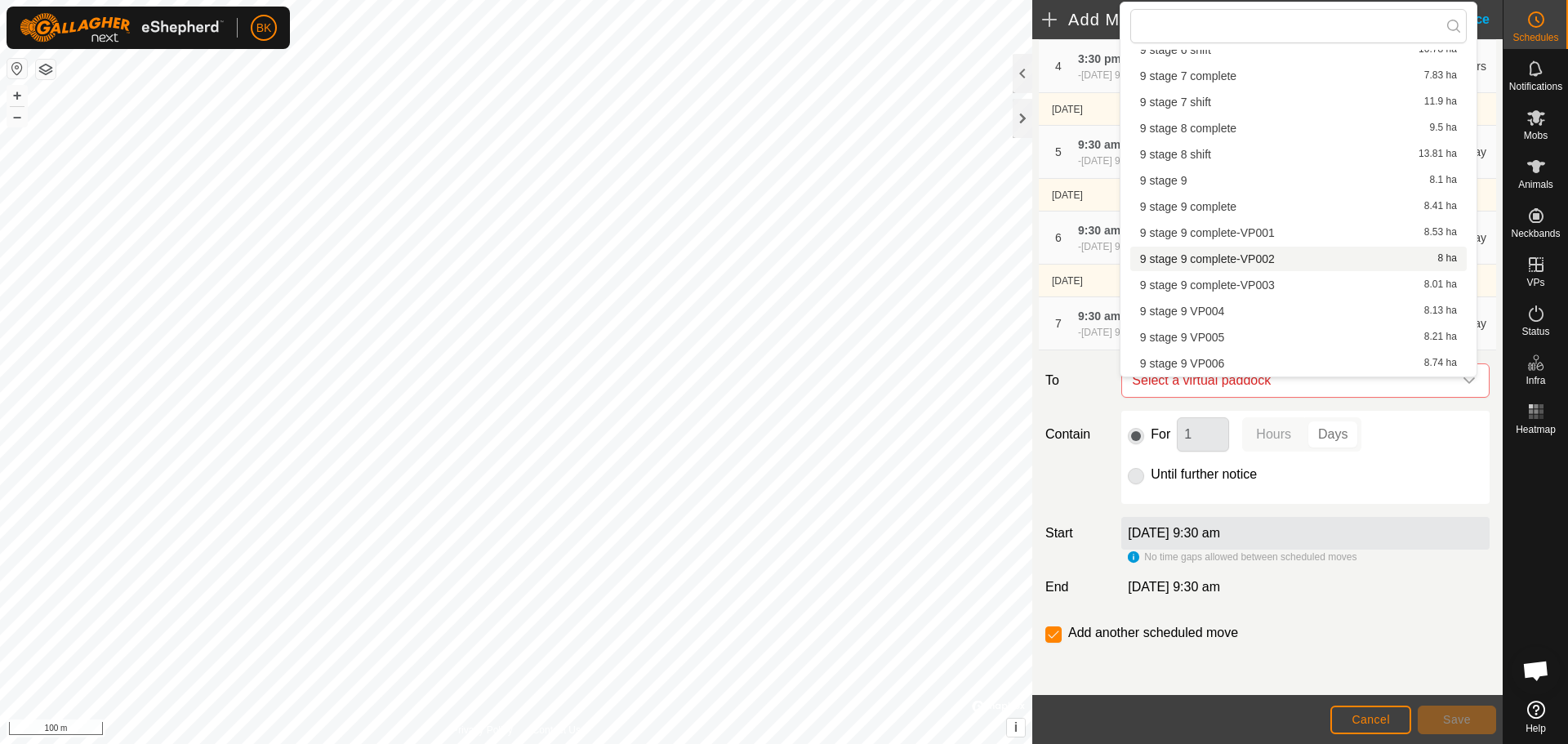
scroll to position [310, 0]
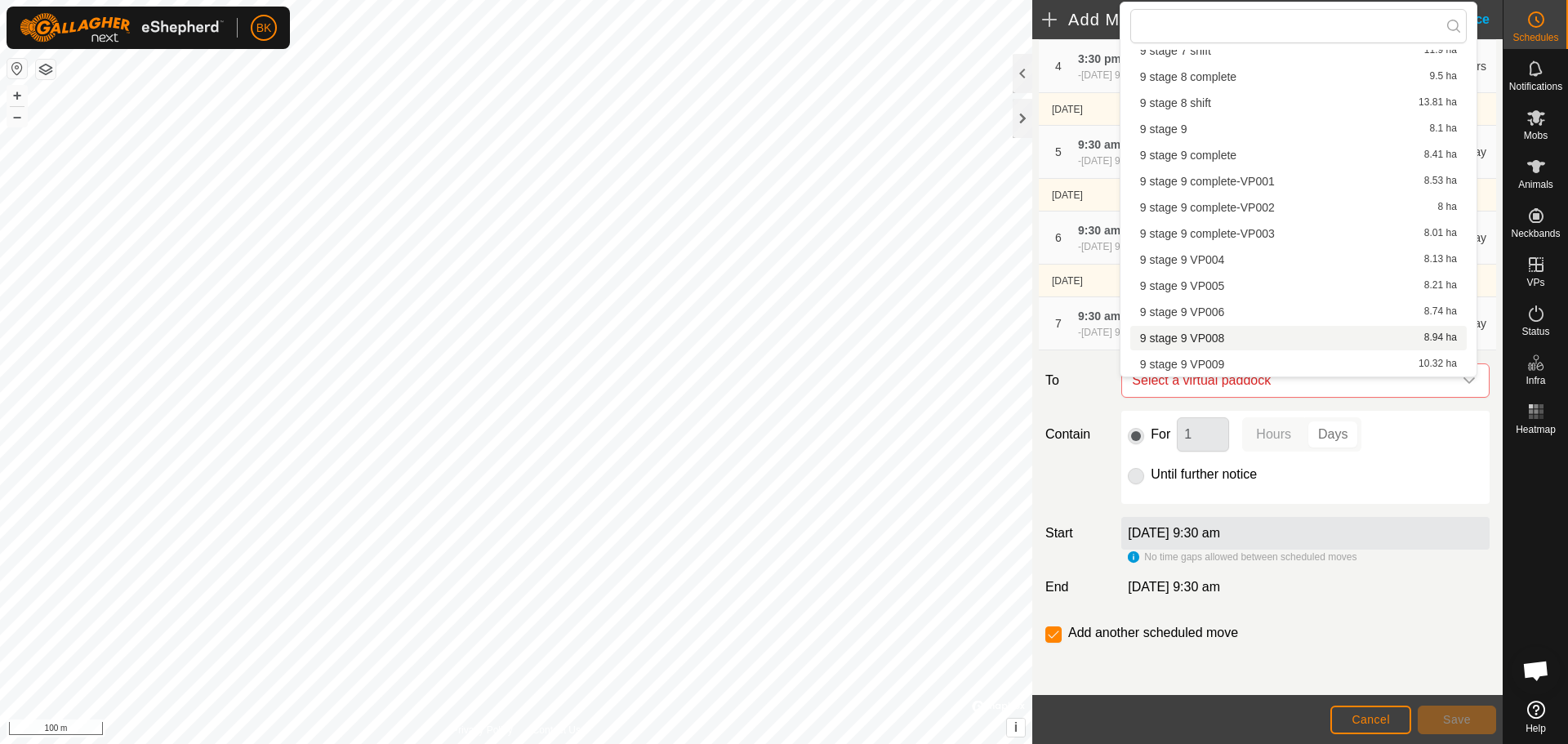
click at [1243, 334] on li "9 stage 9 VP008 8.94 ha" at bounding box center [1298, 338] width 337 height 24
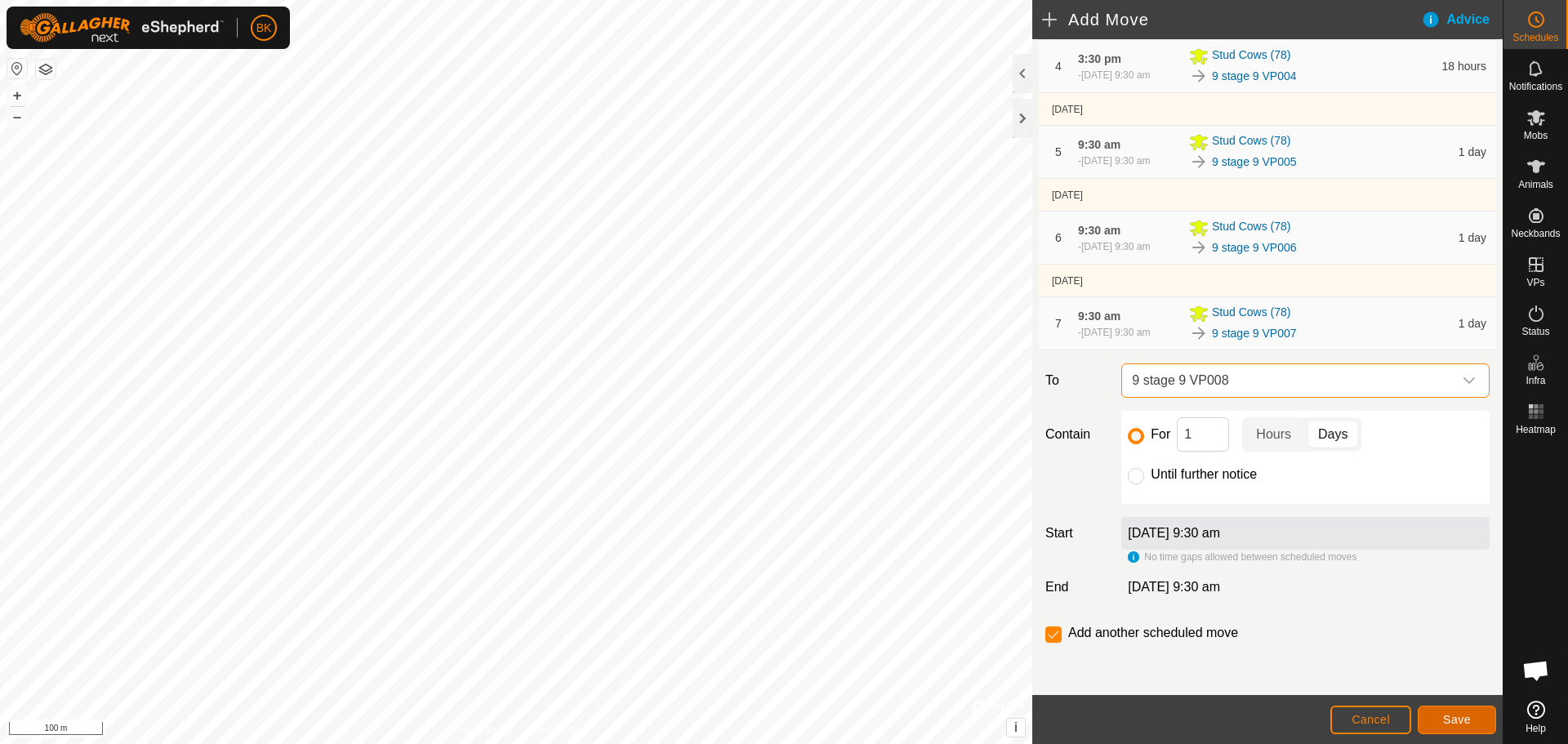
click at [1474, 719] on button "Save" at bounding box center [1457, 720] width 79 height 28
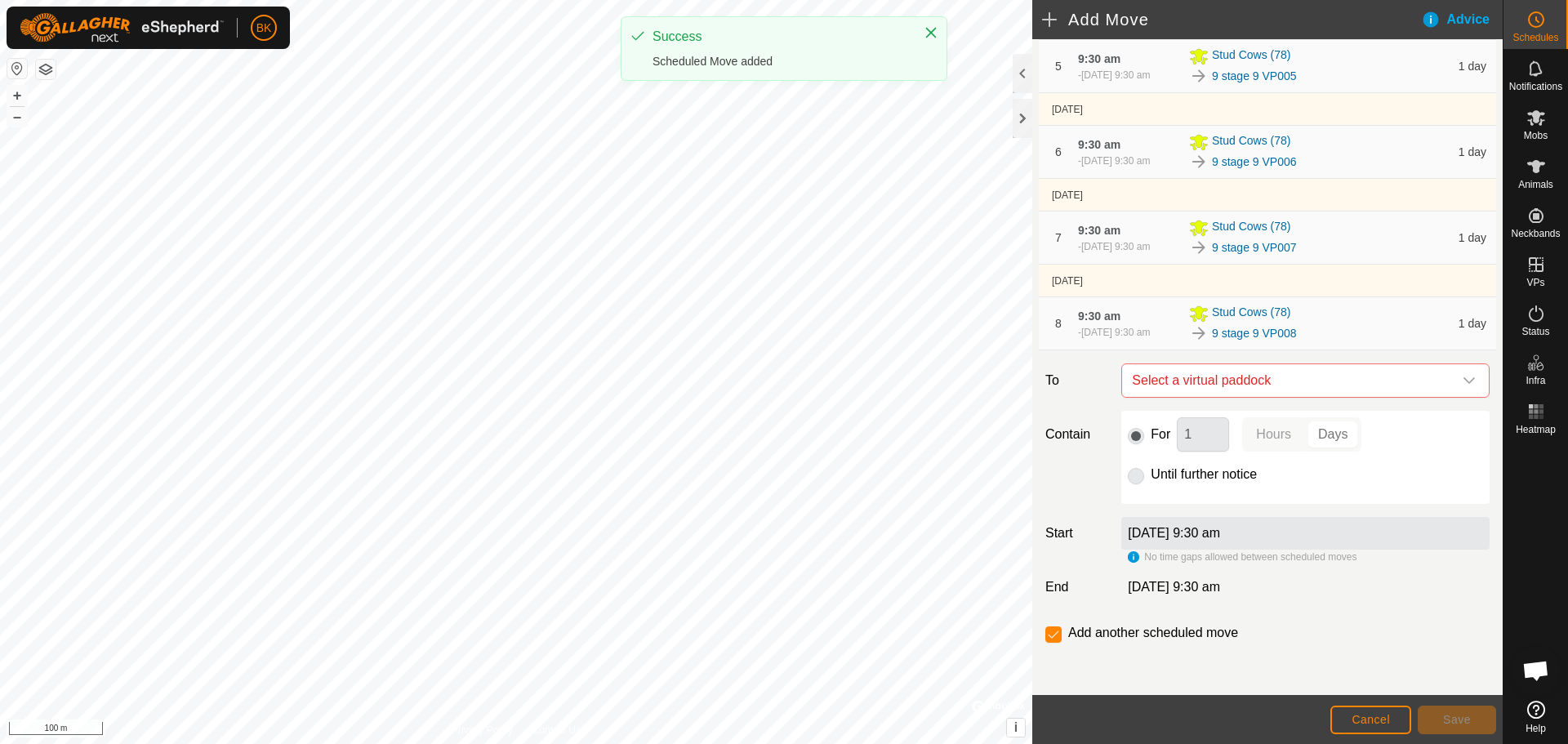
scroll to position [600, 0]
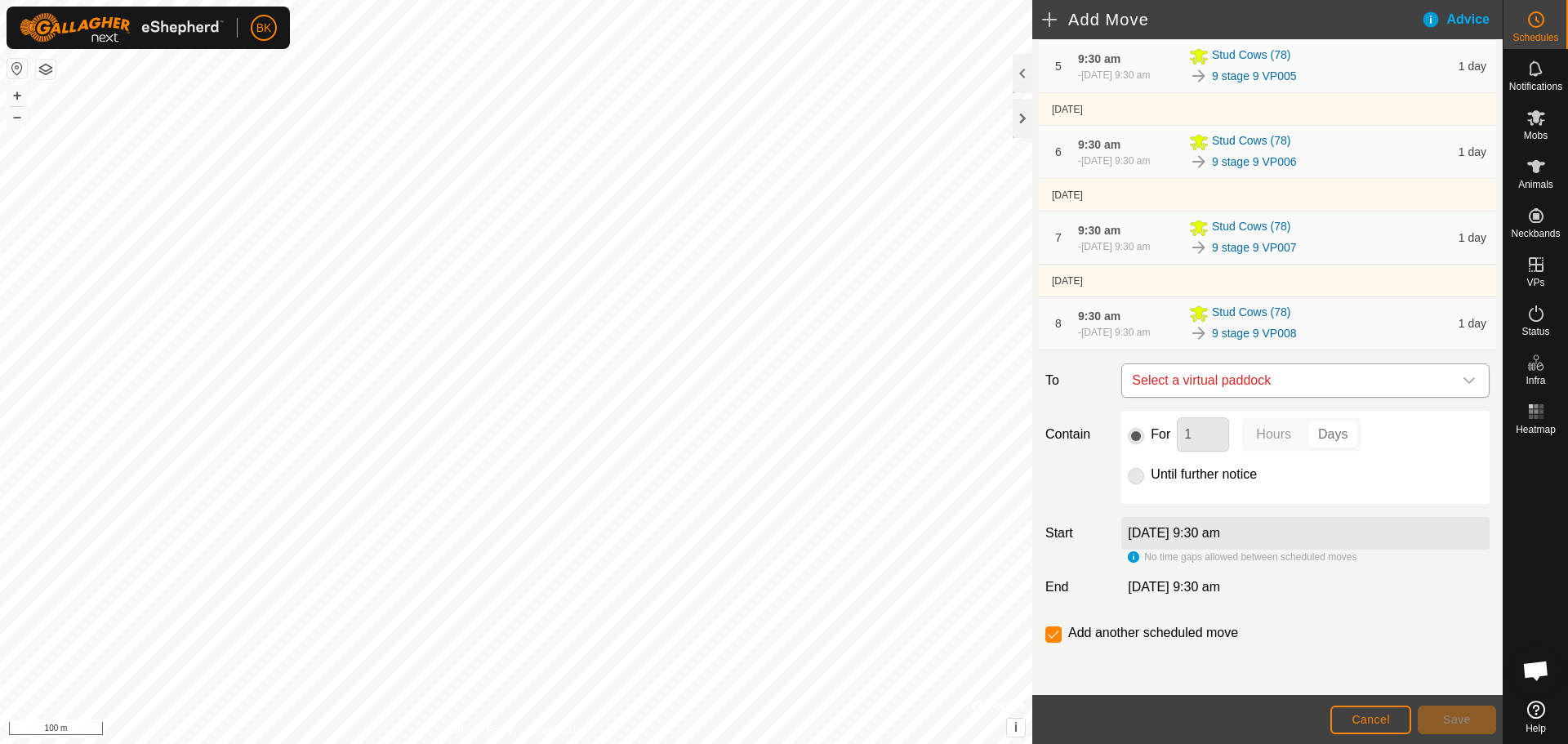
click at [1309, 384] on span "Select a virtual paddock" at bounding box center [1289, 380] width 328 height 33
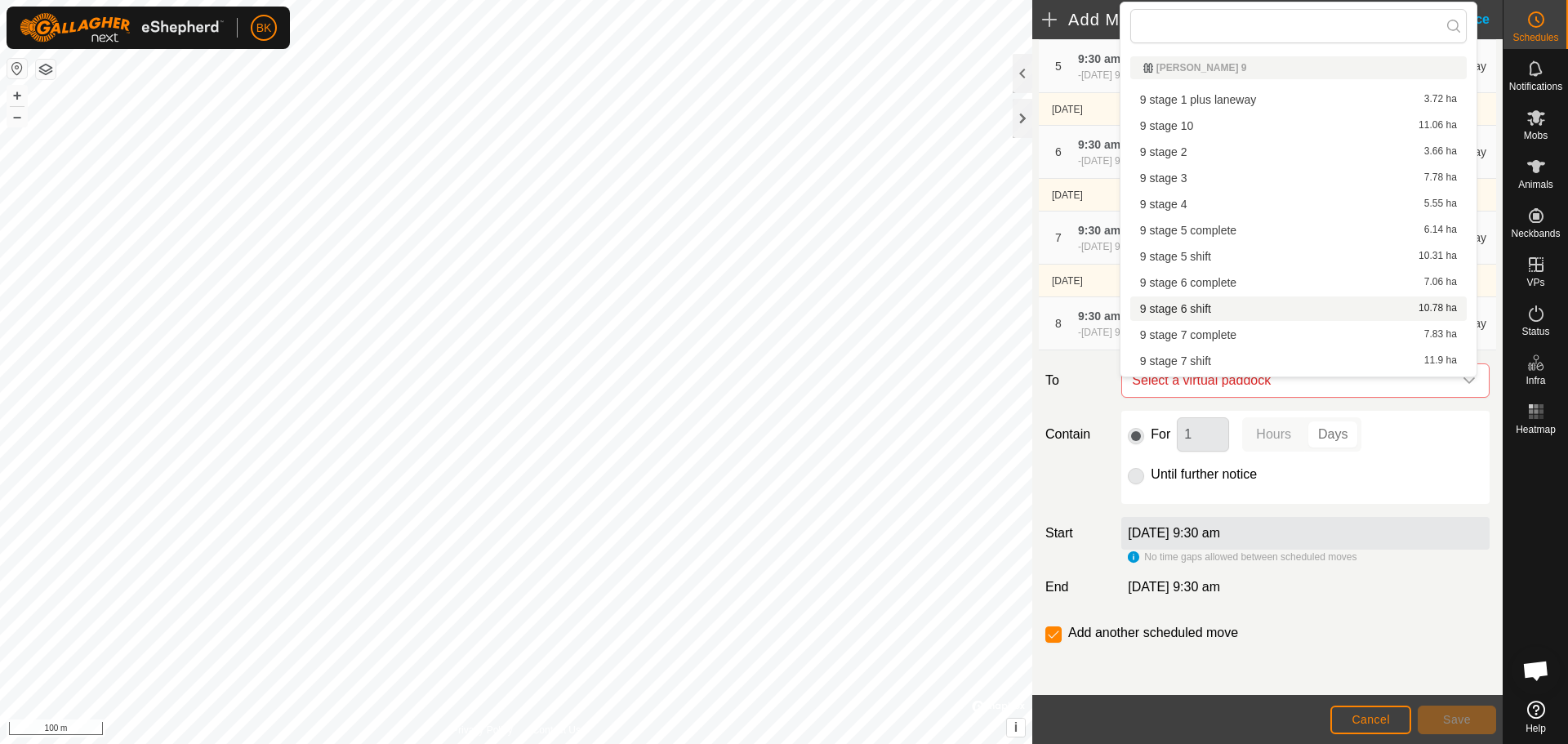
scroll to position [310, 0]
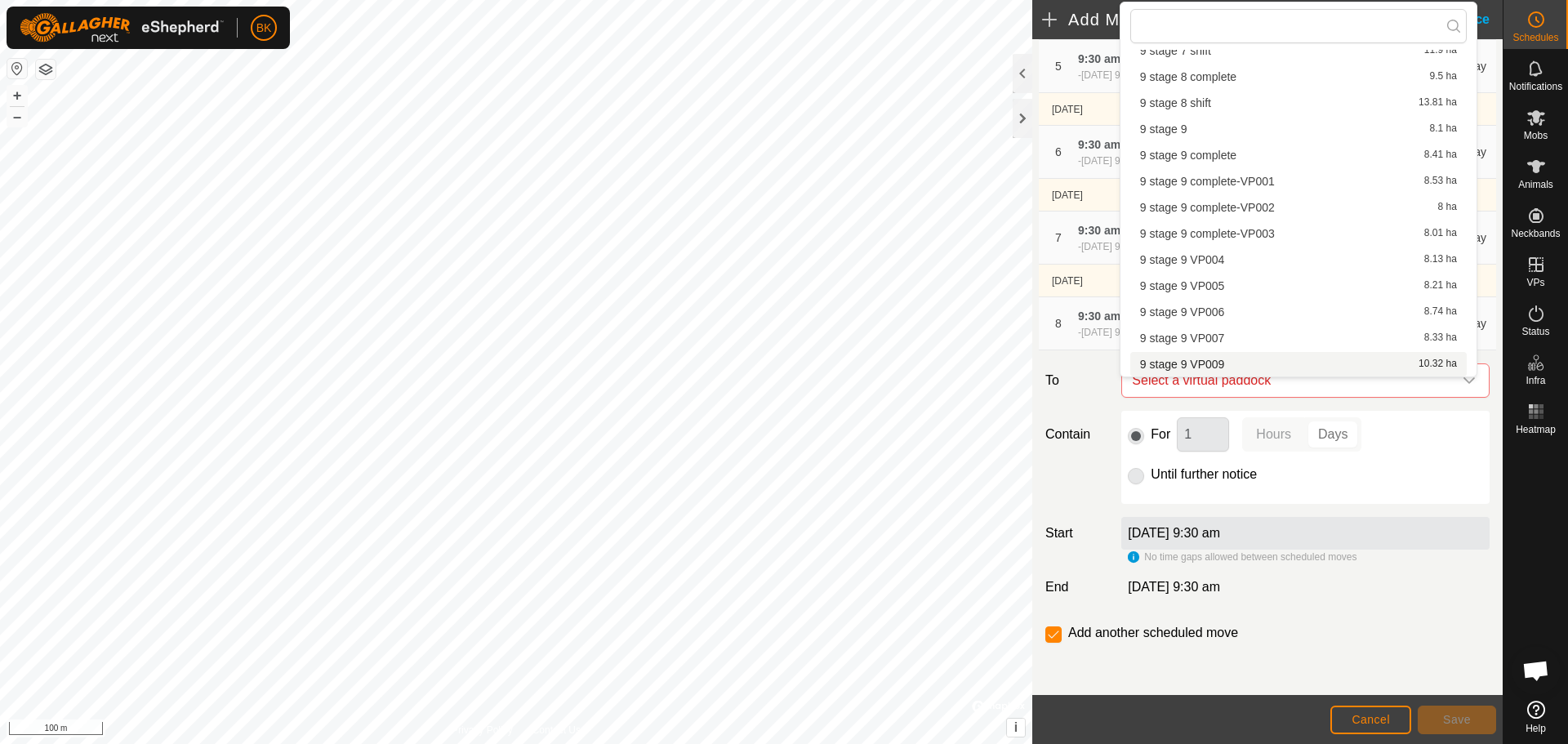
click at [1229, 359] on li "9 stage 9 VP009 10.32 ha" at bounding box center [1298, 364] width 337 height 24
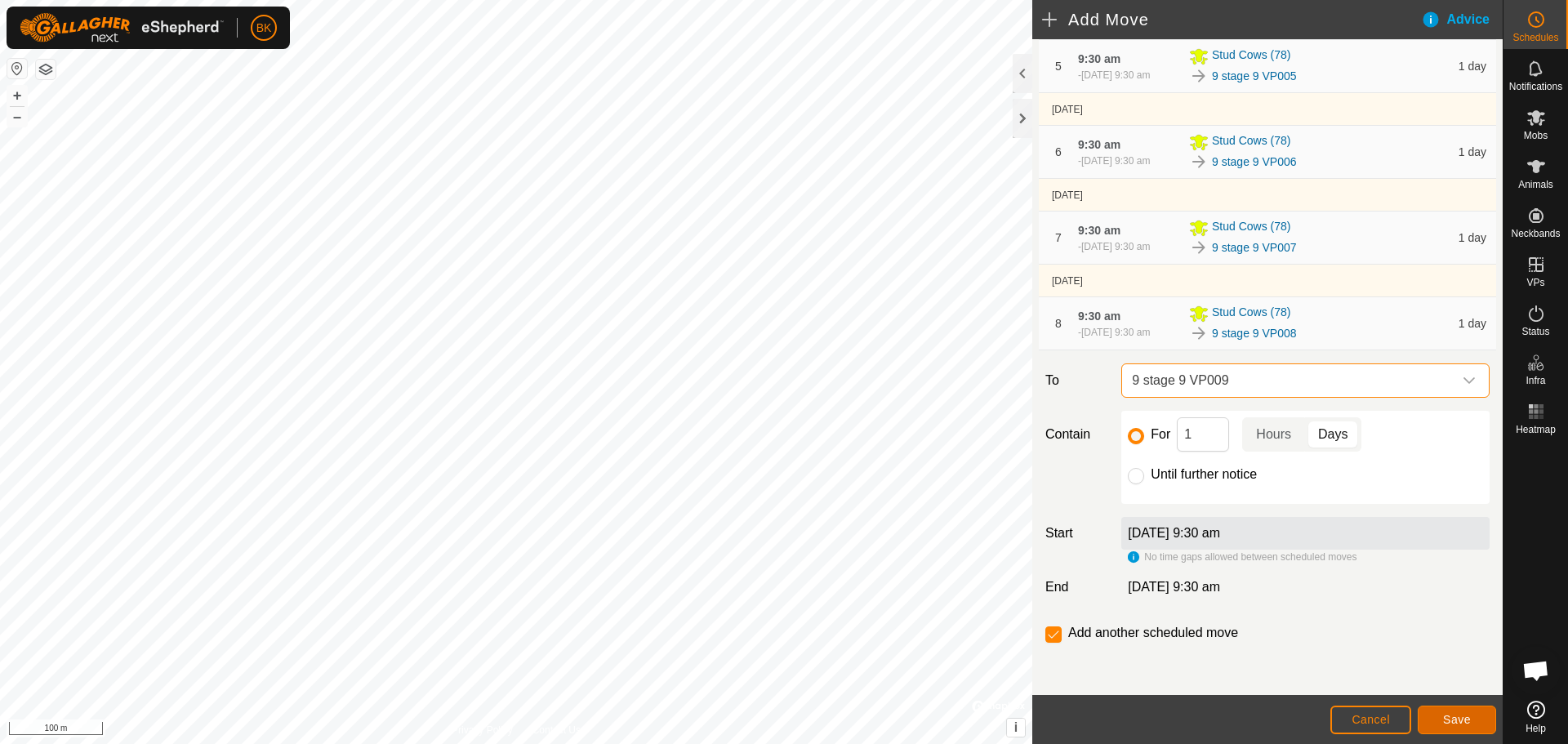
click at [1454, 714] on span "Save" at bounding box center [1456, 720] width 28 height 13
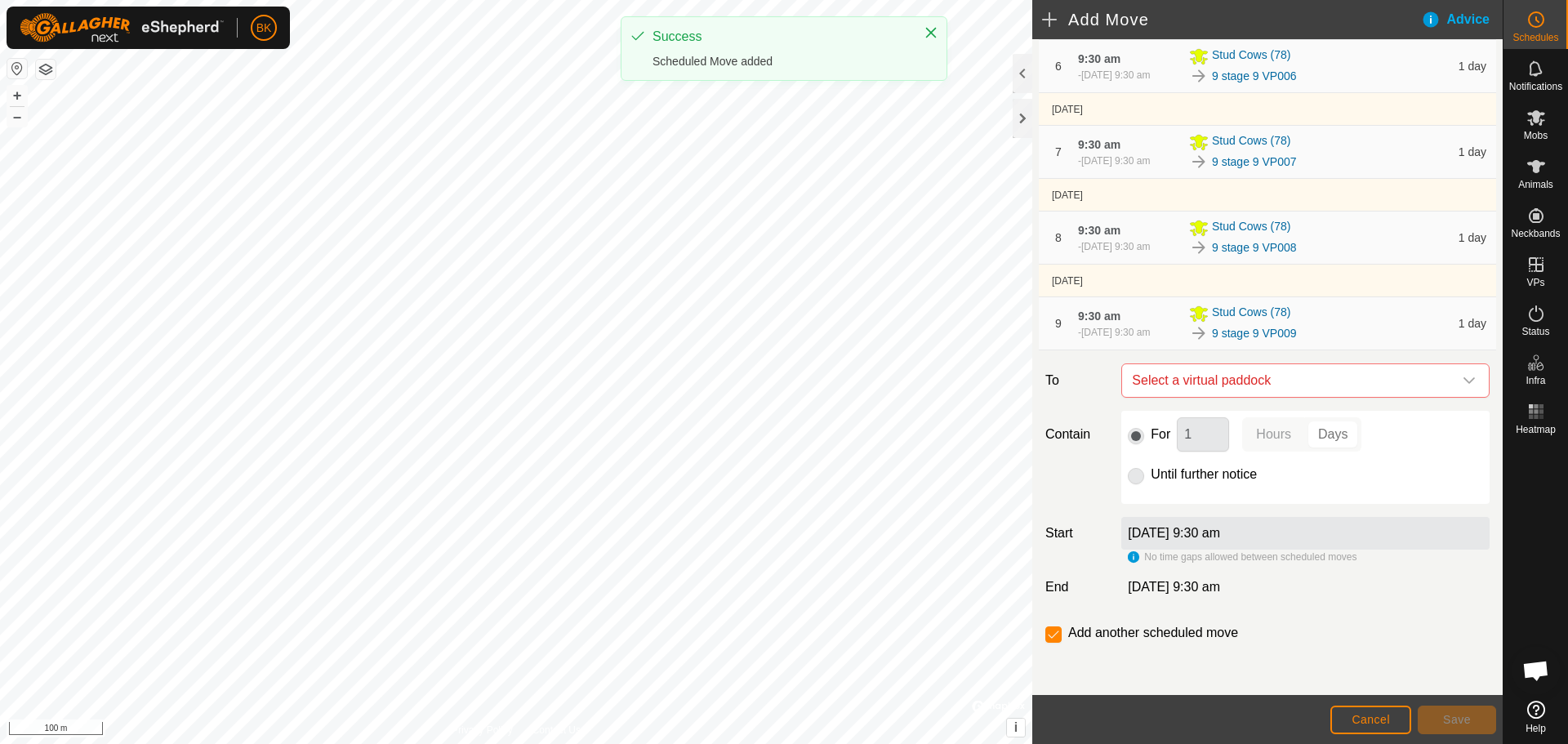
scroll to position [693, 0]
click at [1306, 373] on span "Select a virtual paddock" at bounding box center [1289, 380] width 328 height 33
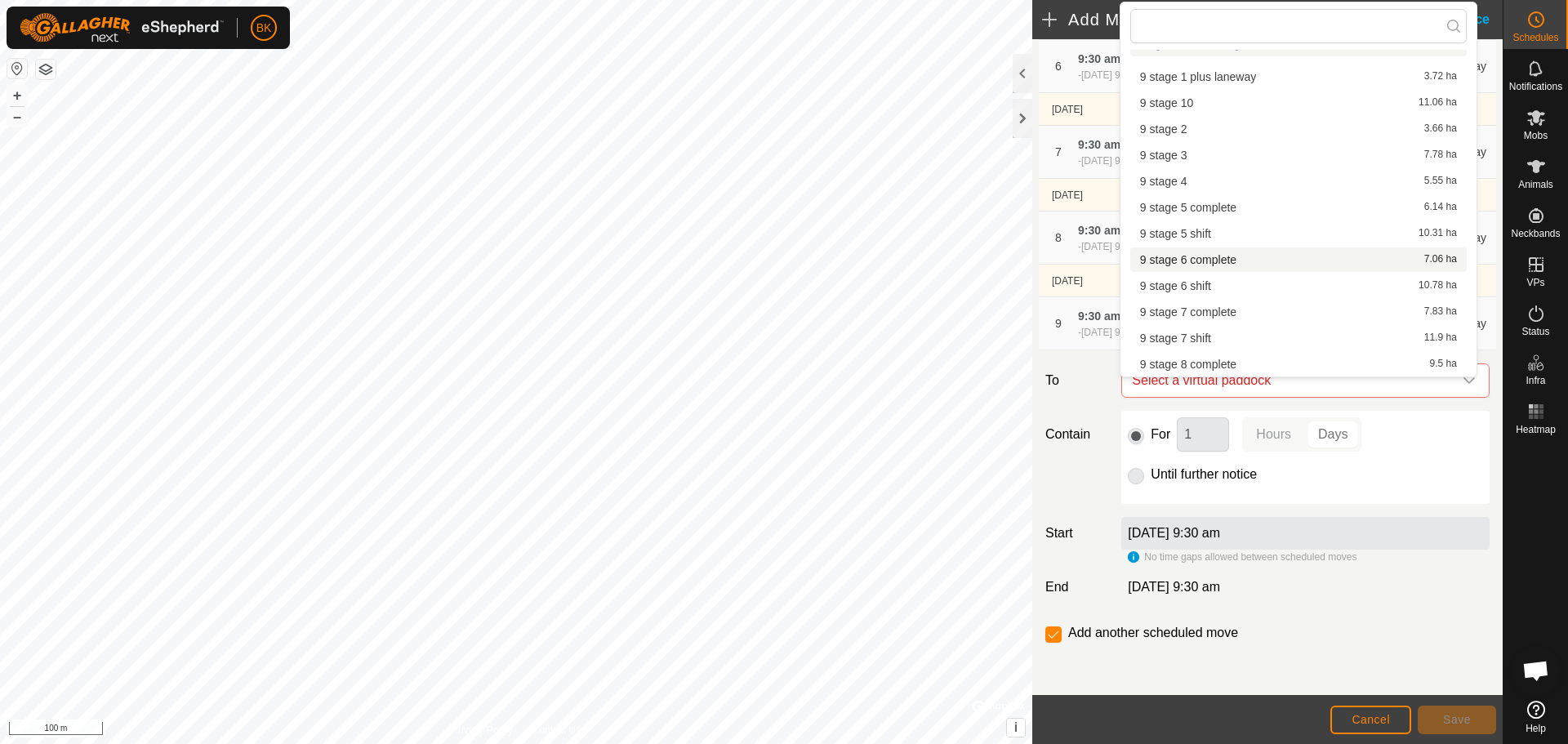
scroll to position [0, 0]
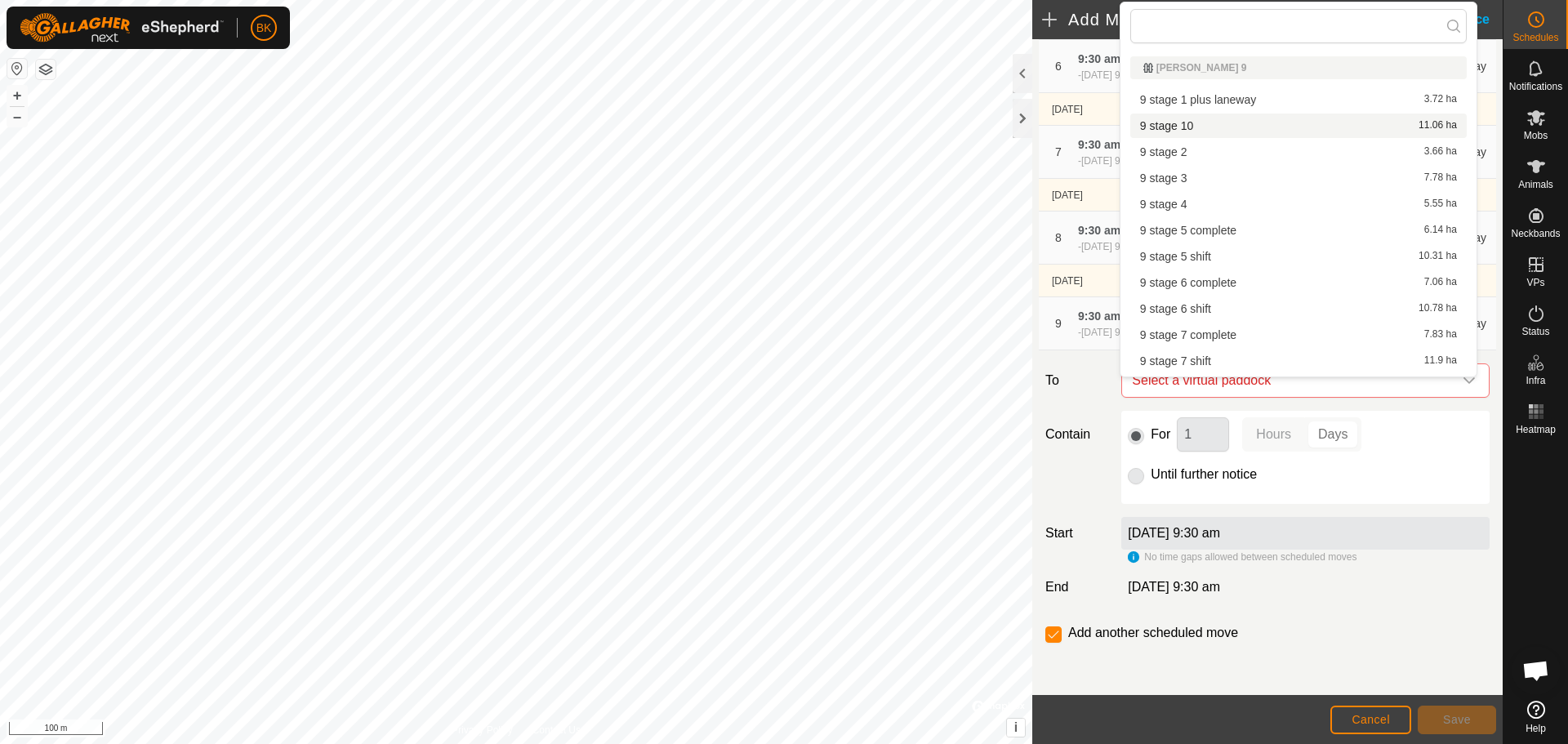
click at [1206, 125] on li "9 stage 10 11.06 ha" at bounding box center [1298, 125] width 337 height 24
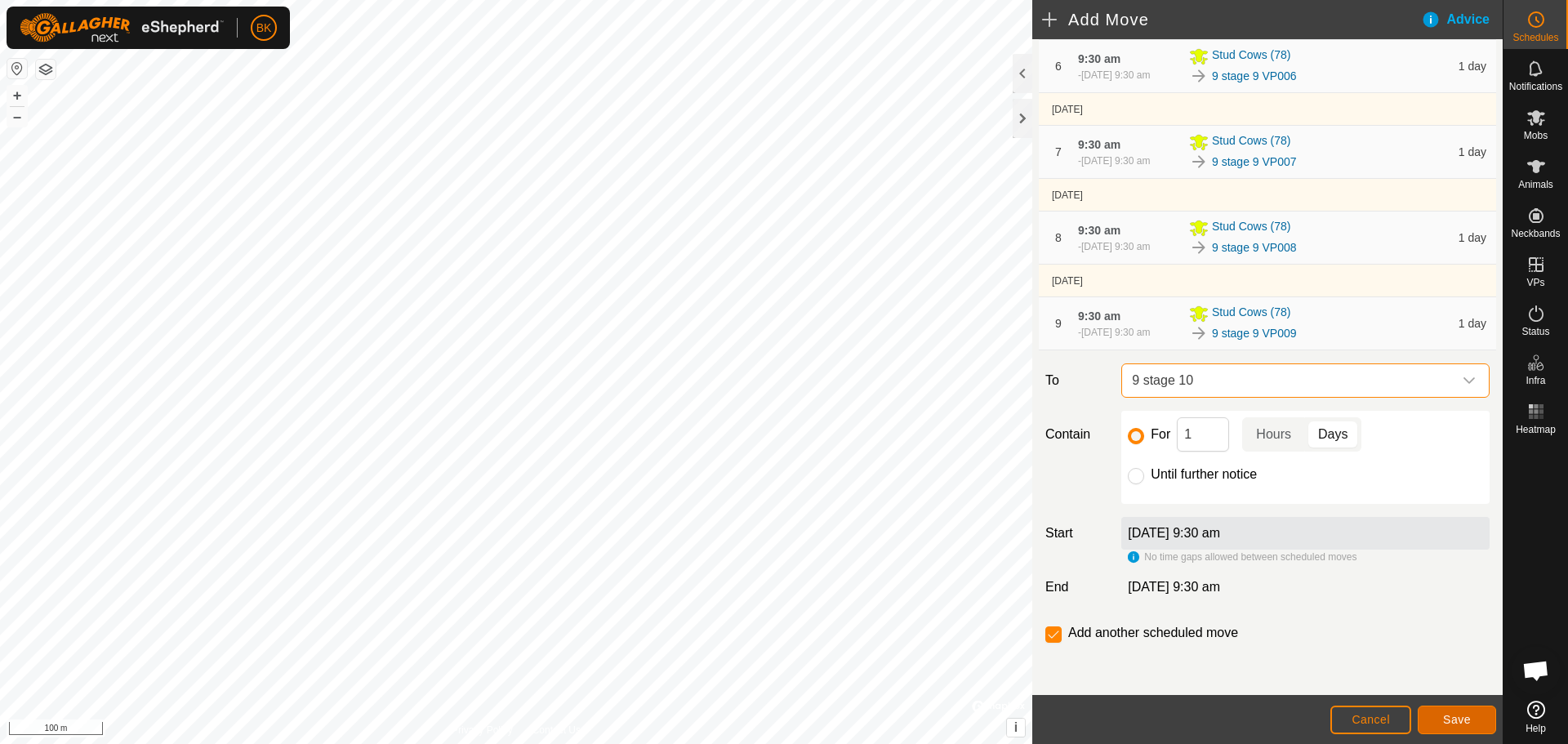
click at [1473, 715] on button "Save" at bounding box center [1457, 720] width 79 height 28
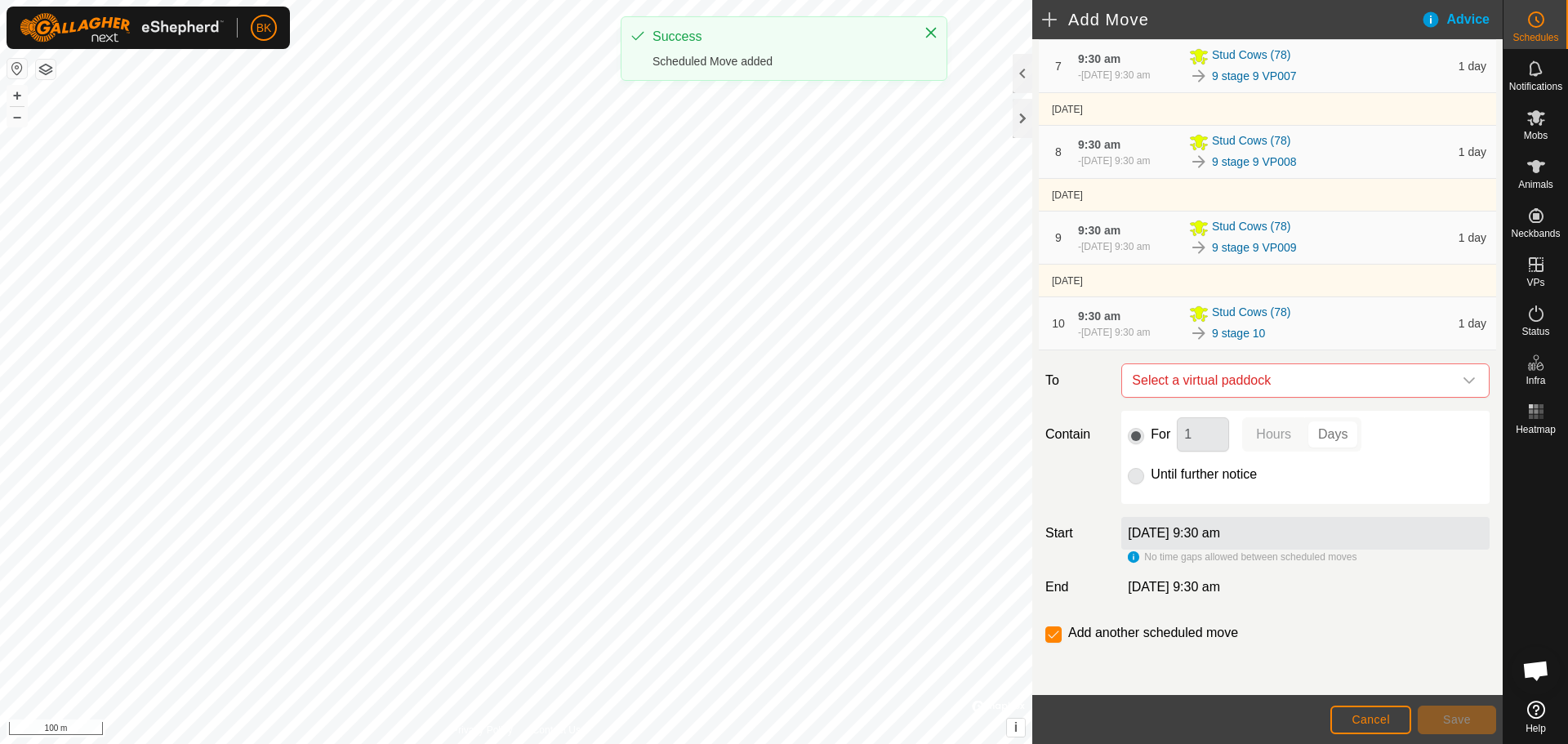
scroll to position [787, 0]
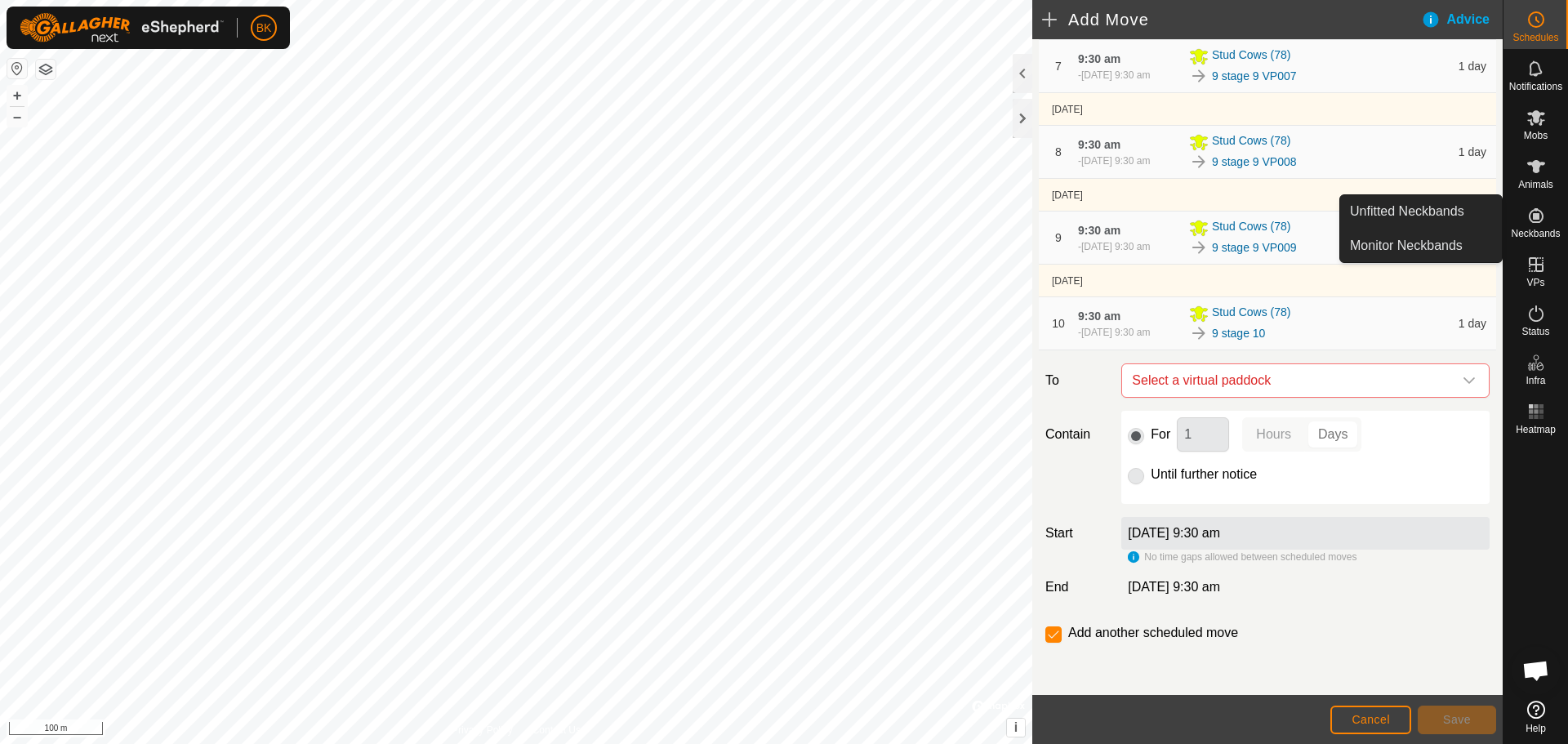
click at [1531, 216] on icon at bounding box center [1535, 215] width 19 height 19
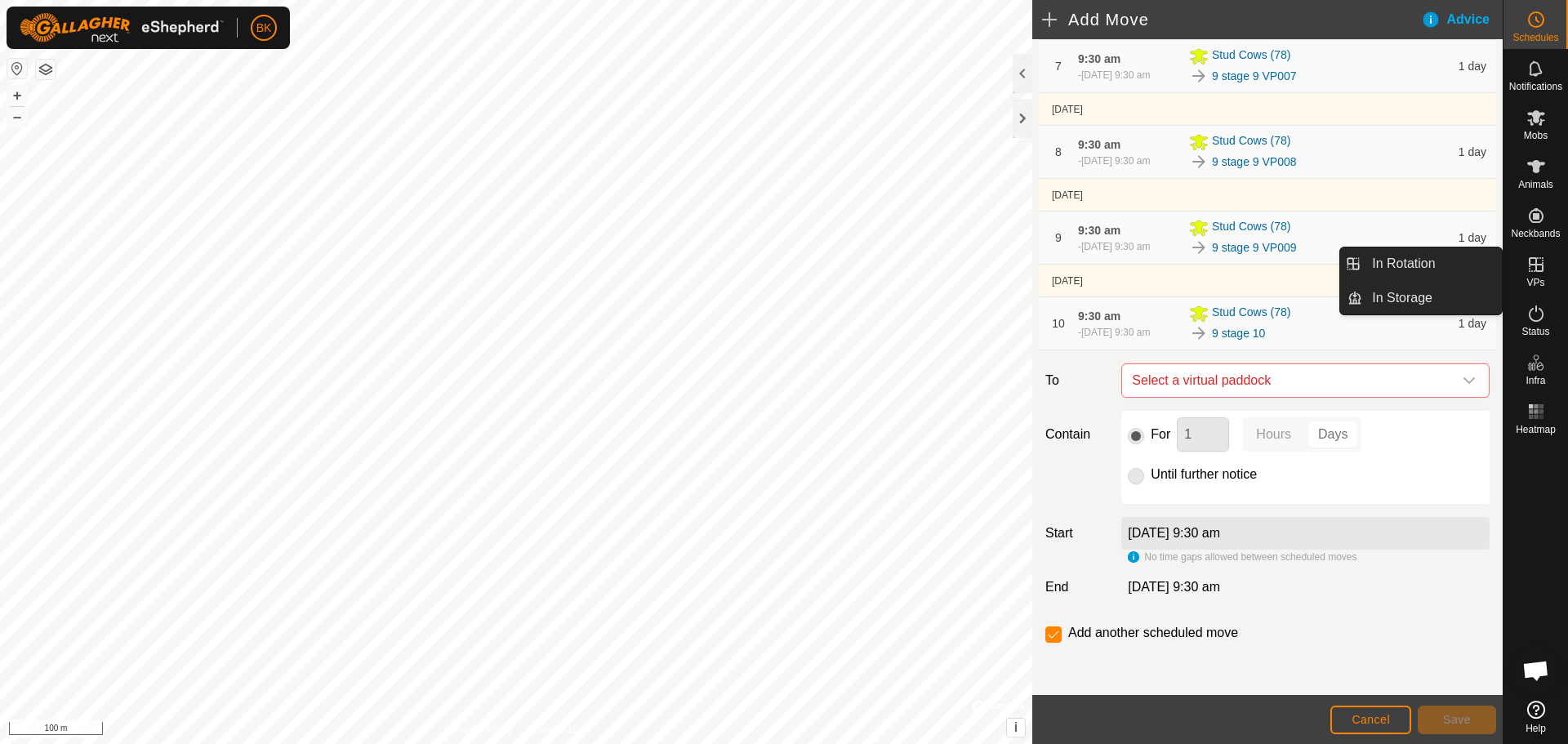
drag, startPoint x: 1535, startPoint y: 246, endPoint x: 1535, endPoint y: 267, distance: 21.0
click at [1535, 267] on icon at bounding box center [1535, 264] width 19 height 19
click at [1487, 267] on link "In Rotation" at bounding box center [1432, 263] width 140 height 33
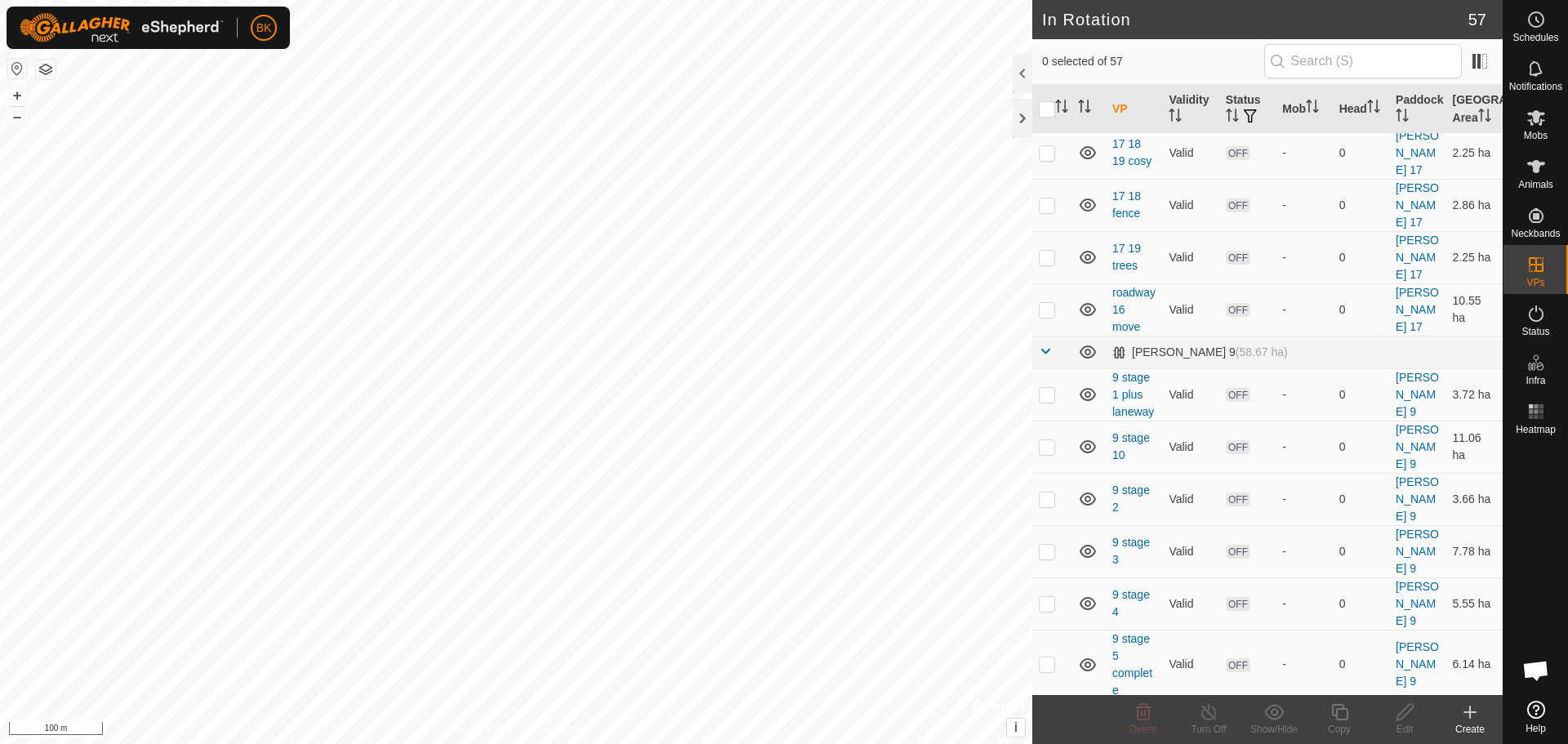
scroll to position [2030, 0]
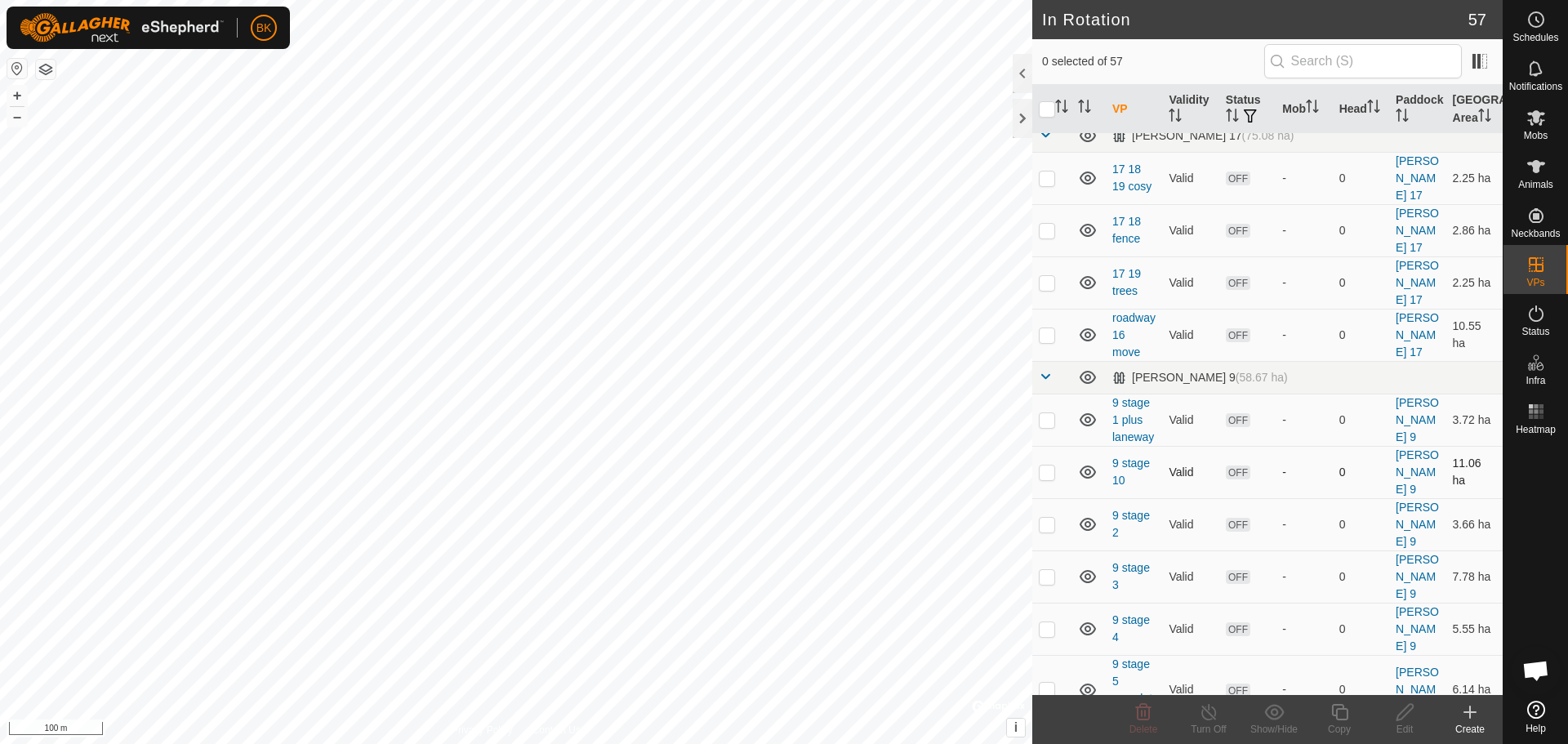
click at [1048, 466] on p-checkbox at bounding box center [1047, 472] width 17 height 13
checkbox input "true"
click at [1339, 709] on icon at bounding box center [1340, 712] width 17 height 17
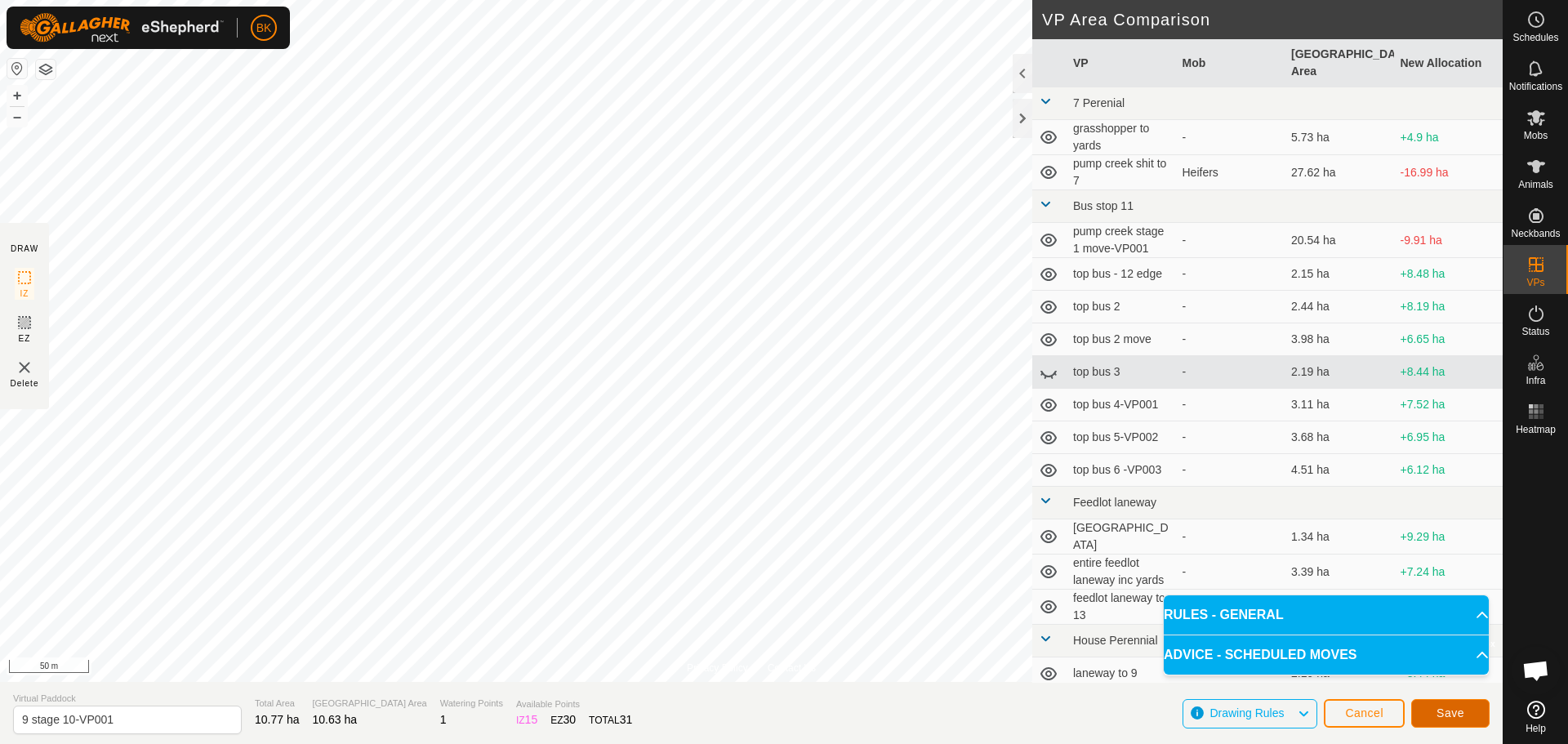
click at [1445, 716] on span "Save" at bounding box center [1450, 713] width 28 height 13
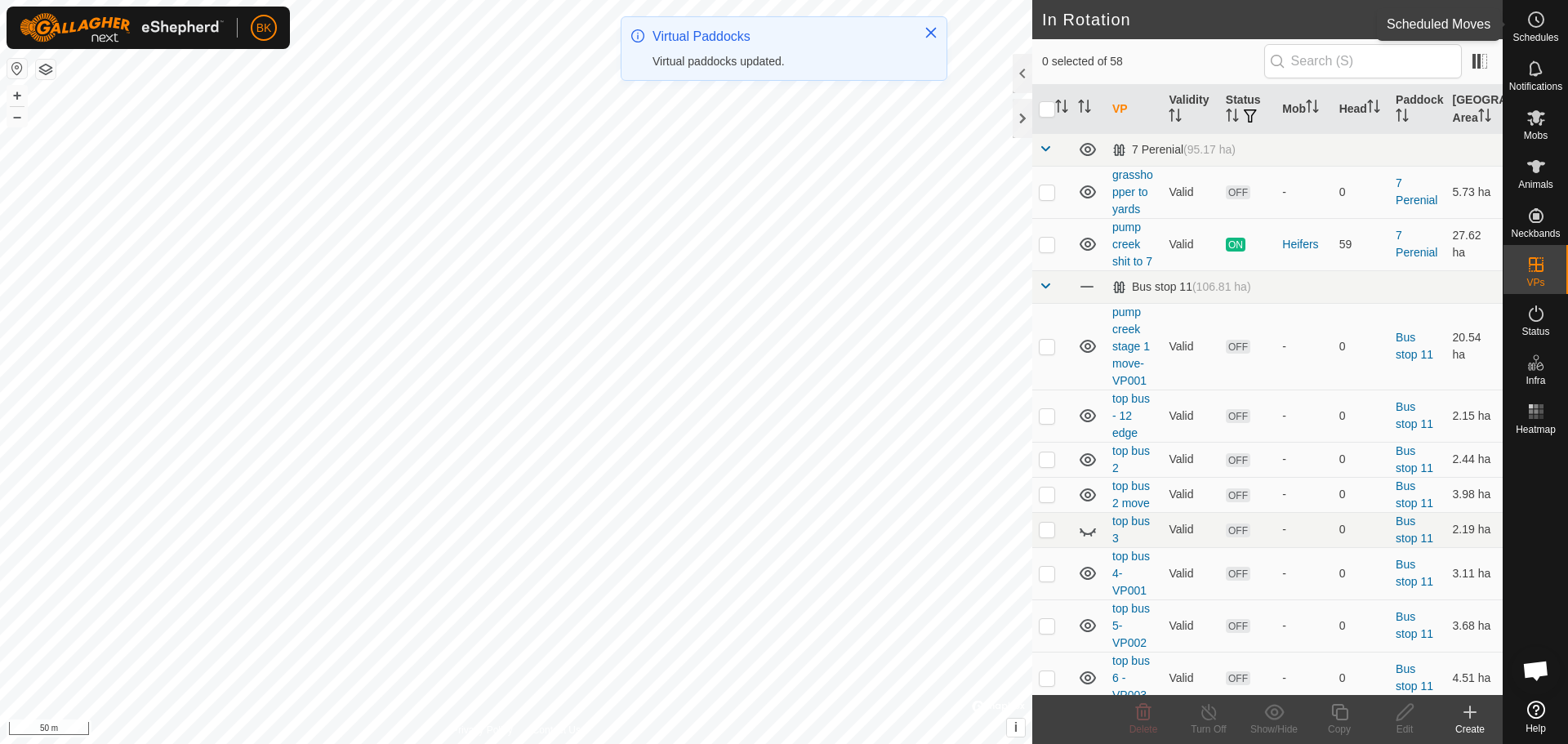
click at [1542, 33] on span "Schedules" at bounding box center [1535, 38] width 46 height 10
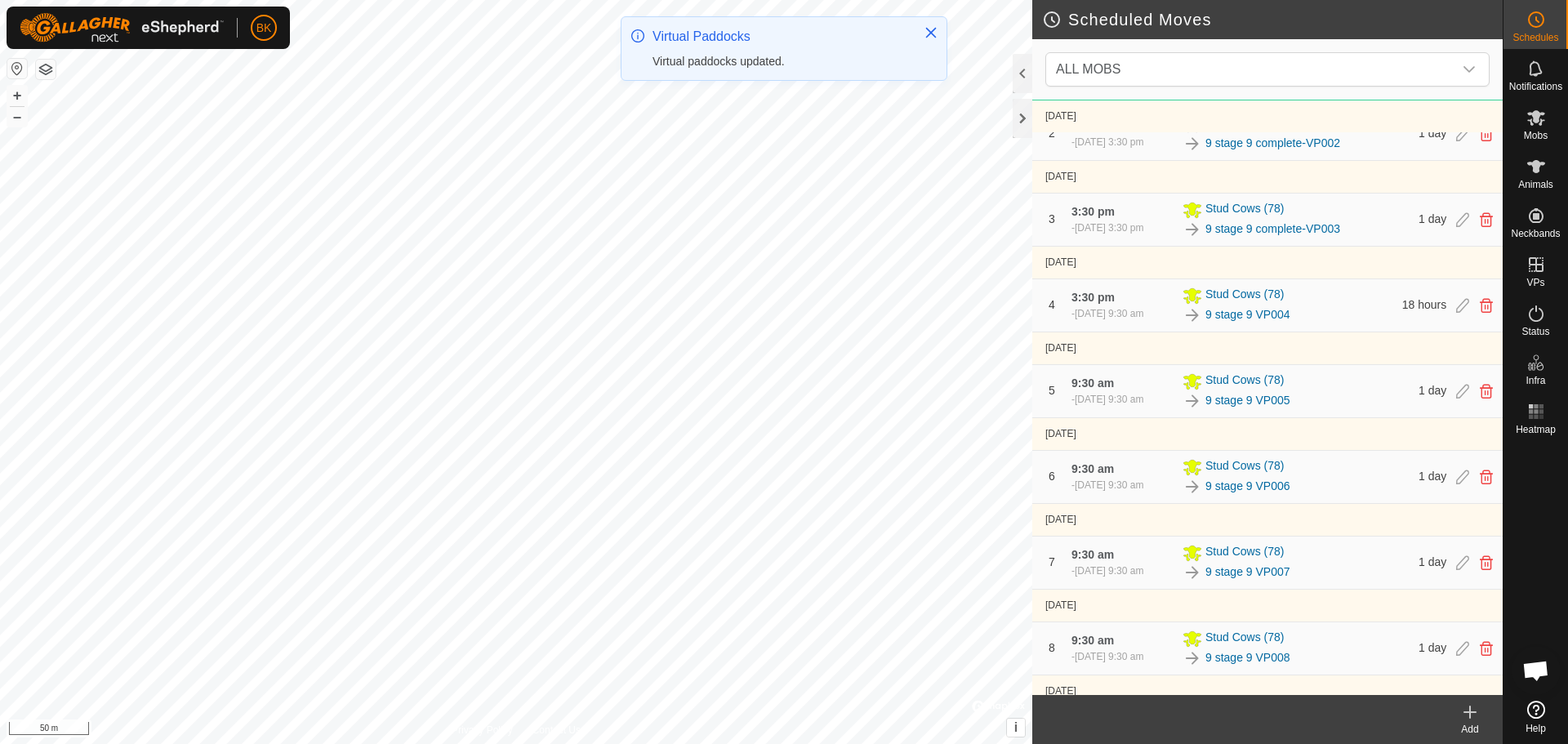
scroll to position [427, 0]
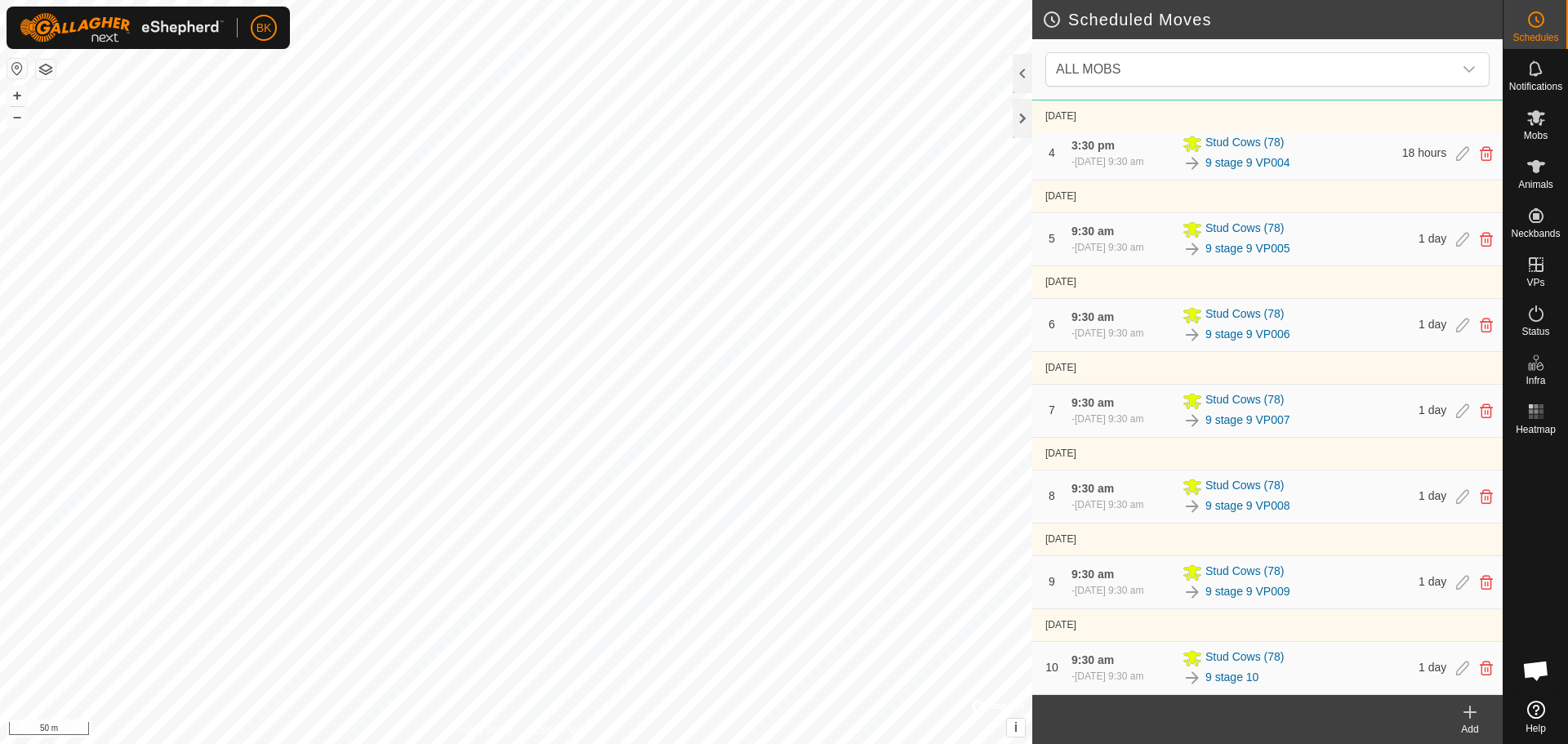
click at [1469, 710] on icon at bounding box center [1469, 711] width 19 height 19
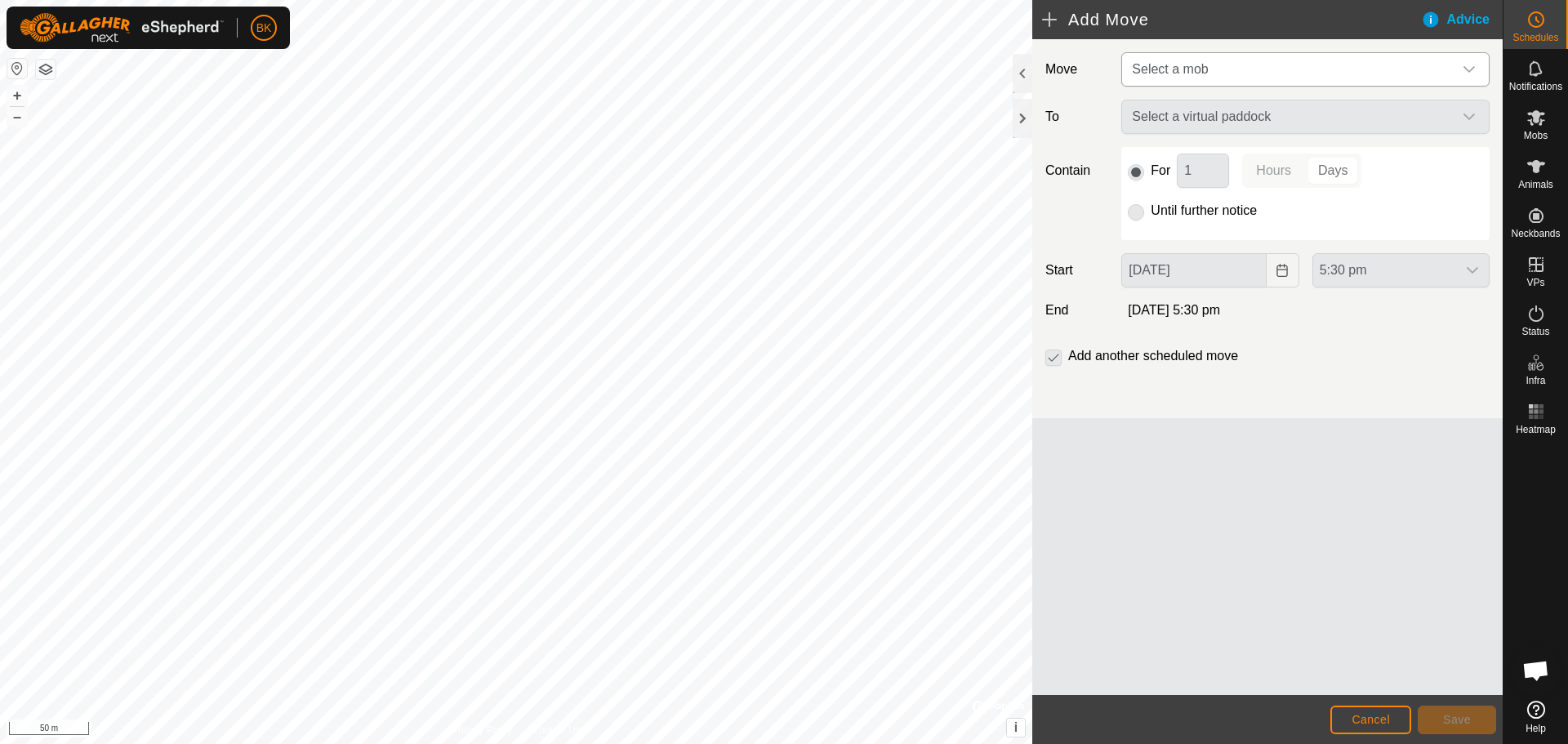
click at [1263, 71] on span "Select a mob" at bounding box center [1289, 69] width 328 height 33
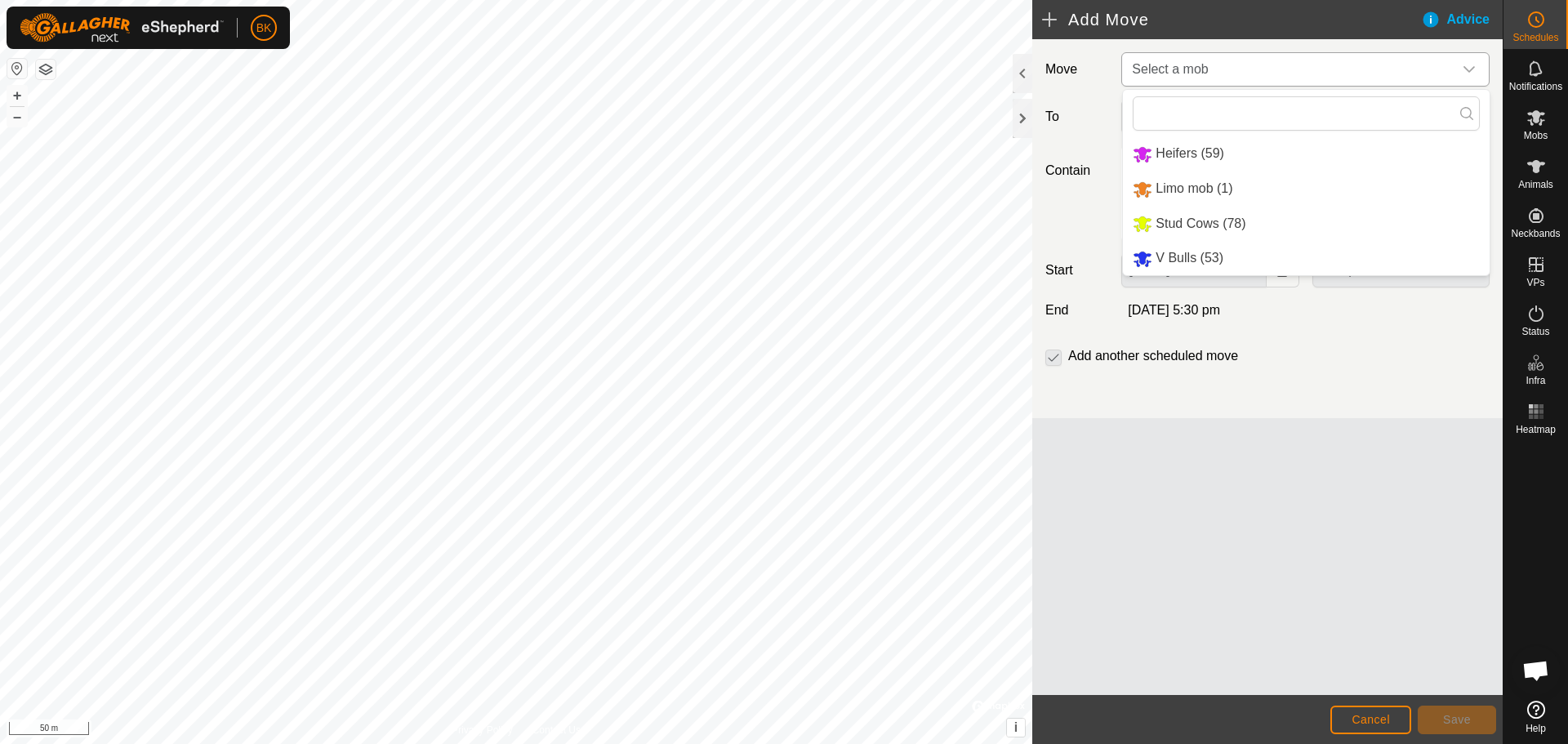
click at [1199, 215] on li "Stud Cows (78)" at bounding box center [1306, 224] width 367 height 33
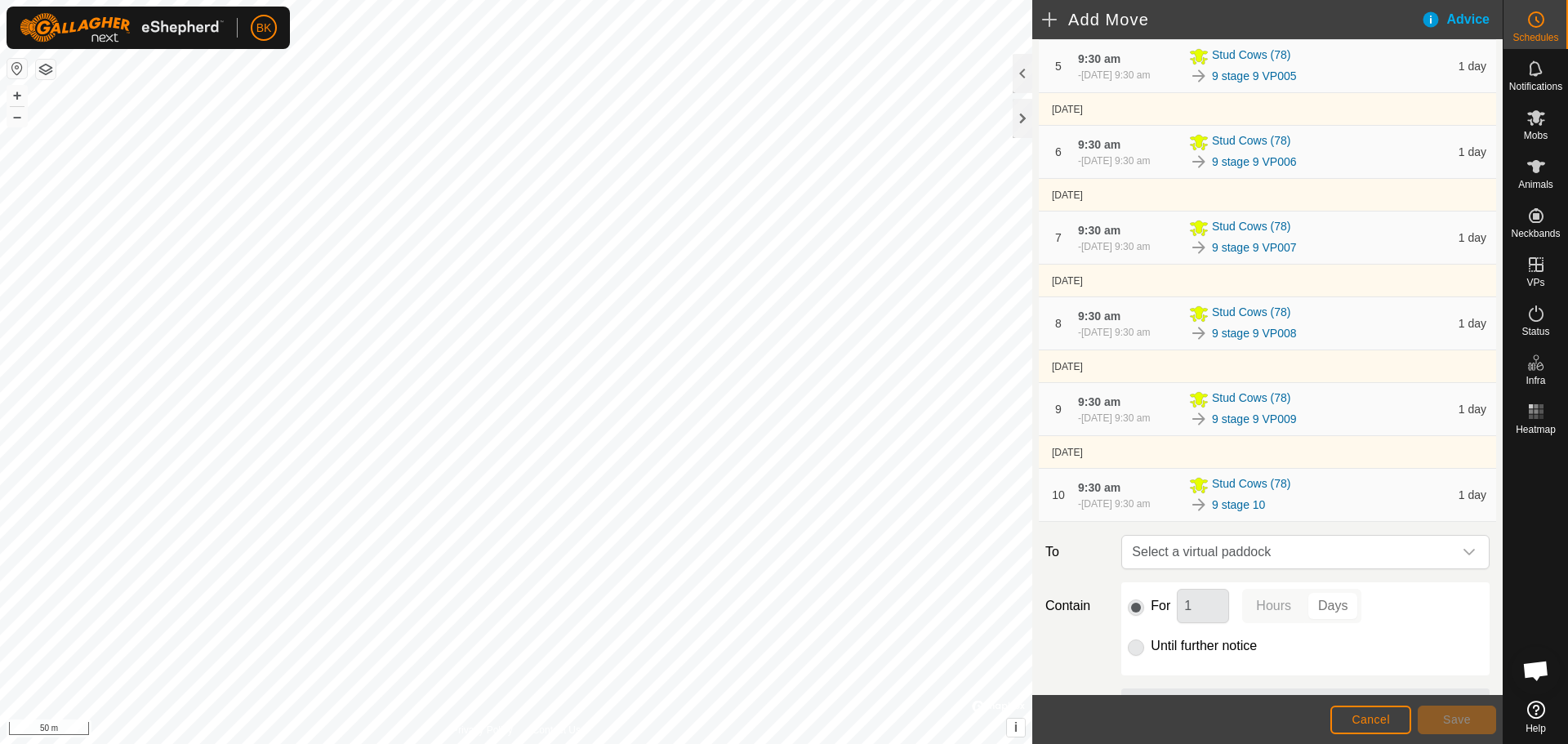
scroll to position [787, 0]
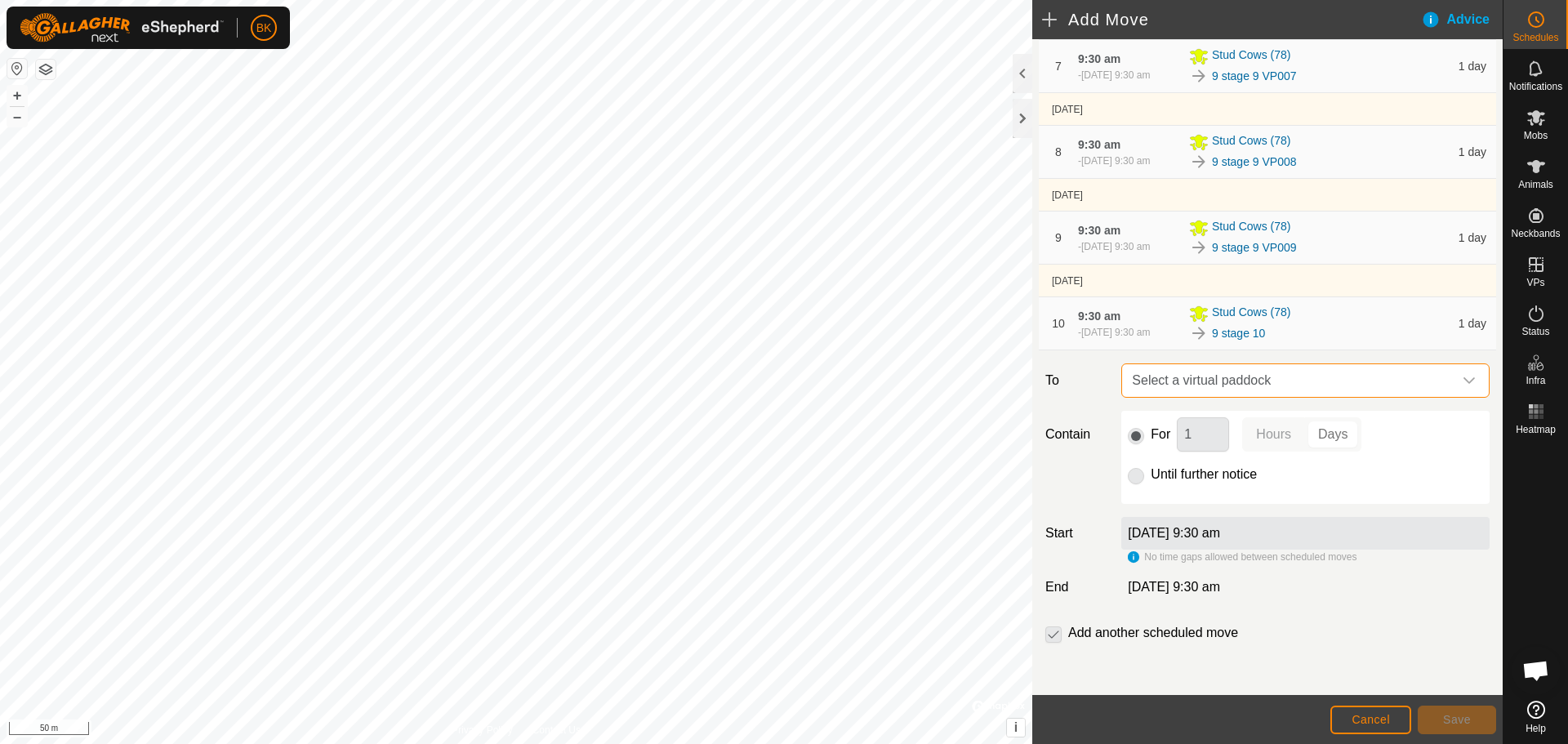
click at [1246, 390] on span "Select a virtual paddock" at bounding box center [1289, 380] width 328 height 33
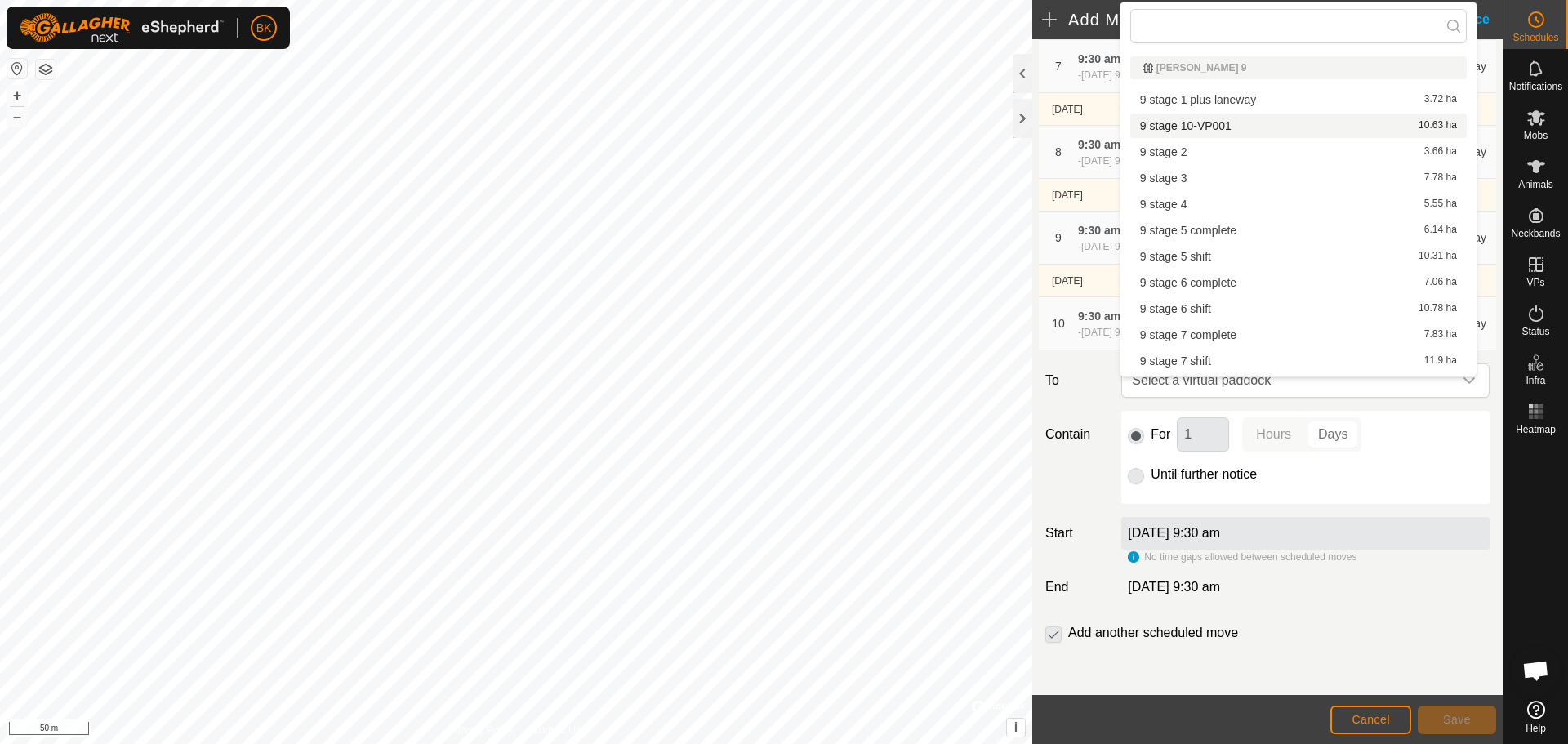
click at [1266, 116] on li "9 stage 10-VP001 10.63 ha" at bounding box center [1298, 125] width 337 height 24
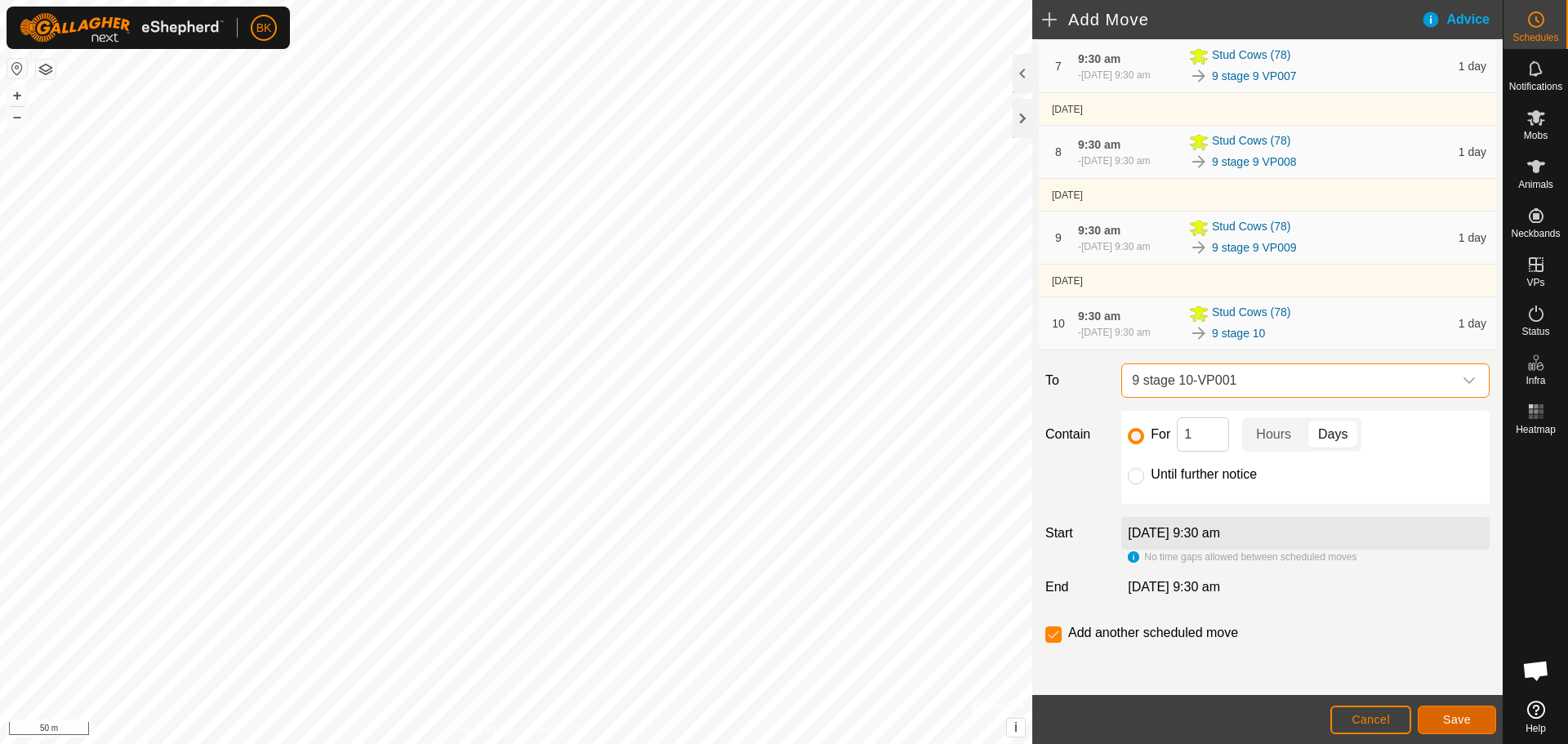
click at [1452, 721] on span "Save" at bounding box center [1456, 720] width 28 height 13
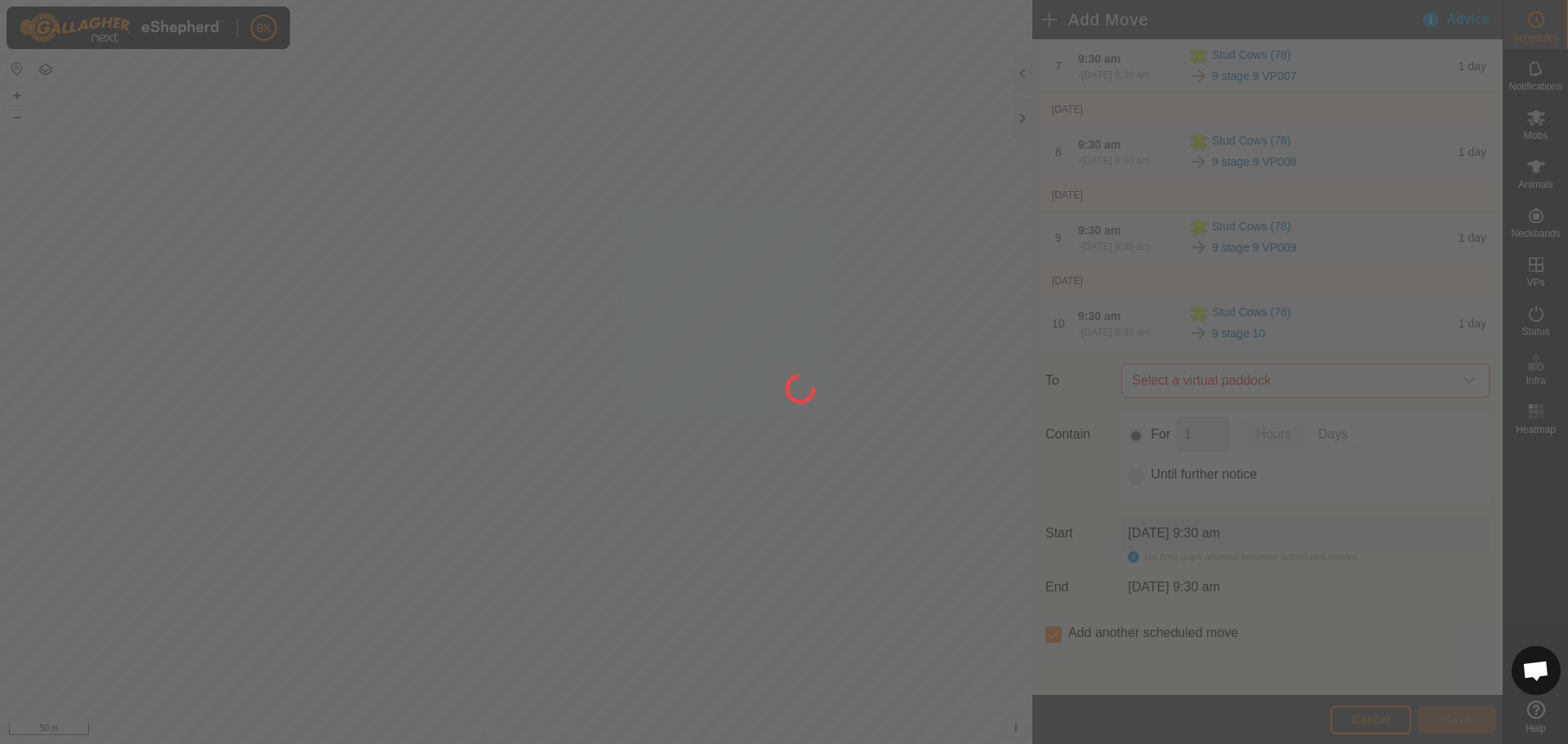
scroll to position [0, 0]
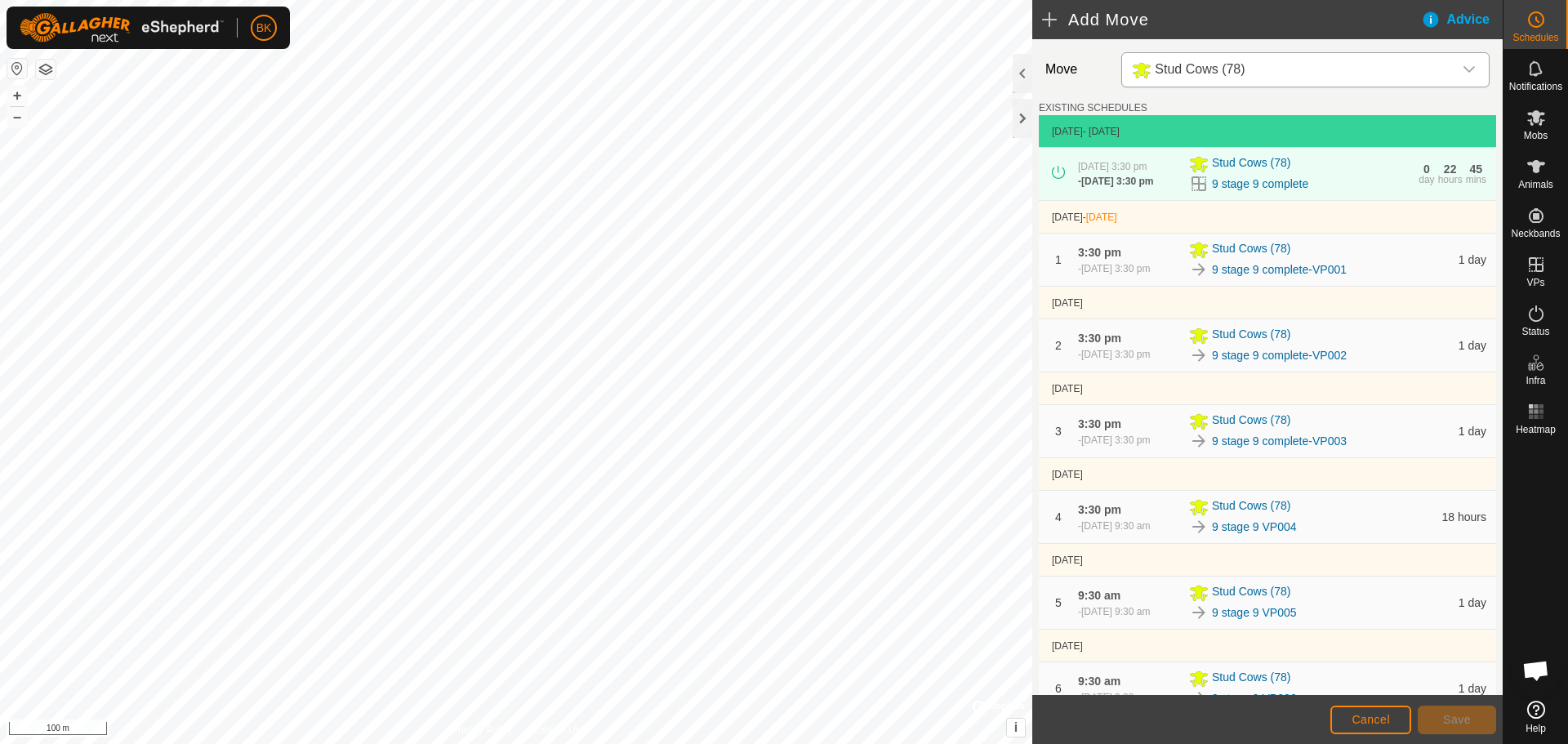
click at [578, 743] on html "BK Schedules Notifications Mobs Animals Neckbands VPs Status Infra Heatmap Help…" at bounding box center [784, 372] width 1568 height 744
